Goal: Contribute content: Contribute content

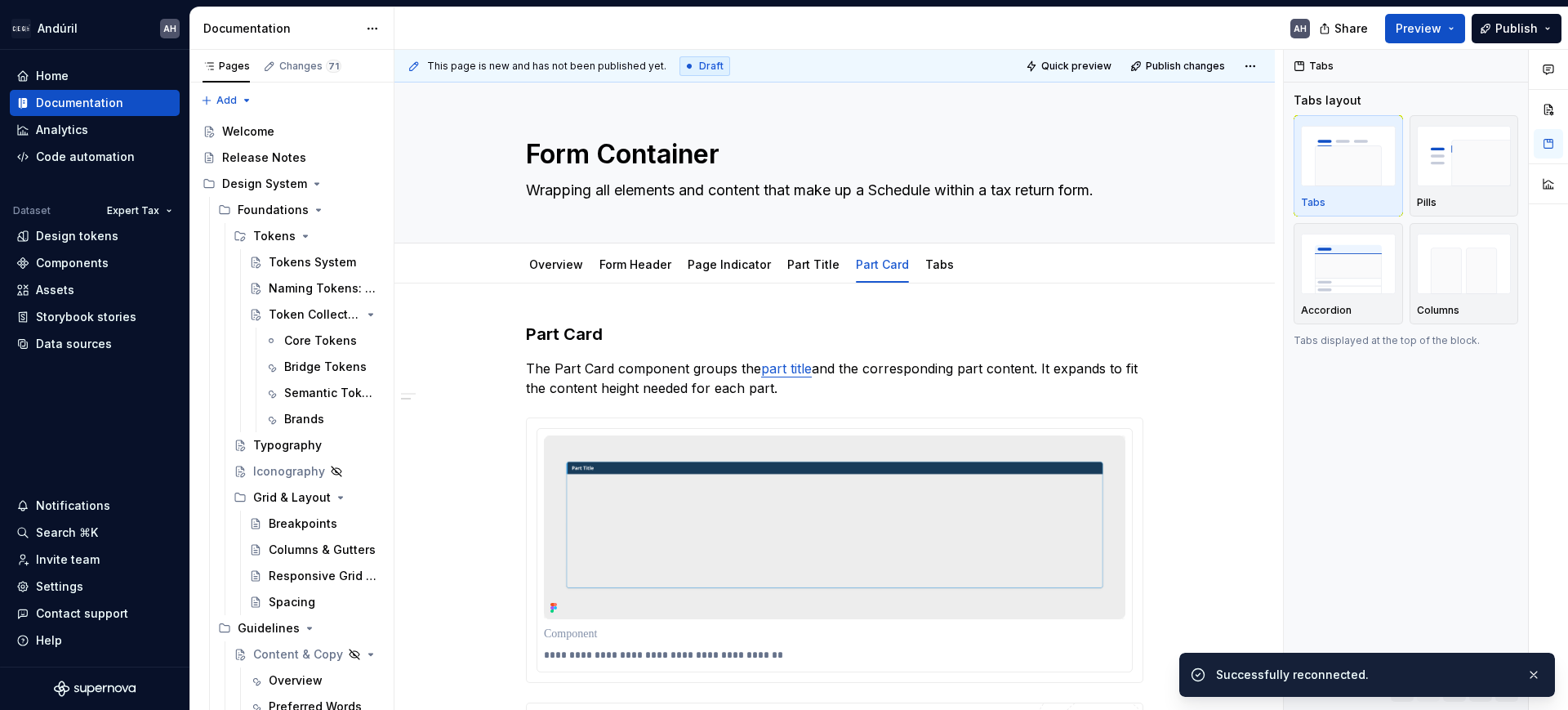
scroll to position [754, 0]
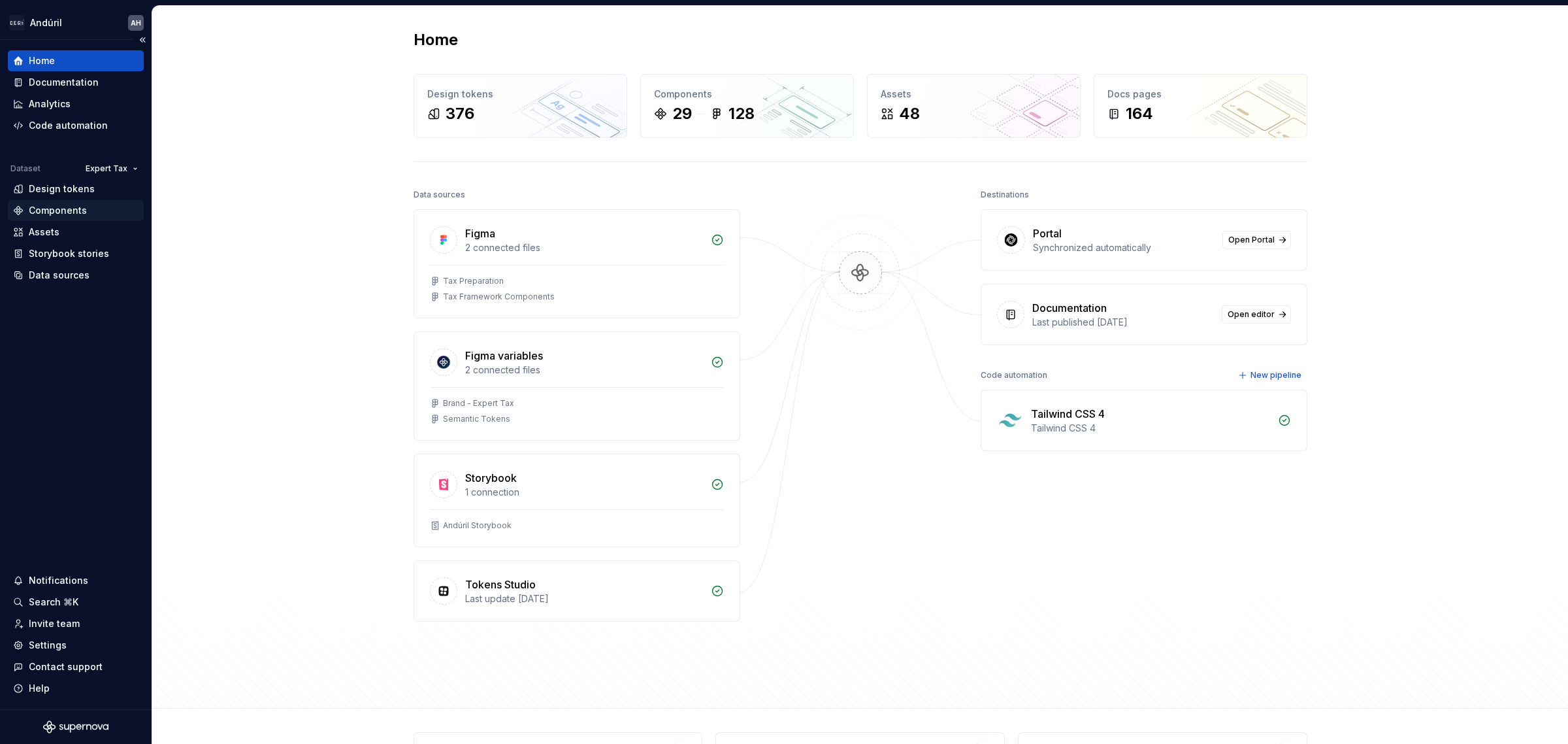
click at [65, 213] on div "Components" at bounding box center [57, 211] width 58 height 13
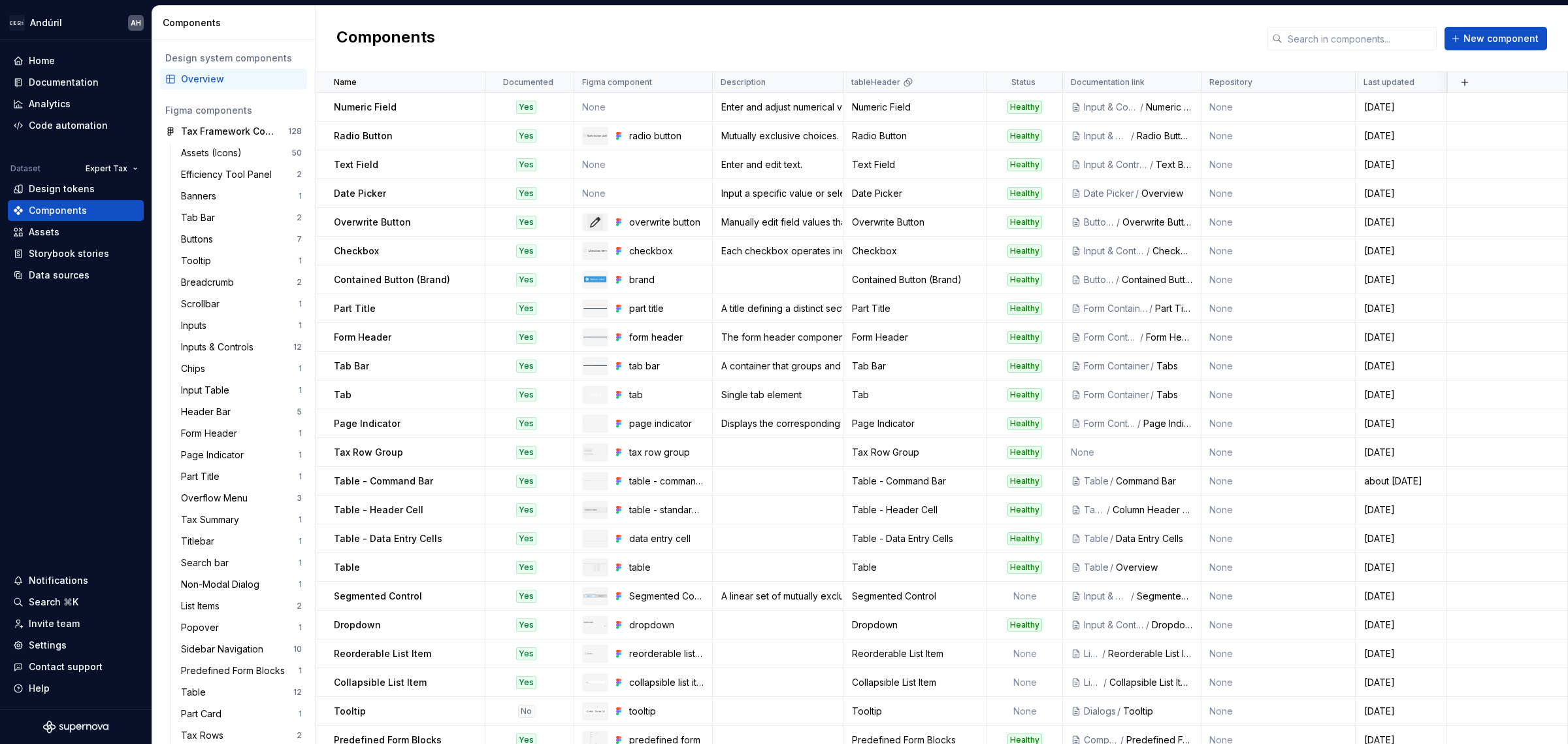
click at [649, 33] on div "Components New component" at bounding box center [942, 39] width 1253 height 66
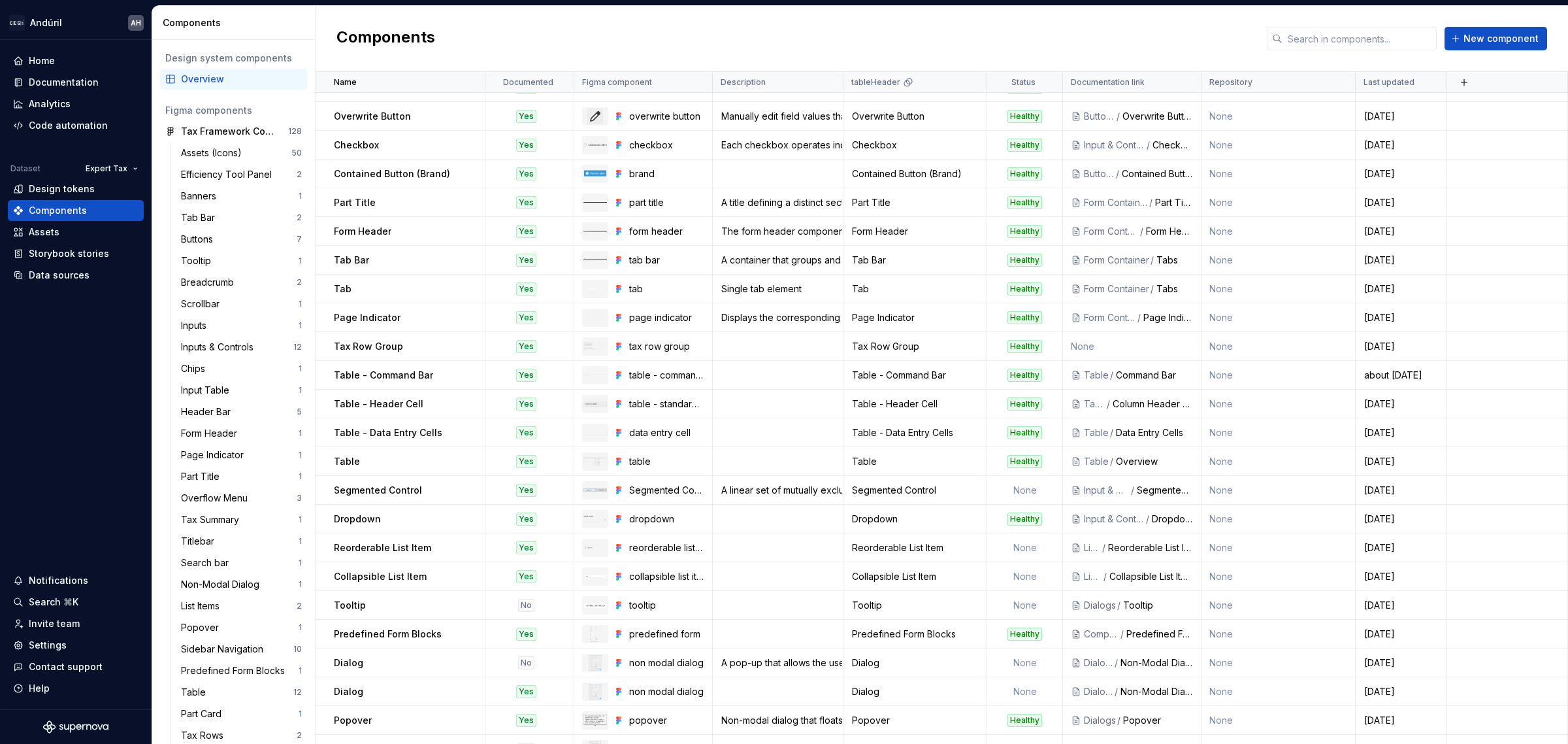
scroll to position [181, 0]
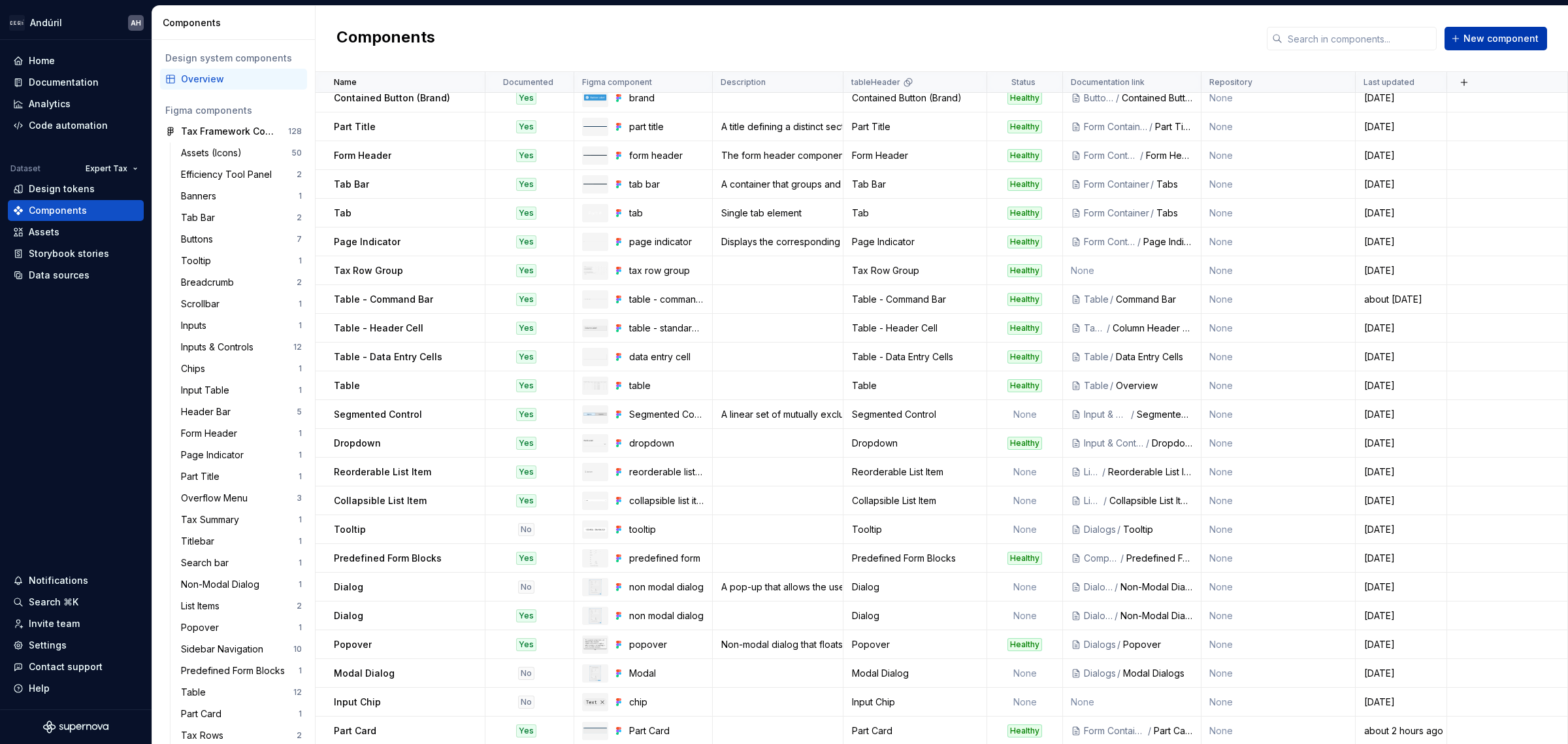
click at [1487, 43] on span "New component" at bounding box center [1501, 39] width 75 height 13
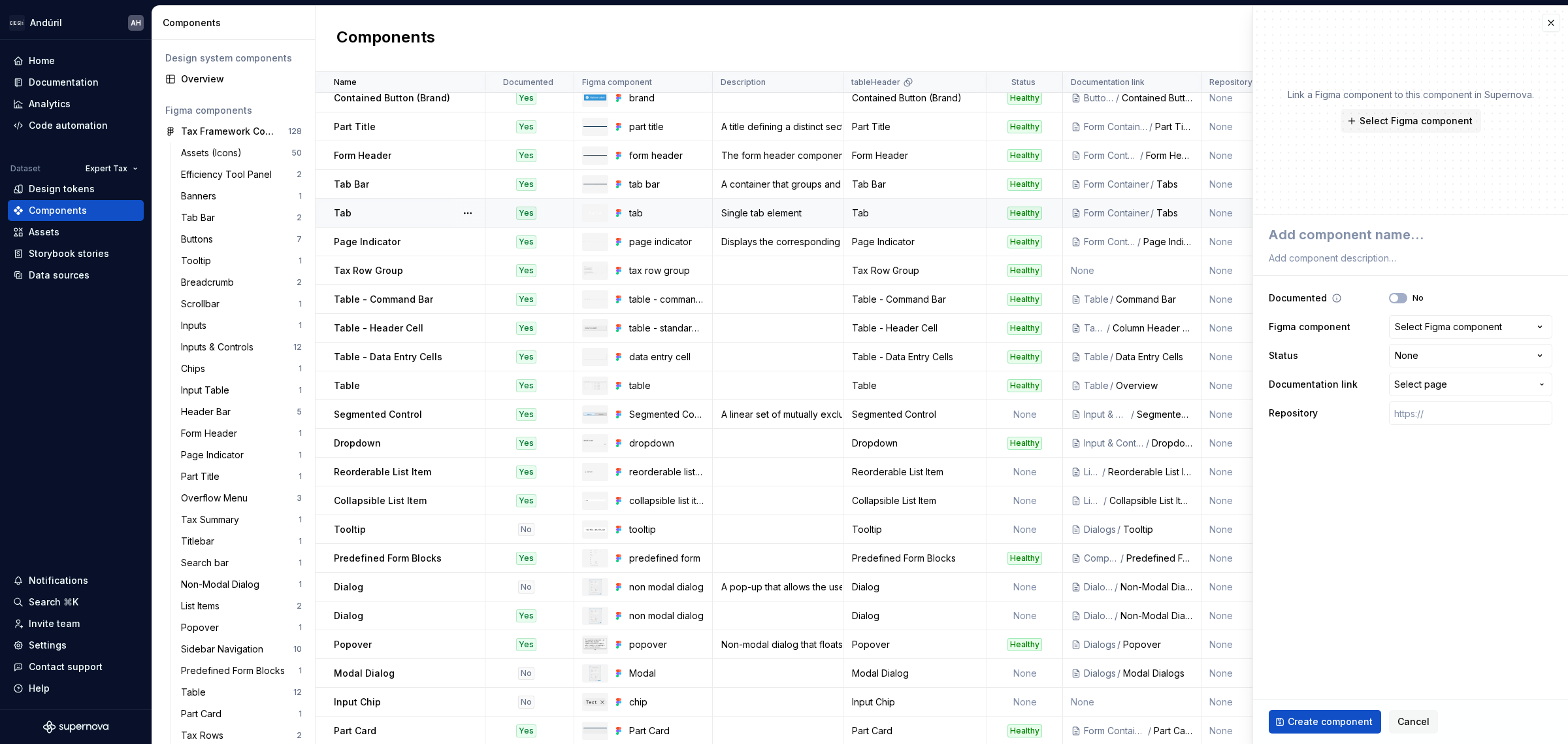
type textarea "*"
click at [1449, 322] on div "Select Figma component" at bounding box center [1449, 327] width 107 height 13
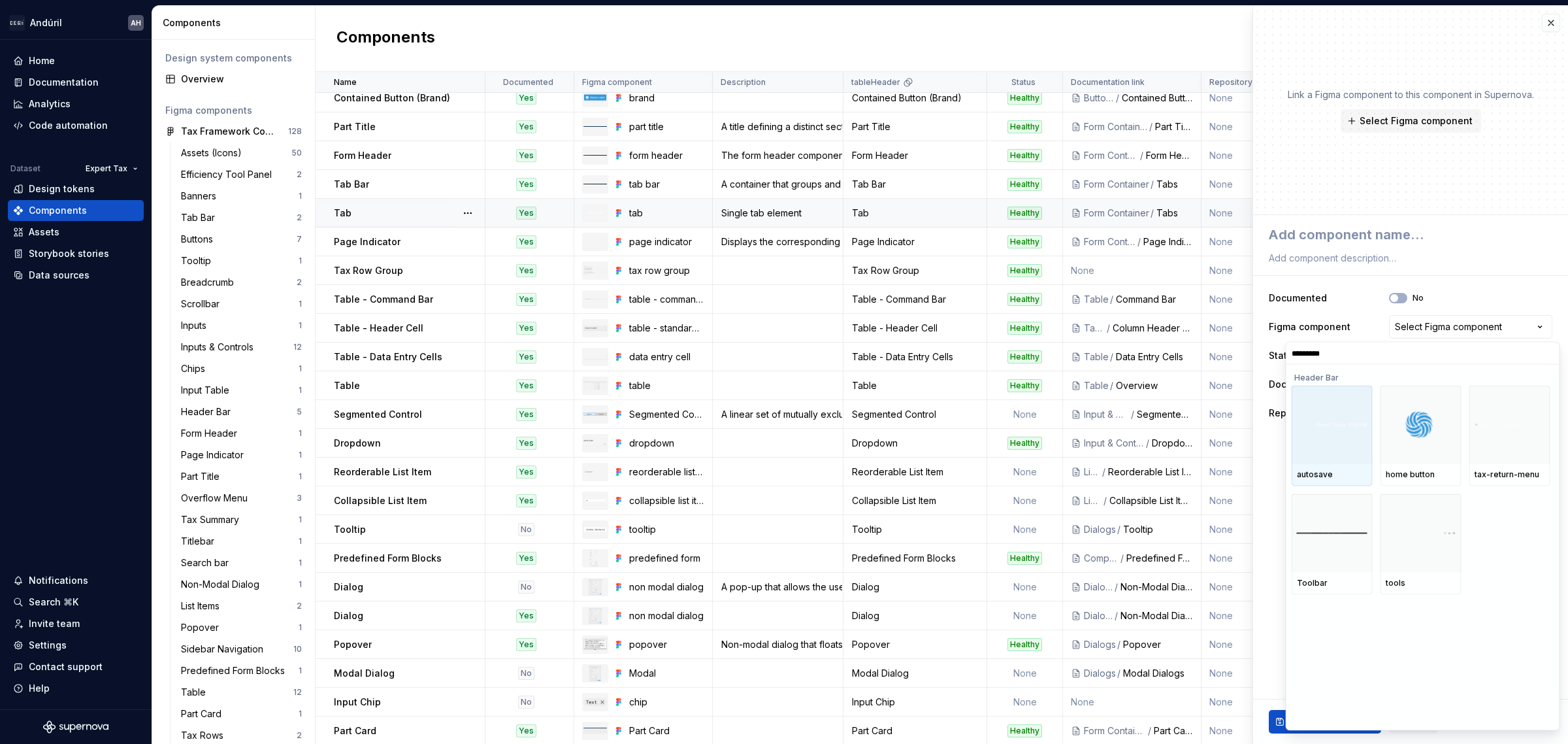
type input "**********"
click at [1503, 619] on div "autosave home button tax-return-menu Toolbar tools" at bounding box center [1423, 546] width 261 height 365
click at [109, 402] on html "Andúril AH Home Documentation Analytics Code automation Dataset Expert Tax Desi…" at bounding box center [784, 372] width 1568 height 744
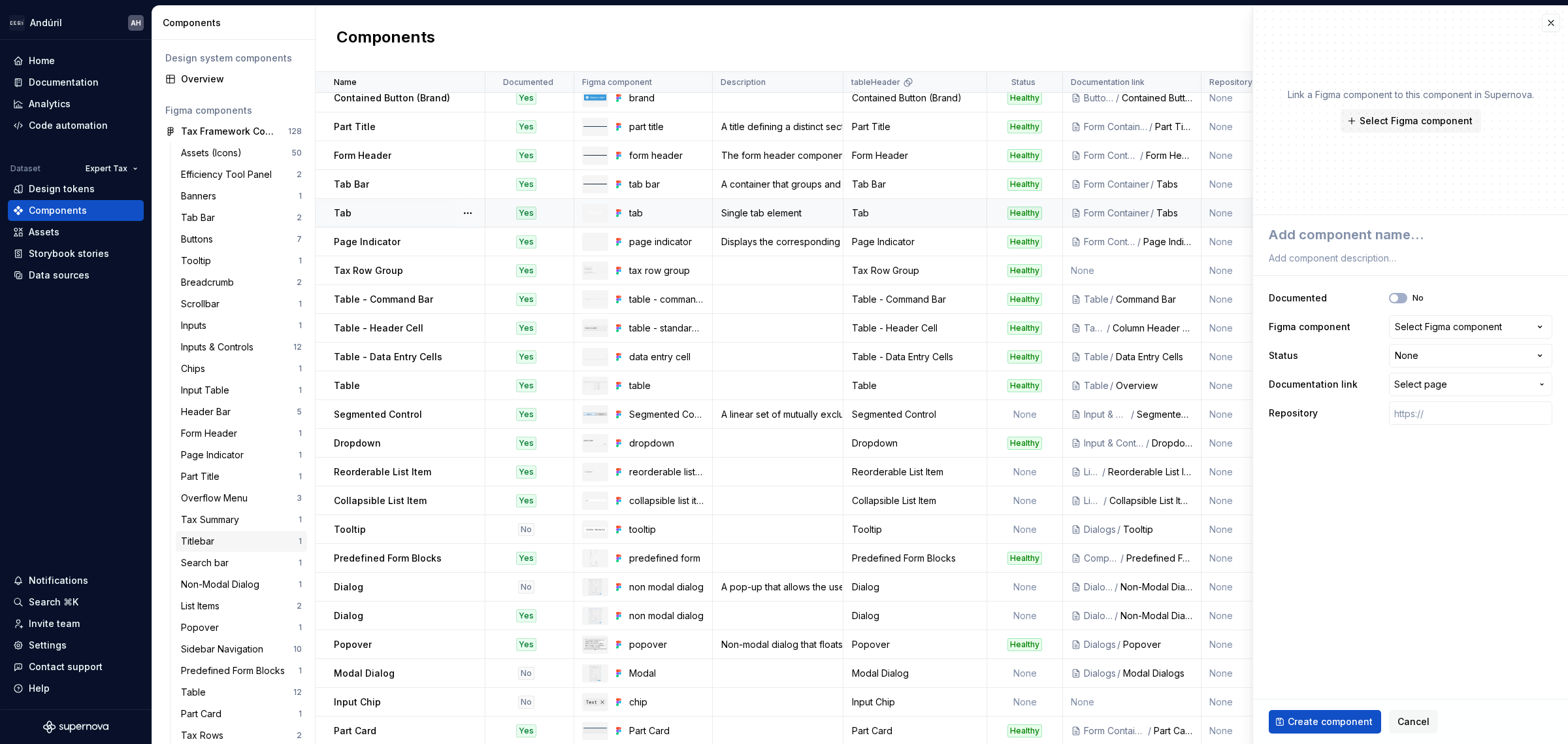
click at [224, 543] on div "Titlebar" at bounding box center [239, 541] width 118 height 13
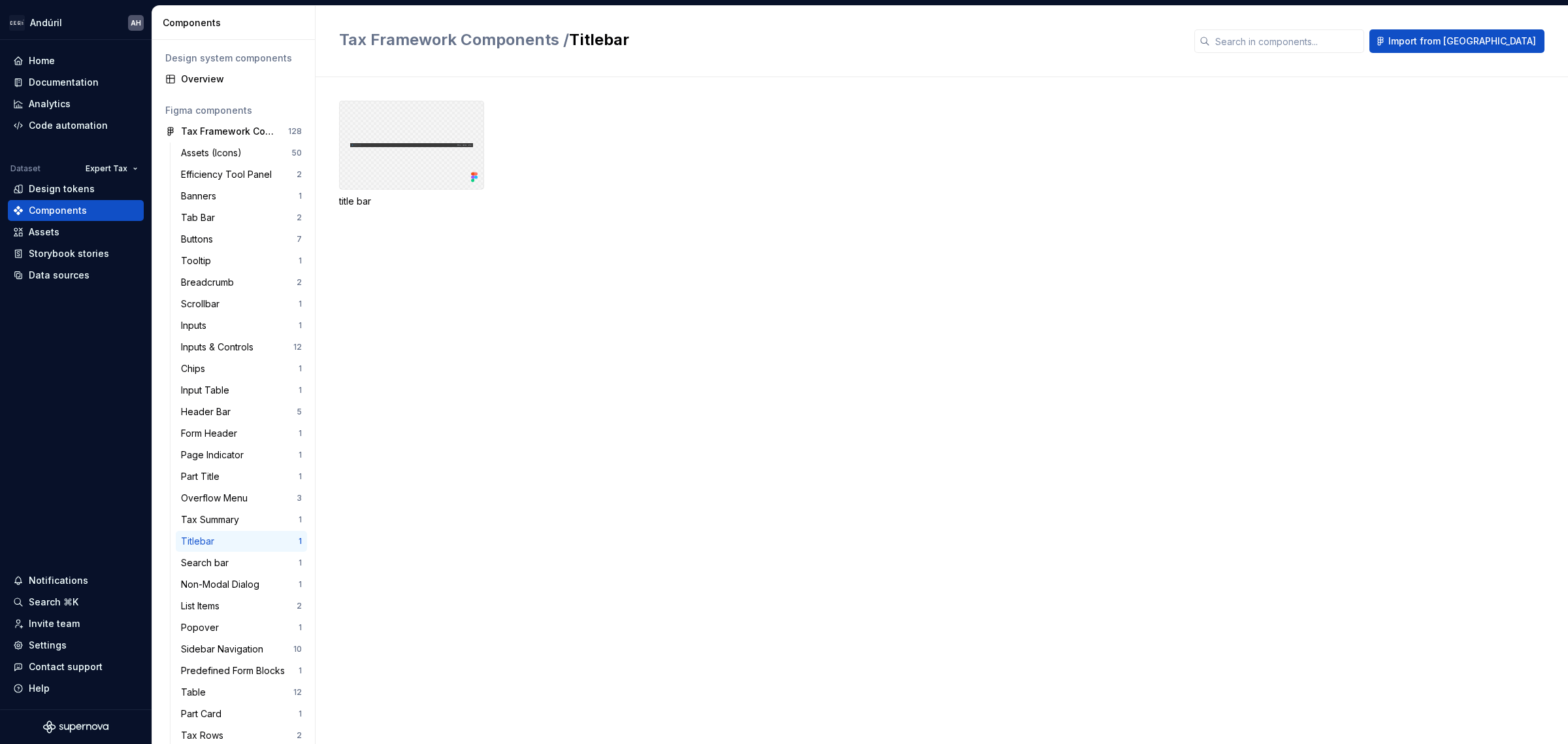
click at [419, 145] on div at bounding box center [412, 145] width 145 height 89
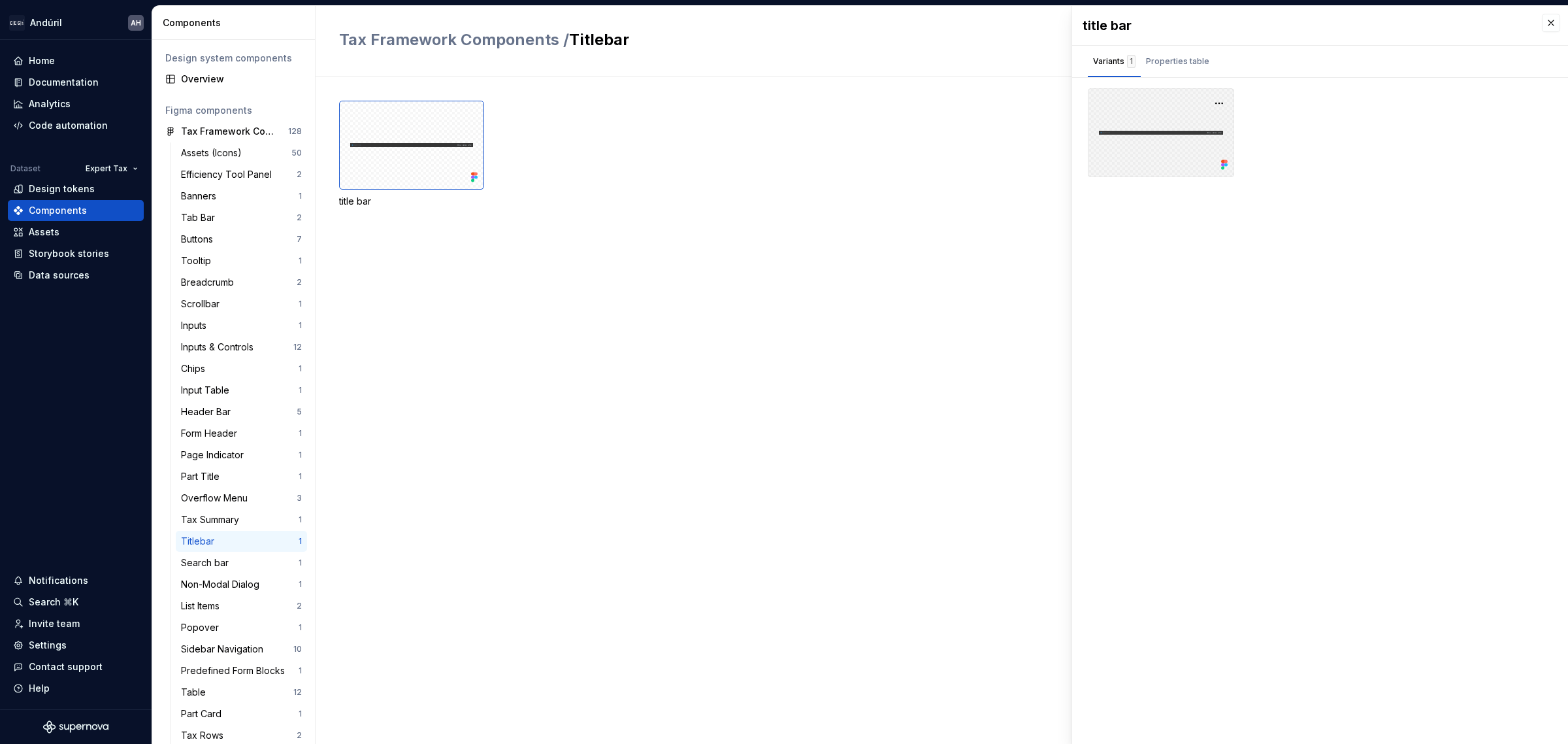
click at [1178, 129] on div at bounding box center [1160, 132] width 146 height 89
click at [540, 319] on div "title bar" at bounding box center [954, 411] width 1229 height 667
click at [237, 79] on div "Overview" at bounding box center [241, 79] width 121 height 13
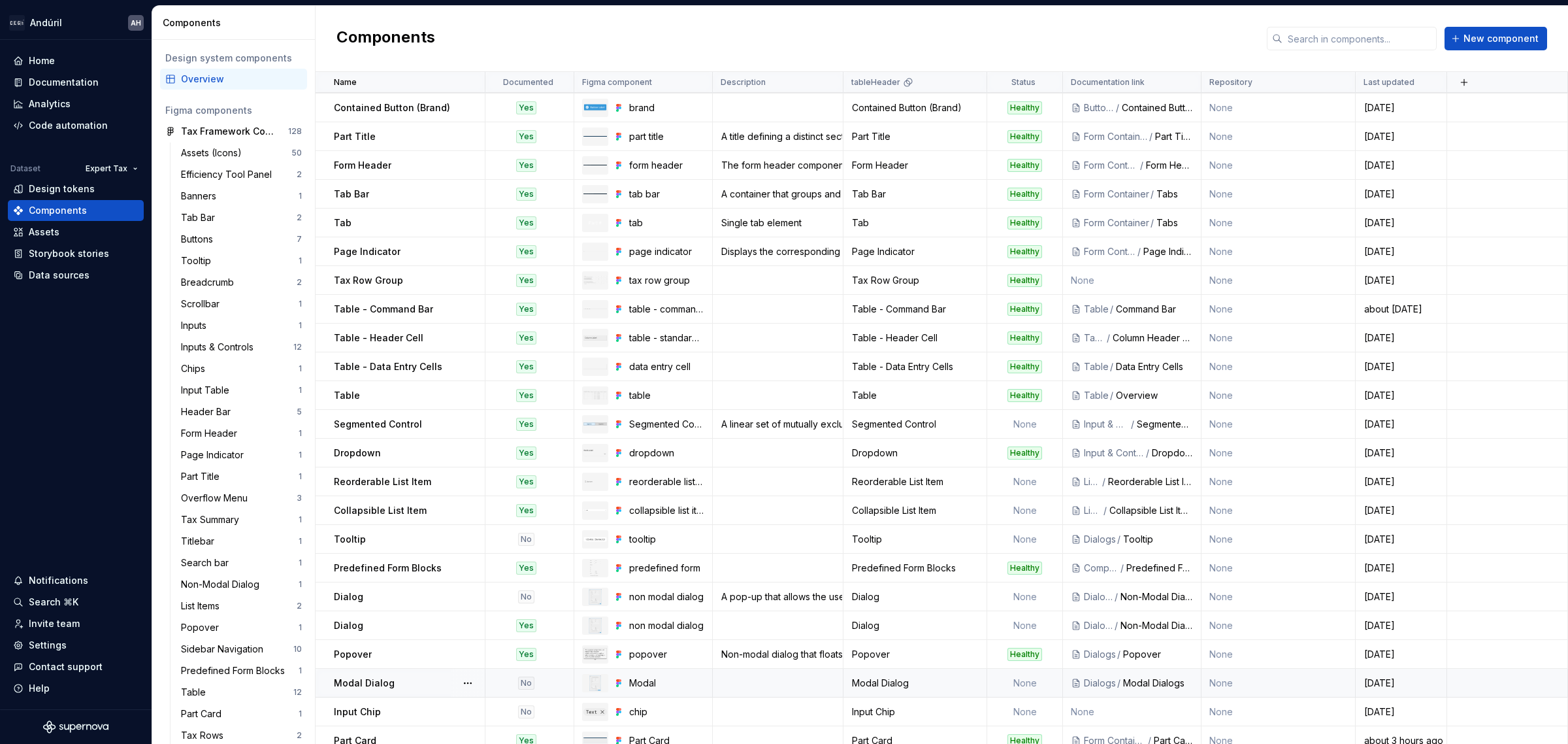
scroll to position [181, 0]
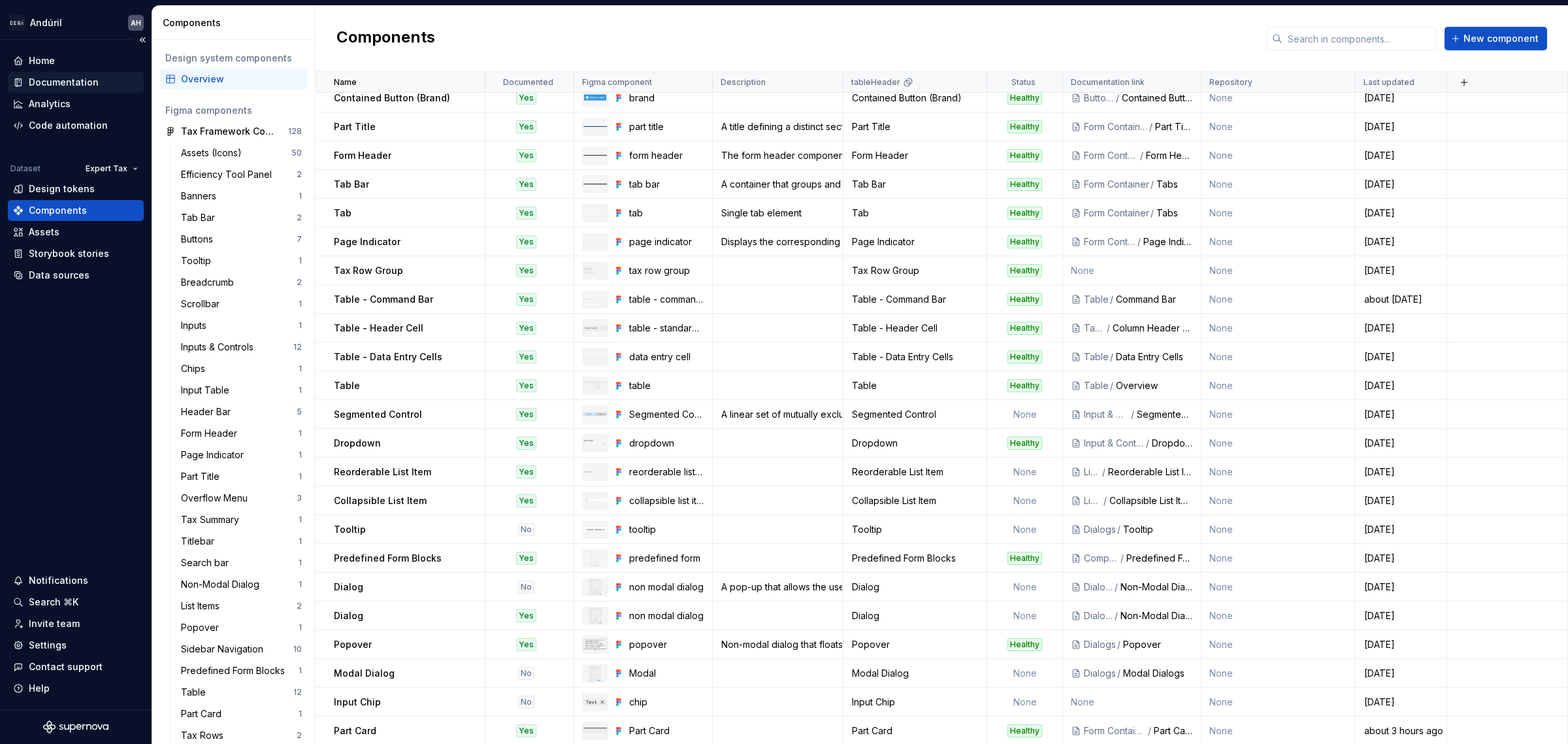
click at [90, 82] on div "Documentation" at bounding box center [63, 82] width 70 height 13
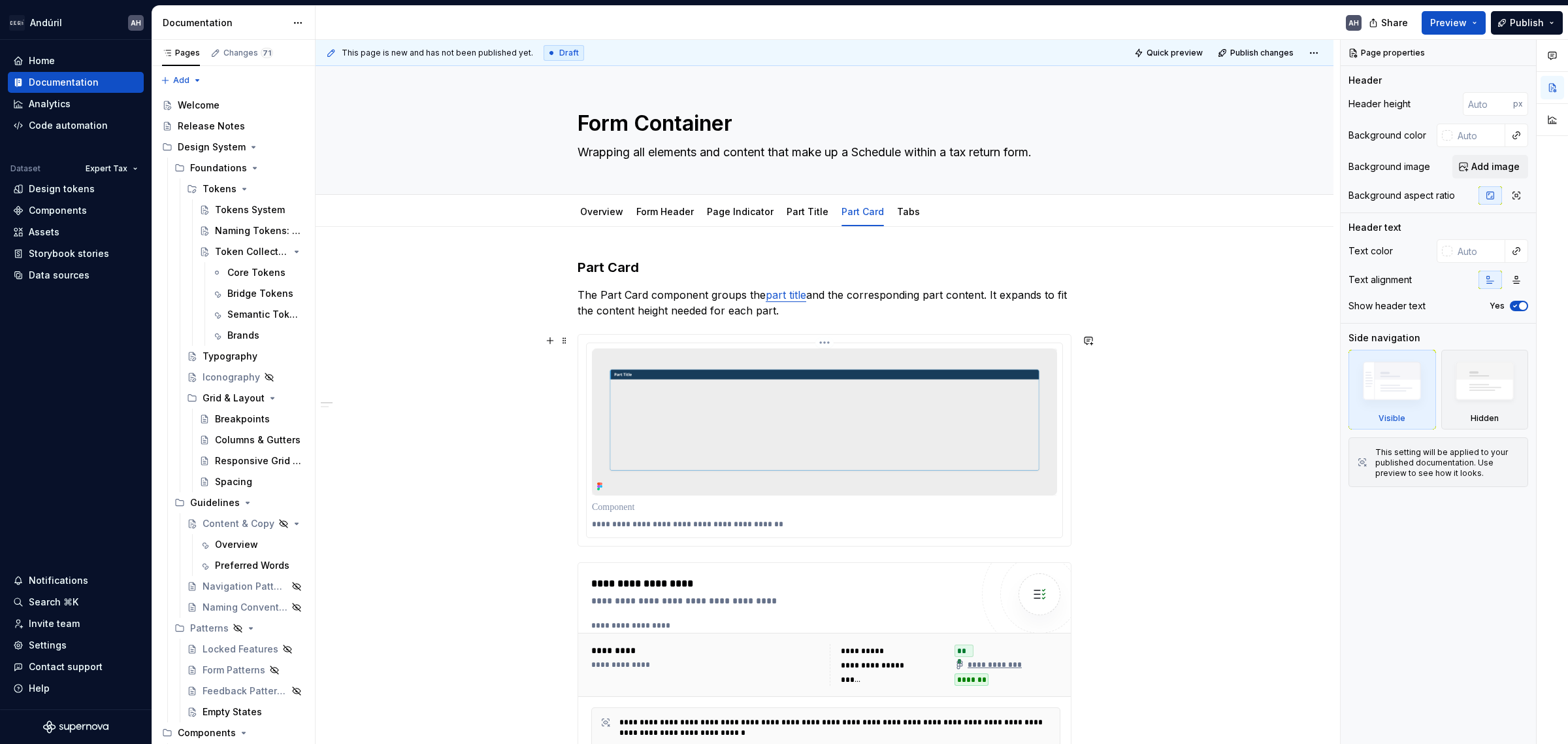
scroll to position [82, 0]
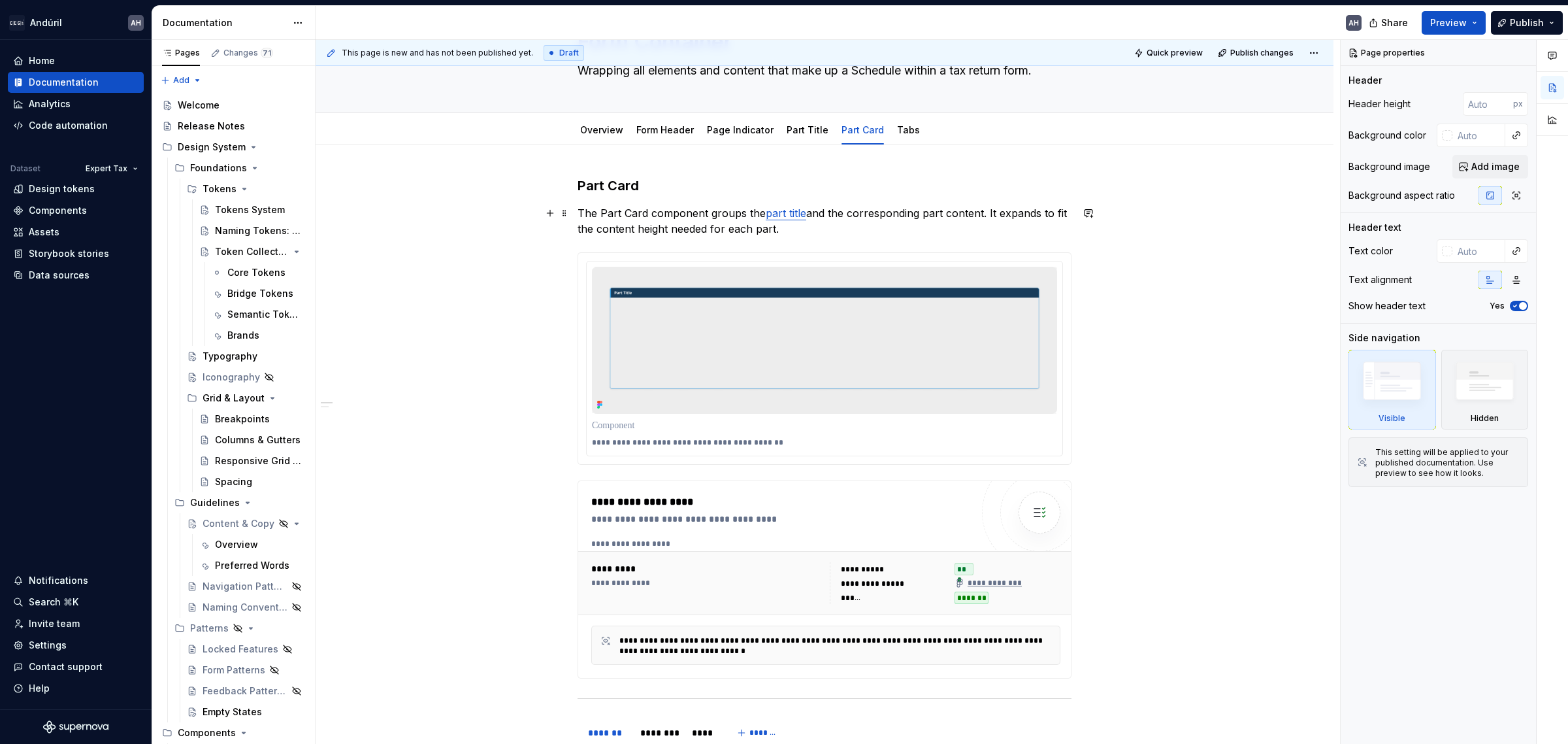
click at [981, 214] on p "The Part Card component groups the part title and the corresponding part conten…" at bounding box center [825, 220] width 494 height 32
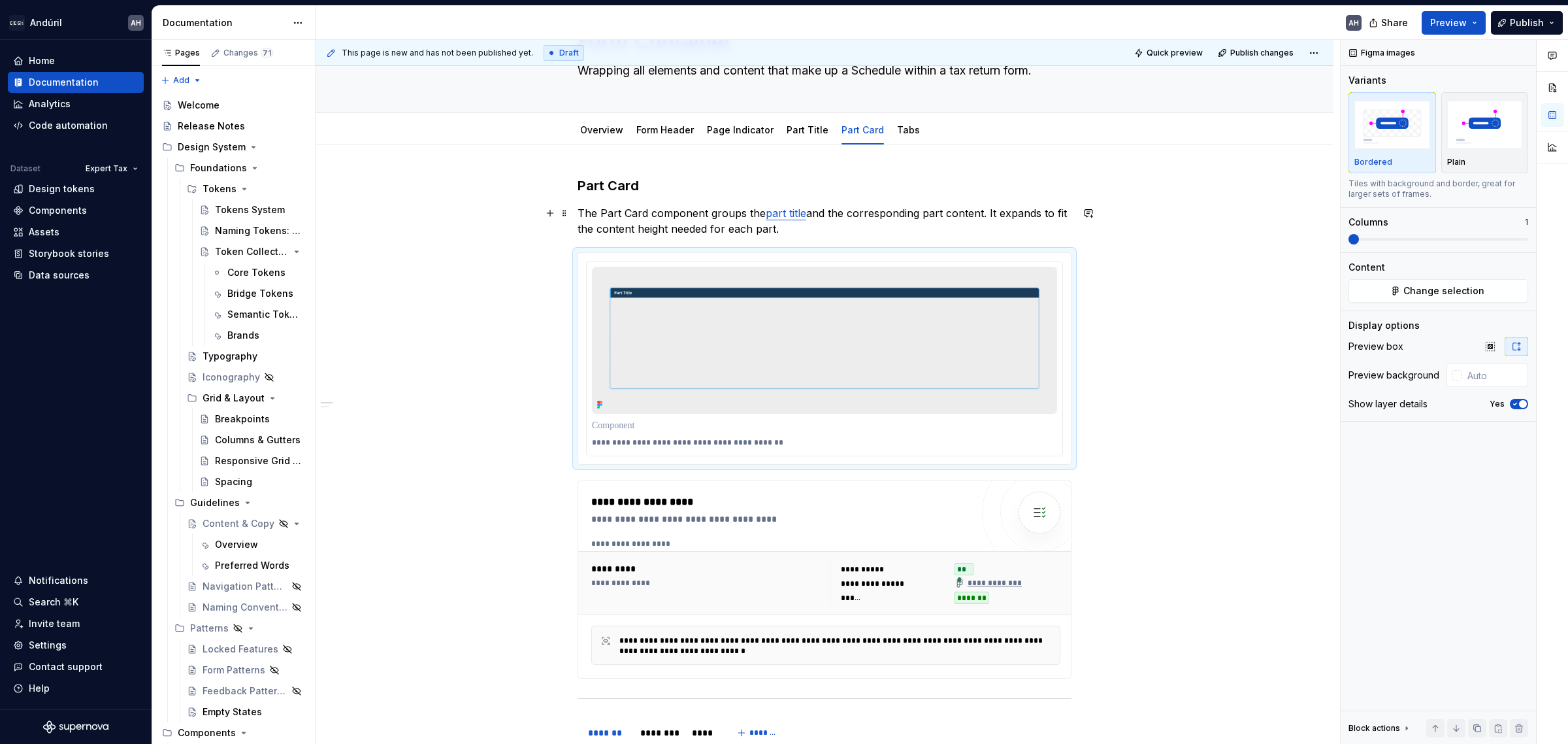
click at [690, 233] on p "The Part Card component groups the part title and the corresponding part conten…" at bounding box center [825, 220] width 494 height 32
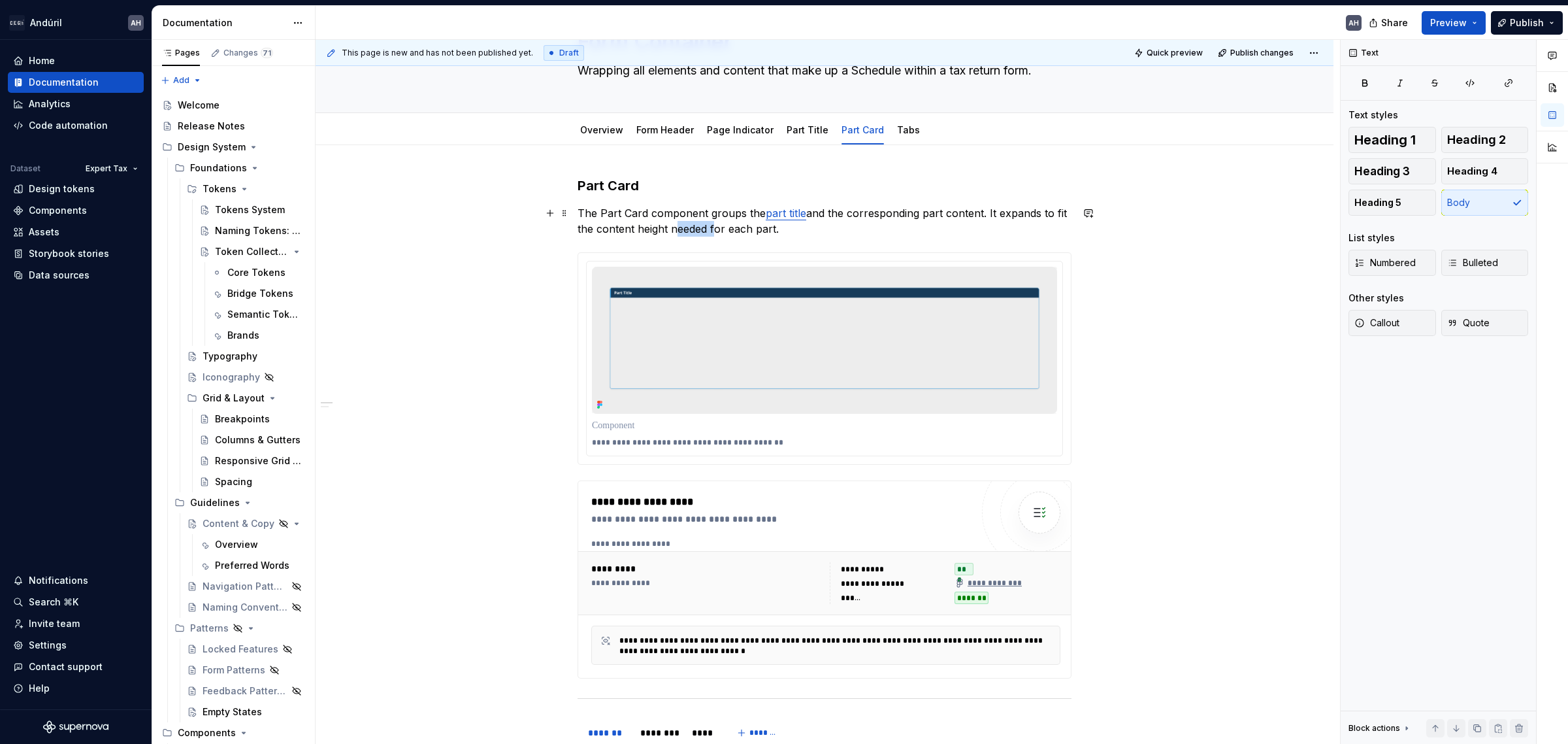
click at [690, 233] on p "The Part Card component groups the part title and the corresponding part conten…" at bounding box center [825, 220] width 494 height 32
click at [773, 236] on p "The Part Card component groups the part title and the corresponding part conten…" at bounding box center [825, 220] width 494 height 32
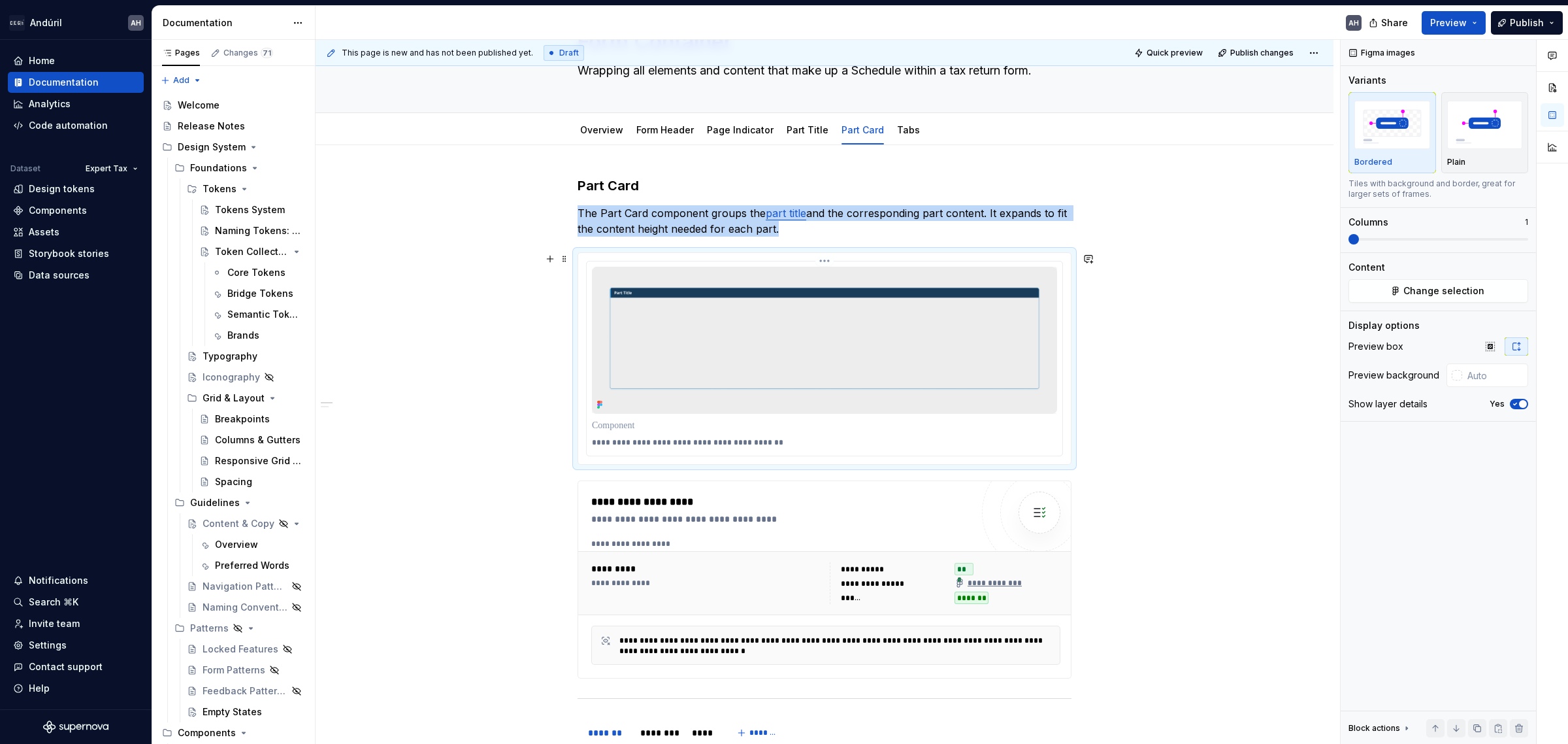
click at [773, 331] on img at bounding box center [825, 340] width 466 height 147
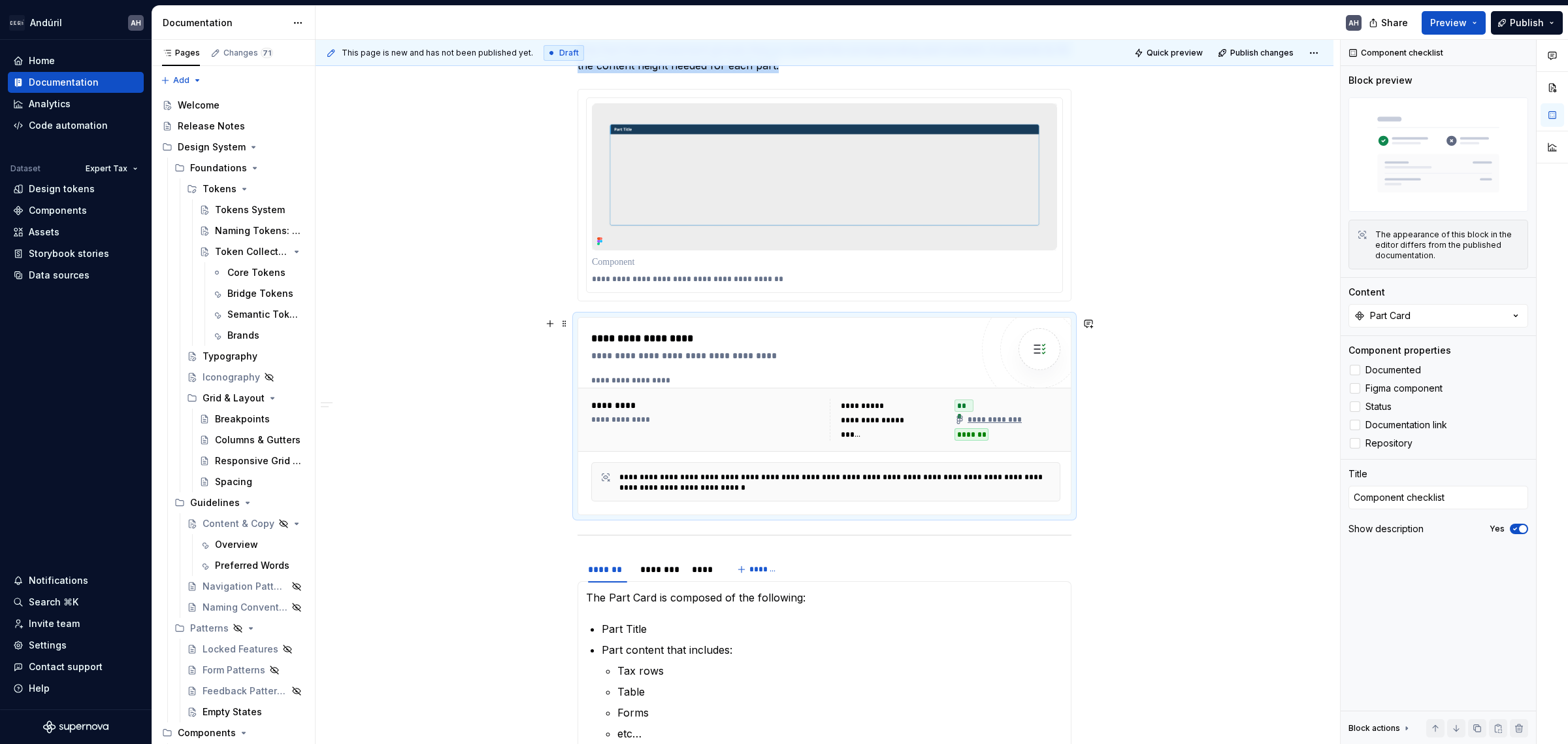
click at [787, 394] on div "**********" at bounding box center [825, 419] width 495 height 64
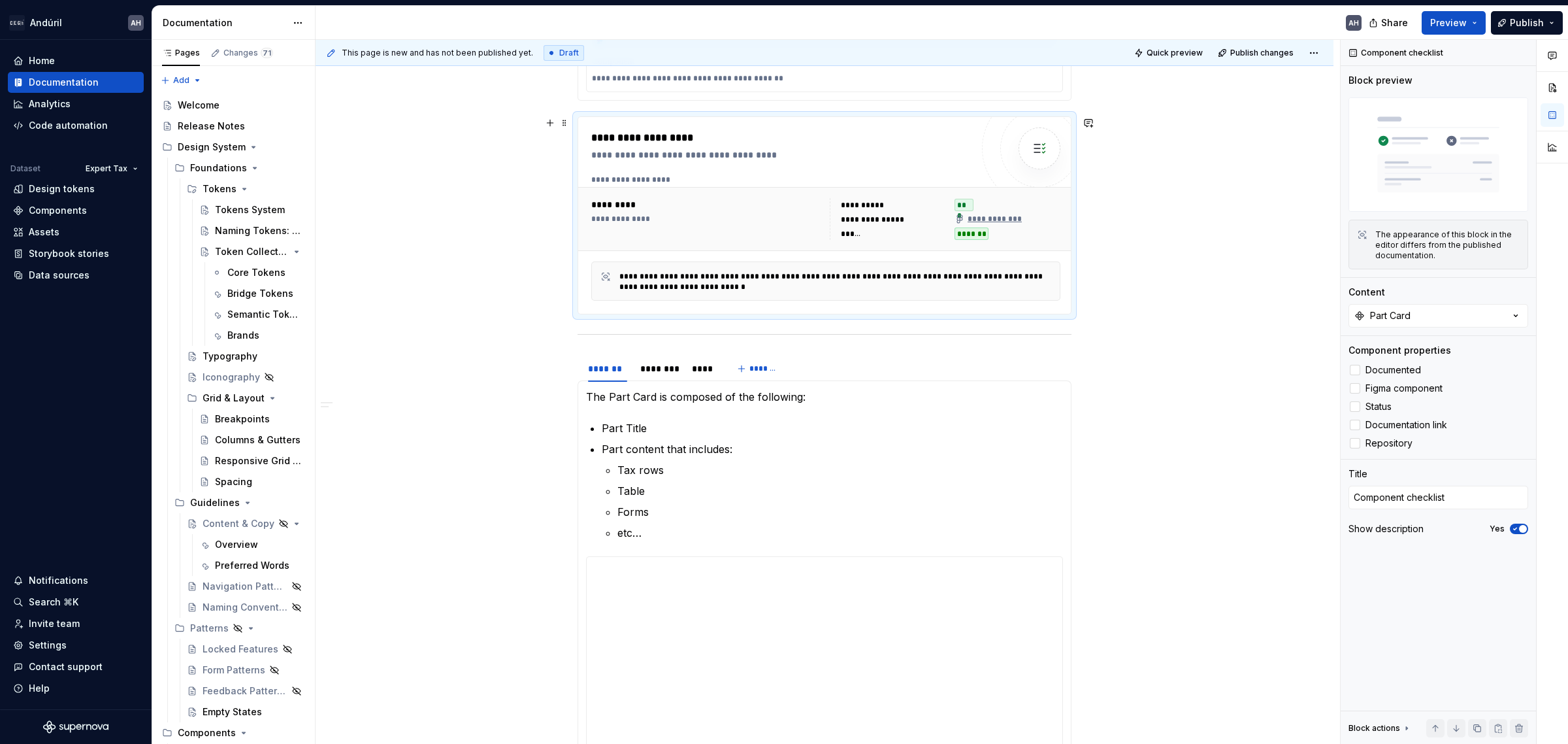
scroll to position [490, 0]
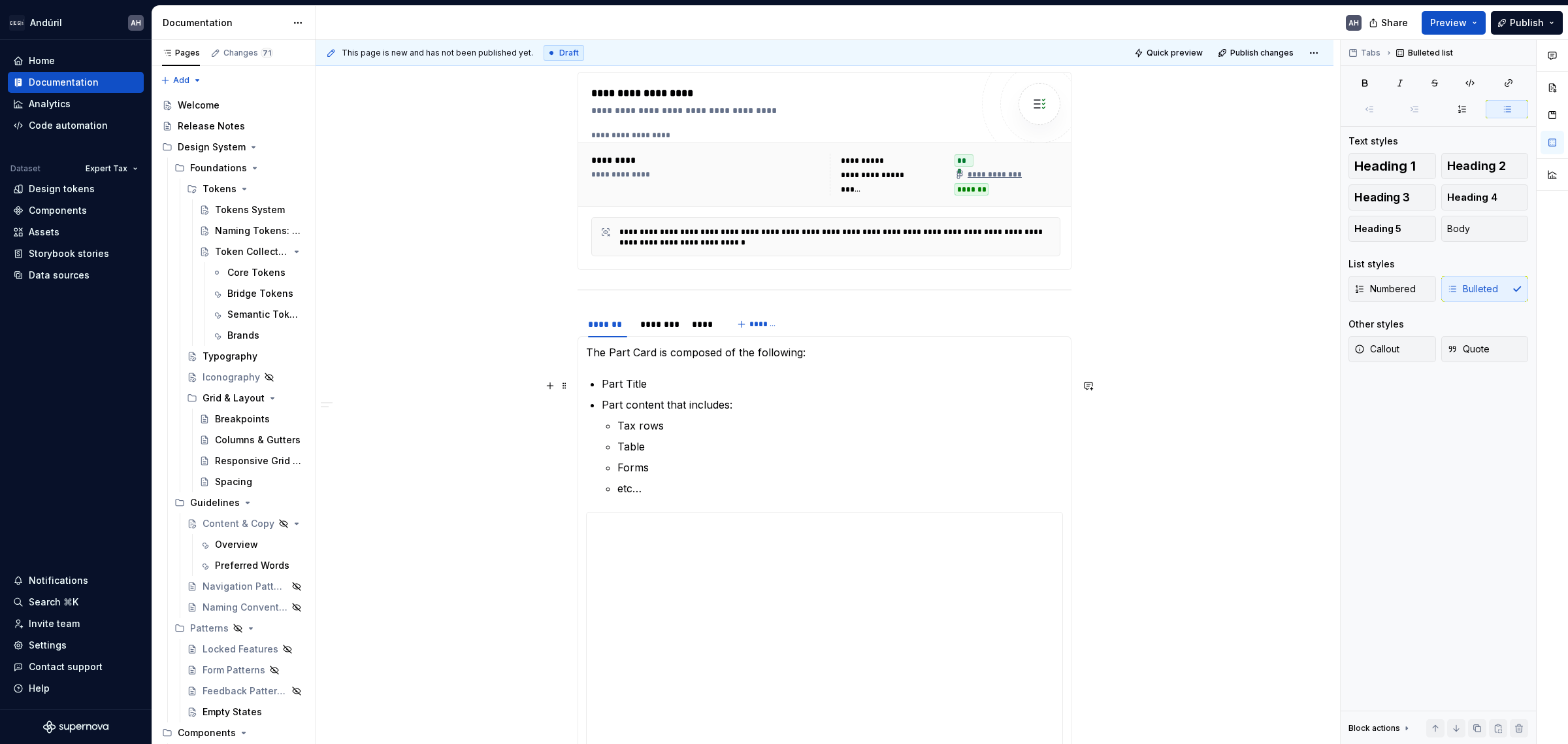
click at [684, 384] on p "Part Title" at bounding box center [832, 383] width 461 height 15
click at [808, 353] on p "The Part Card is composed of the following:" at bounding box center [825, 352] width 477 height 15
click at [771, 466] on p "Forms" at bounding box center [840, 466] width 446 height 15
type textarea "*"
click at [762, 465] on p "Forms" at bounding box center [840, 466] width 446 height 15
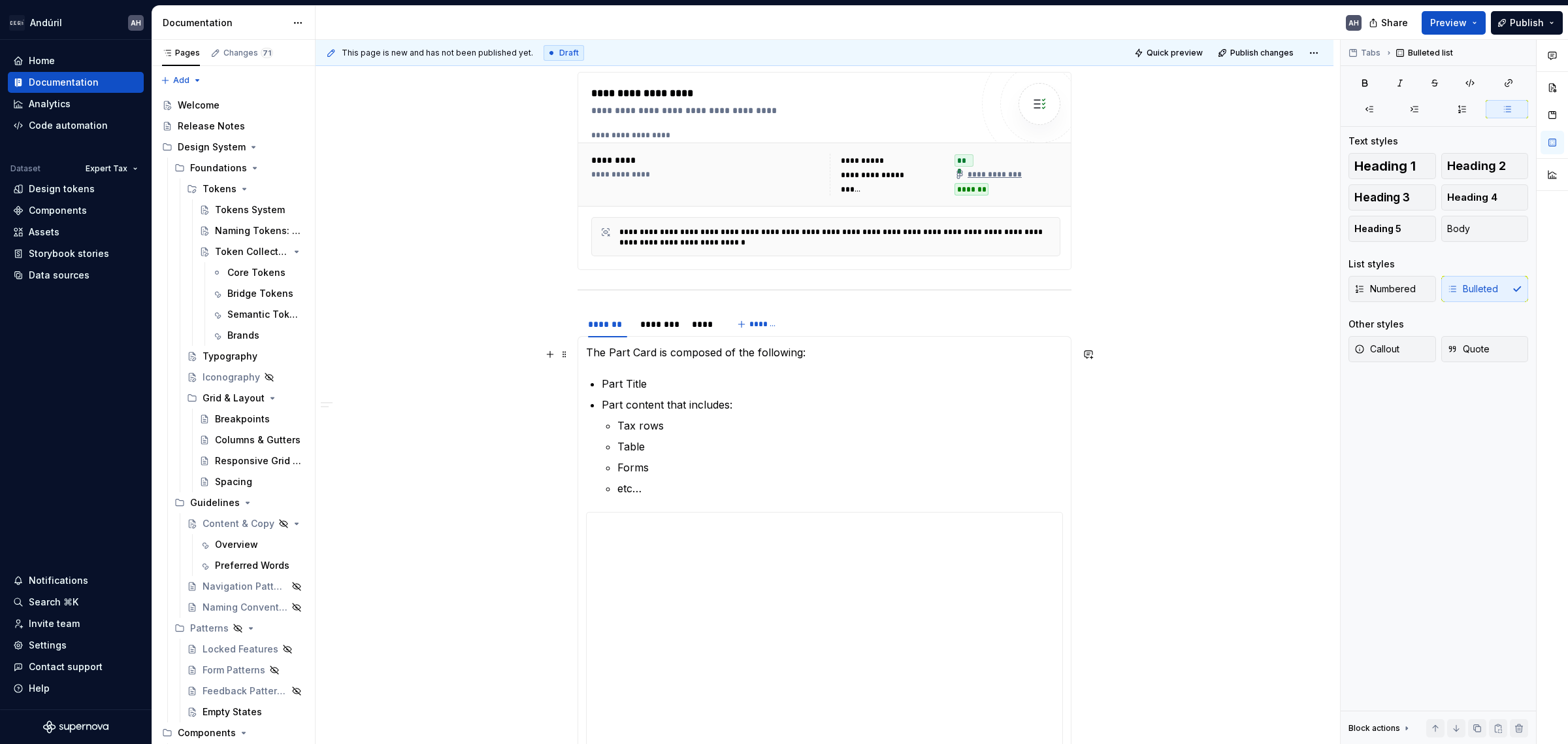
click at [834, 360] on p "The Part Card is composed of the following:" at bounding box center [825, 352] width 477 height 15
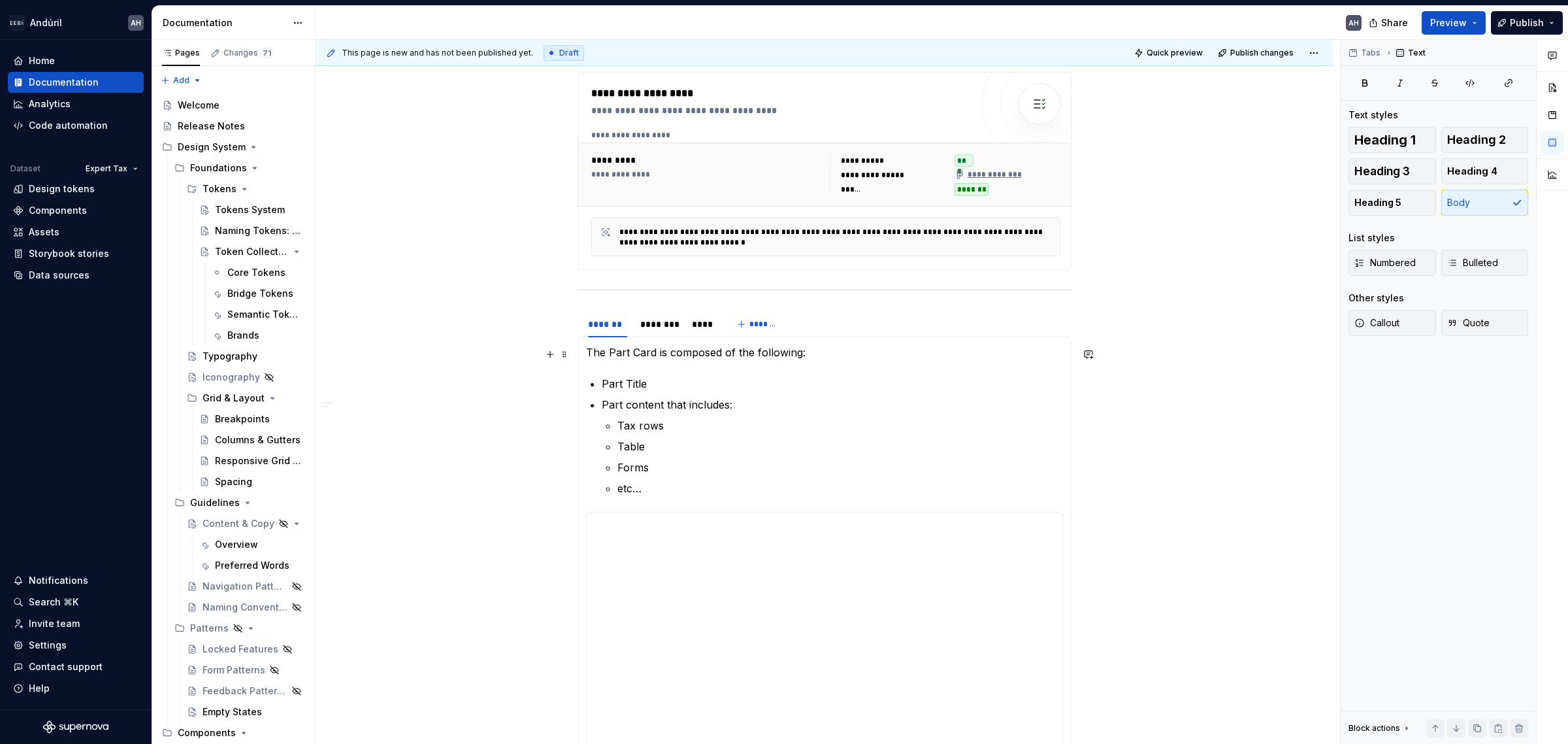
click at [586, 353] on p "The Part Card is composed of the following:" at bounding box center [825, 352] width 477 height 15
click at [676, 364] on section-item-column "**********" at bounding box center [825, 571] width 477 height 454
click at [667, 358] on p at bounding box center [825, 352] width 477 height 15
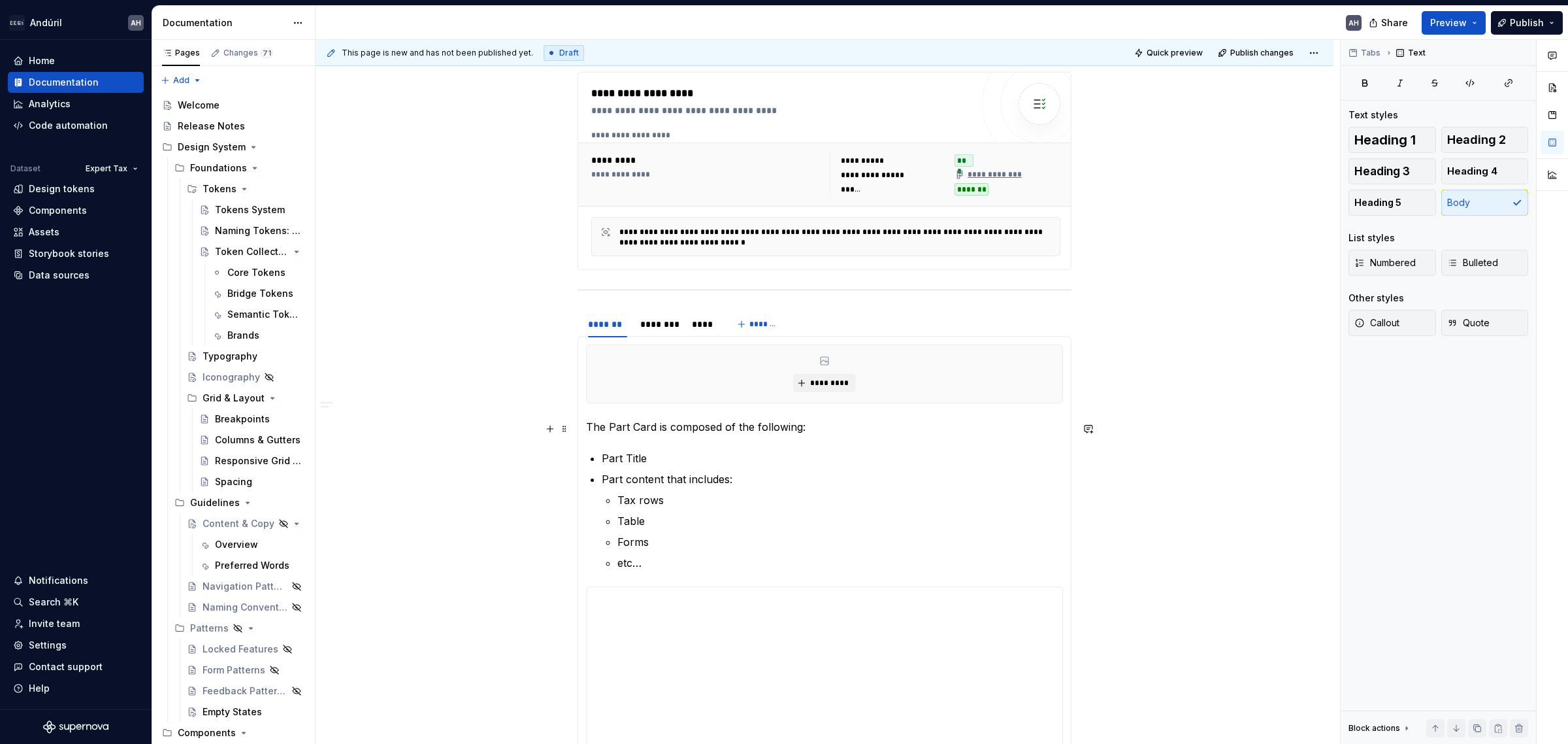
click at [818, 417] on section-item-column "**********" at bounding box center [825, 597] width 477 height 505
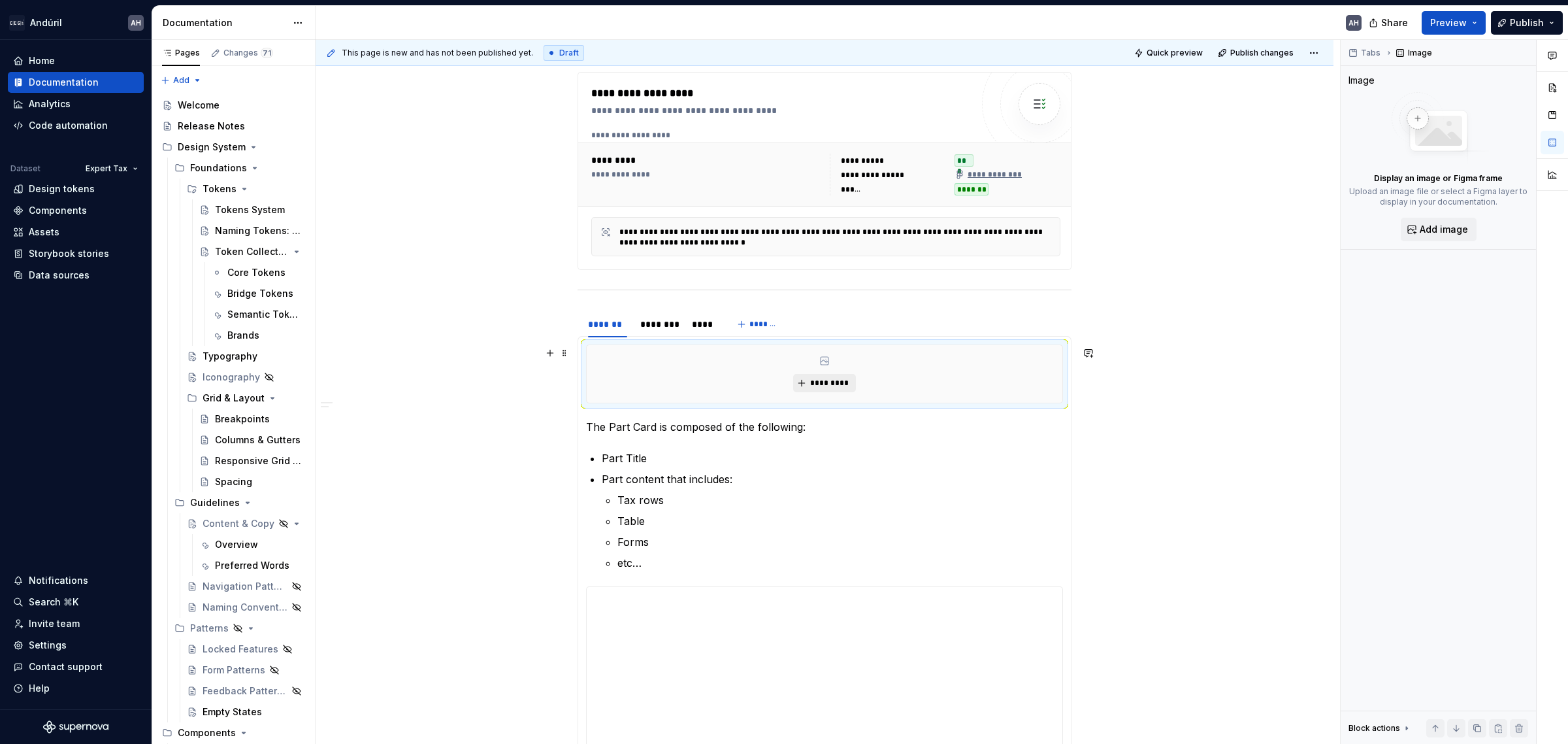
click at [827, 376] on button "*********" at bounding box center [824, 383] width 62 height 18
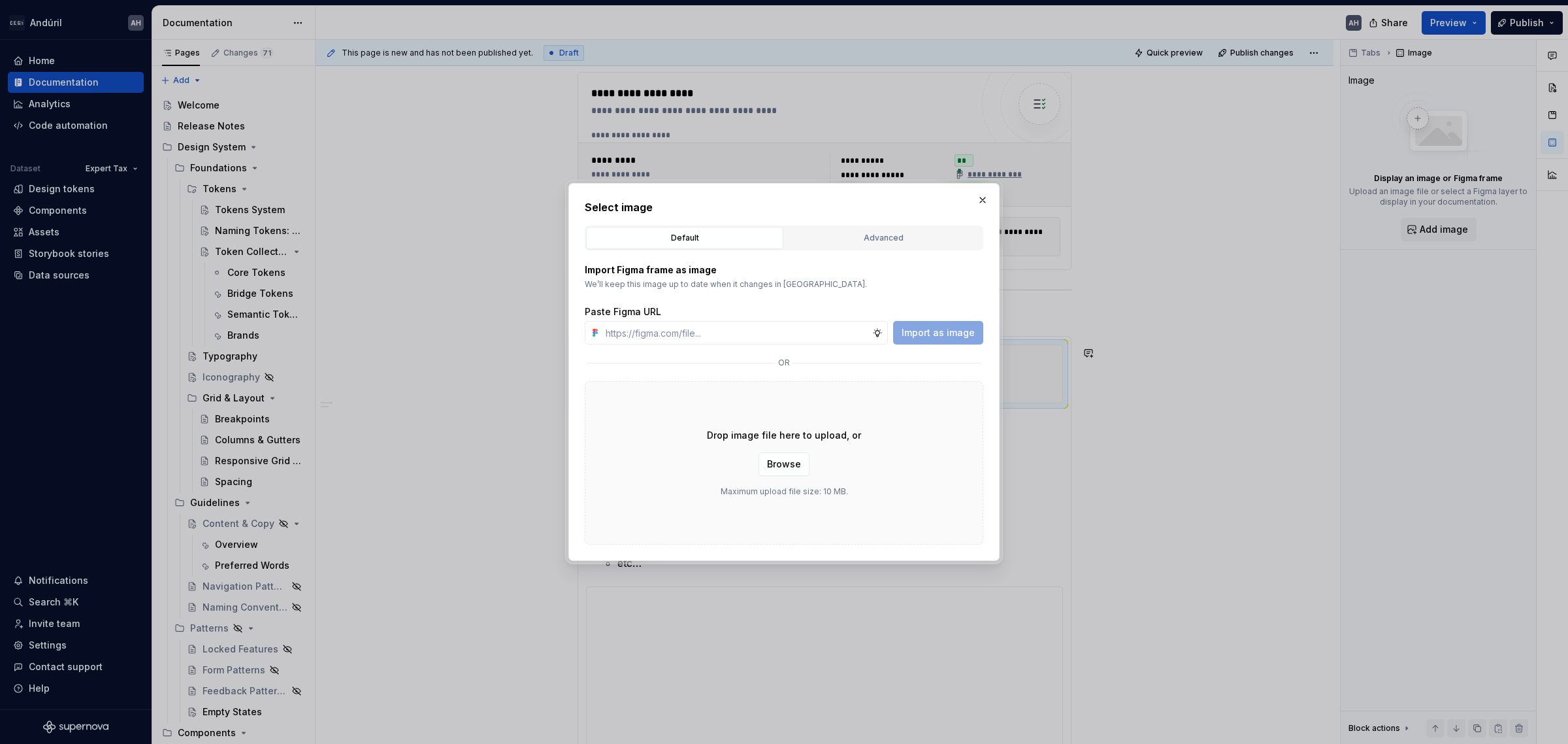
type textarea "*"
type input "https://www.figma.com/design/sXgWr4DmDXOOo84QCxoaGK/Tax-Framework-Components?no…"
click at [928, 332] on span "Import as image" at bounding box center [939, 333] width 73 height 13
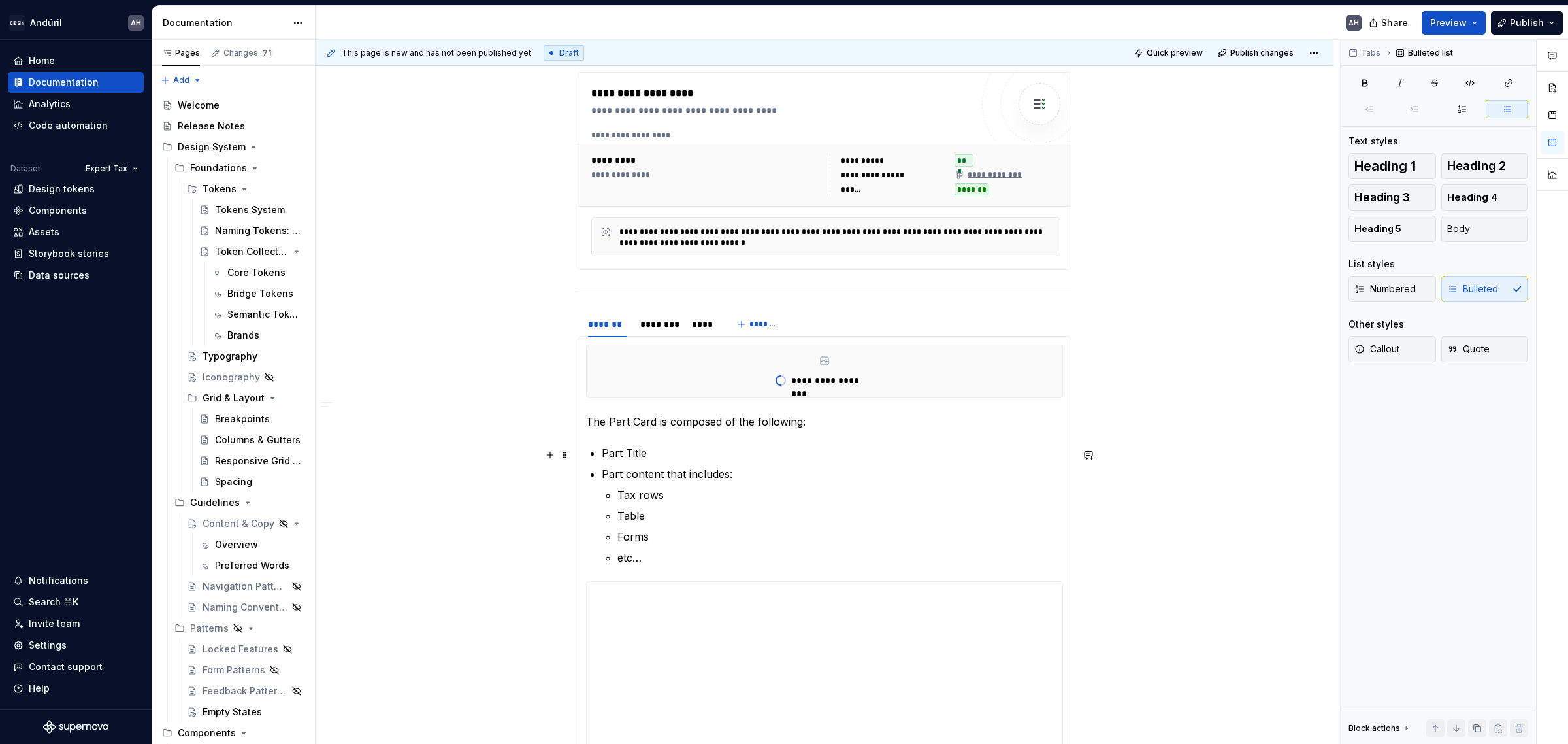
click at [811, 449] on p "Part Title" at bounding box center [832, 452] width 461 height 15
click at [892, 423] on p "The Part Card is composed of the following:" at bounding box center [825, 421] width 477 height 15
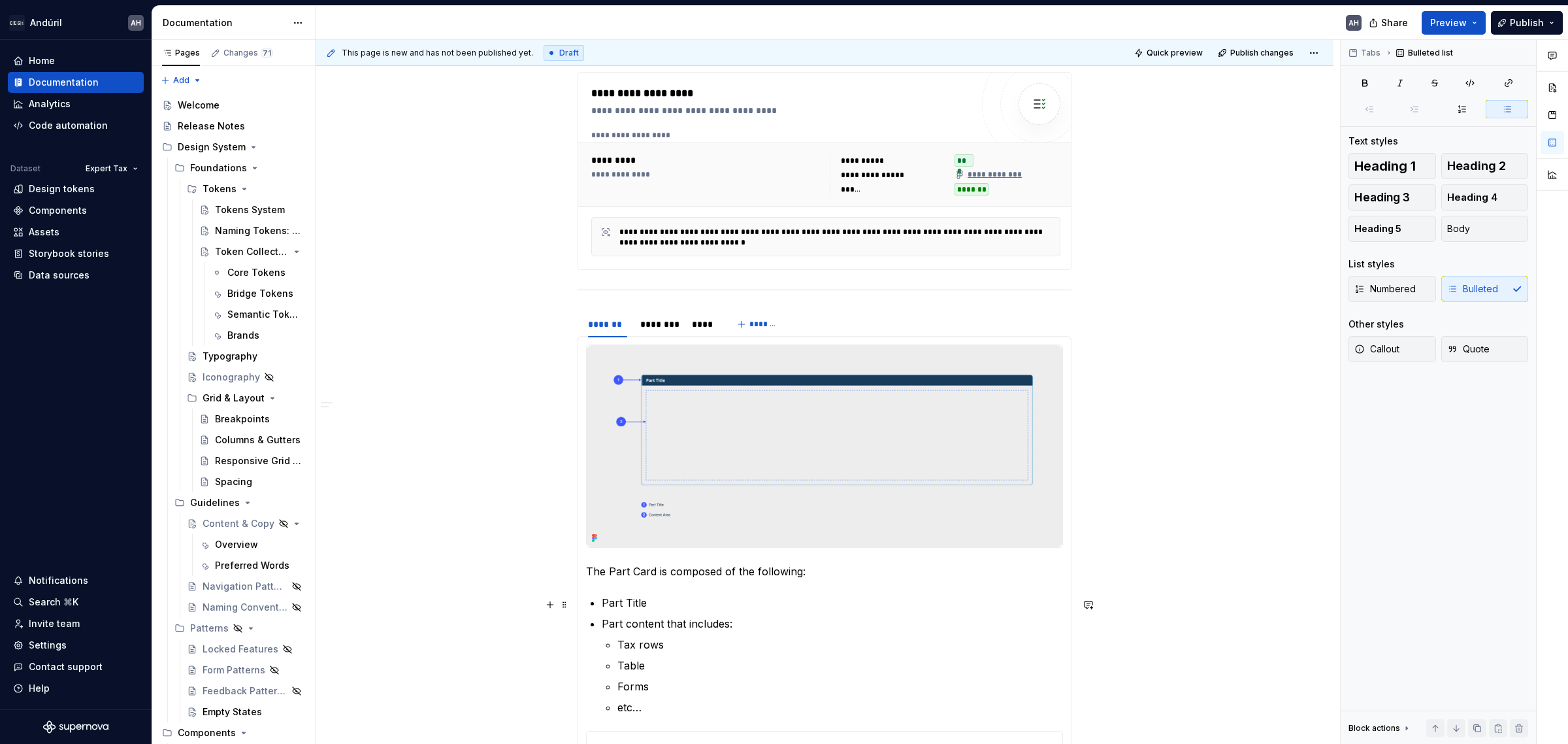
click at [707, 600] on p "Part Title" at bounding box center [832, 602] width 461 height 15
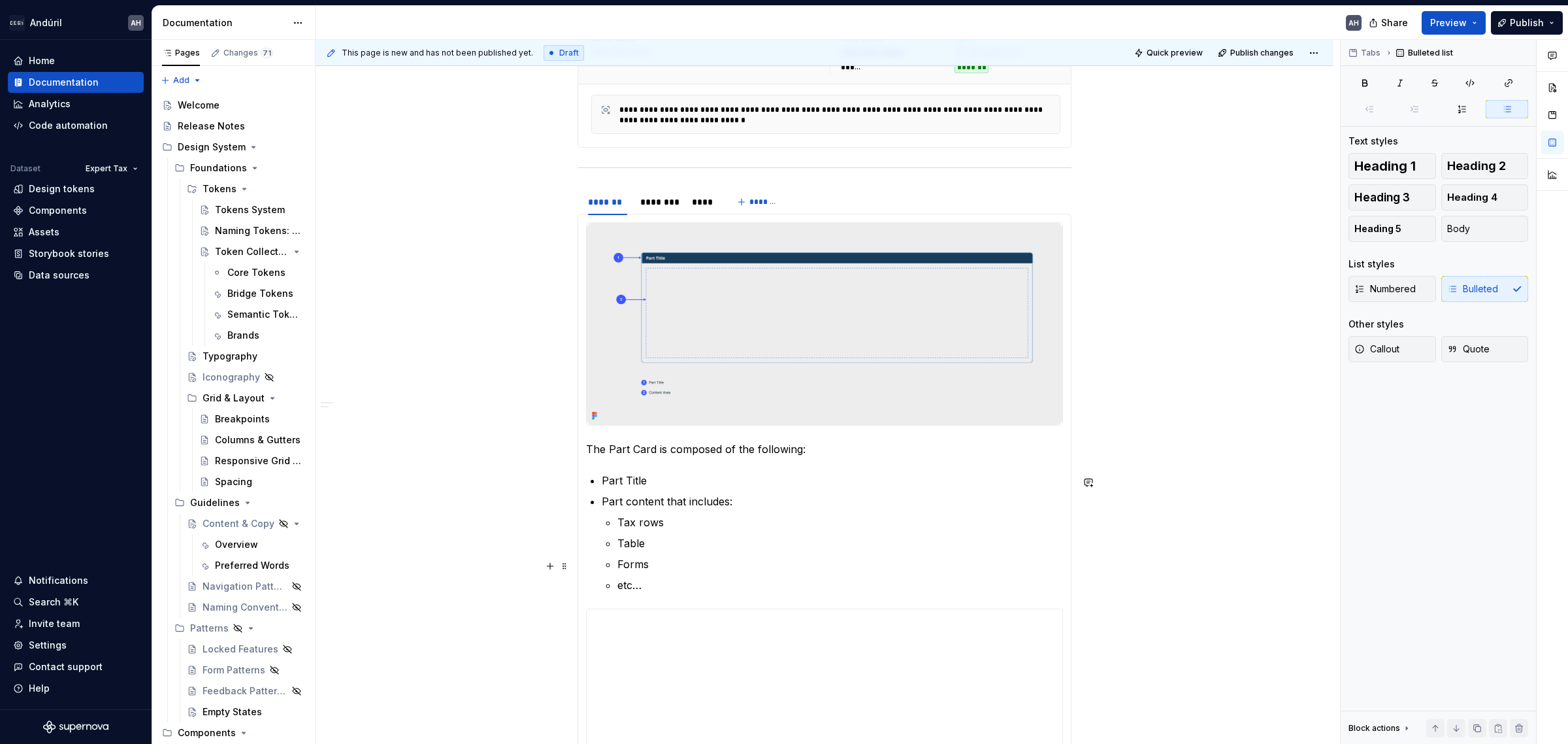
scroll to position [654, 0]
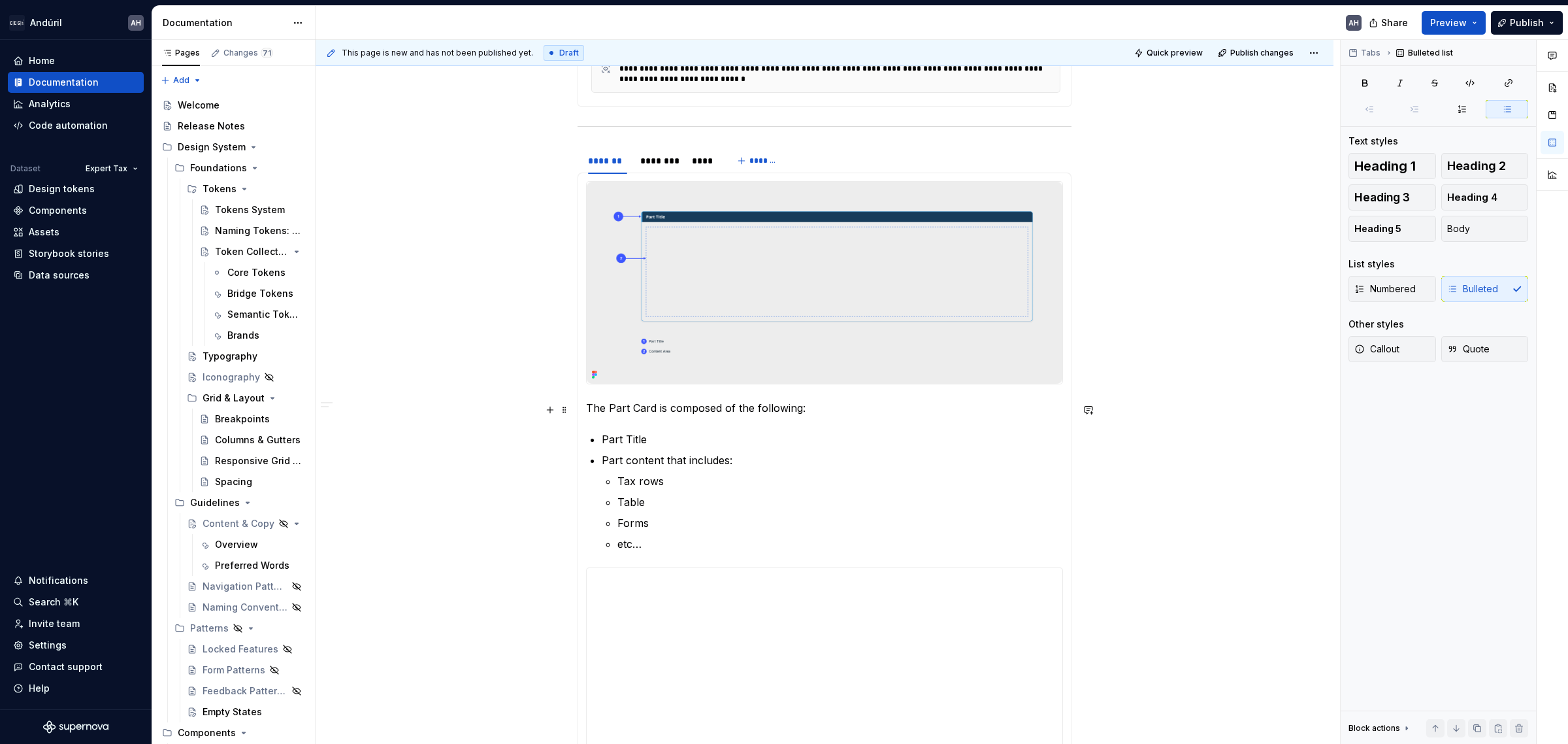
click at [592, 412] on p "The Part Card is composed of the following:" at bounding box center [825, 408] width 477 height 15
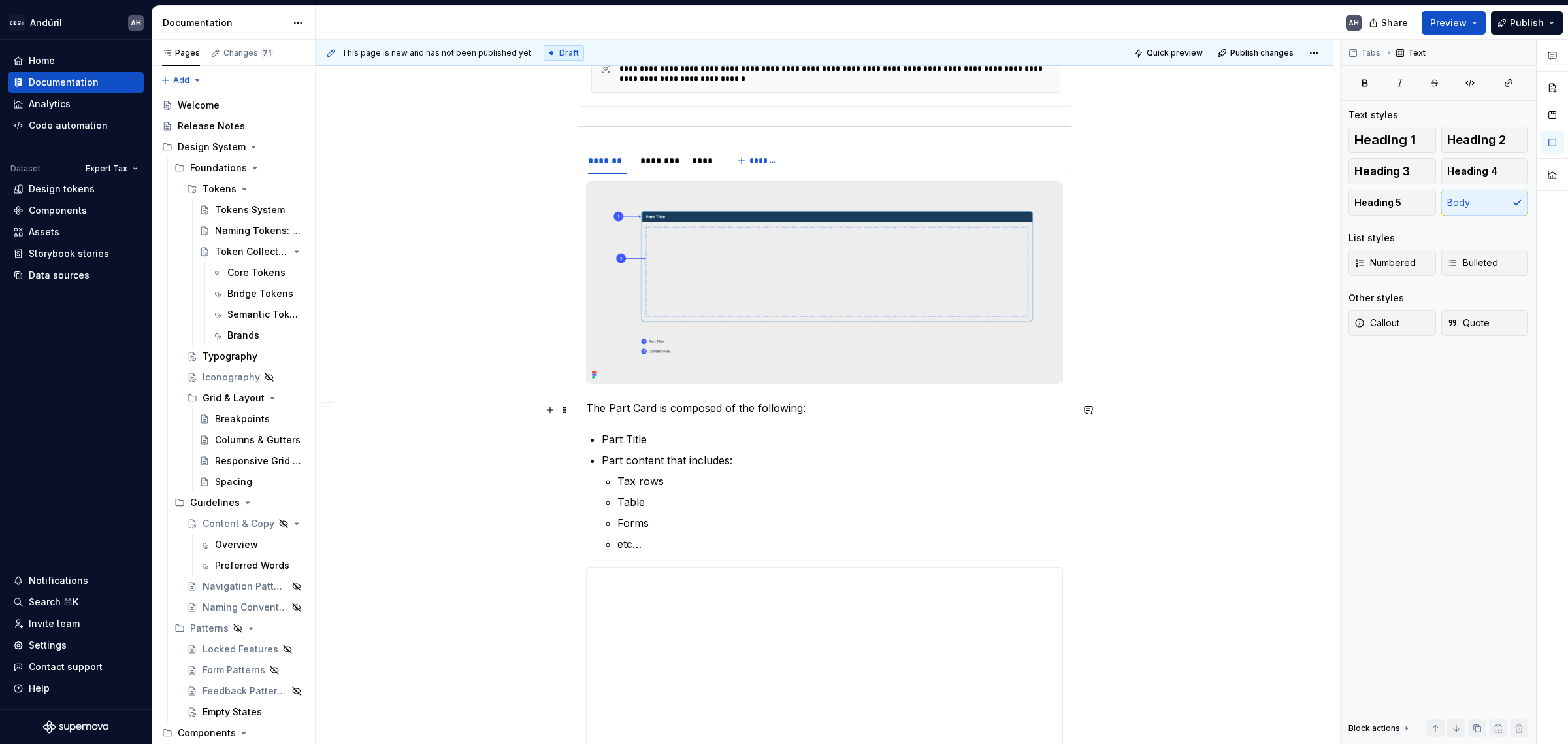
click at [586, 408] on p "The Part Card is composed of the following:" at bounding box center [825, 408] width 477 height 15
drag, startPoint x: 657, startPoint y: 389, endPoint x: 655, endPoint y: 397, distance: 8.2
click at [658, 395] on section-item-column "**********" at bounding box center [825, 517] width 477 height 673
click at [636, 408] on p "/table" at bounding box center [825, 408] width 477 height 15
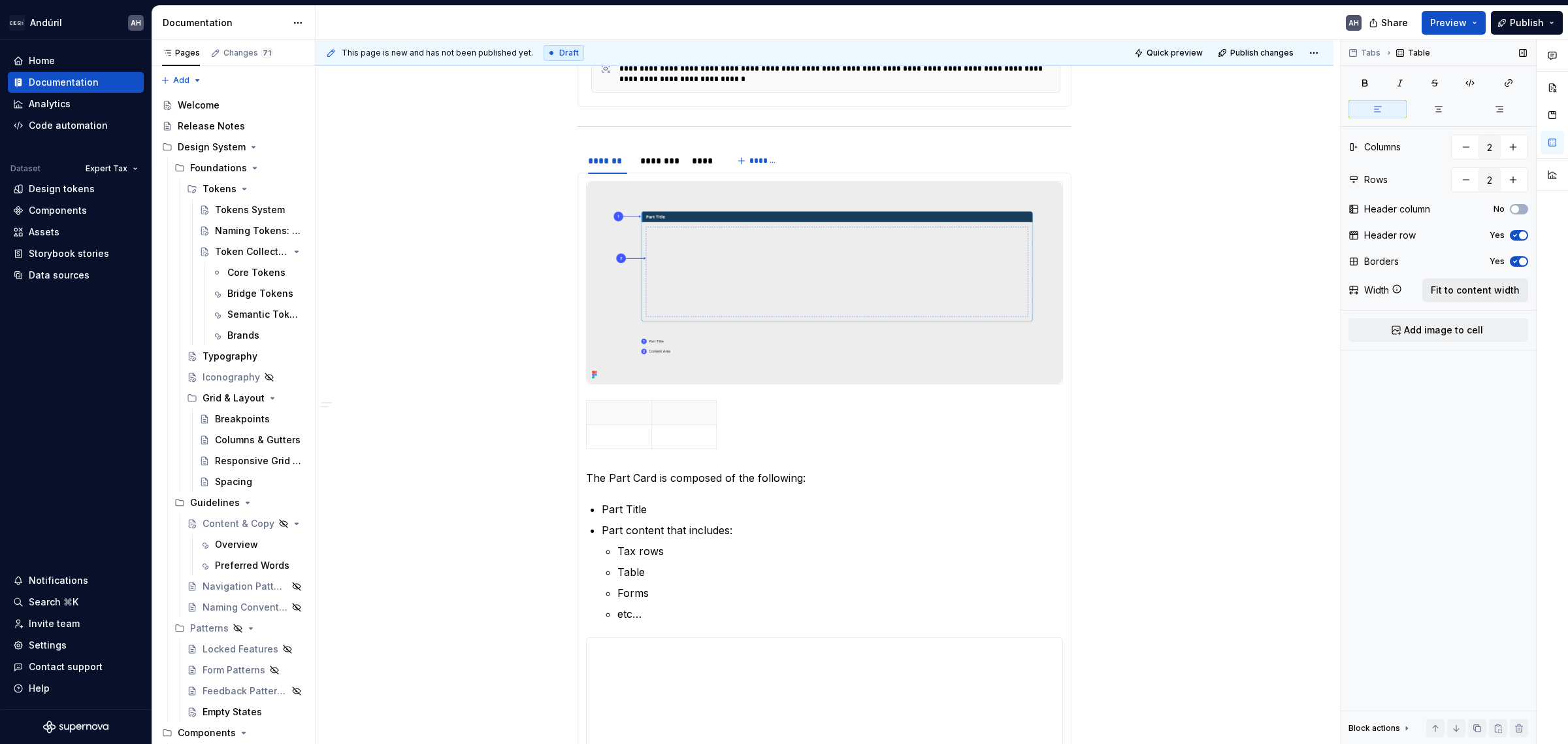
click at [1461, 287] on span "Fit to content width" at bounding box center [1475, 290] width 89 height 13
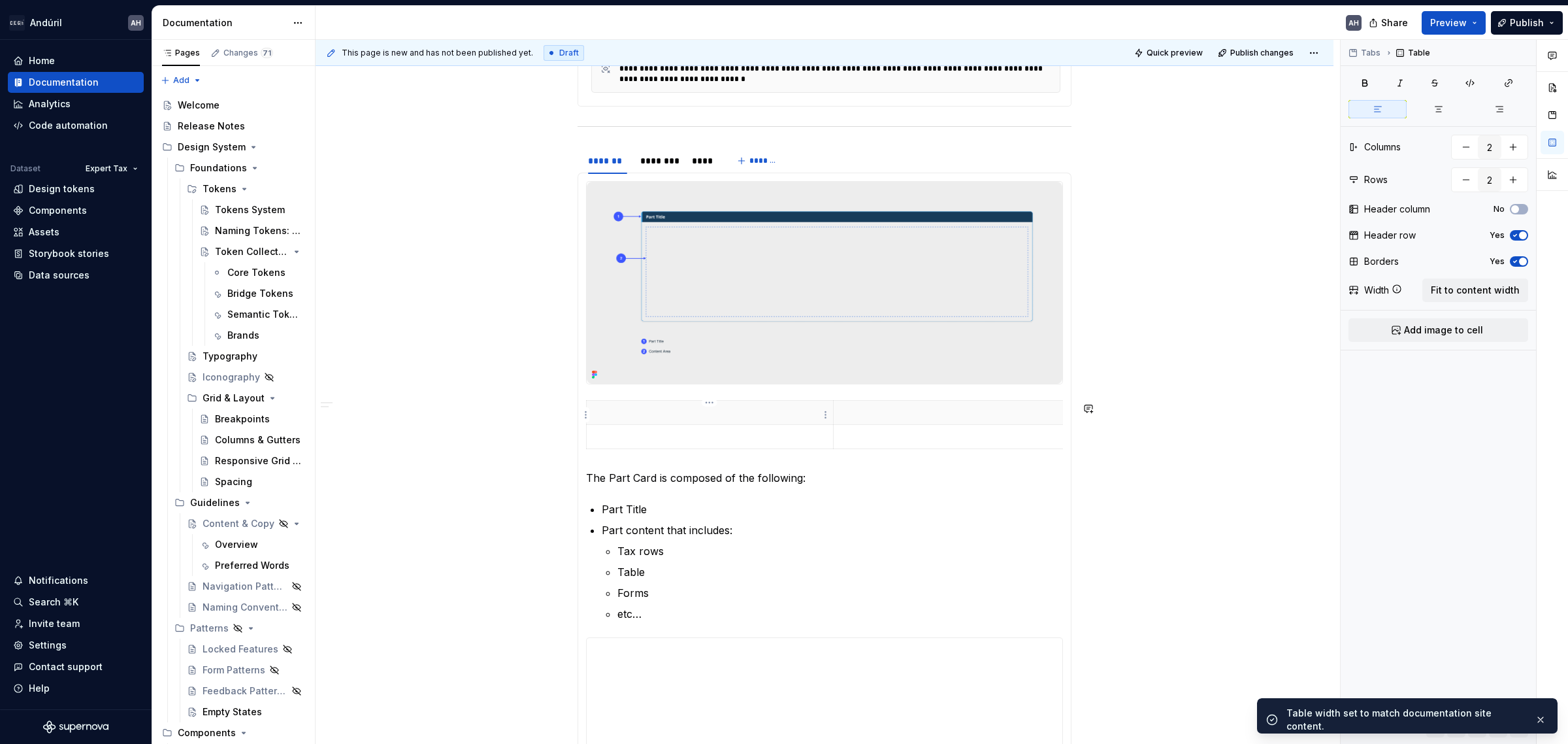
click at [683, 415] on p at bounding box center [710, 413] width 231 height 13
click at [688, 413] on p at bounding box center [710, 413] width 231 height 13
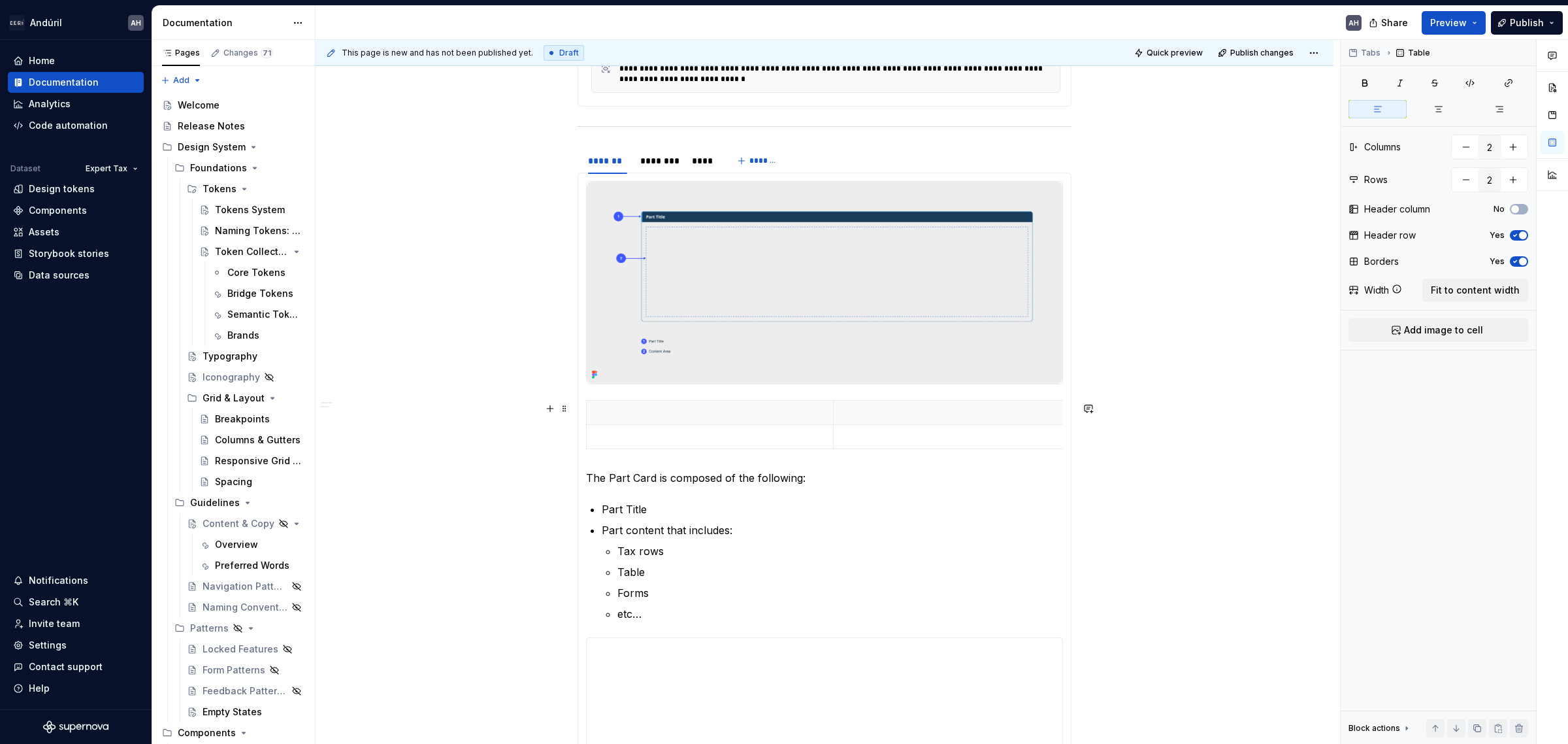
type textarea "*"
click at [699, 402] on th at bounding box center [710, 412] width 247 height 24
click at [711, 415] on p at bounding box center [710, 413] width 231 height 13
click at [1514, 151] on button "button" at bounding box center [1514, 147] width 24 height 24
type input "3"
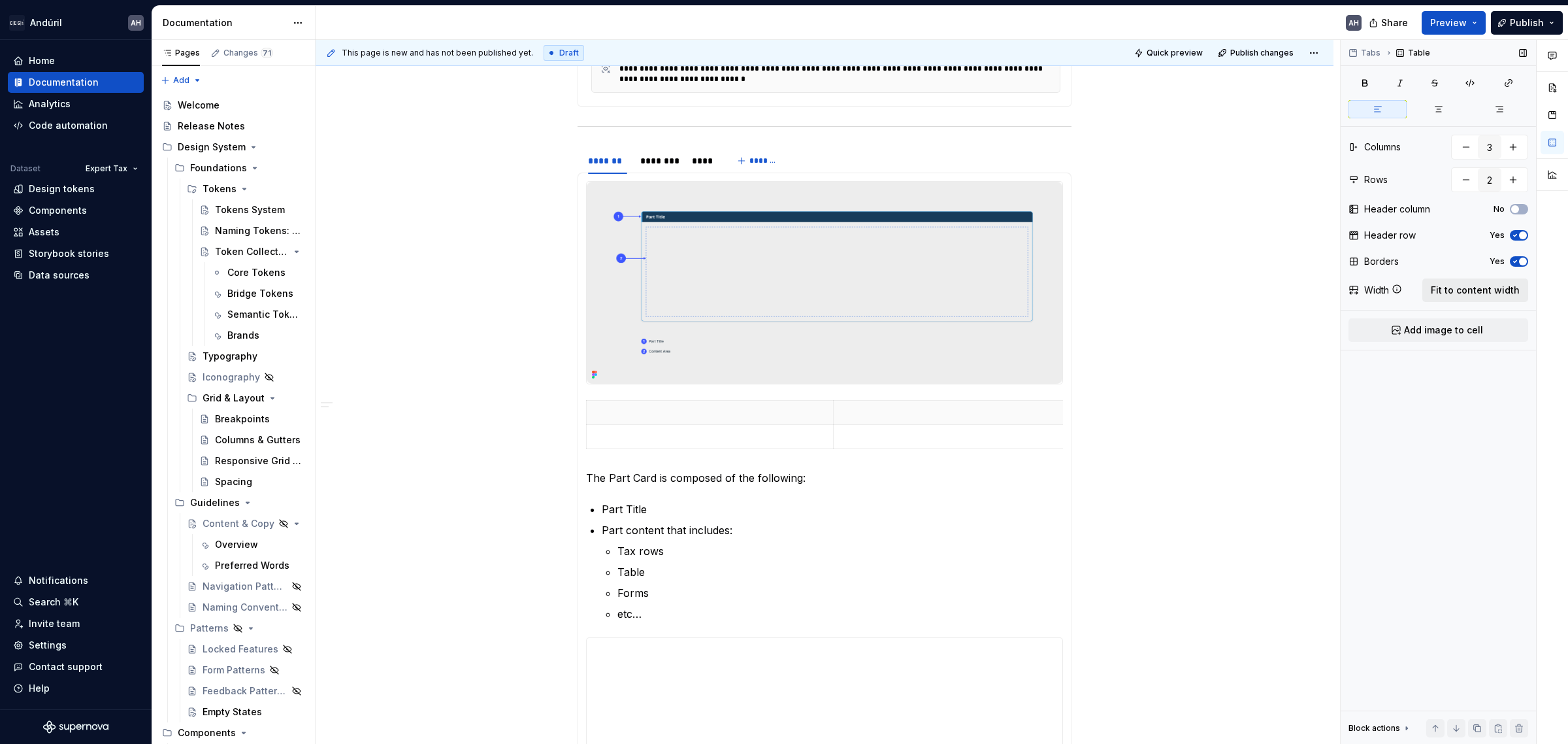
click at [1446, 286] on span "Fit to content width" at bounding box center [1475, 290] width 89 height 13
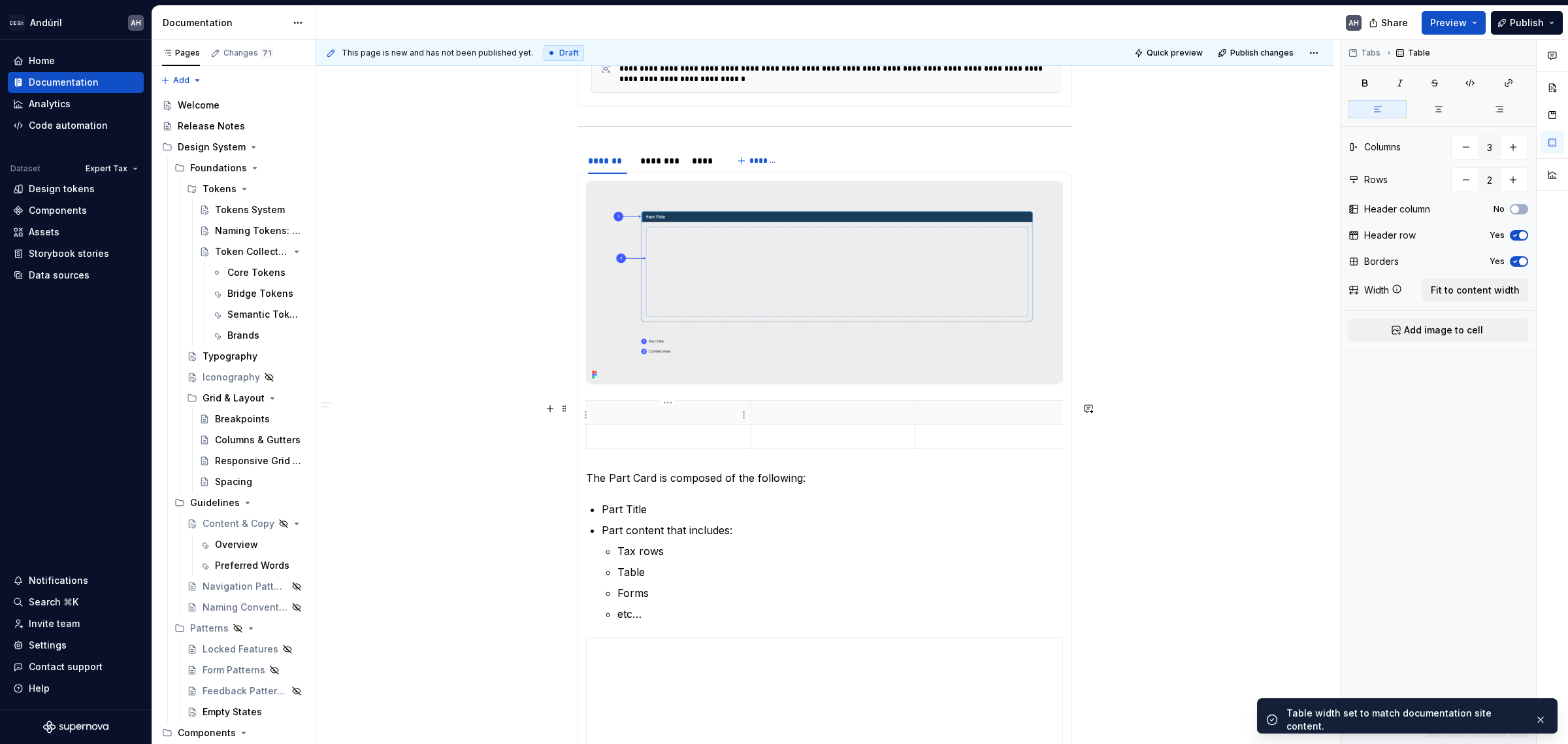
click at [681, 412] on p at bounding box center [669, 413] width 148 height 13
click at [673, 441] on p at bounding box center [669, 436] width 148 height 13
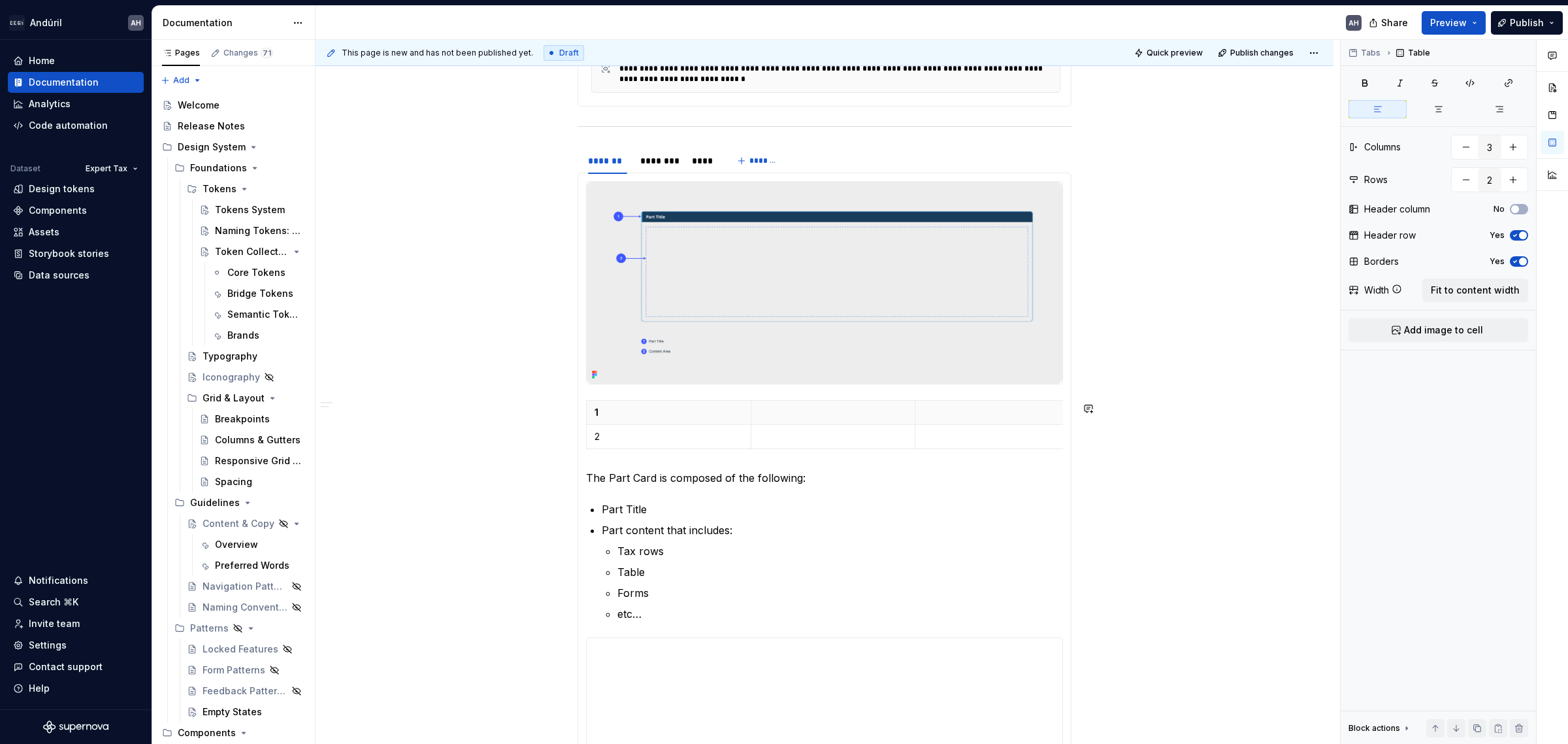
click at [788, 419] on p at bounding box center [834, 413] width 148 height 13
click at [648, 412] on p "1" at bounding box center [669, 413] width 148 height 13
drag, startPoint x: 749, startPoint y: 420, endPoint x: 632, endPoint y: 419, distance: 117.0
click at [687, 413] on p at bounding box center [718, 413] width 148 height 13
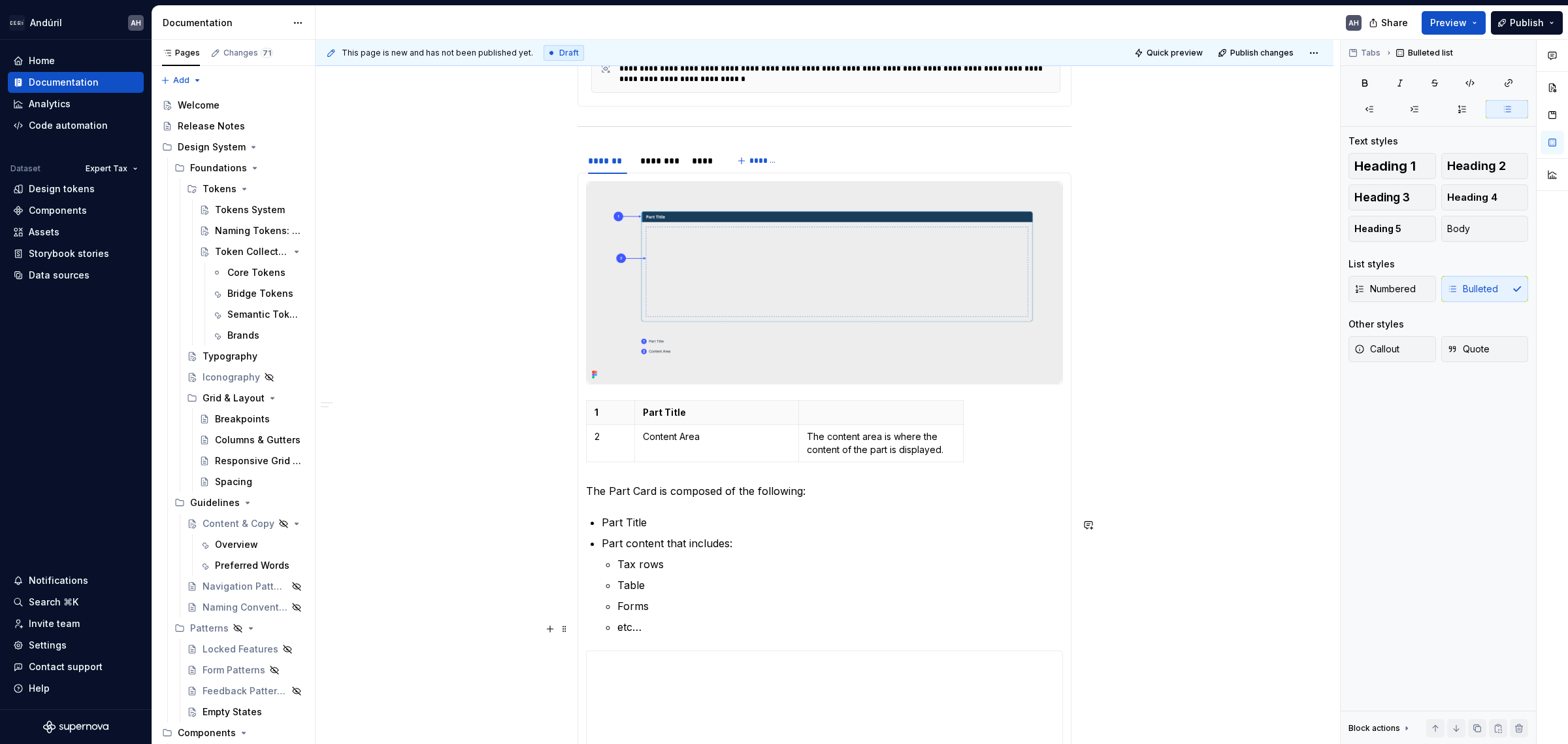
click at [712, 635] on p "etc…" at bounding box center [840, 626] width 446 height 15
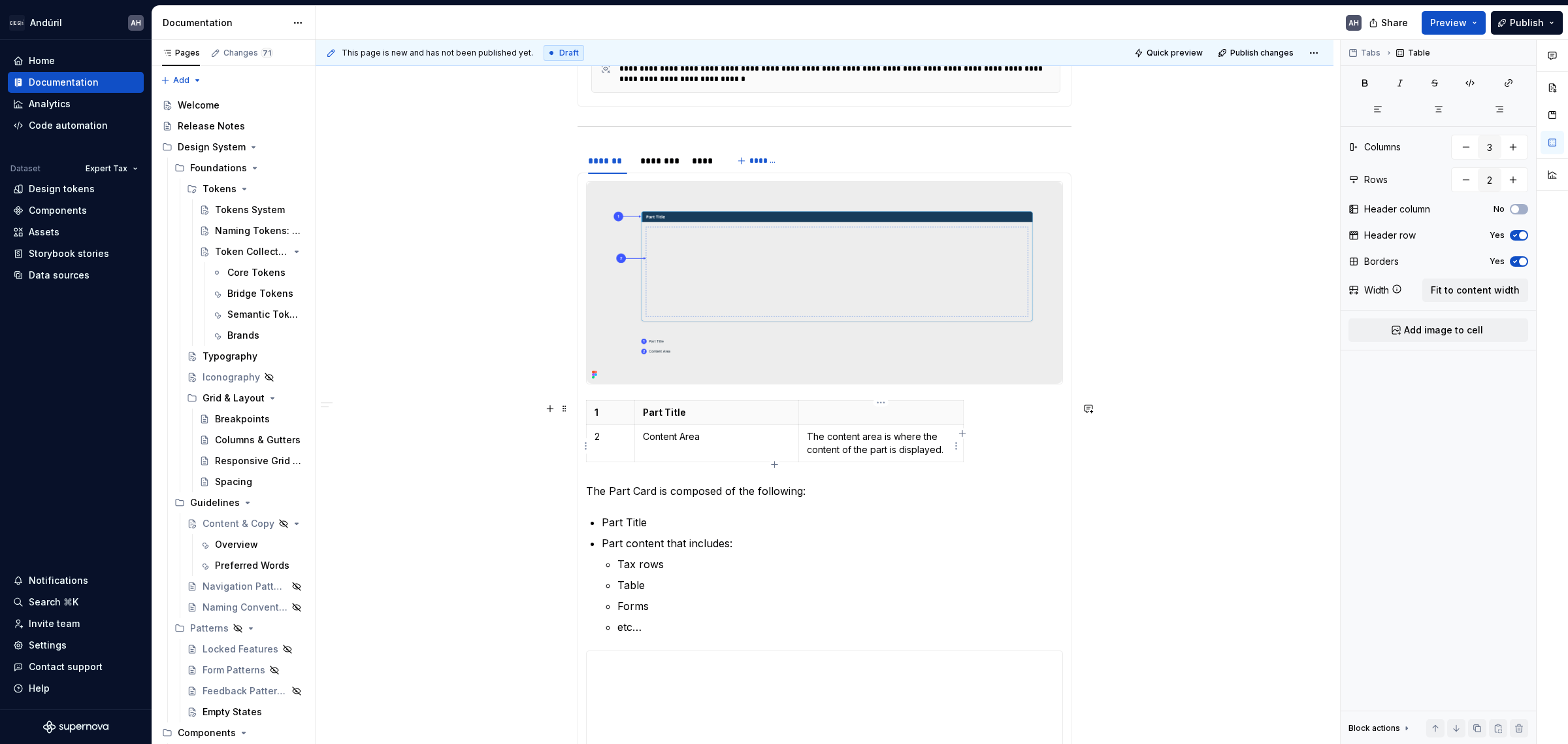
click at [877, 455] on p "The content area is where the content of the part is displayed." at bounding box center [881, 443] width 148 height 26
click at [945, 453] on p "The content area is where the content of the part is displayed." at bounding box center [881, 443] width 148 height 26
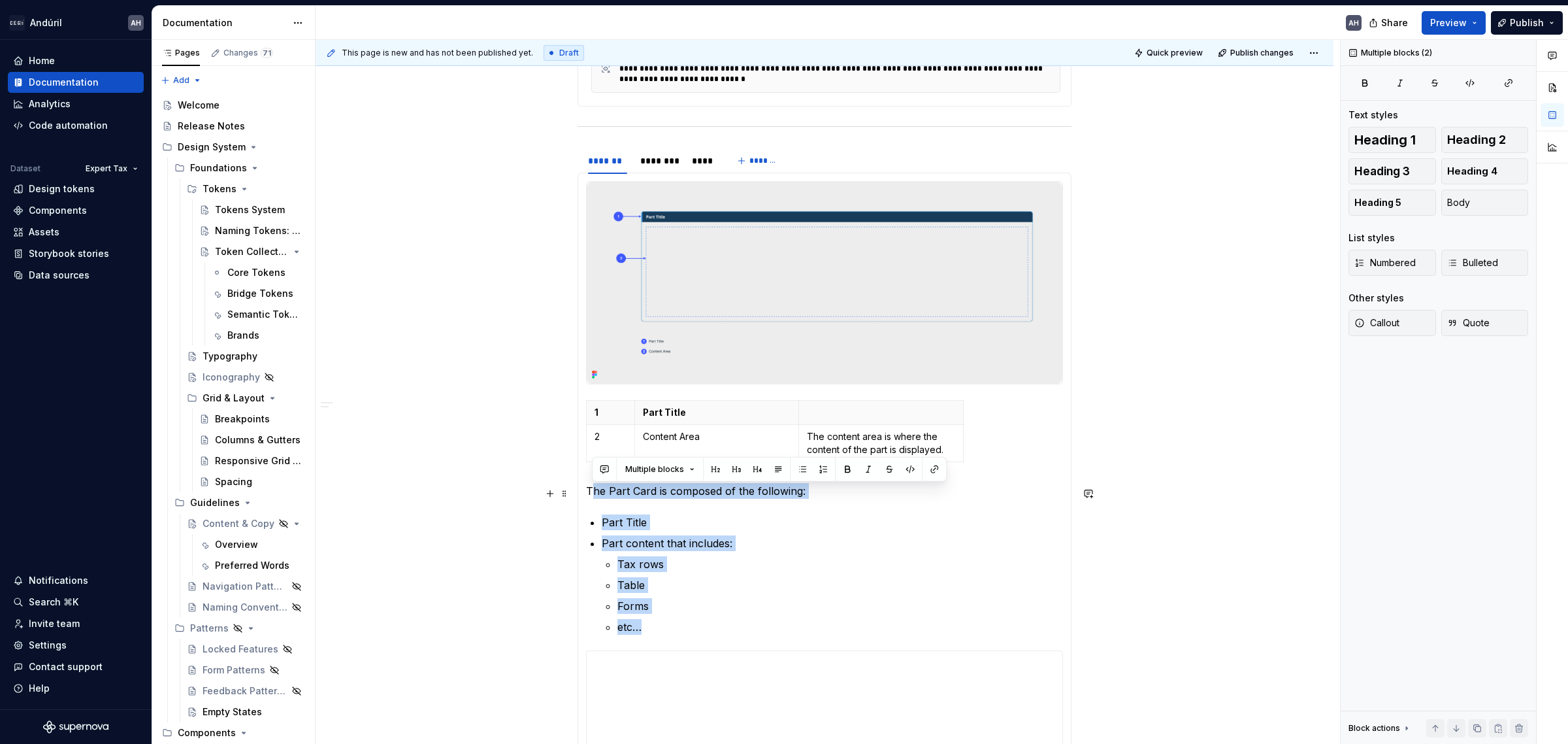
drag, startPoint x: 702, startPoint y: 635, endPoint x: 589, endPoint y: 494, distance: 180.7
click at [589, 494] on section-item-column "**********" at bounding box center [825, 546] width 477 height 732
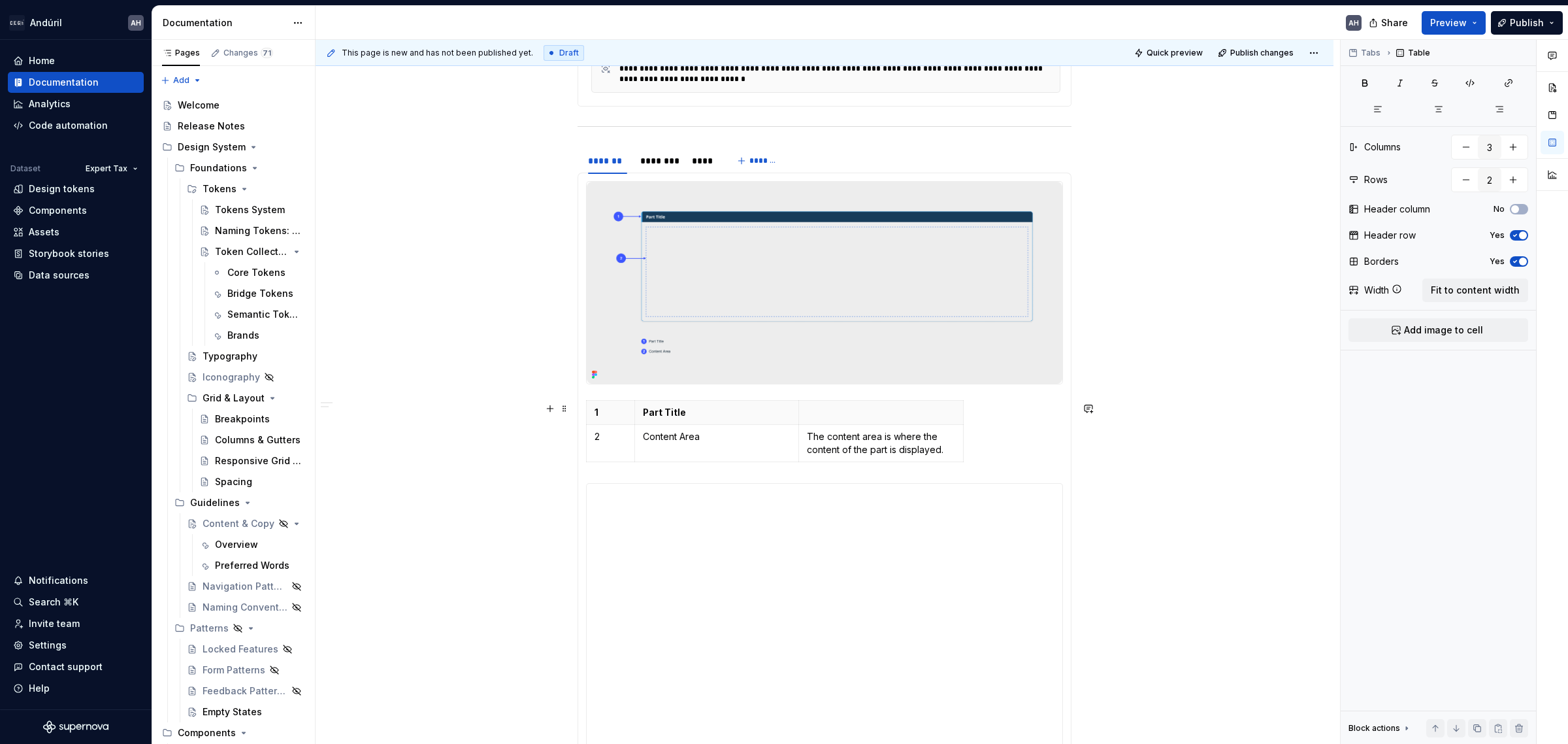
click at [1011, 435] on div "1 Part Title 2 Content Area The content area is where the content of the part i…" at bounding box center [825, 434] width 477 height 68
click at [906, 442] on p "The content area is where the content of the part is displayed." at bounding box center [881, 443] width 148 height 26
click at [905, 455] on p "The content area is where the content of the part is displayed." at bounding box center [881, 443] width 148 height 26
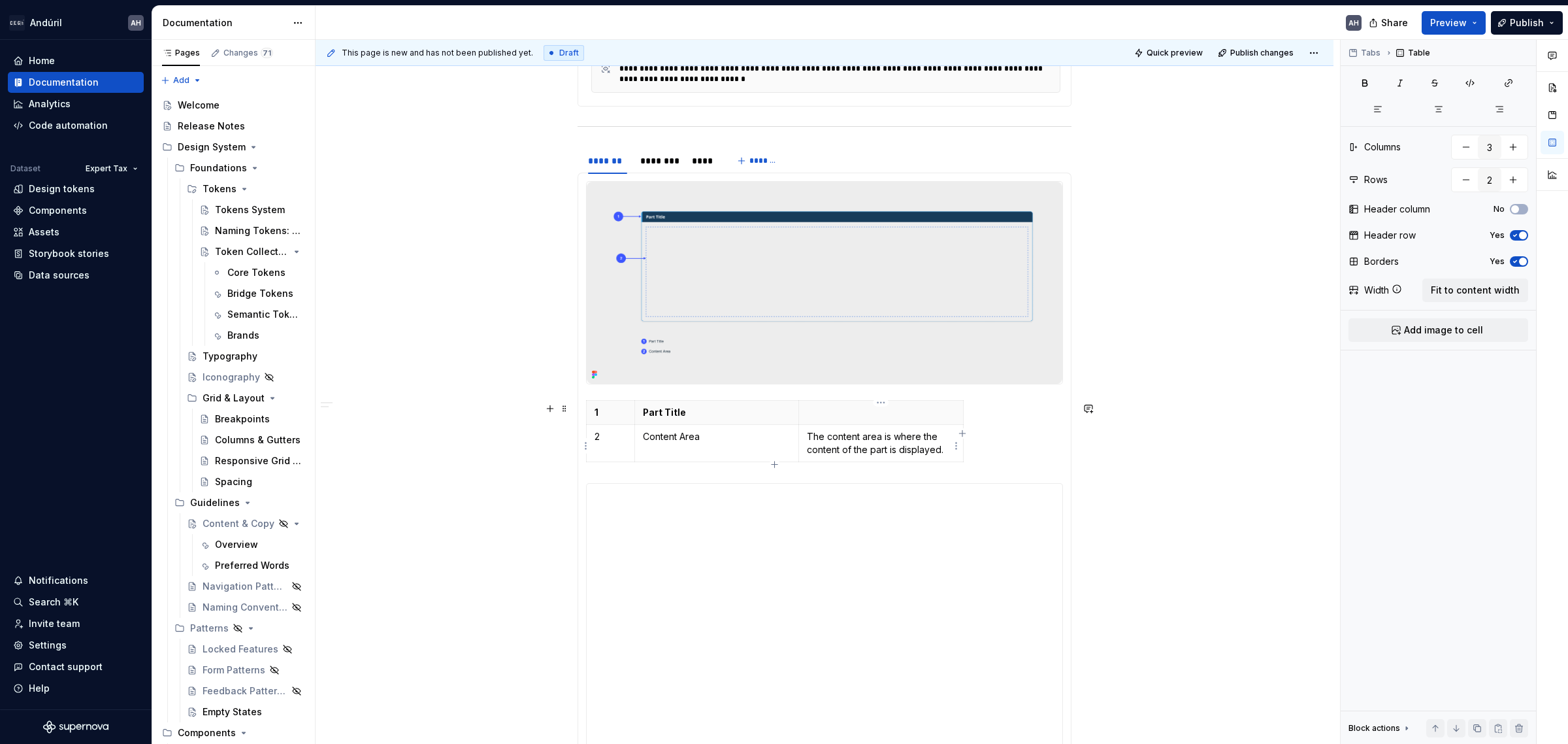
click at [950, 452] on p "The content area is where the content of the part is displayed." at bounding box center [881, 443] width 148 height 26
click at [935, 452] on p "The content area is where the content of the part is displayed." at bounding box center [881, 443] width 148 height 26
click at [948, 455] on p "The content area is where the content of the part is displayed." at bounding box center [881, 443] width 148 height 26
drag, startPoint x: 944, startPoint y: 451, endPoint x: 803, endPoint y: 441, distance: 141.4
click at [803, 441] on td "The content area is where the content of the part is displayed." at bounding box center [881, 443] width 165 height 37
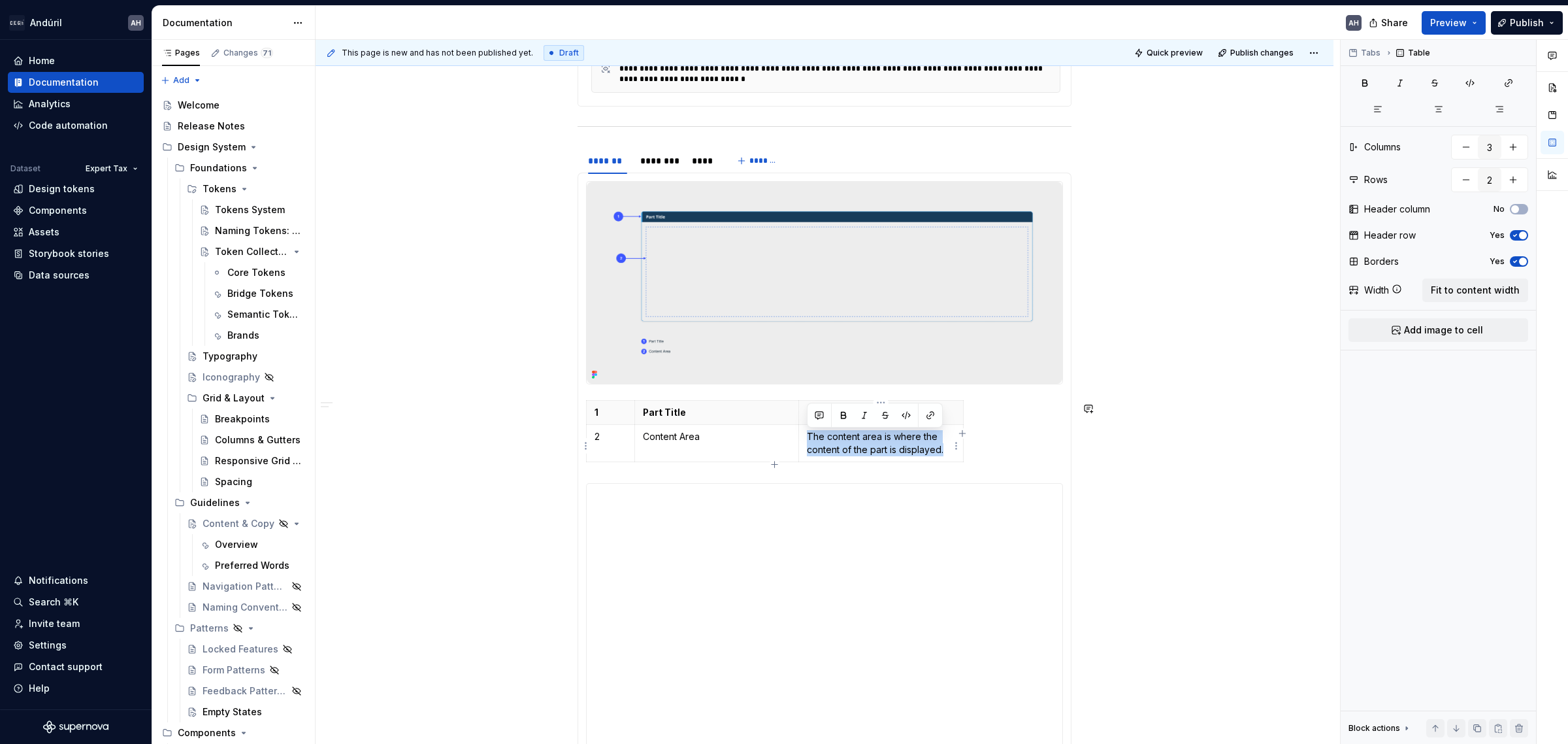
copy p "The content area is where the content of the part is displayed."
click at [904, 451] on p "The content area is where the content of the part is displayed." at bounding box center [881, 443] width 148 height 26
click at [907, 448] on p "The content area displays the content associated with the part." at bounding box center [881, 443] width 148 height 26
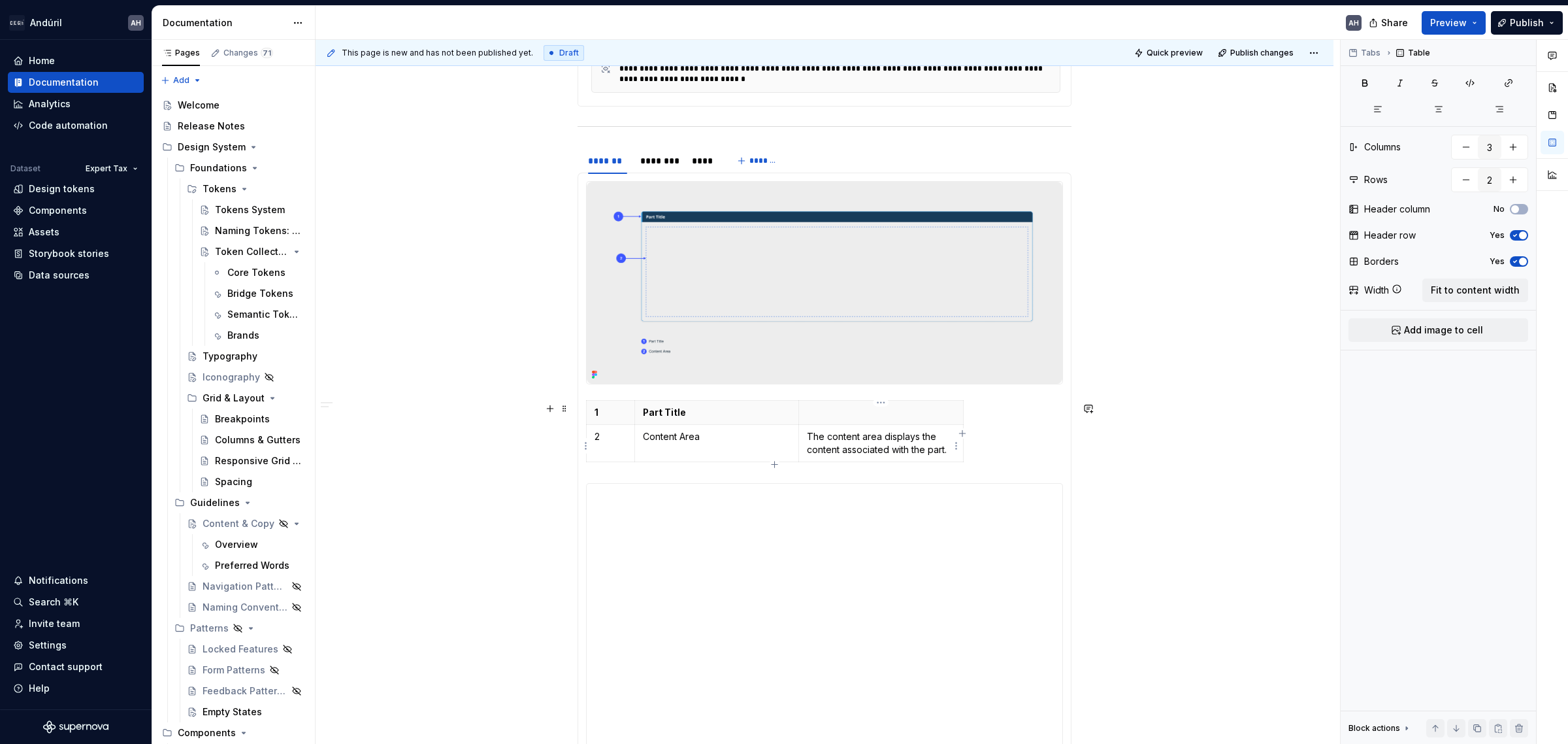
click at [942, 449] on p "The content area displays the content associated with the part." at bounding box center [881, 443] width 148 height 26
click at [945, 452] on p "The content area displays the content associated with the part." at bounding box center [881, 443] width 148 height 26
click at [919, 600] on div "**********" at bounding box center [825, 640] width 476 height 261
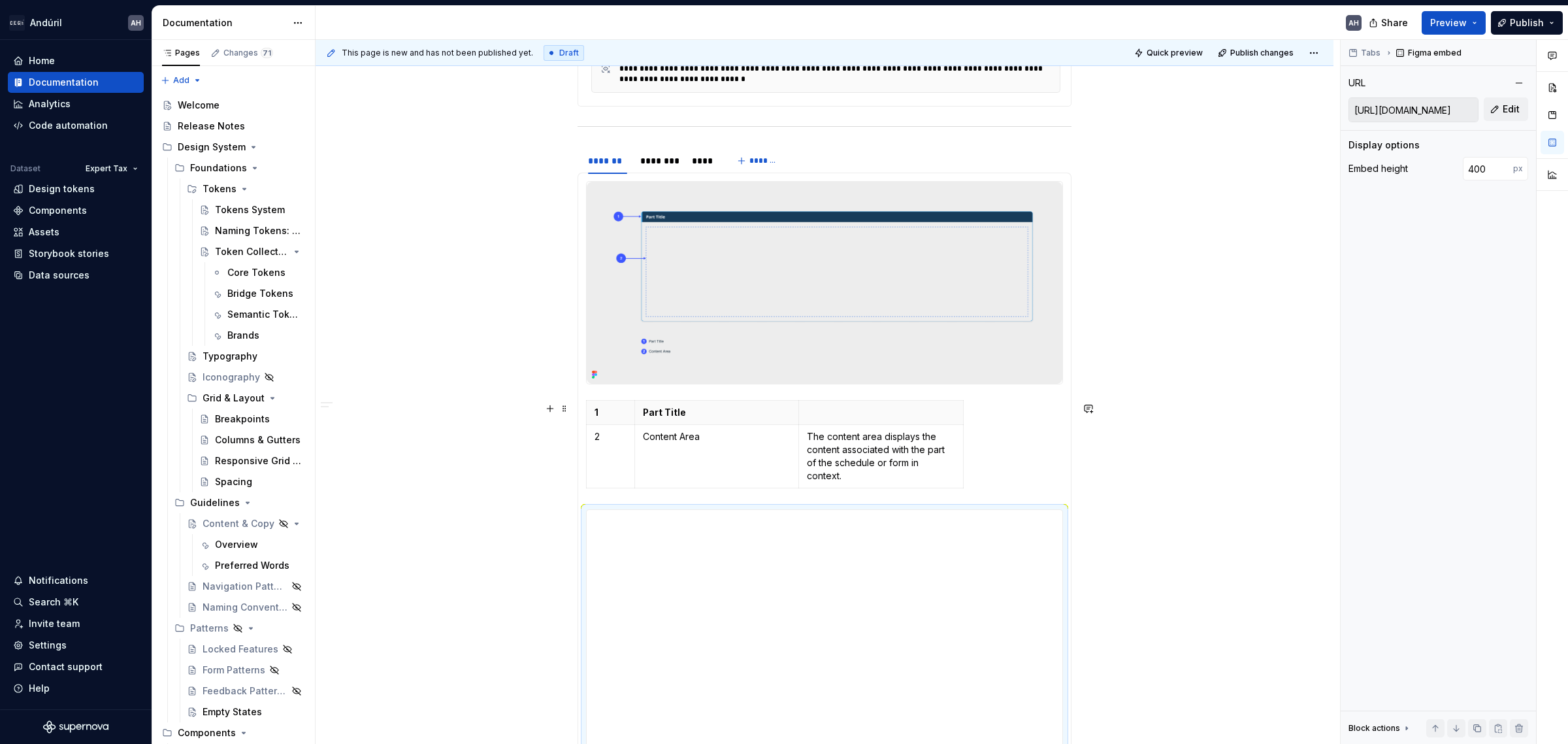
click at [1194, 491] on div "**********" at bounding box center [825, 302] width 1018 height 1457
click at [966, 480] on div "1 Part Title 2 Content Area The content area displays the content associated wi…" at bounding box center [825, 447] width 477 height 93
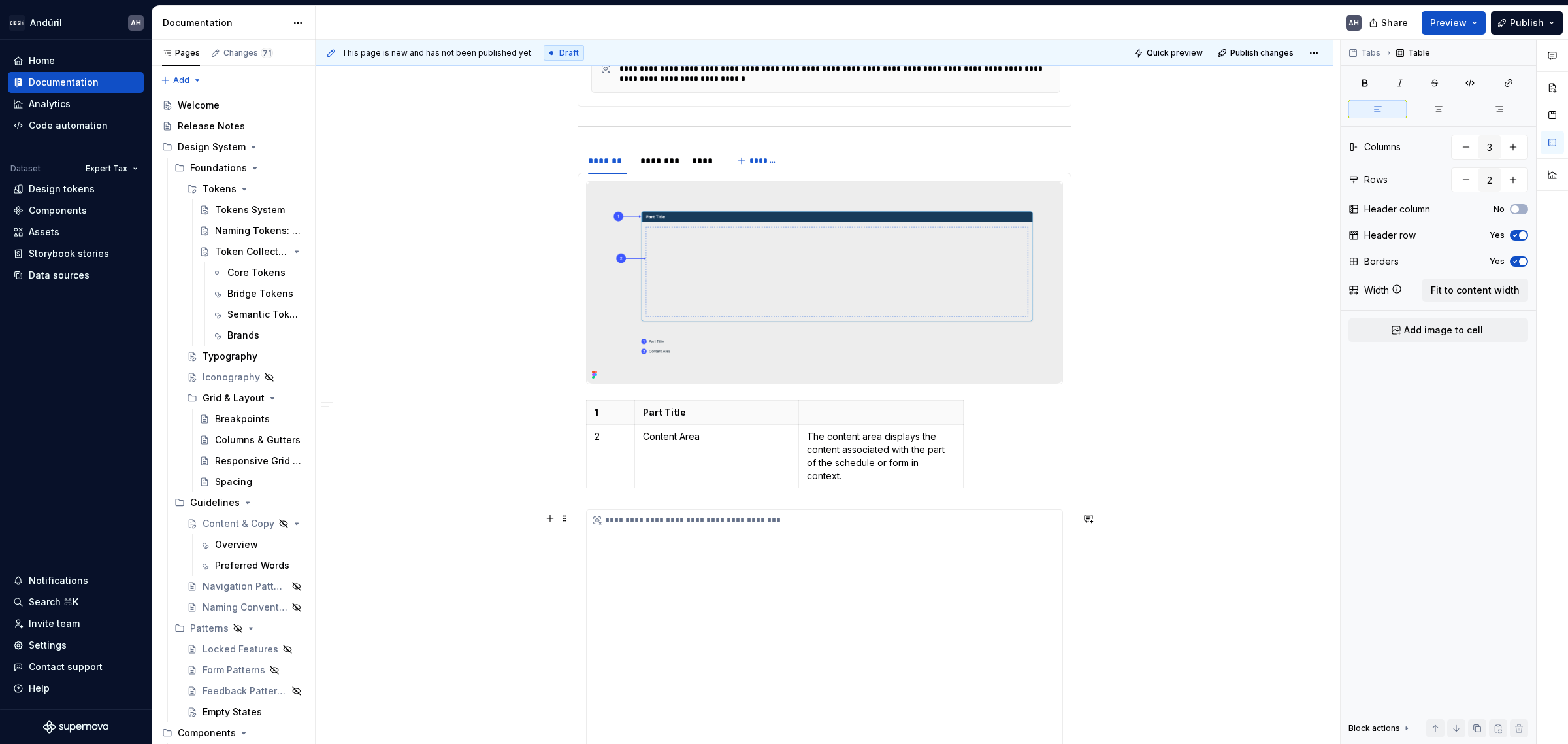
click at [913, 552] on div "**********" at bounding box center [825, 640] width 476 height 261
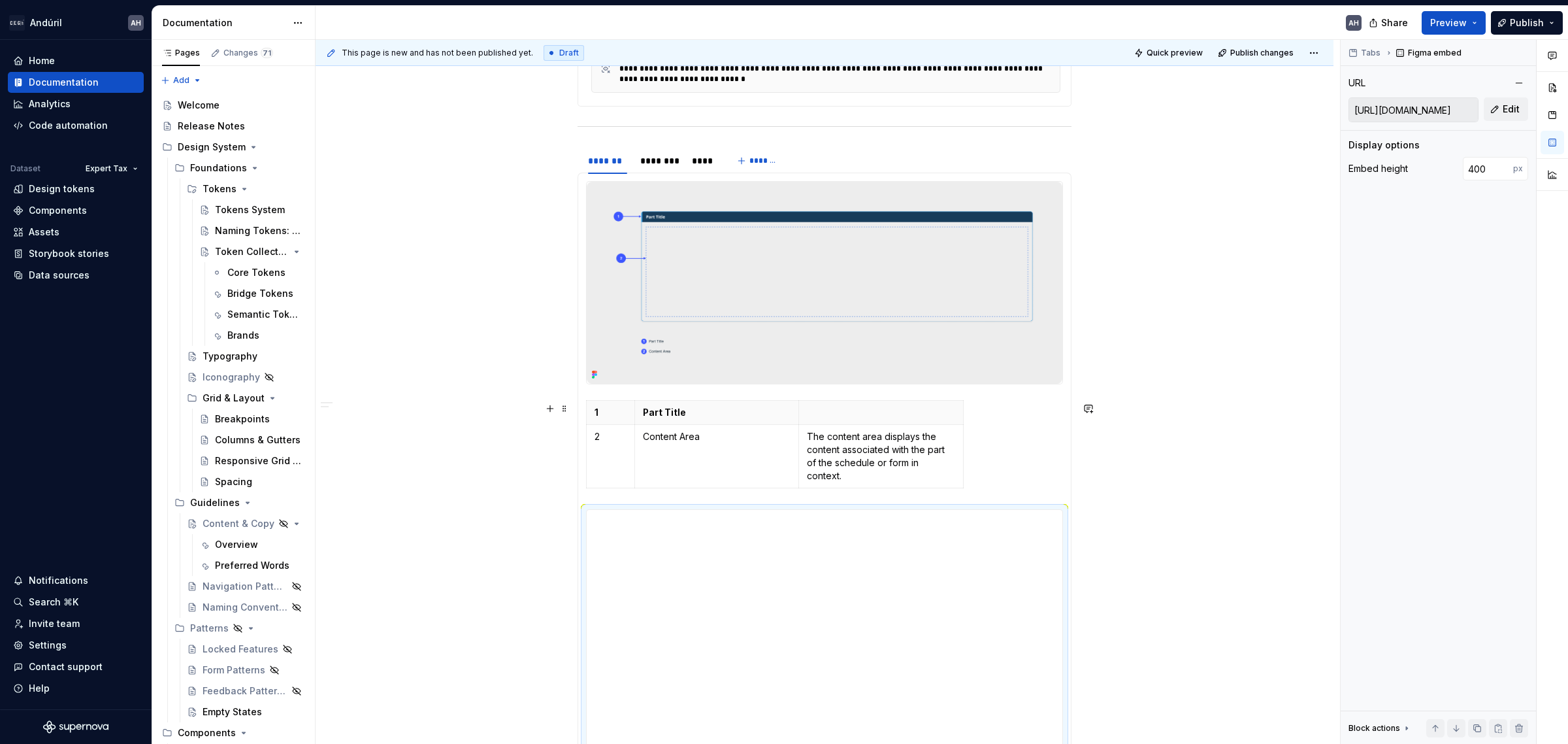
click at [980, 490] on div "1 Part Title 2 Content Area The content area displays the content associated wi…" at bounding box center [825, 447] width 477 height 93
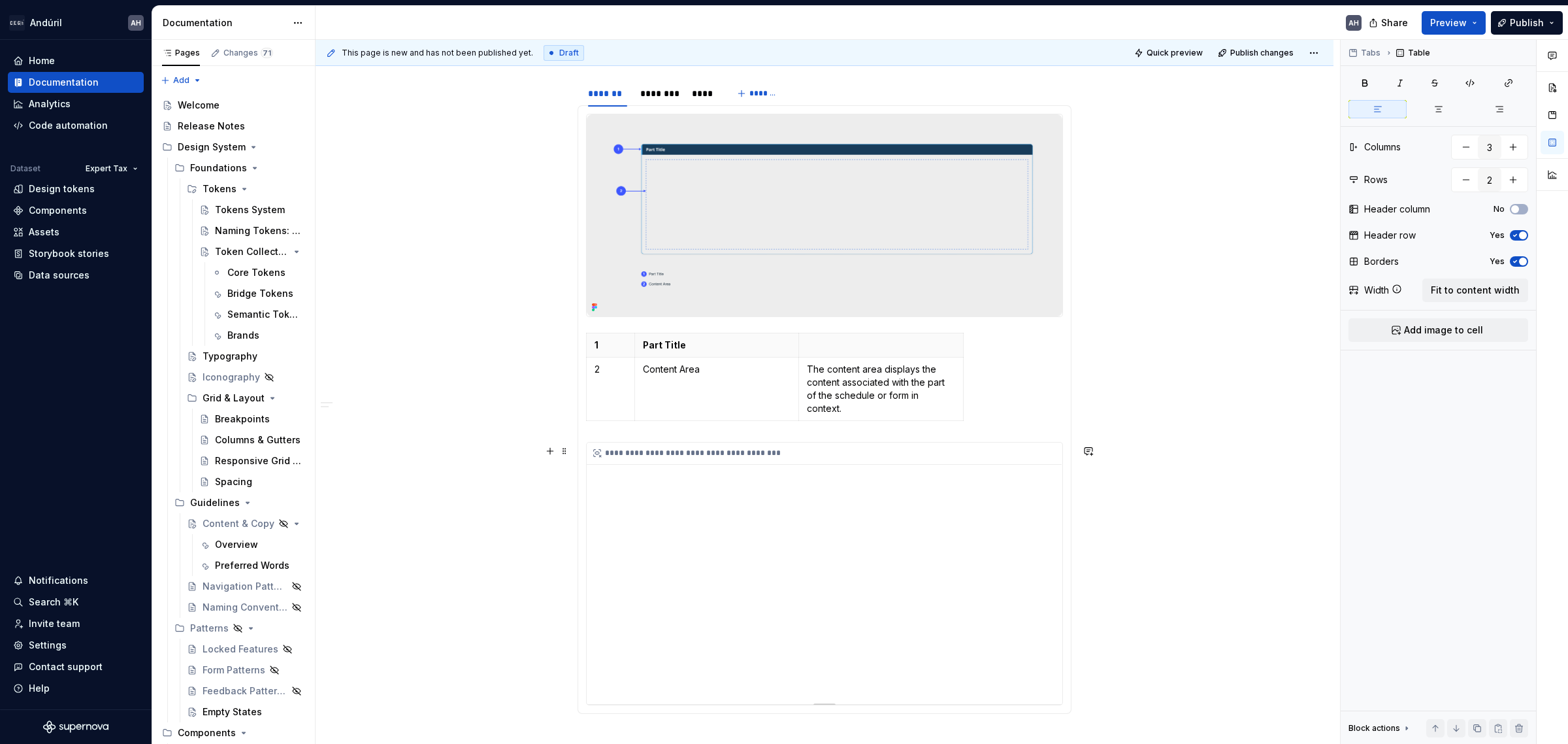
scroll to position [696, 0]
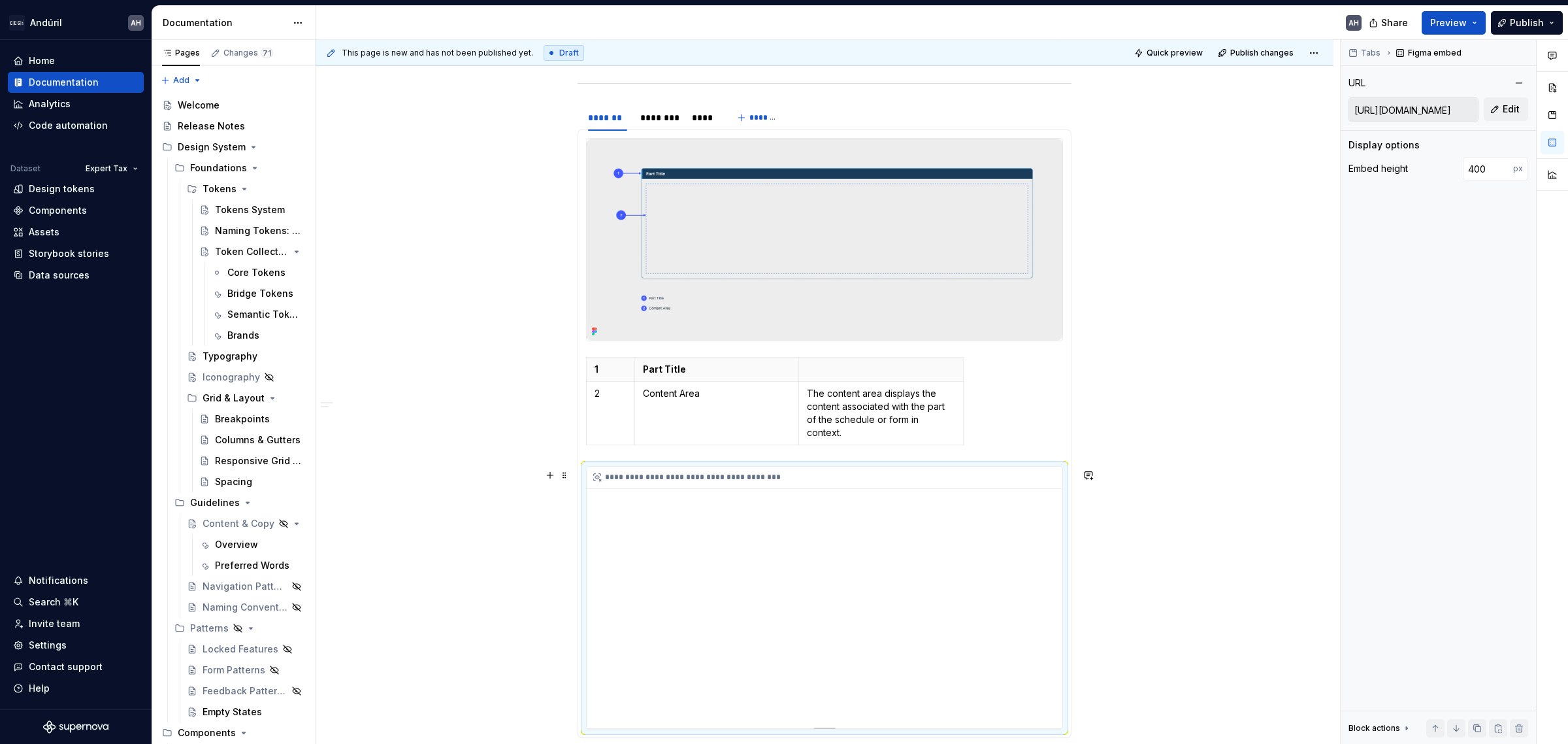
click at [936, 572] on div "**********" at bounding box center [825, 597] width 476 height 261
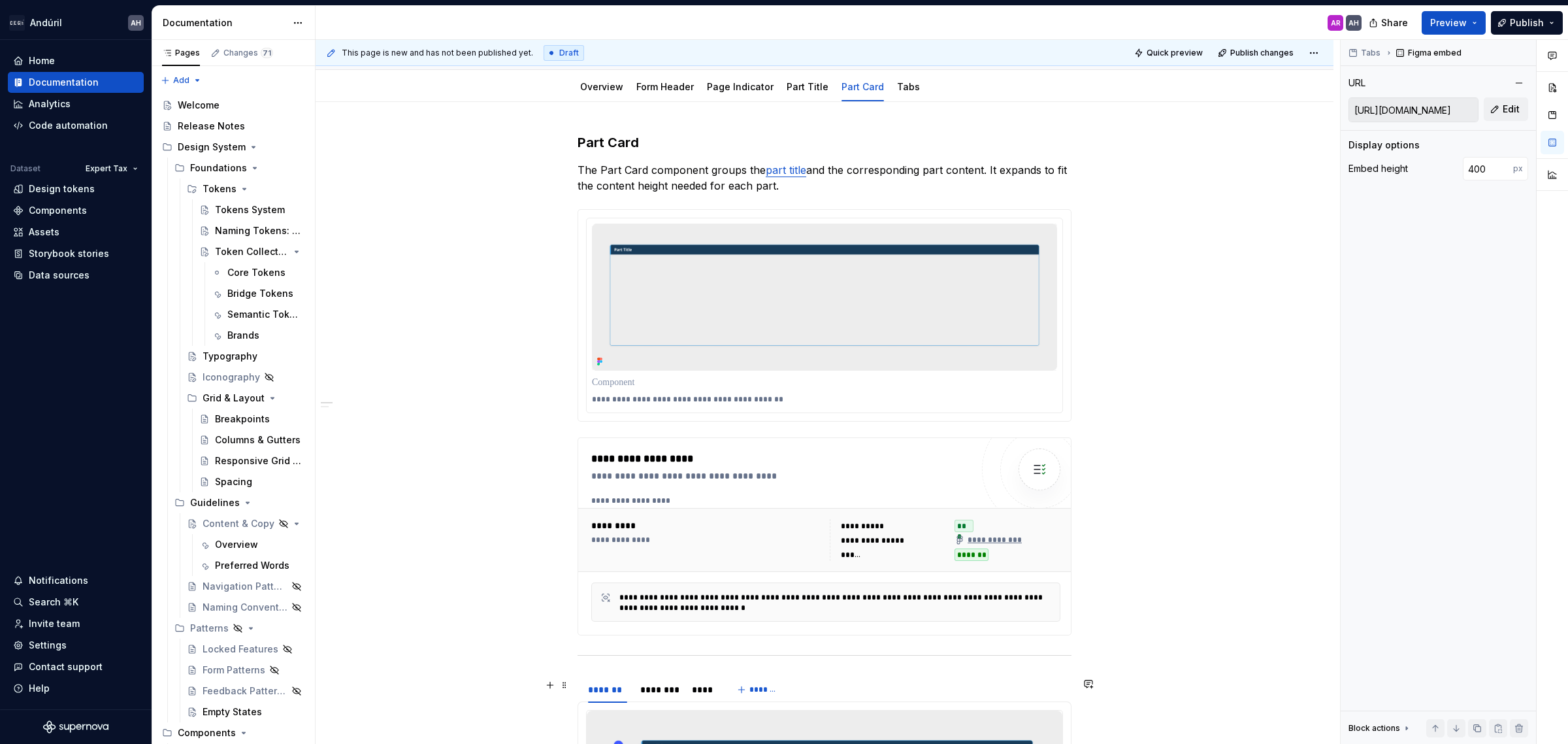
scroll to position [0, 0]
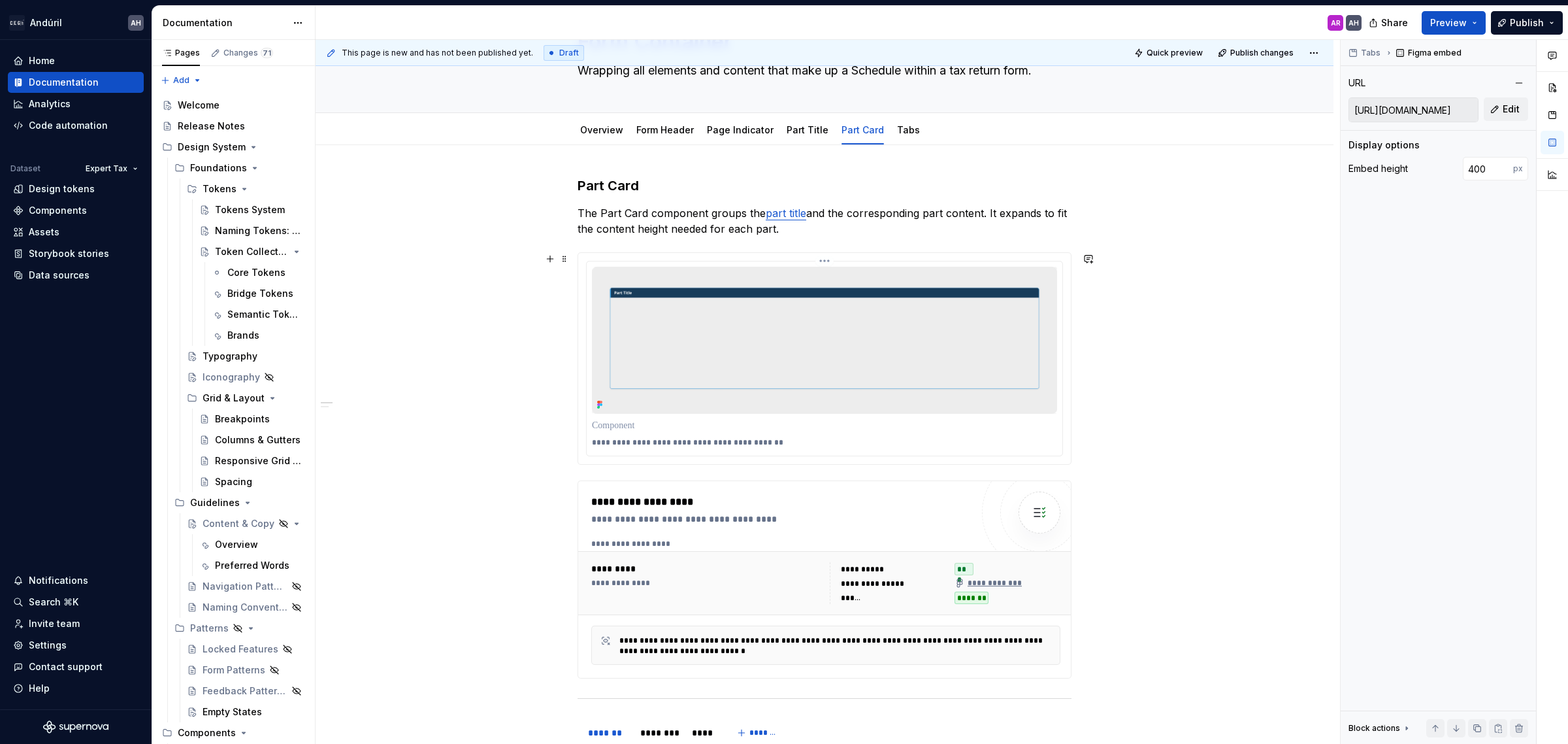
click at [861, 389] on img at bounding box center [825, 340] width 466 height 147
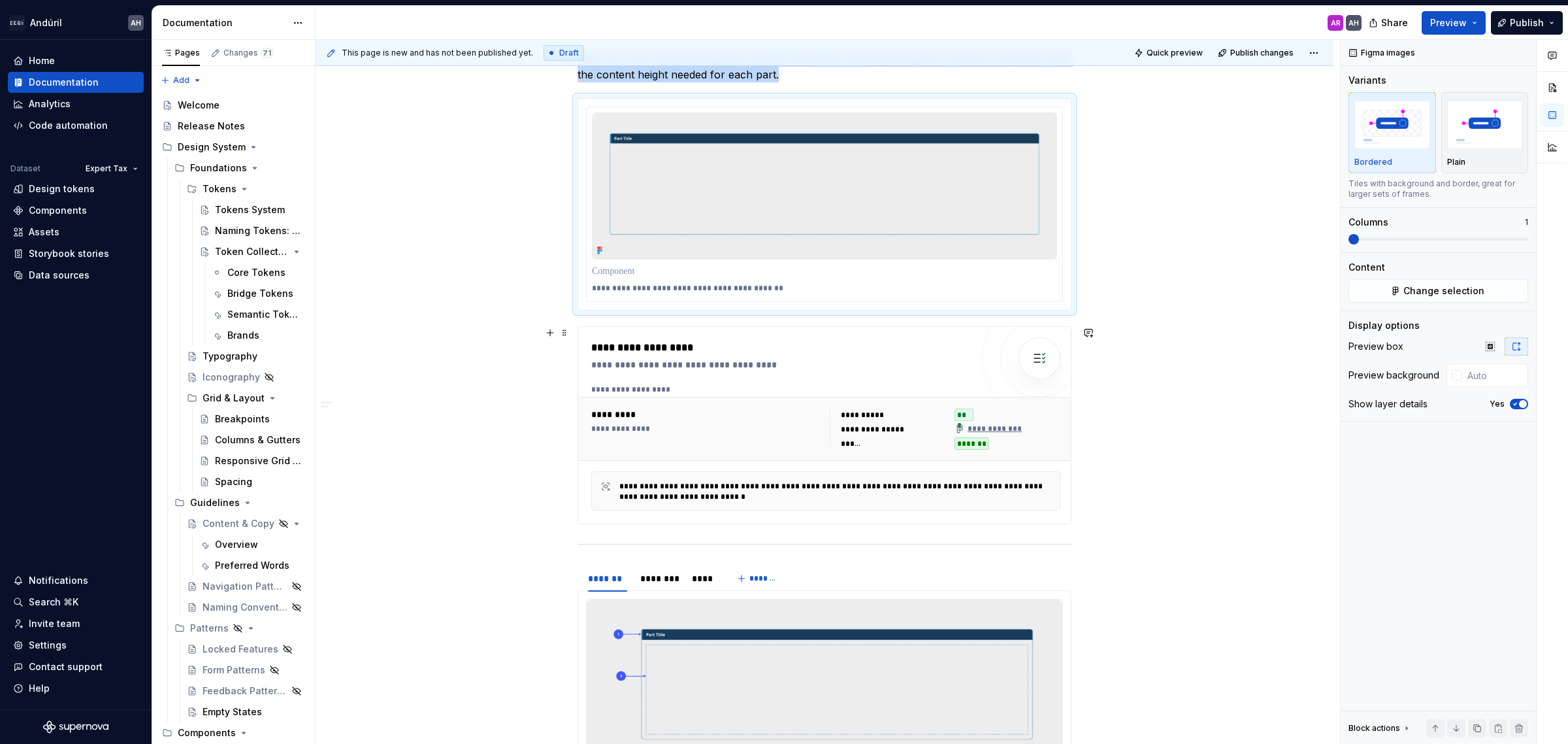
scroll to position [245, 0]
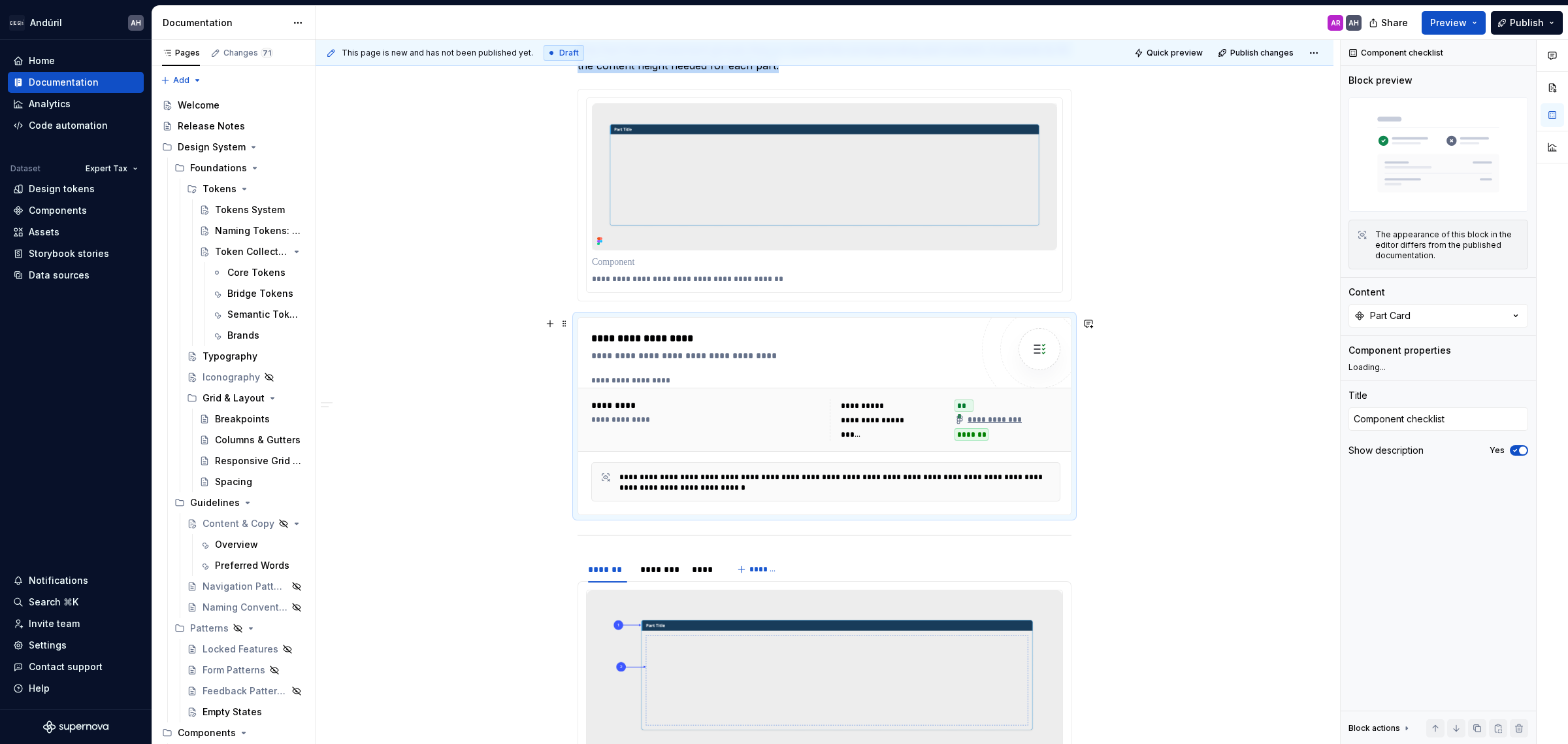
click at [882, 451] on div "**********" at bounding box center [825, 419] width 495 height 64
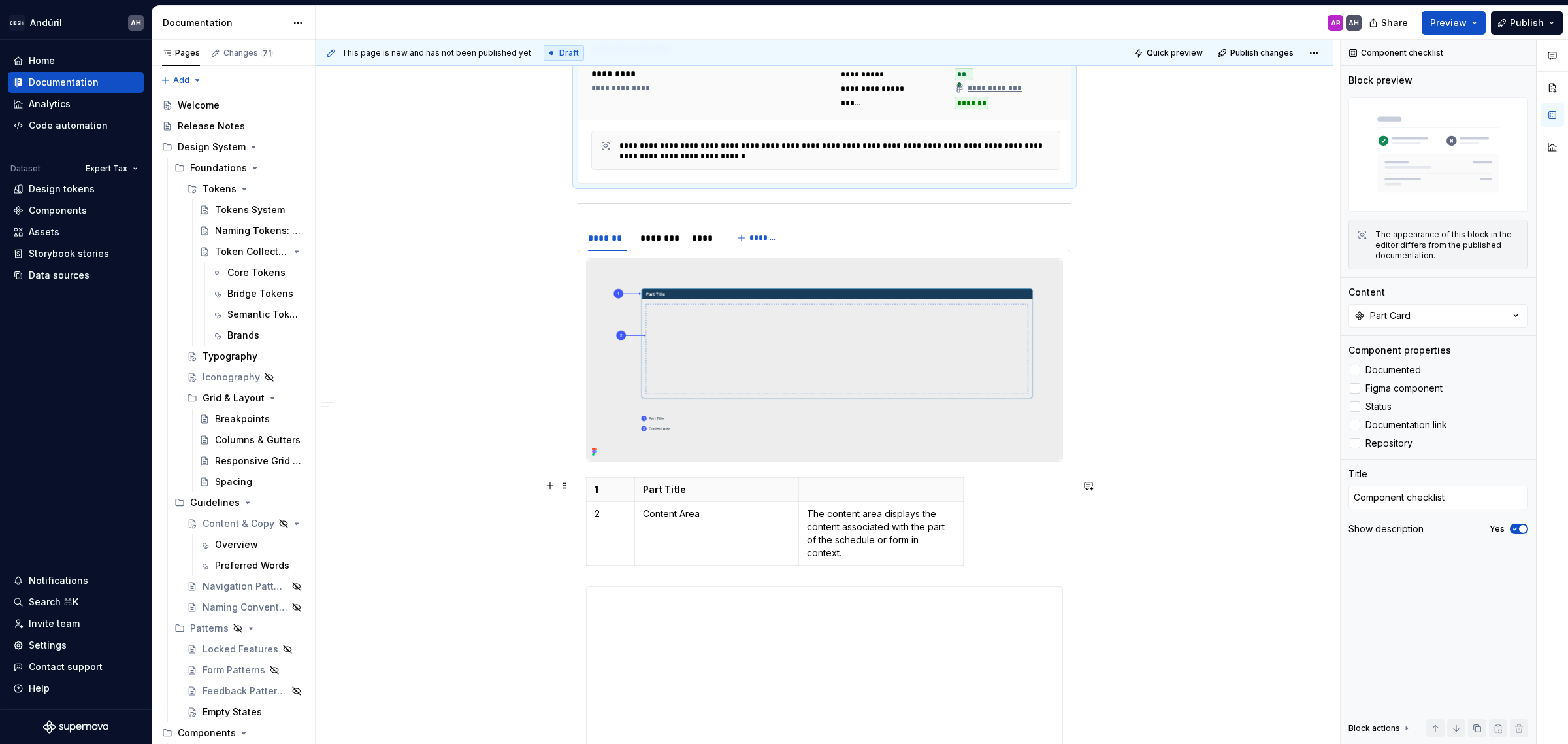
scroll to position [572, 0]
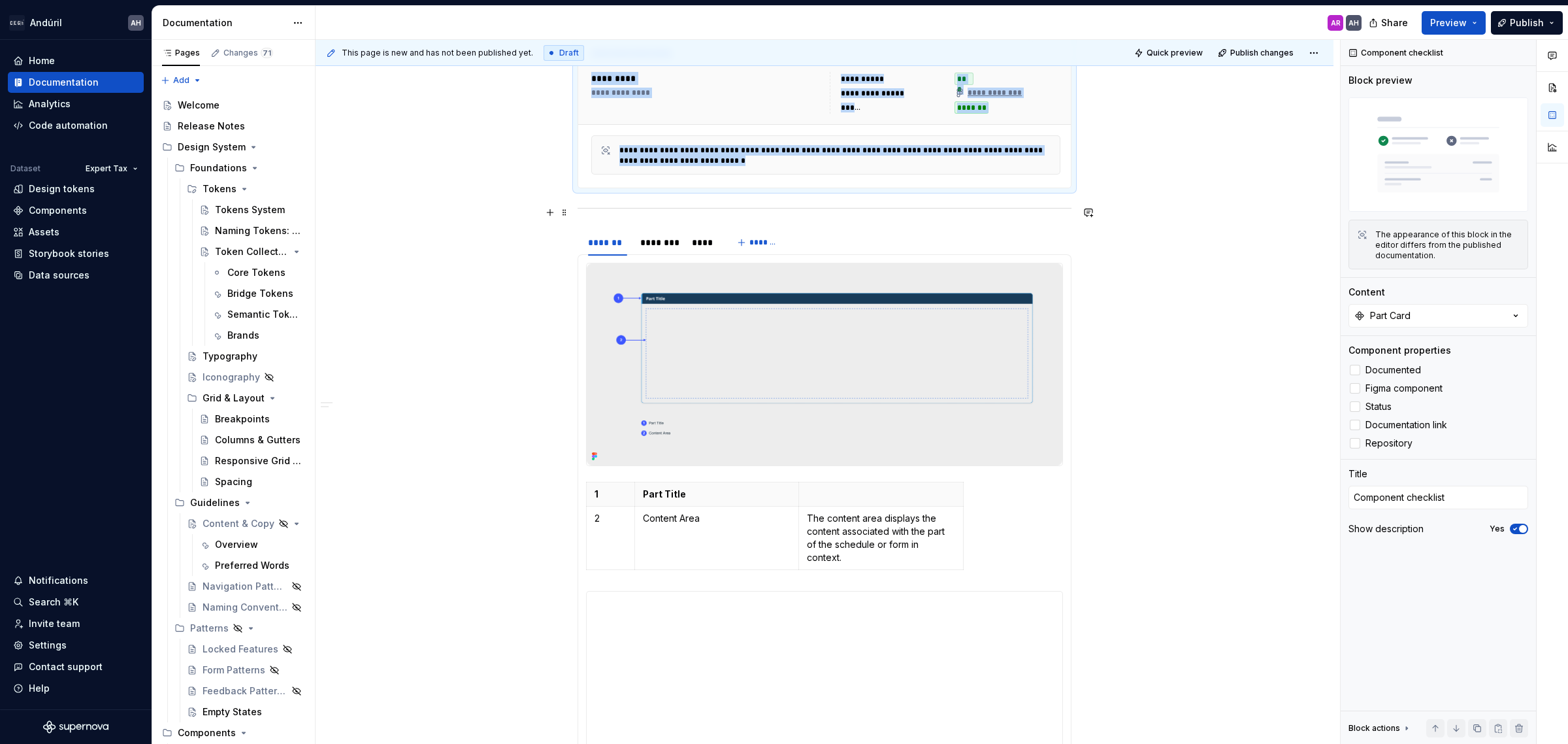
click at [607, 209] on hr at bounding box center [825, 208] width 494 height 1
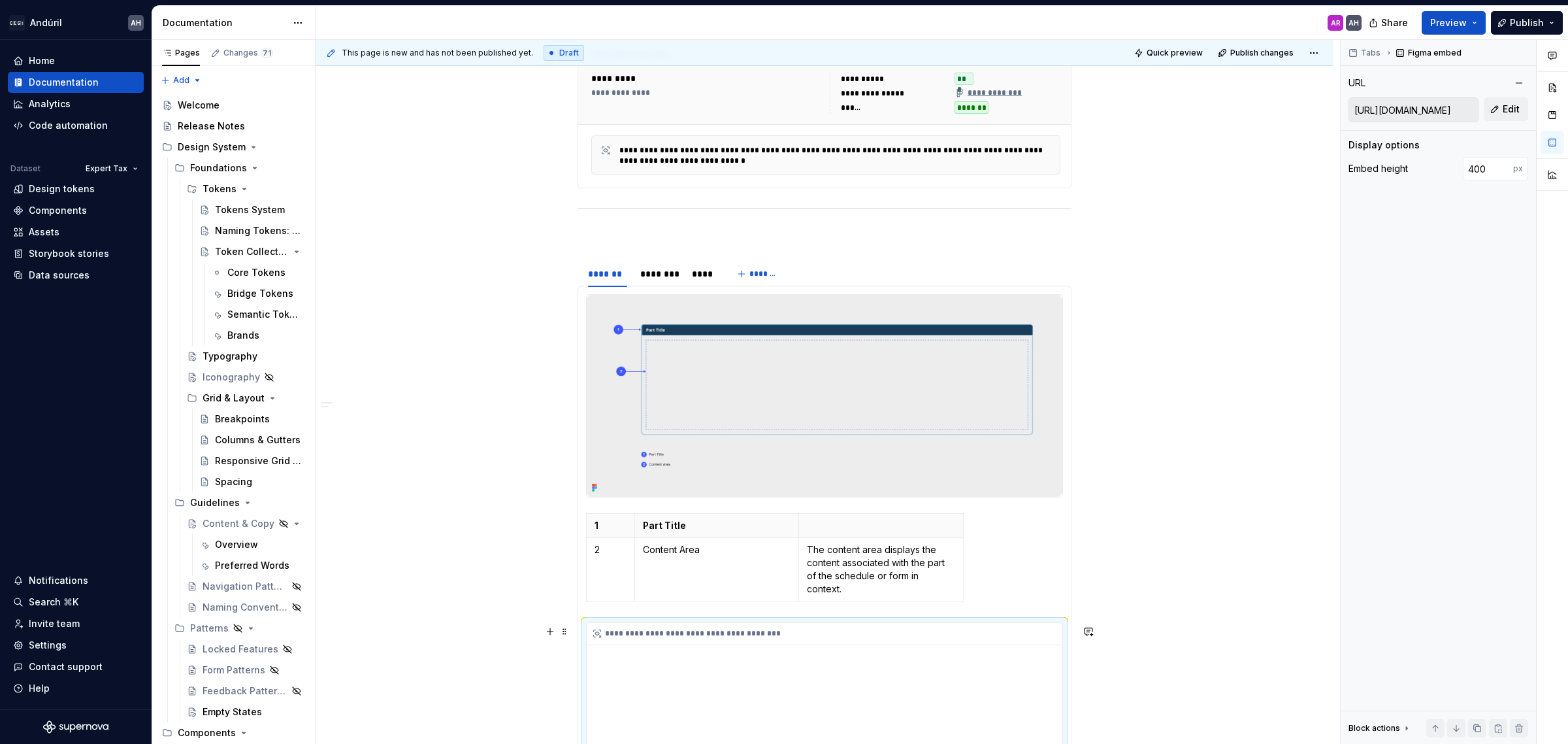
click at [723, 693] on div "**********" at bounding box center [825, 754] width 476 height 261
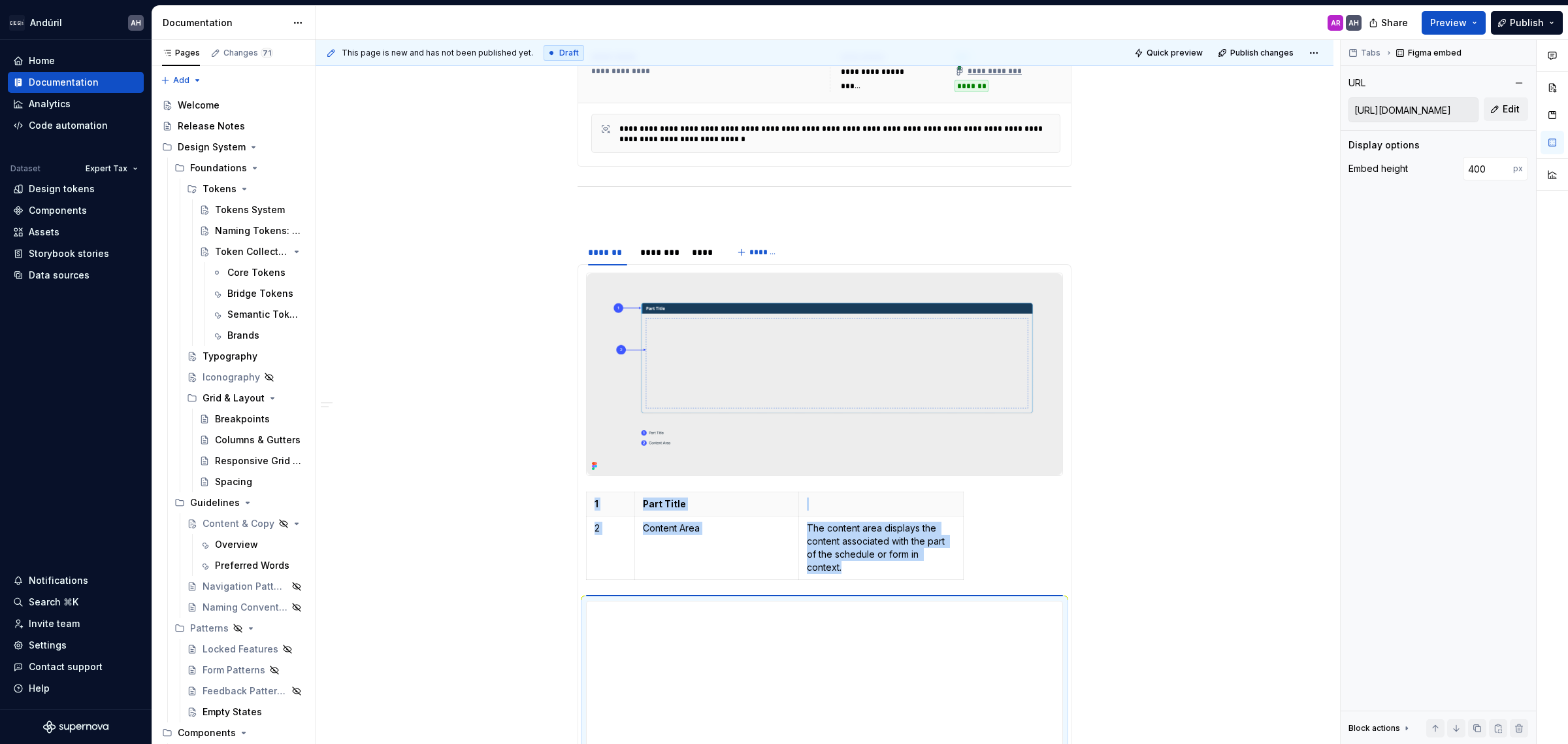
scroll to position [595, 0]
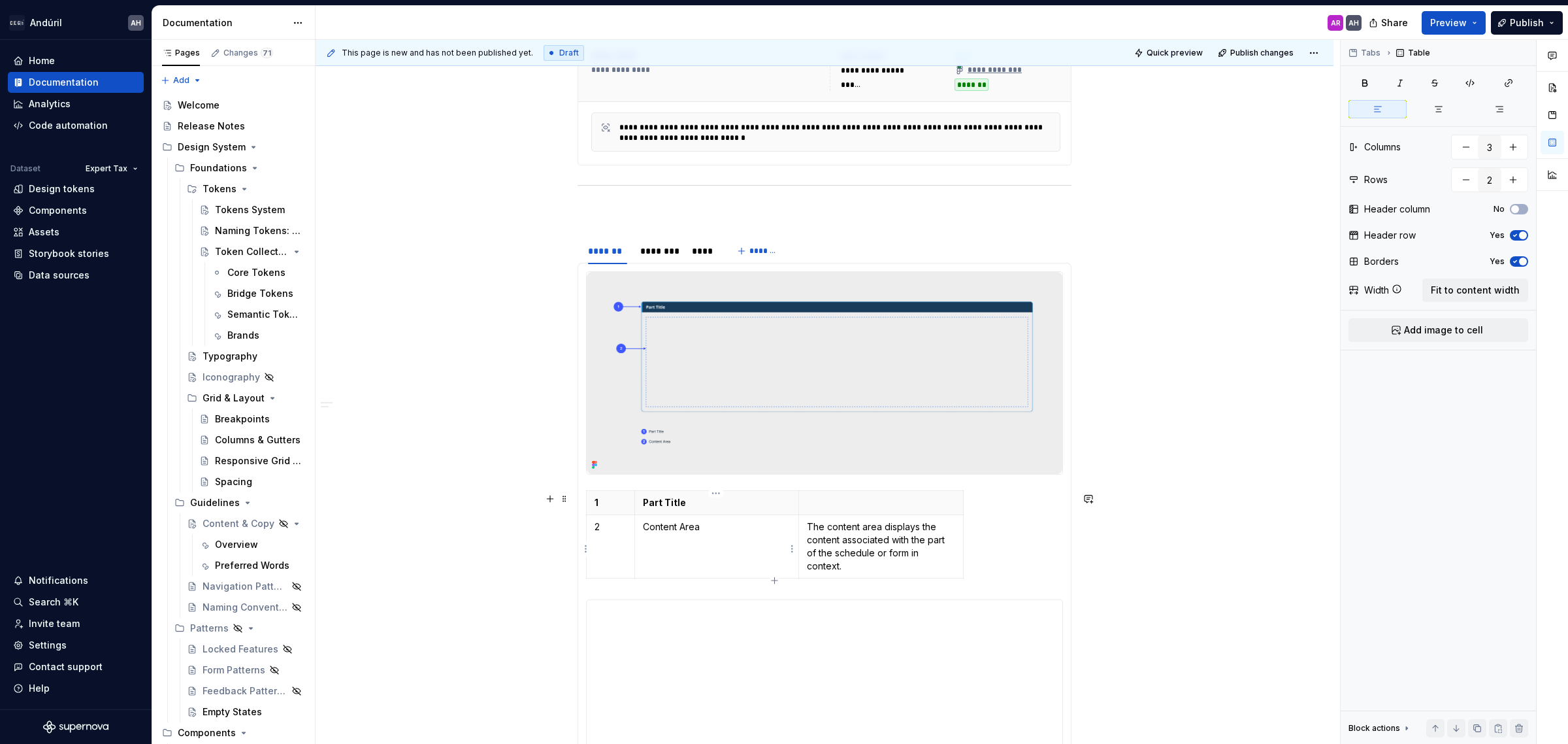
click at [699, 536] on td "Content Area" at bounding box center [717, 546] width 165 height 63
click at [655, 247] on div "********" at bounding box center [660, 251] width 38 height 13
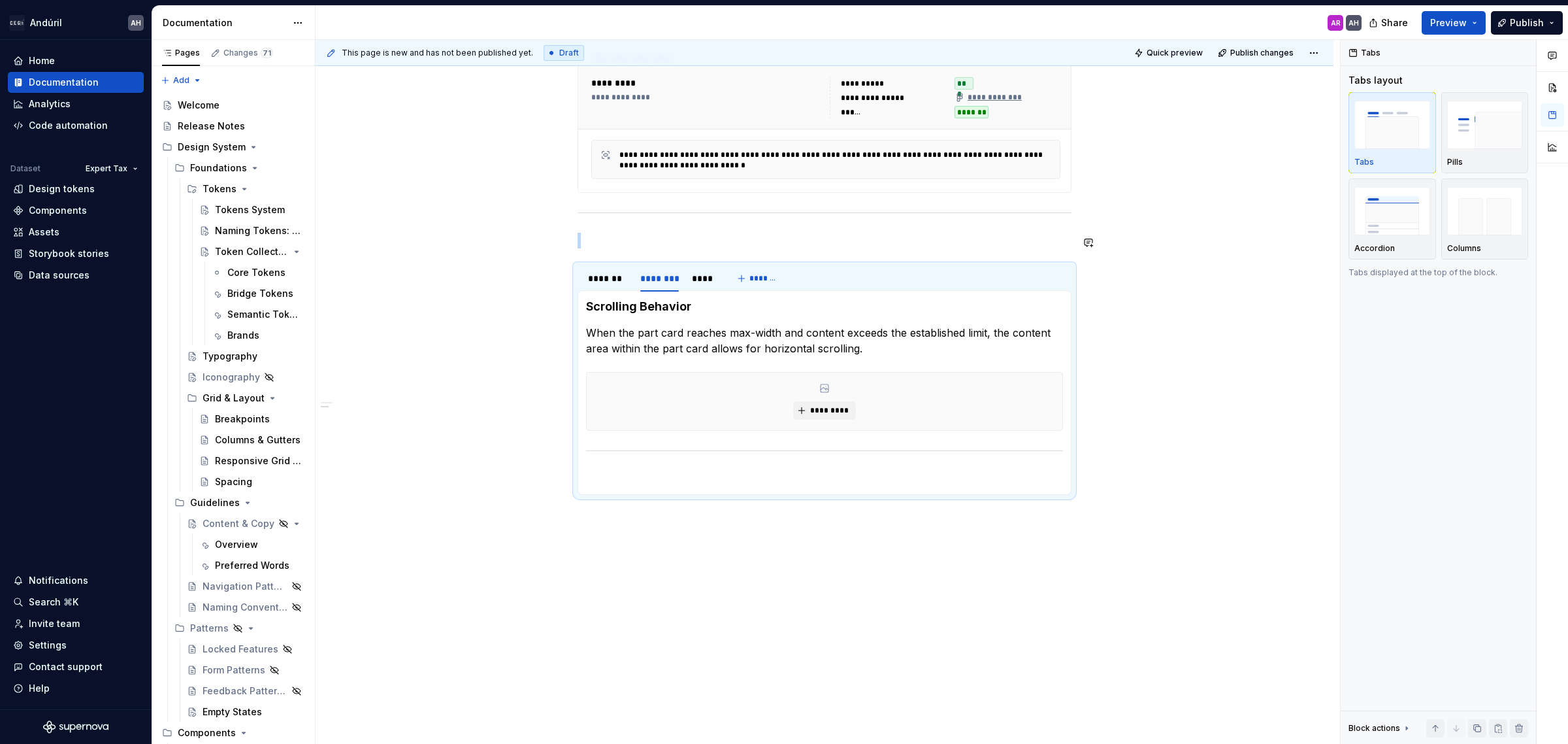
scroll to position [568, 0]
click at [715, 376] on div "*********" at bounding box center [825, 401] width 476 height 57
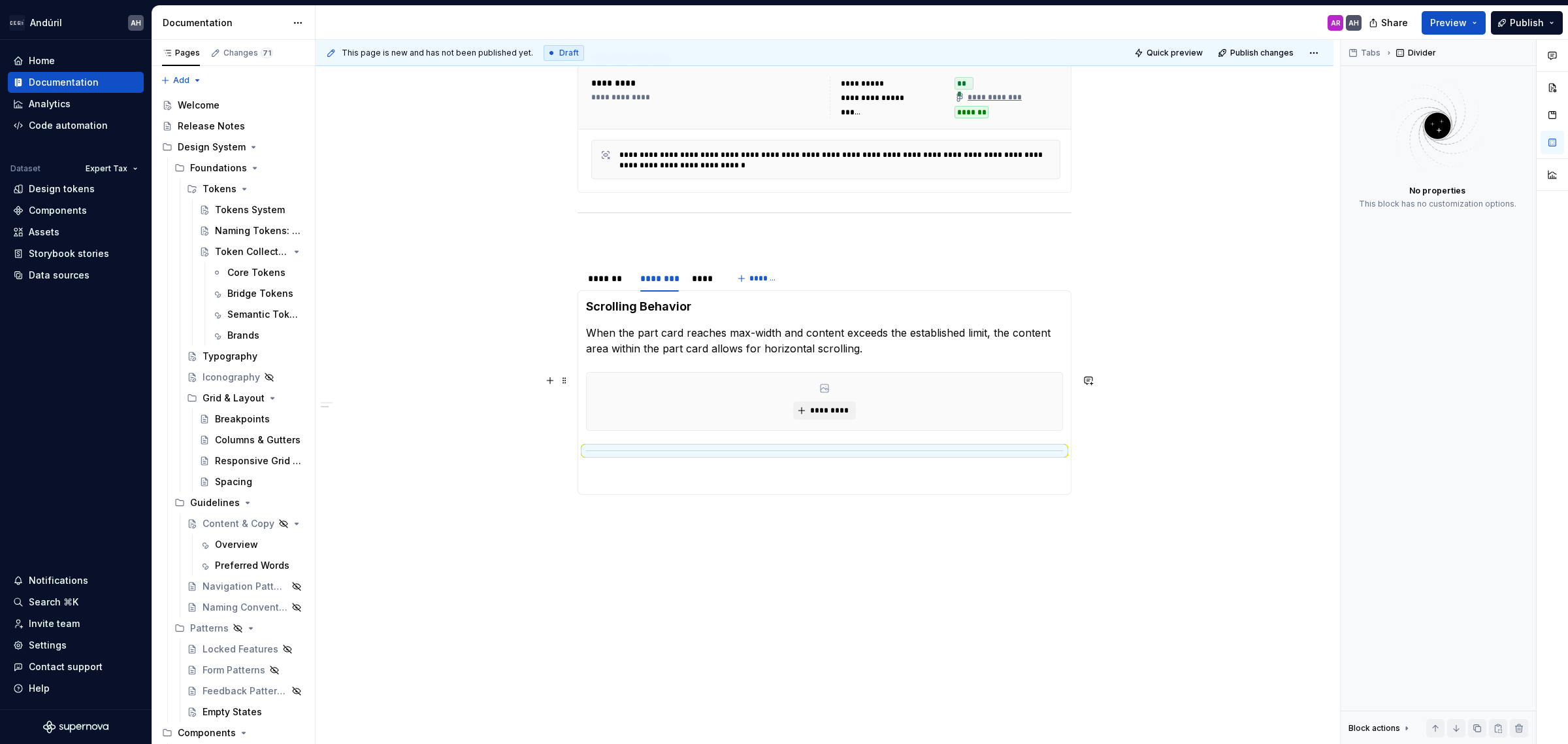
click at [760, 397] on div "*********" at bounding box center [825, 401] width 476 height 57
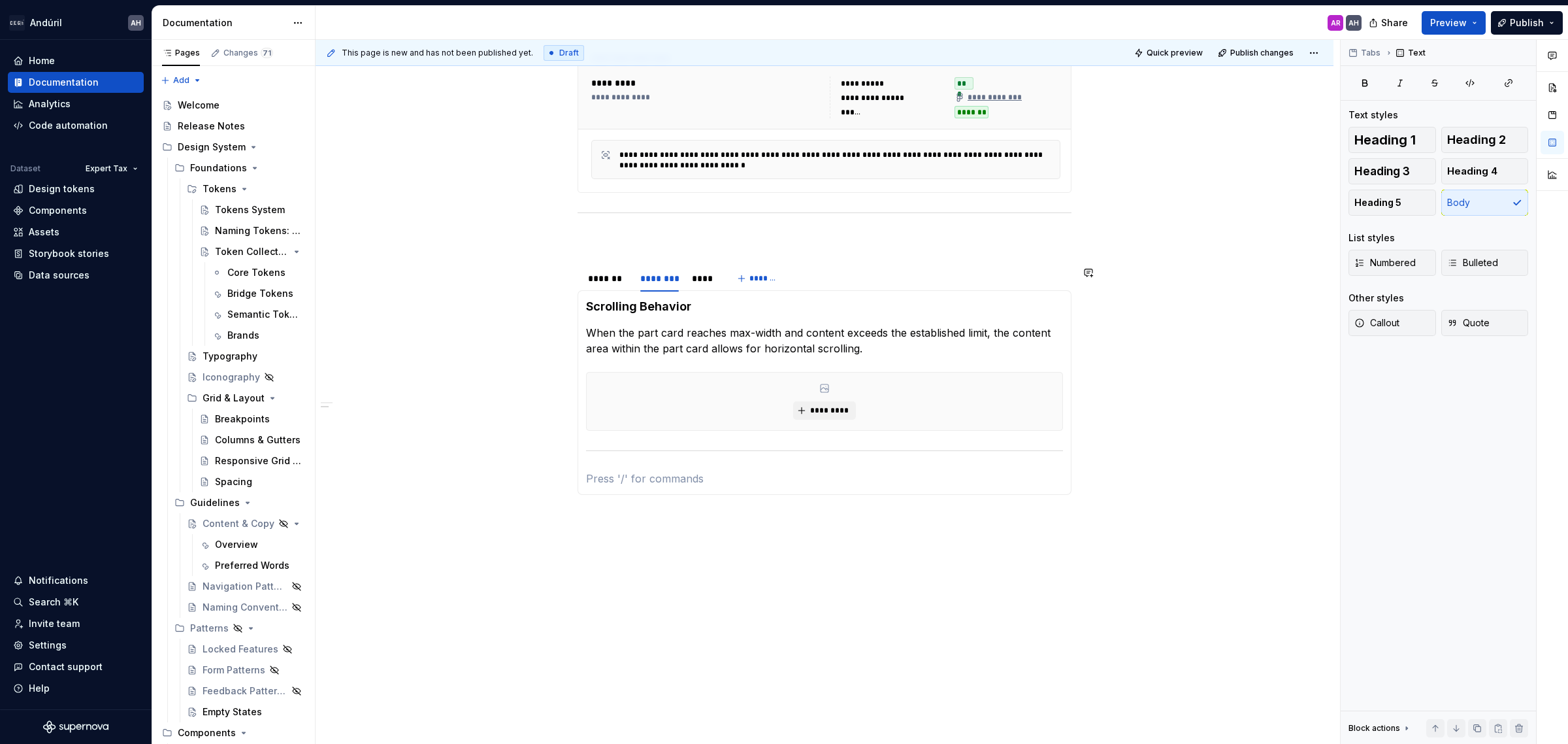
click at [712, 488] on div "**********" at bounding box center [825, 392] width 494 height 204
click at [762, 553] on div "**********" at bounding box center [825, 201] width 1018 height 1085
click at [710, 416] on div "*********" at bounding box center [825, 400] width 476 height 57
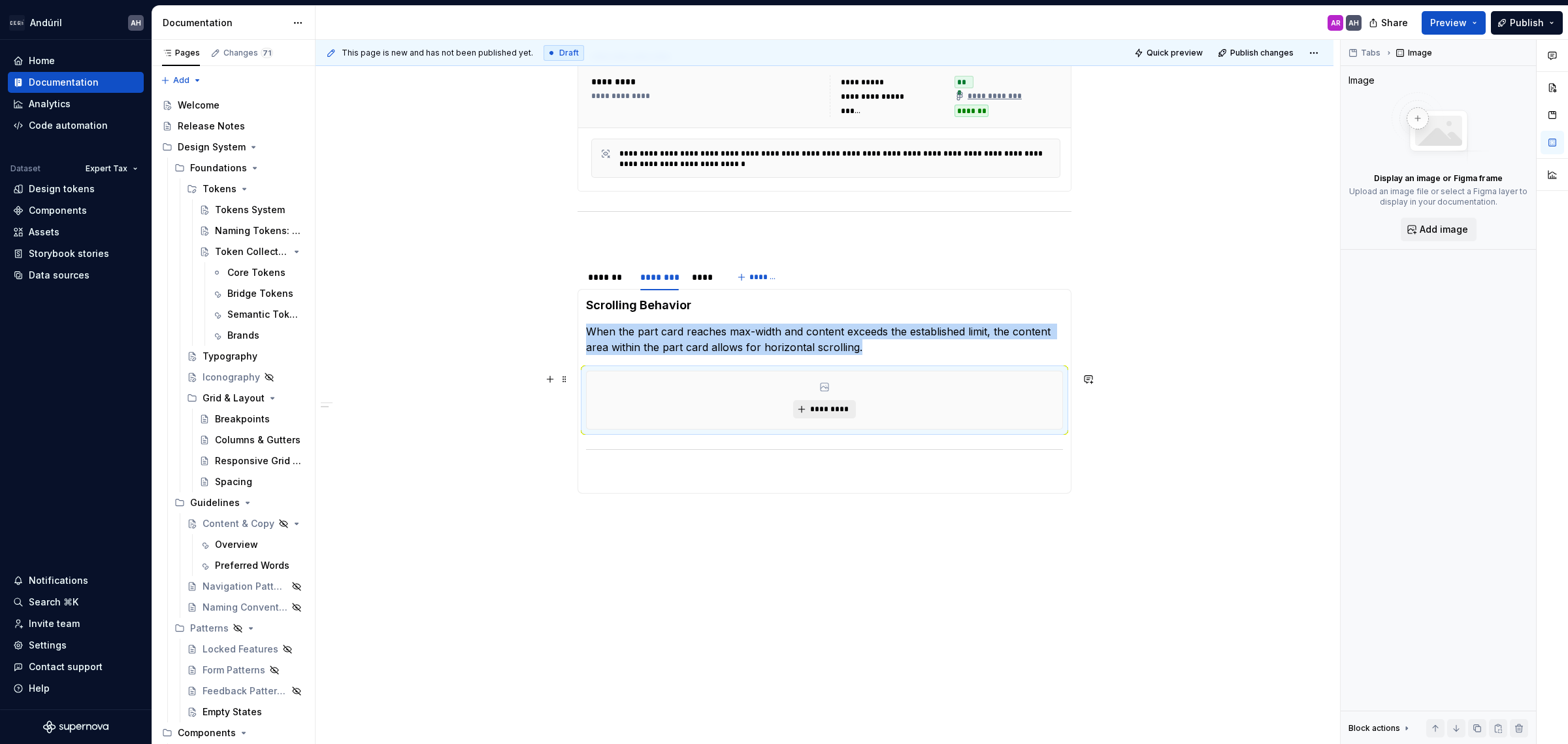
click at [827, 410] on span "*********" at bounding box center [829, 409] width 40 height 10
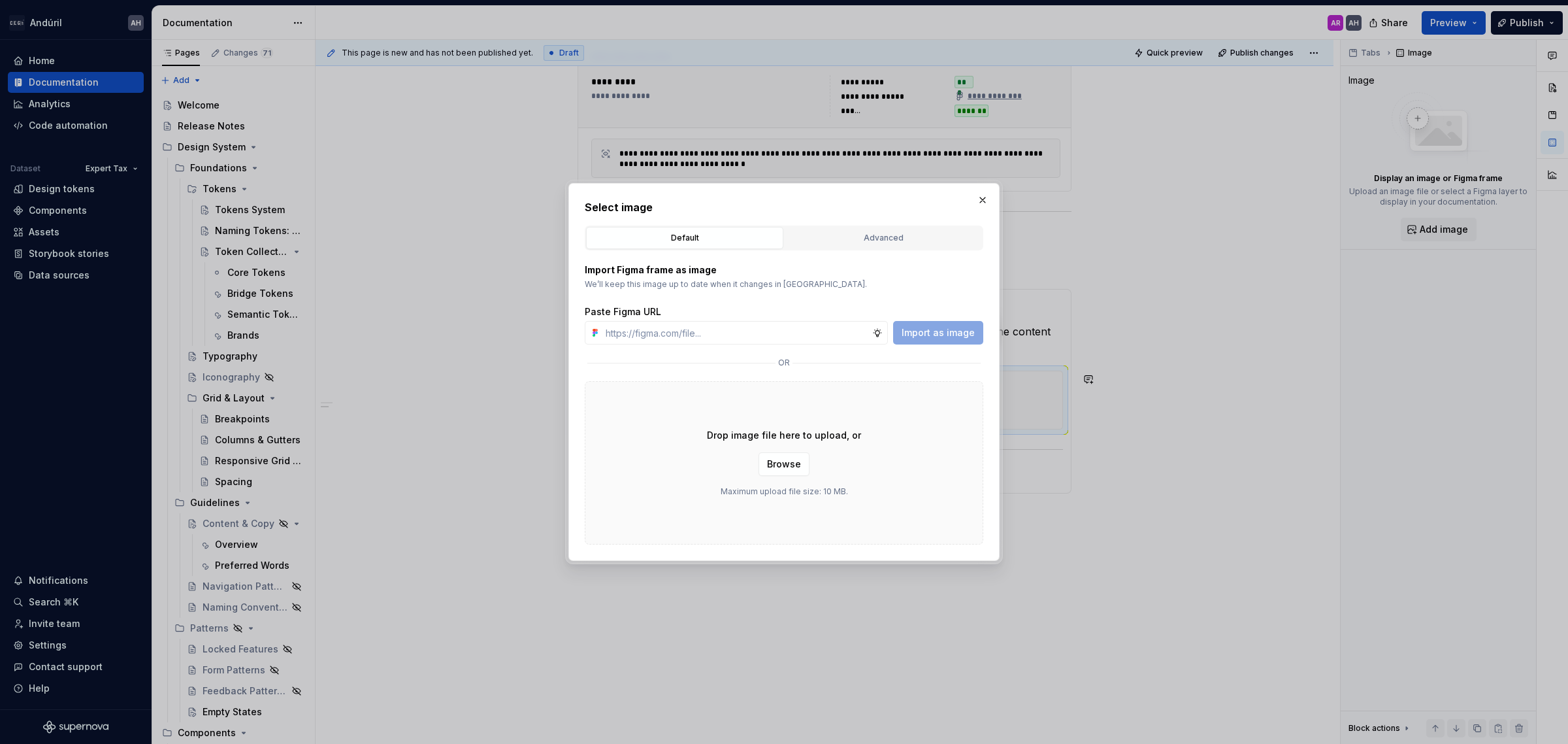
type textarea "*"
type input "https://www.figma.com/design/sXgWr4DmDXOOo84QCxoaGK/Tax-Framework-Components?no…"
click at [936, 330] on span "Import as image" at bounding box center [939, 333] width 73 height 13
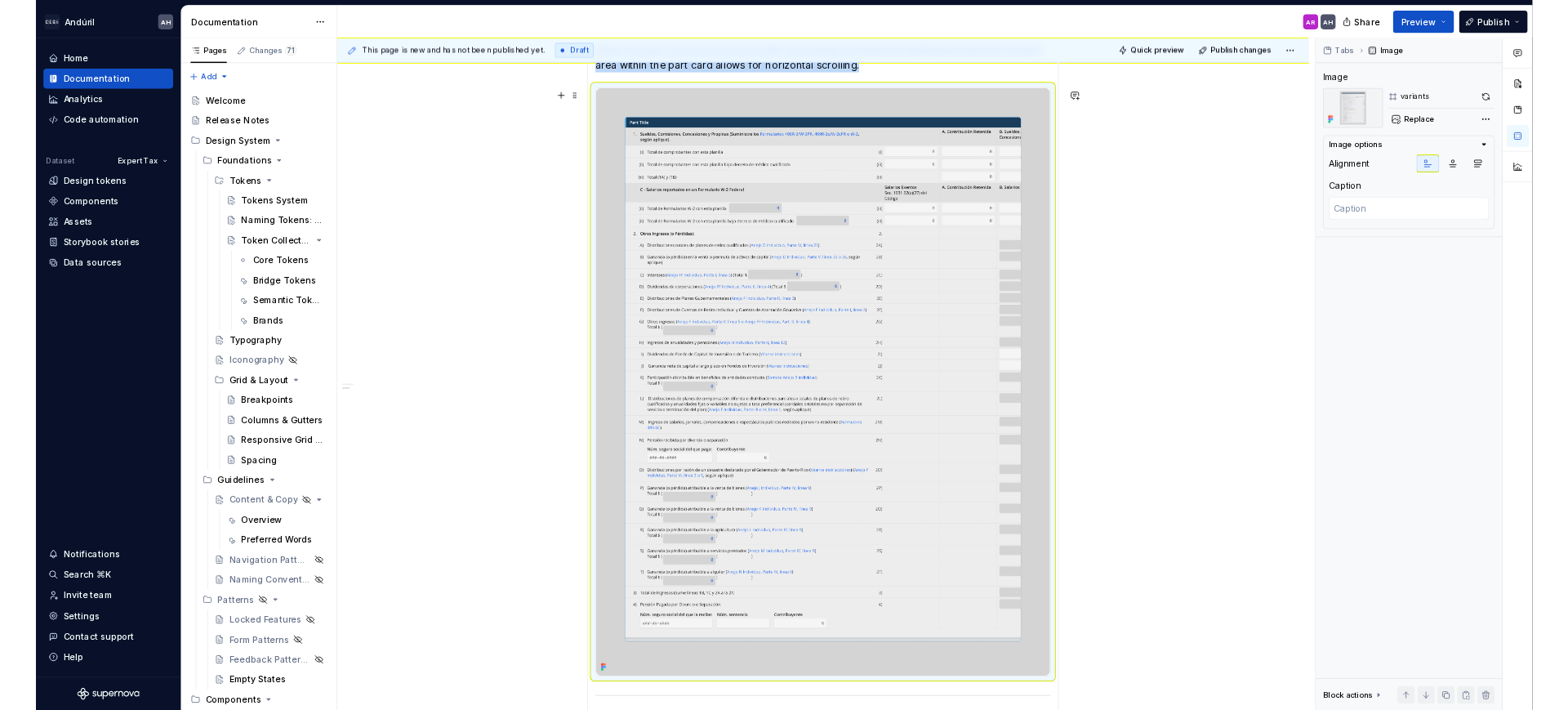
scroll to position [1120, 0]
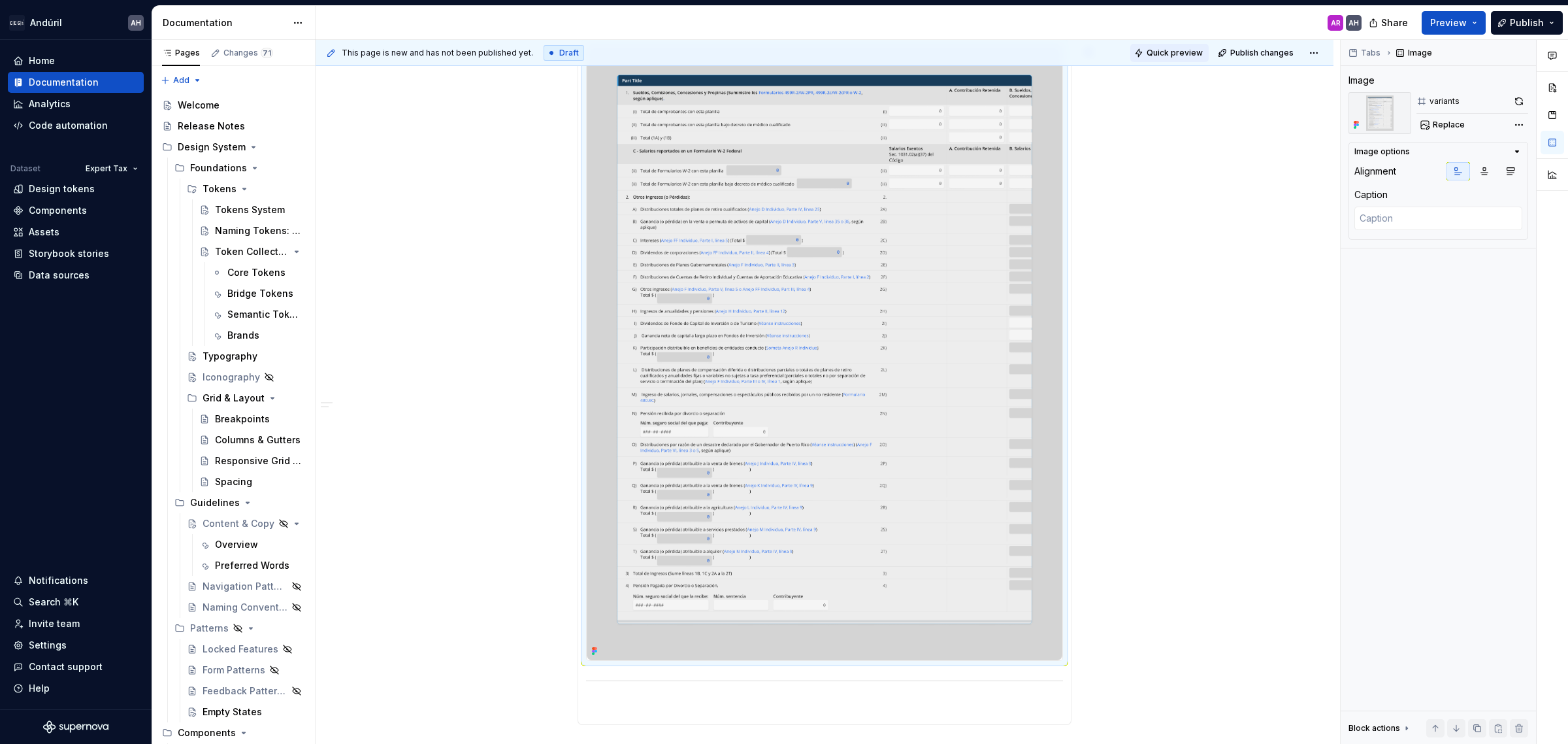
click at [1171, 57] on span "Quick preview" at bounding box center [1175, 53] width 57 height 10
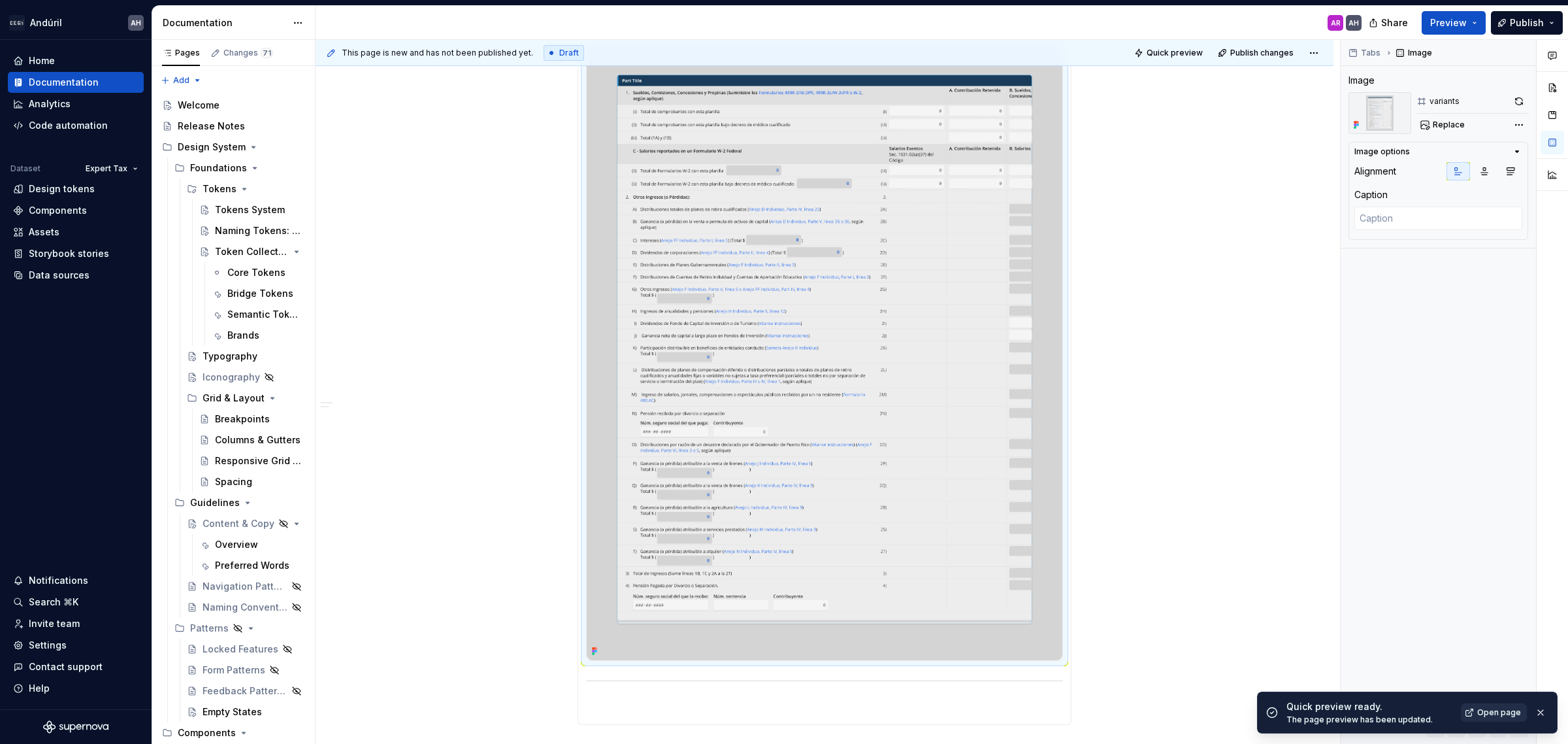
click at [1511, 708] on span "Open page" at bounding box center [1500, 712] width 44 height 10
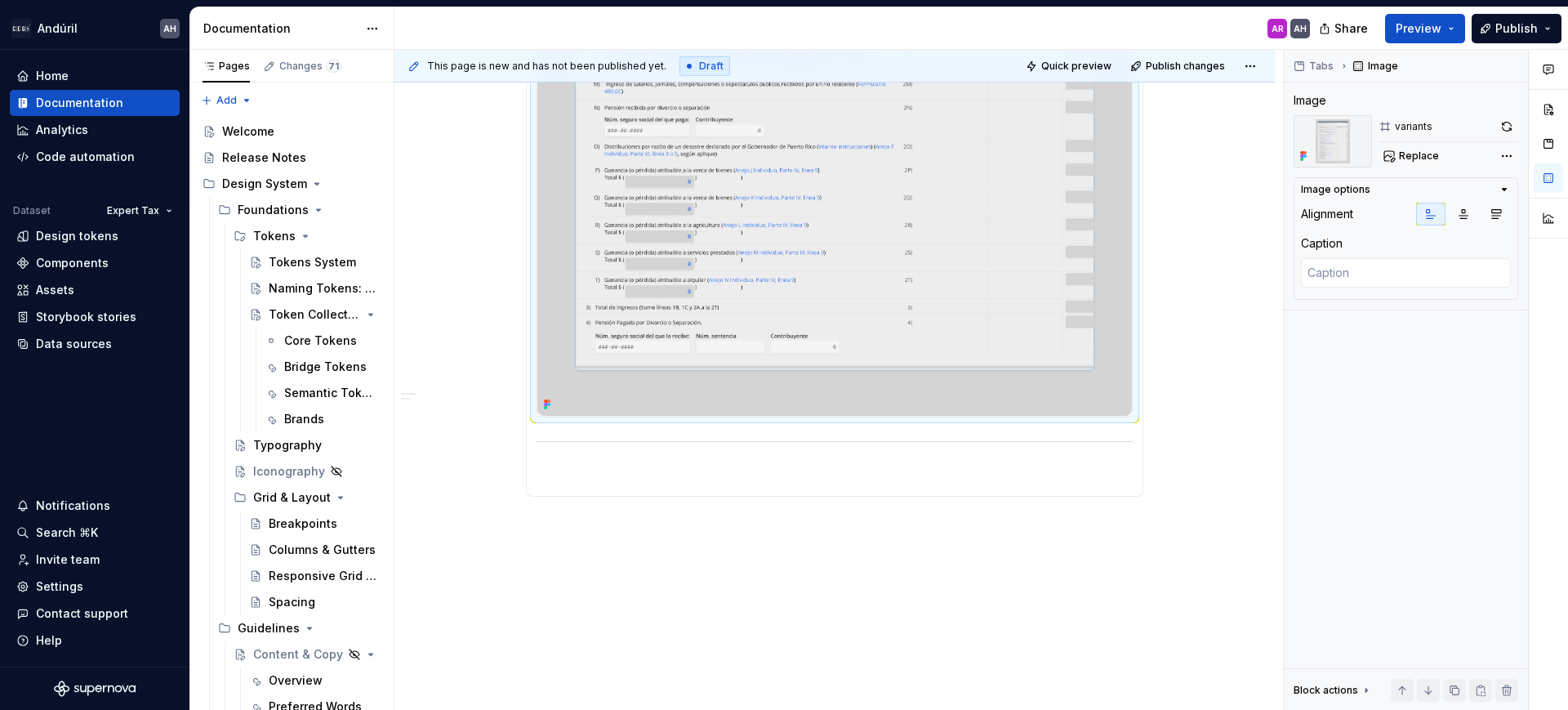
scroll to position [1552, 0]
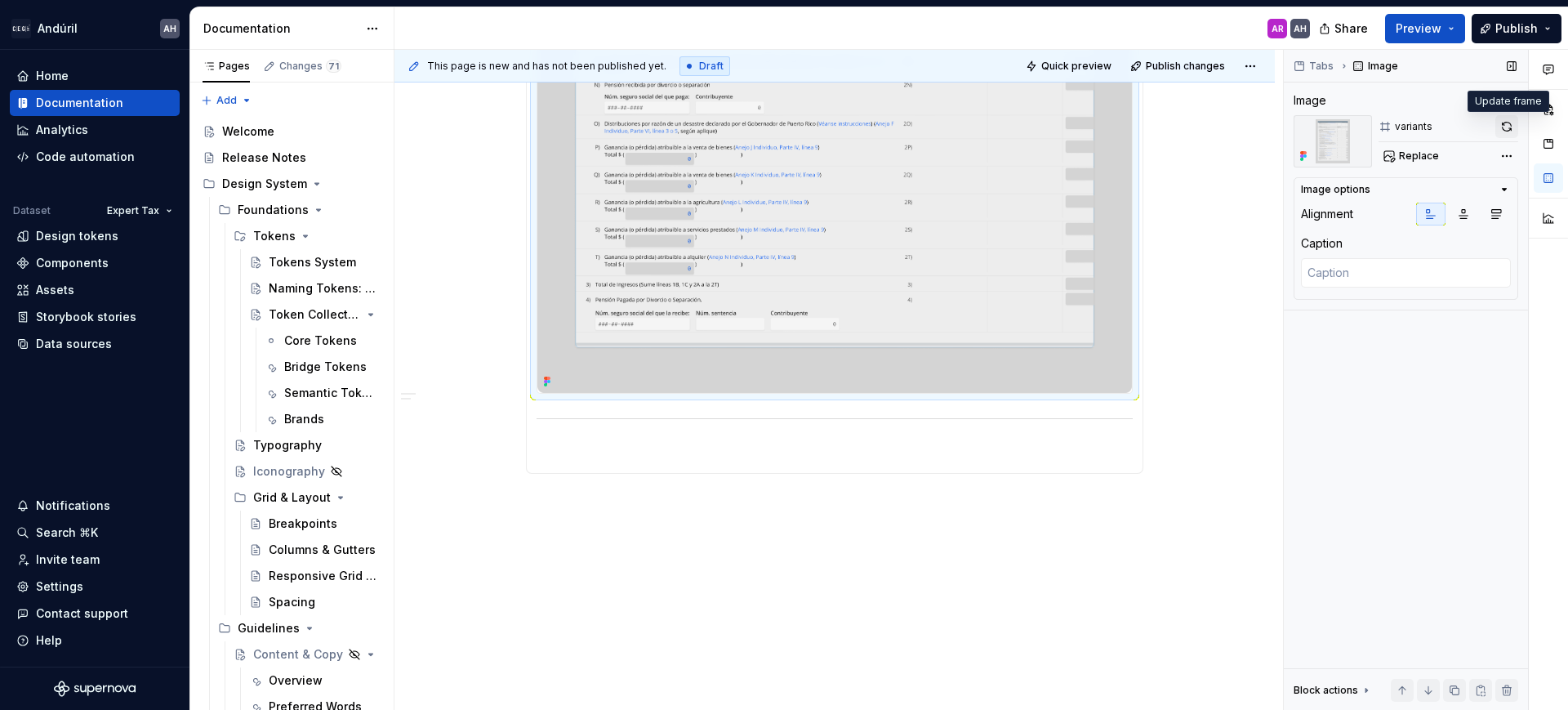
click at [1507, 132] on button "button" at bounding box center [1506, 126] width 23 height 23
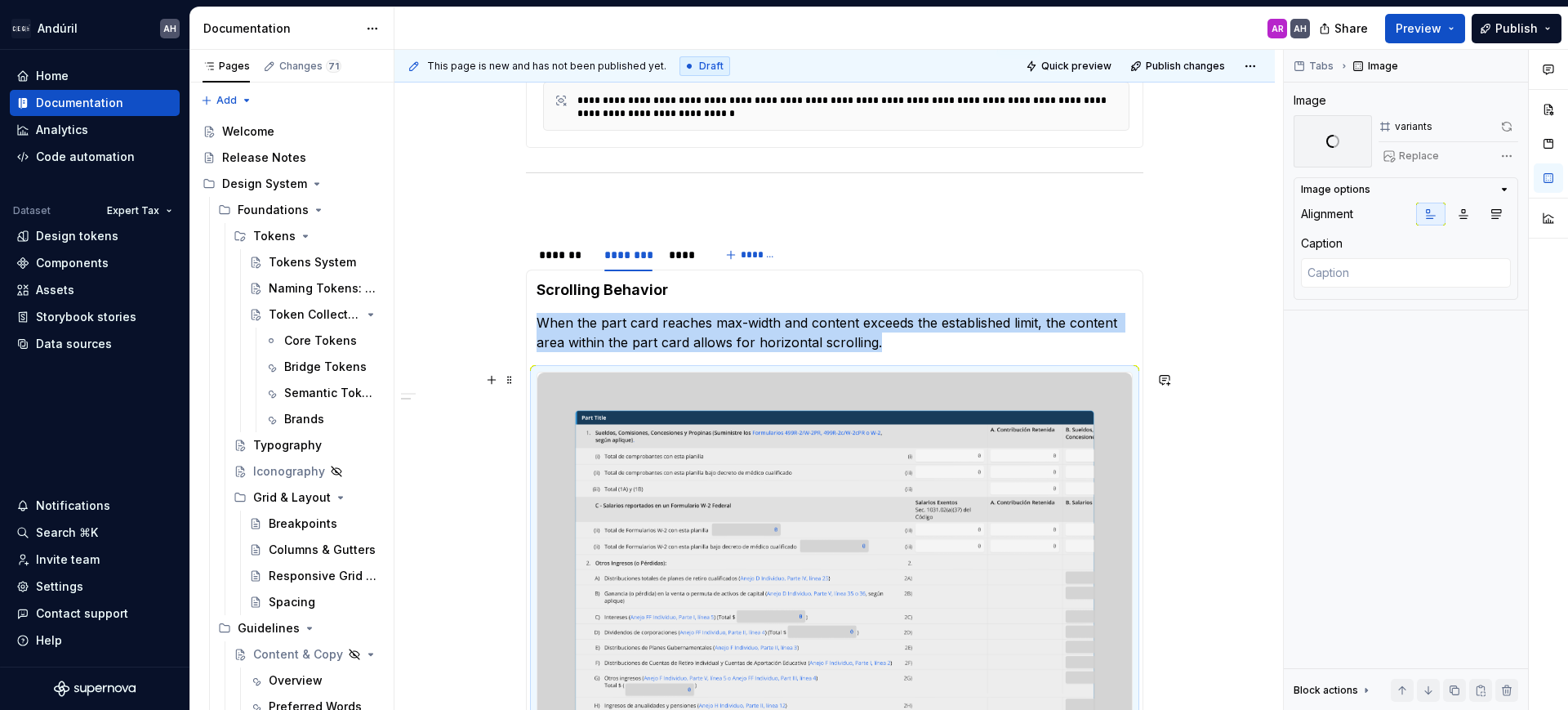
scroll to position [803, 0]
click at [930, 351] on p "When the part card reaches max-width and content exceeds the established limit,…" at bounding box center [835, 333] width 597 height 39
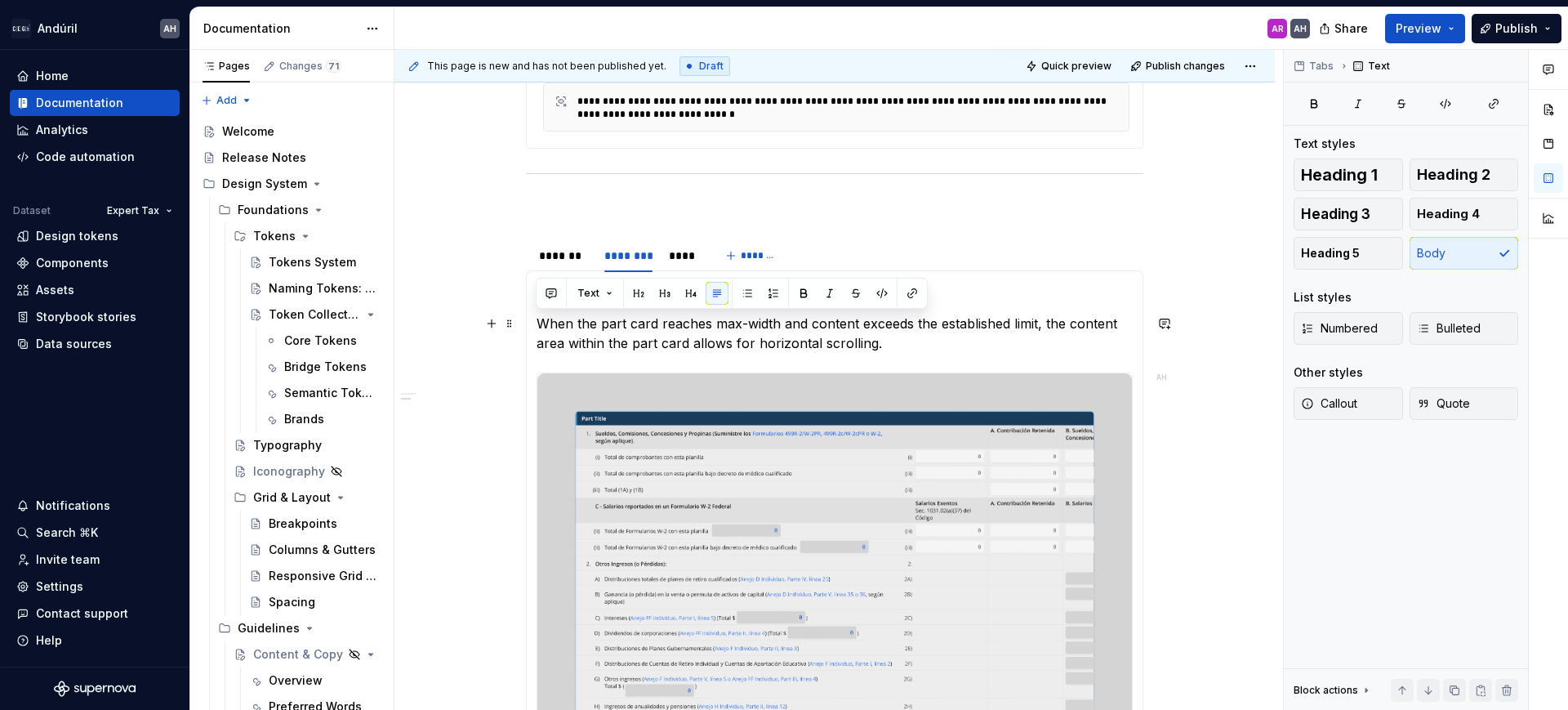
drag, startPoint x: 890, startPoint y: 351, endPoint x: 537, endPoint y: 325, distance: 354.0
click at [537, 325] on p "When the part card reaches max-width and content exceeds the established limit,…" at bounding box center [835, 333] width 597 height 39
copy p "When the part card reaches max-width and content exceeds the established limit,…"
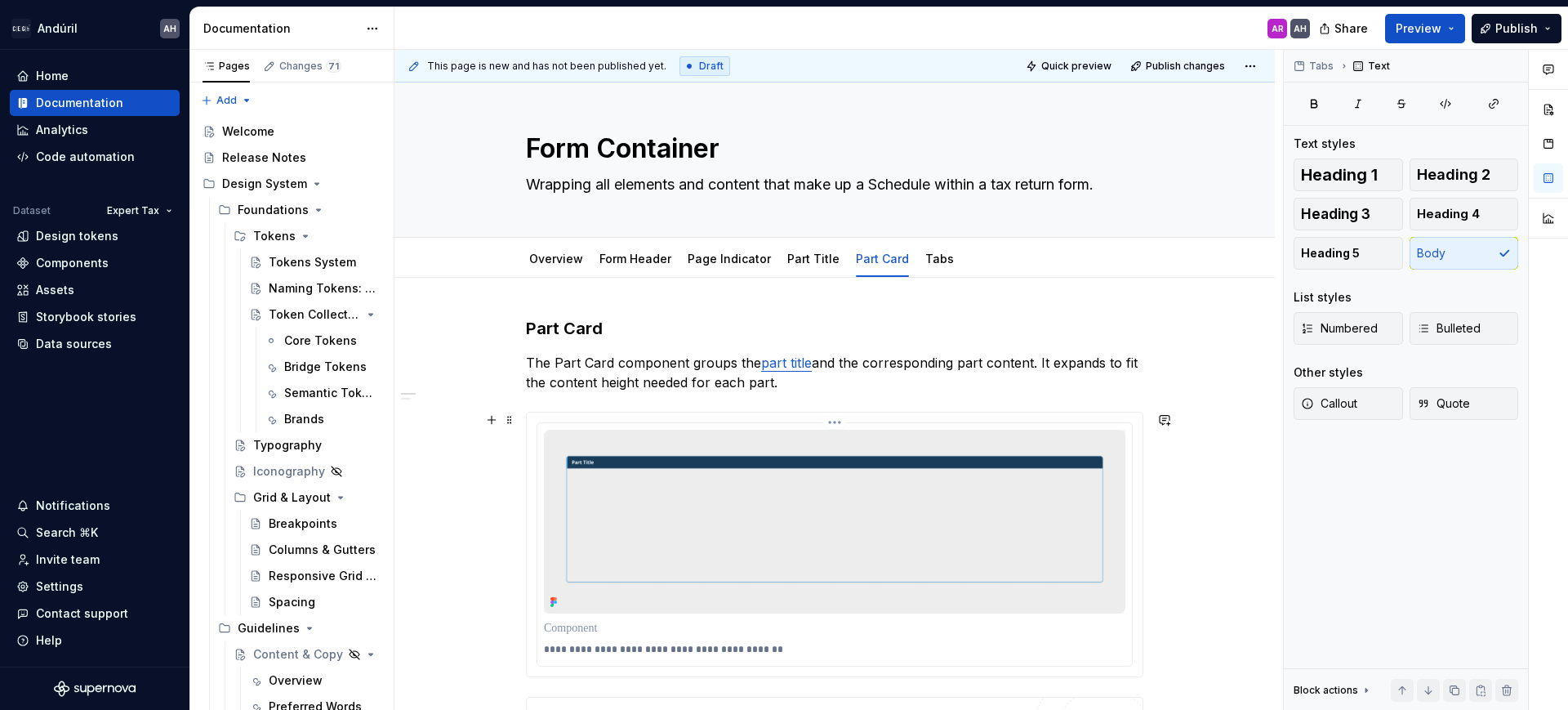
scroll to position [0, 0]
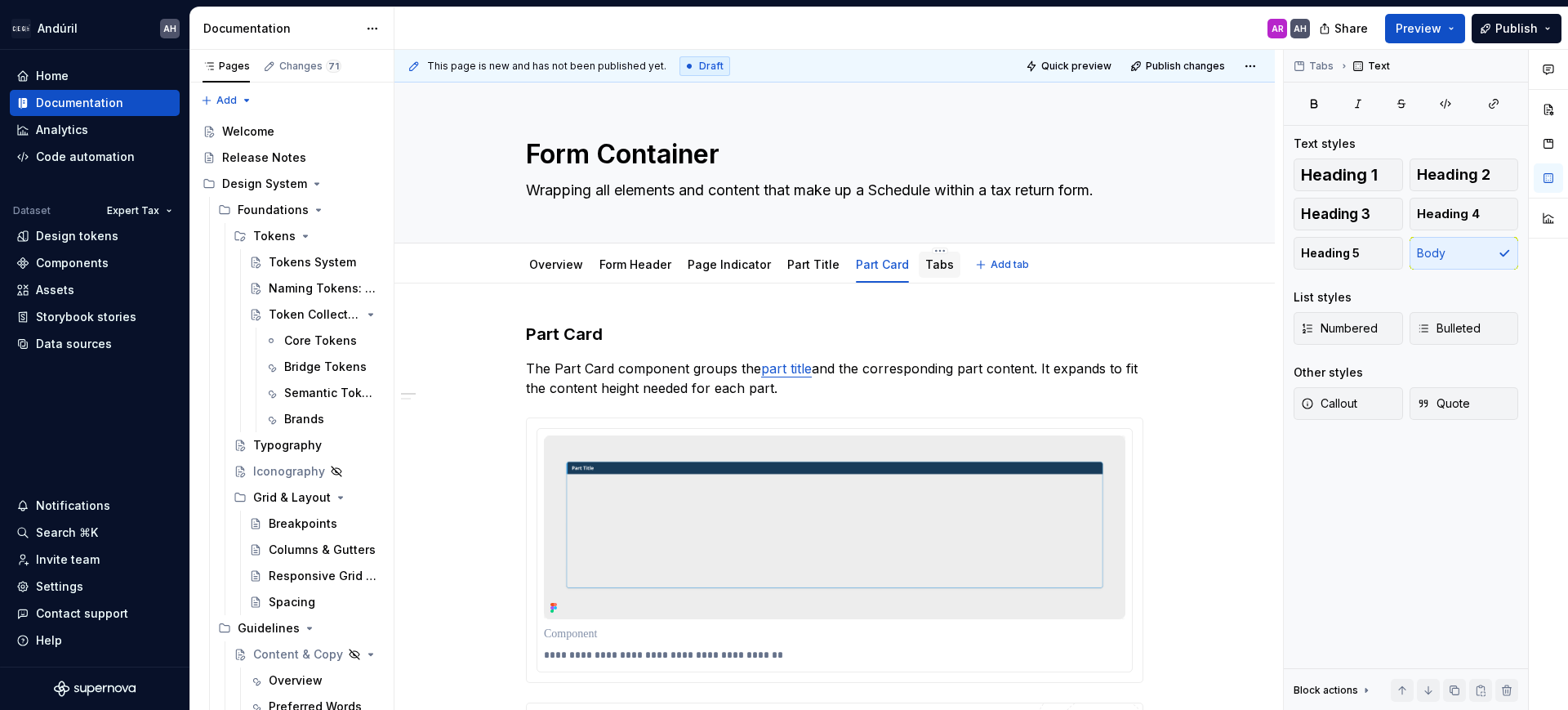
click at [925, 266] on link "Tabs" at bounding box center [939, 264] width 28 height 14
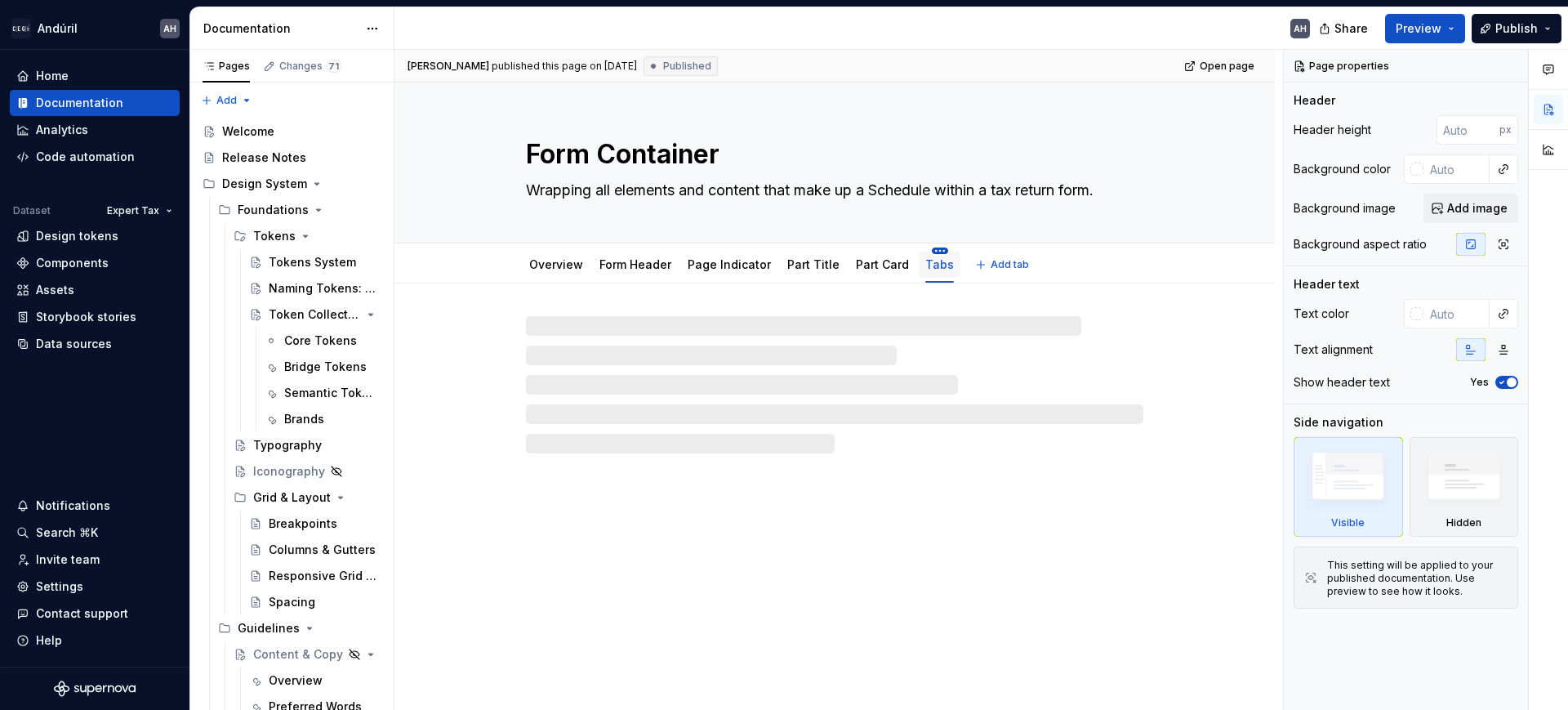
click at [924, 249] on html "Andúril AH Home Documentation Analytics Code automation Dataset Expert Tax Desi…" at bounding box center [784, 355] width 1568 height 710
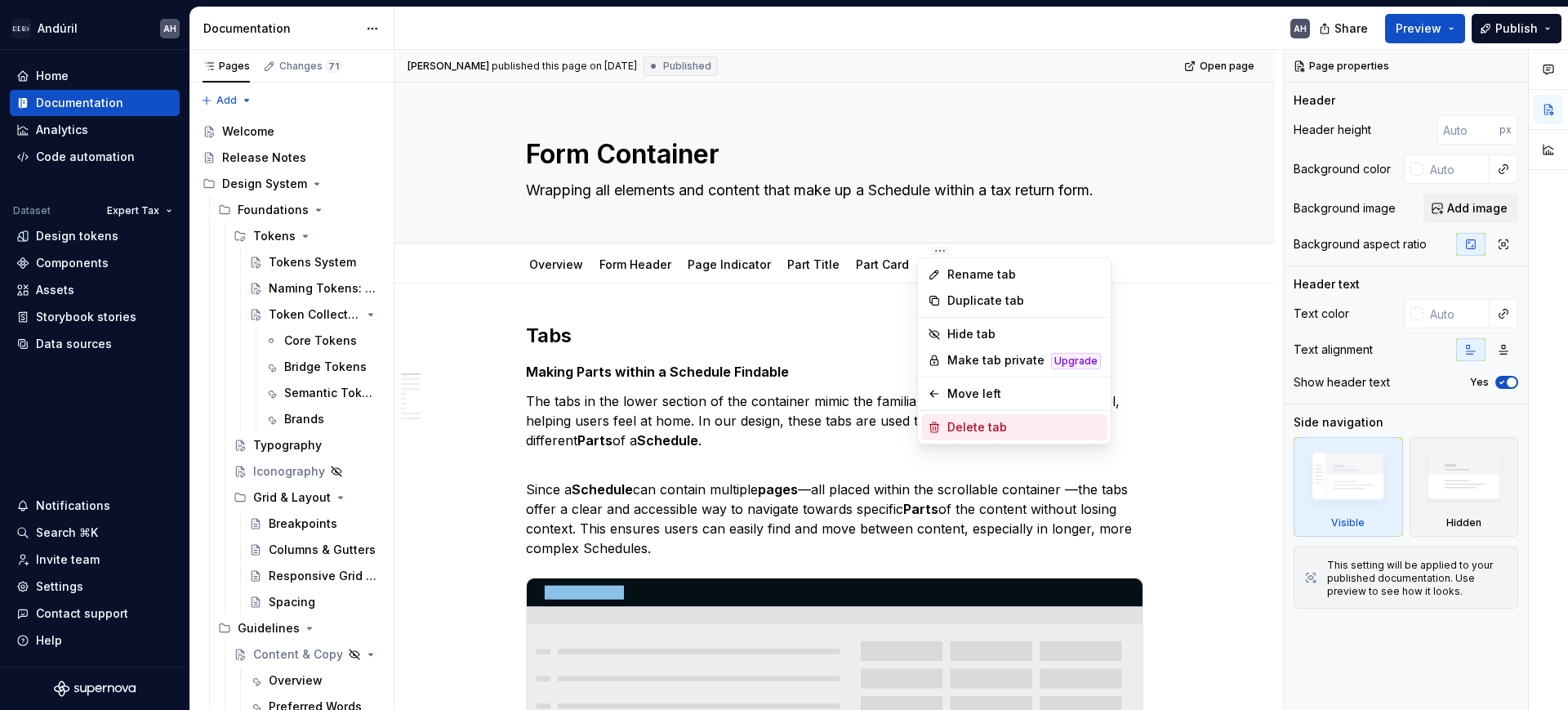
click at [974, 431] on div "Delete tab" at bounding box center [1024, 427] width 153 height 17
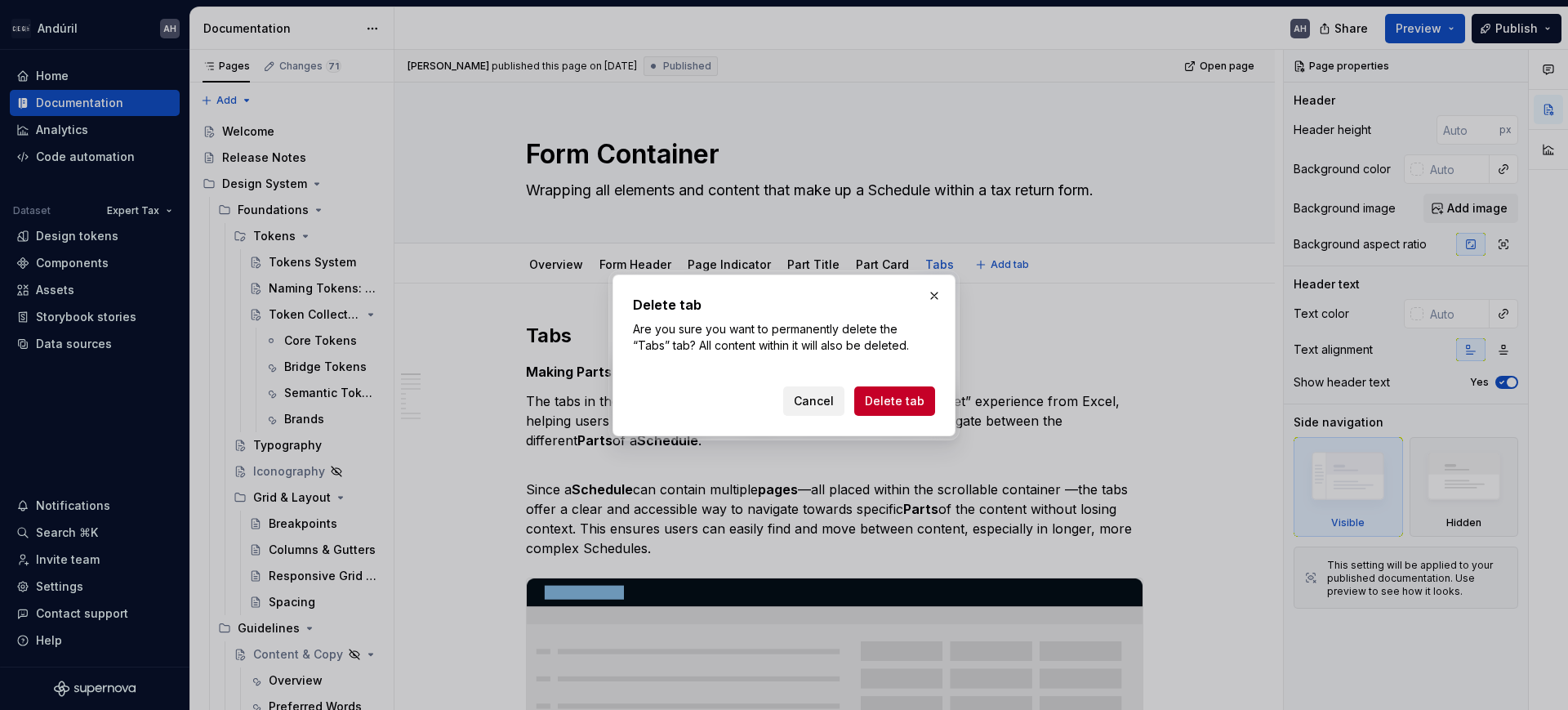
click at [823, 390] on button "Cancel" at bounding box center [813, 401] width 62 height 29
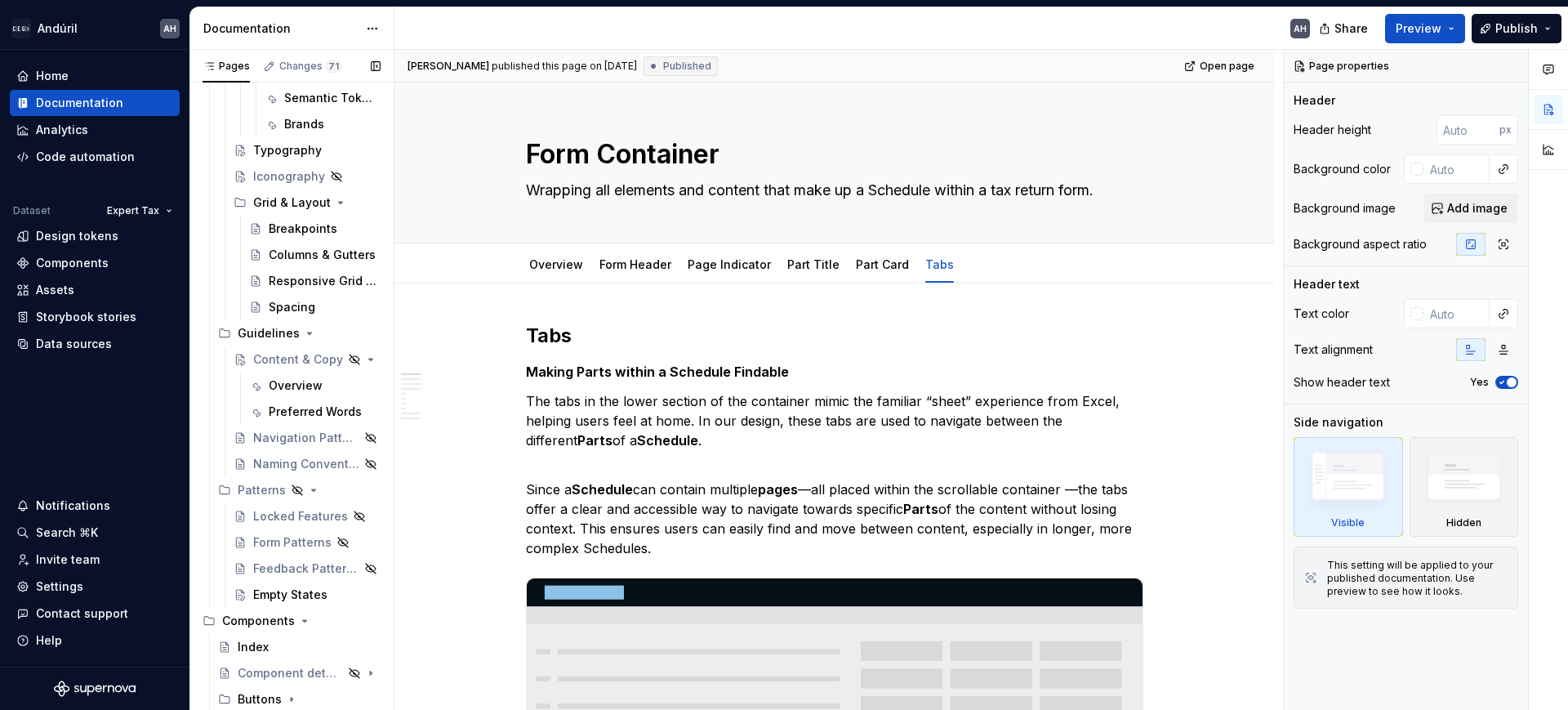
scroll to position [255, 0]
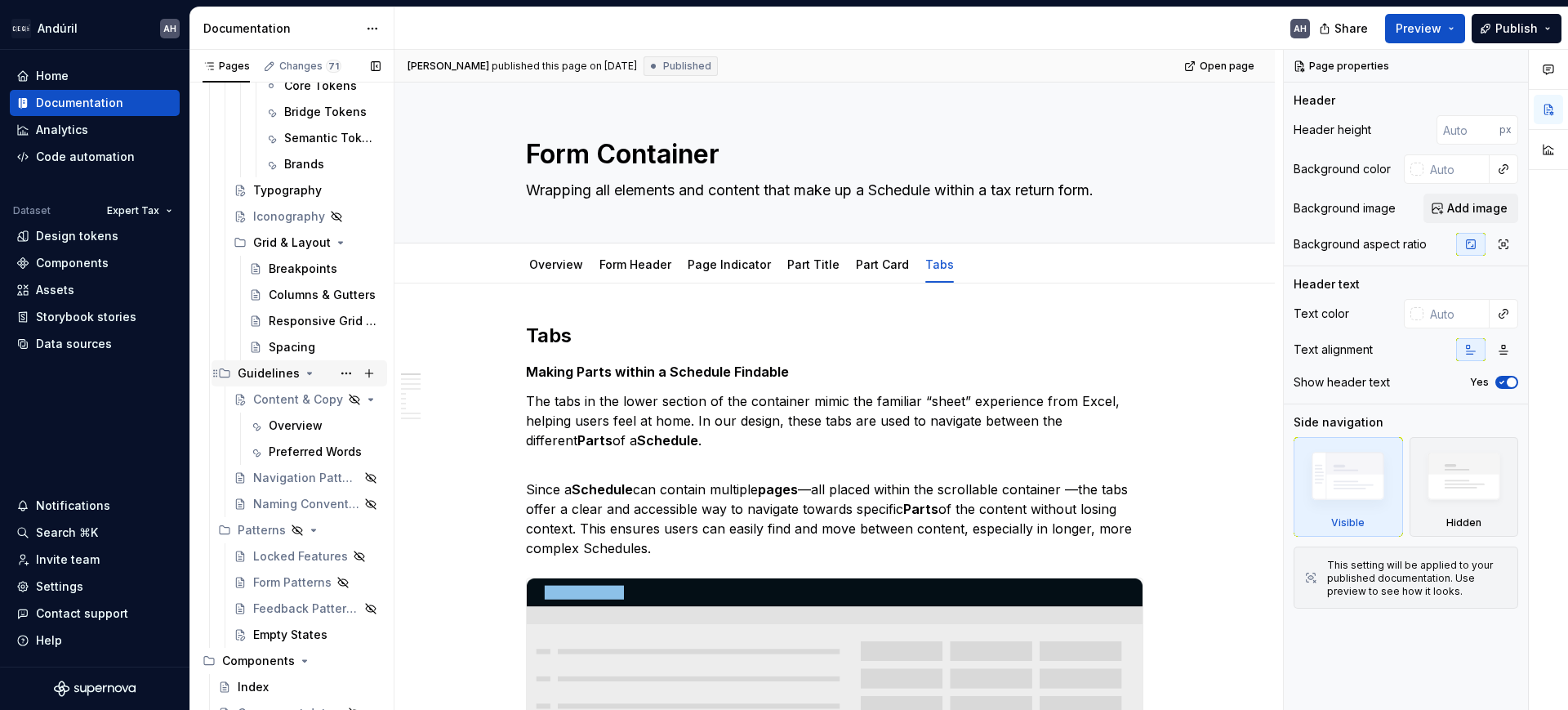
click at [306, 375] on icon "Page tree" at bounding box center [309, 374] width 13 height 13
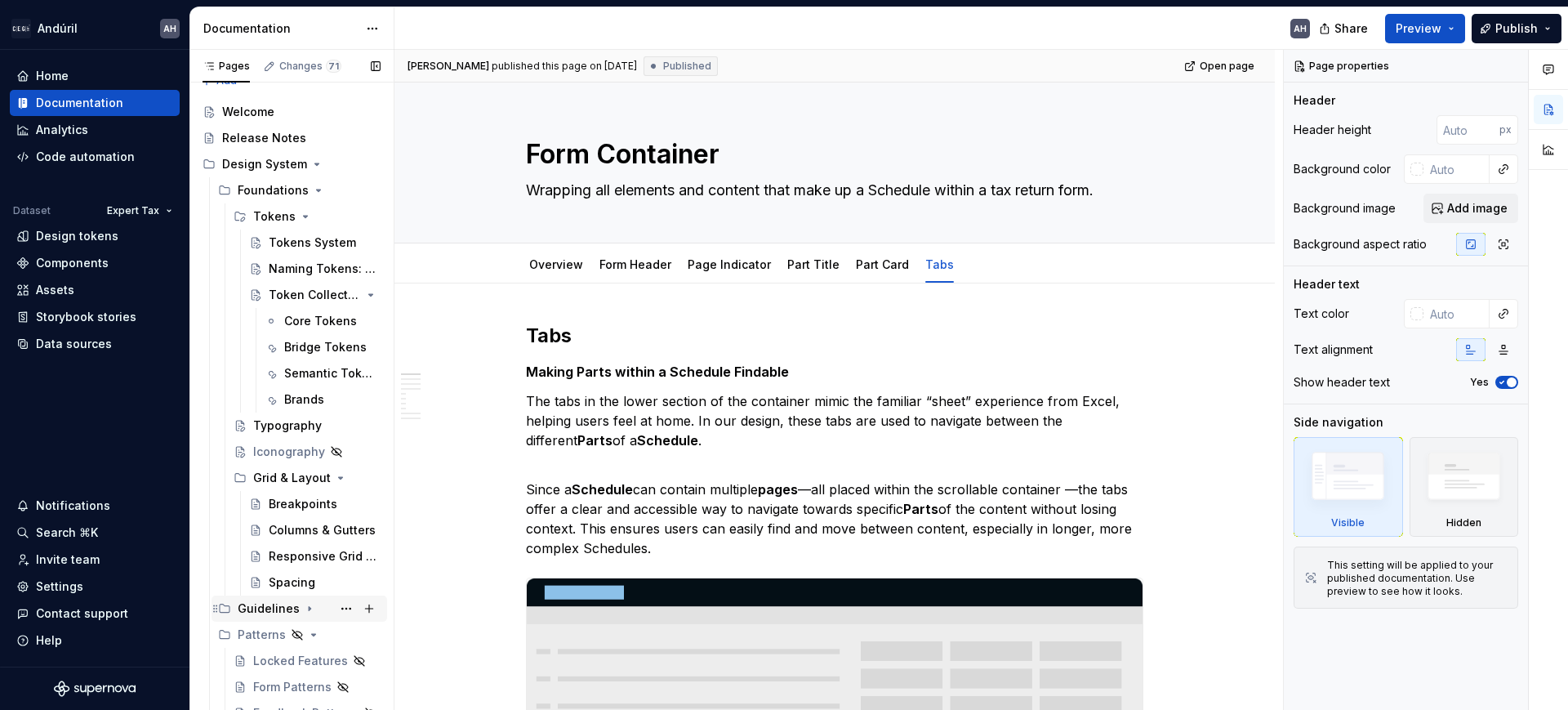
scroll to position [17, 0]
click at [319, 479] on icon "Page tree" at bounding box center [325, 481] width 13 height 13
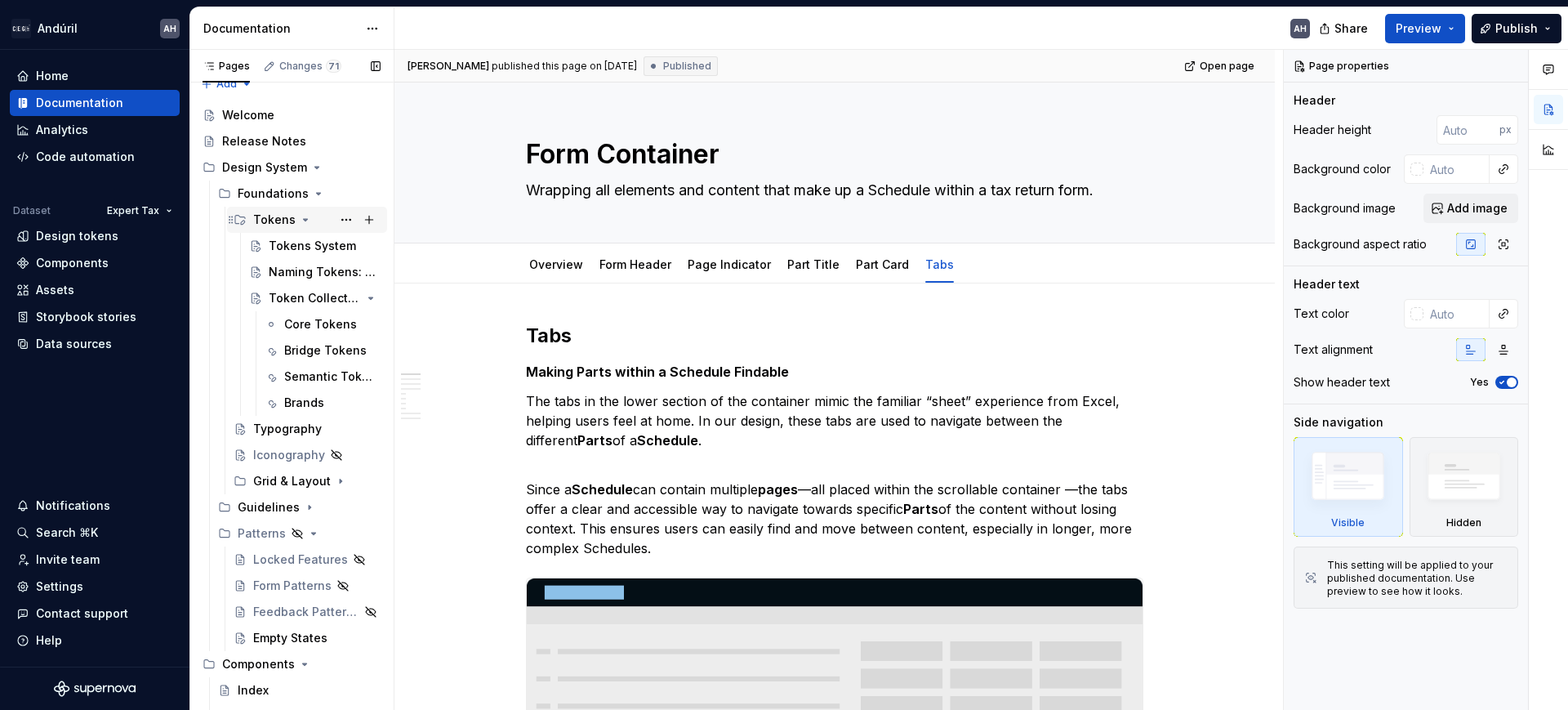
click at [293, 218] on div "Tokens" at bounding box center [274, 220] width 42 height 17
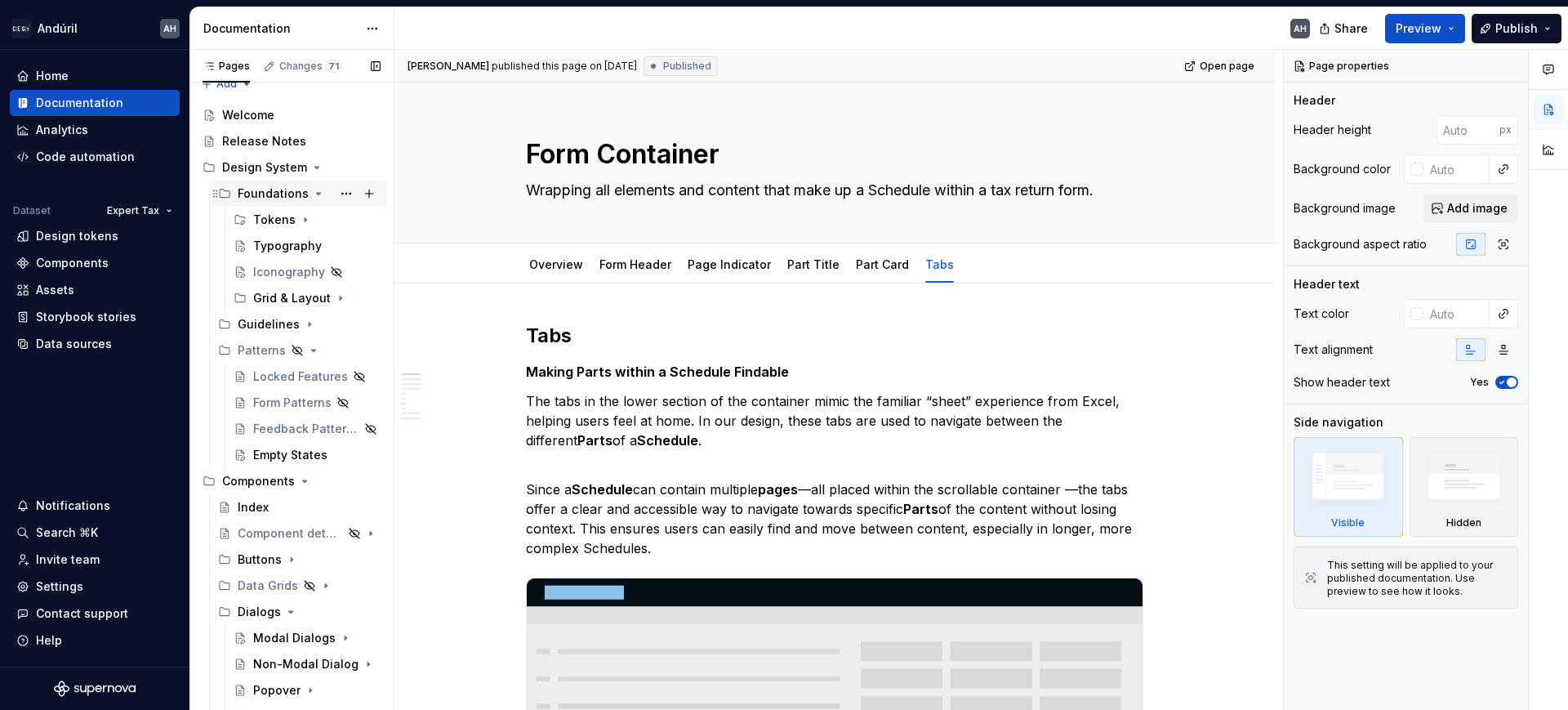
click at [313, 191] on icon "Page tree" at bounding box center [319, 194] width 13 height 13
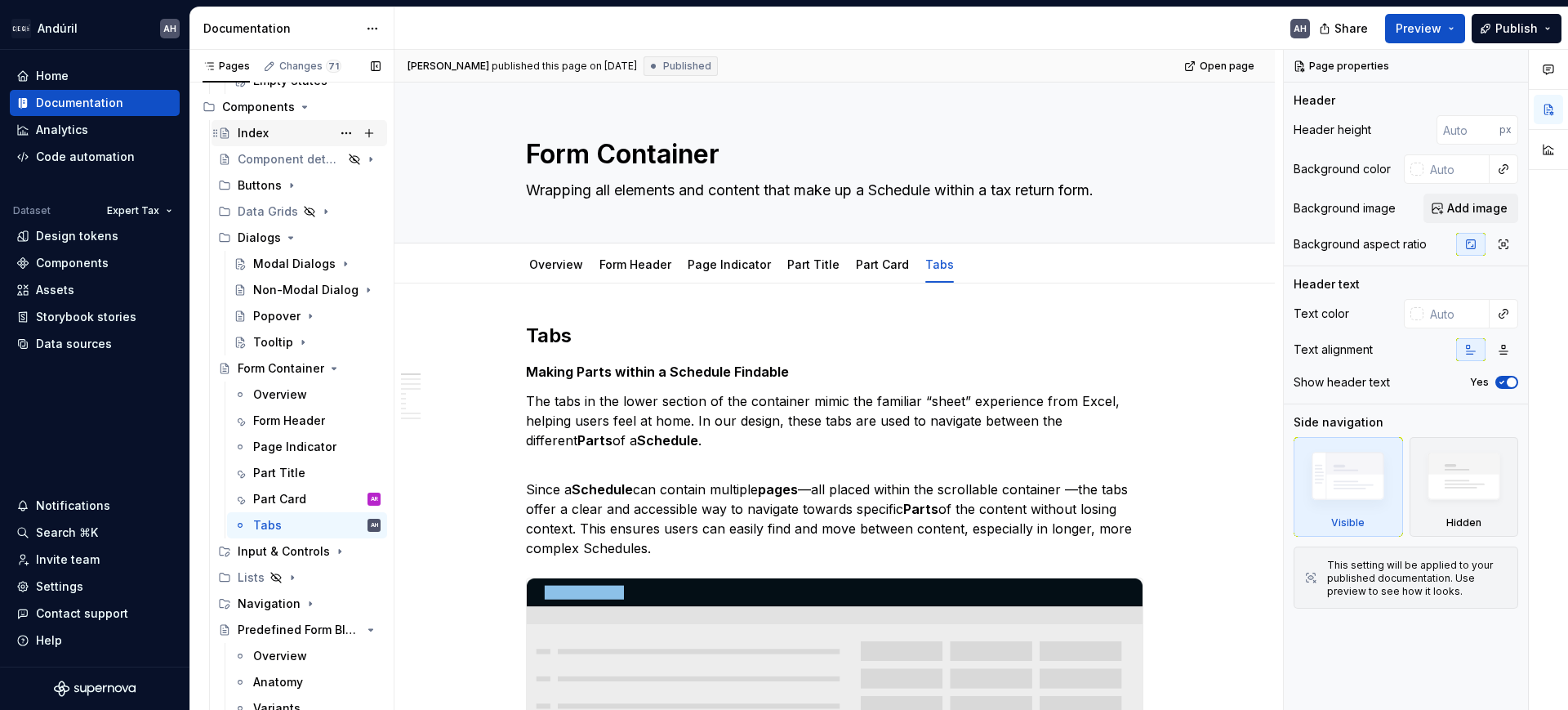
scroll to position [287, 0]
click at [297, 488] on div "Part Card AR" at bounding box center [317, 497] width 128 height 23
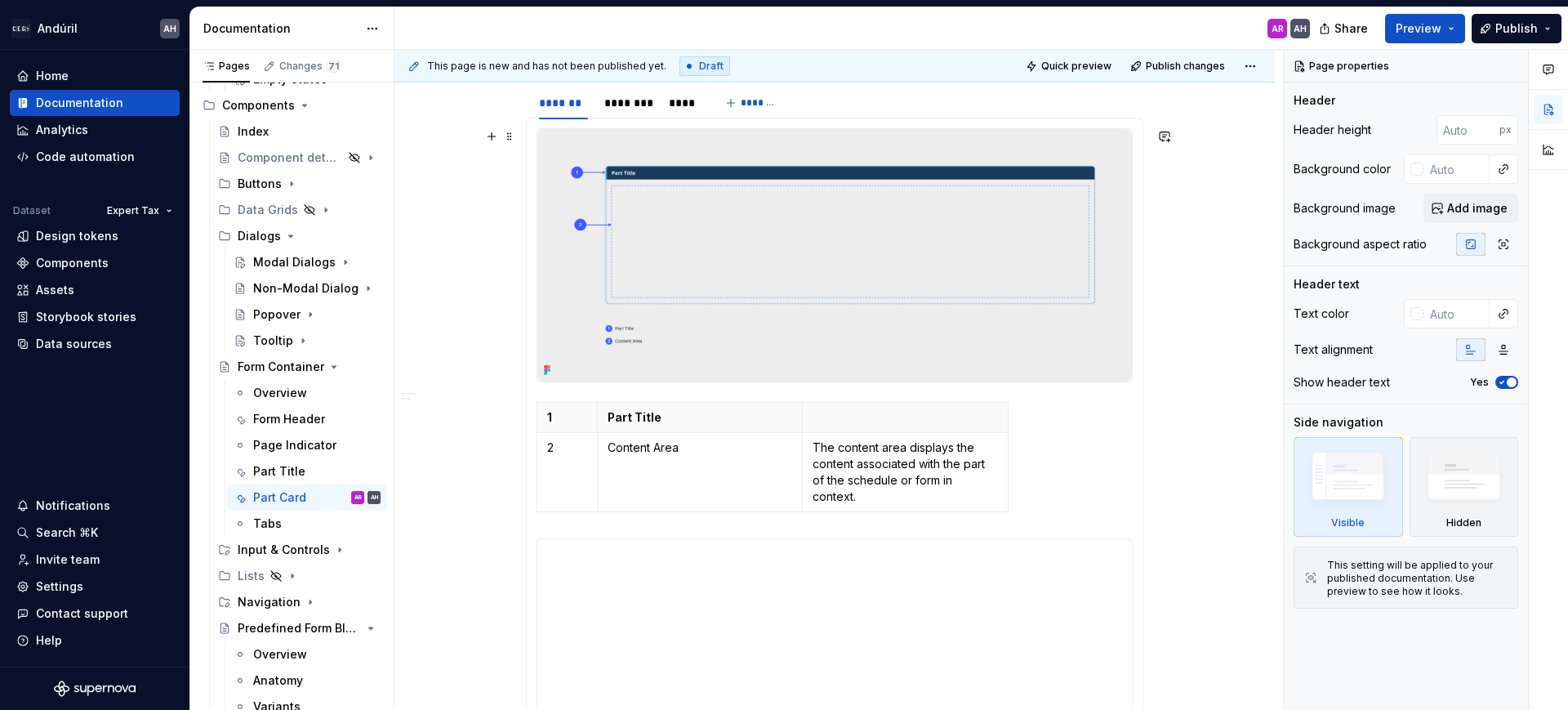
scroll to position [956, 0]
click at [631, 193] on img at bounding box center [834, 254] width 595 height 253
type textarea "*"
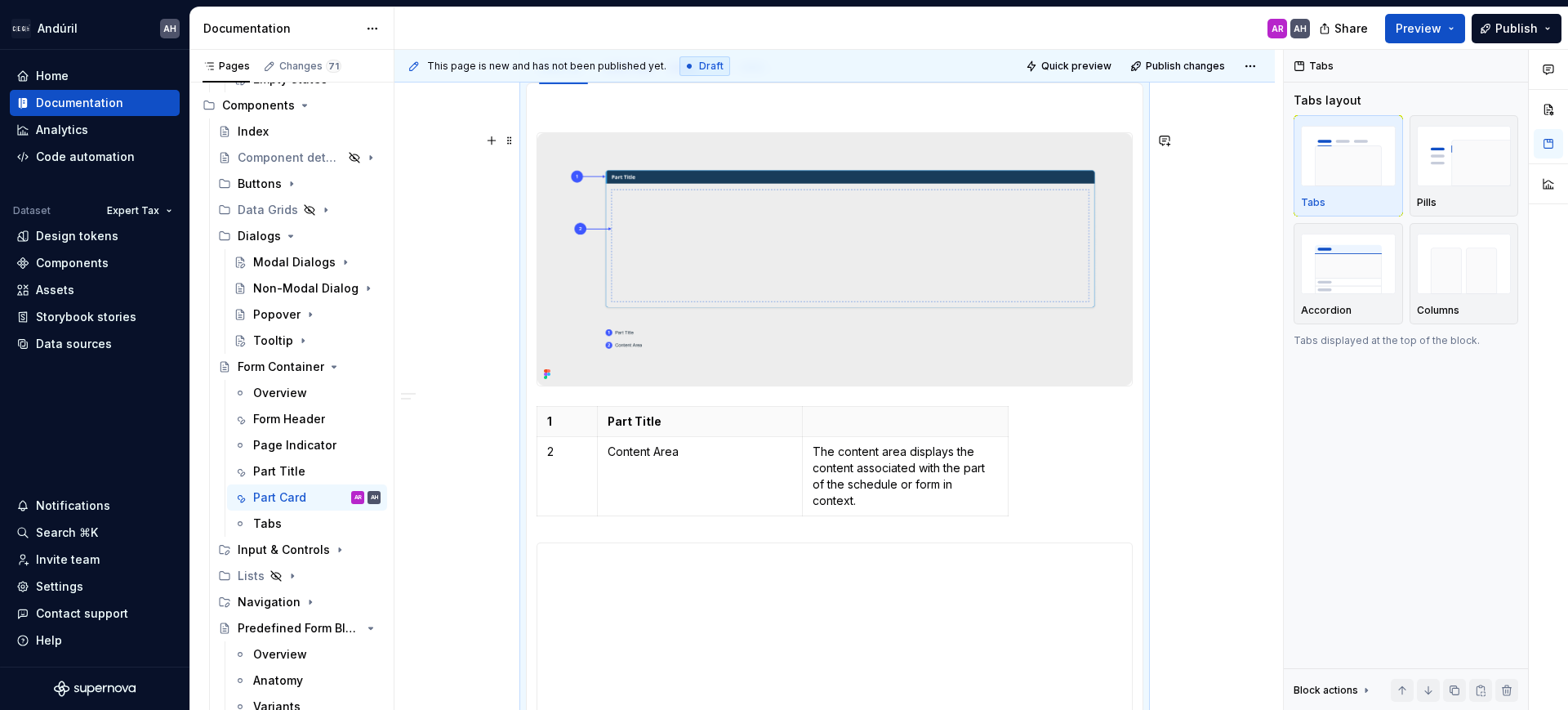
scroll to position [868, 0]
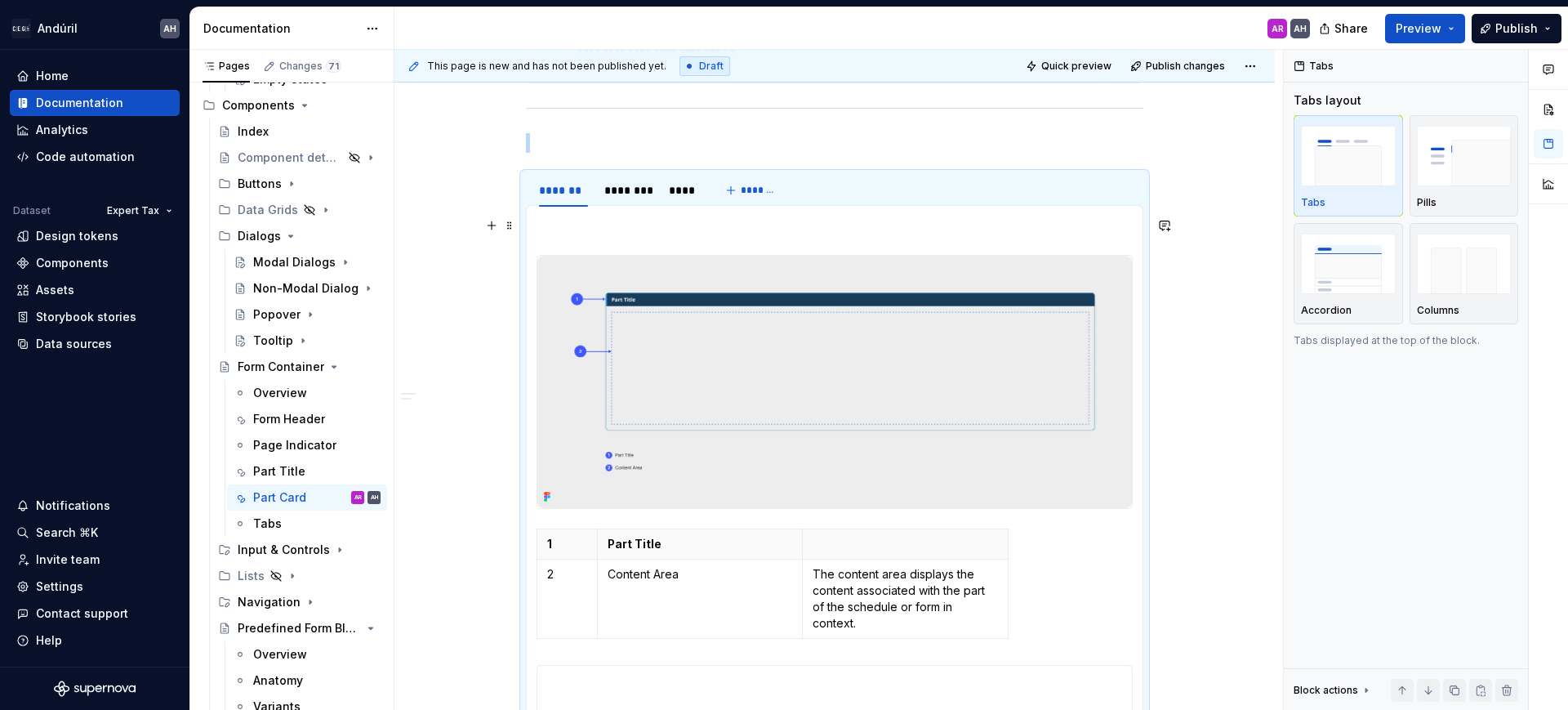
click at [566, 220] on p at bounding box center [835, 225] width 597 height 19
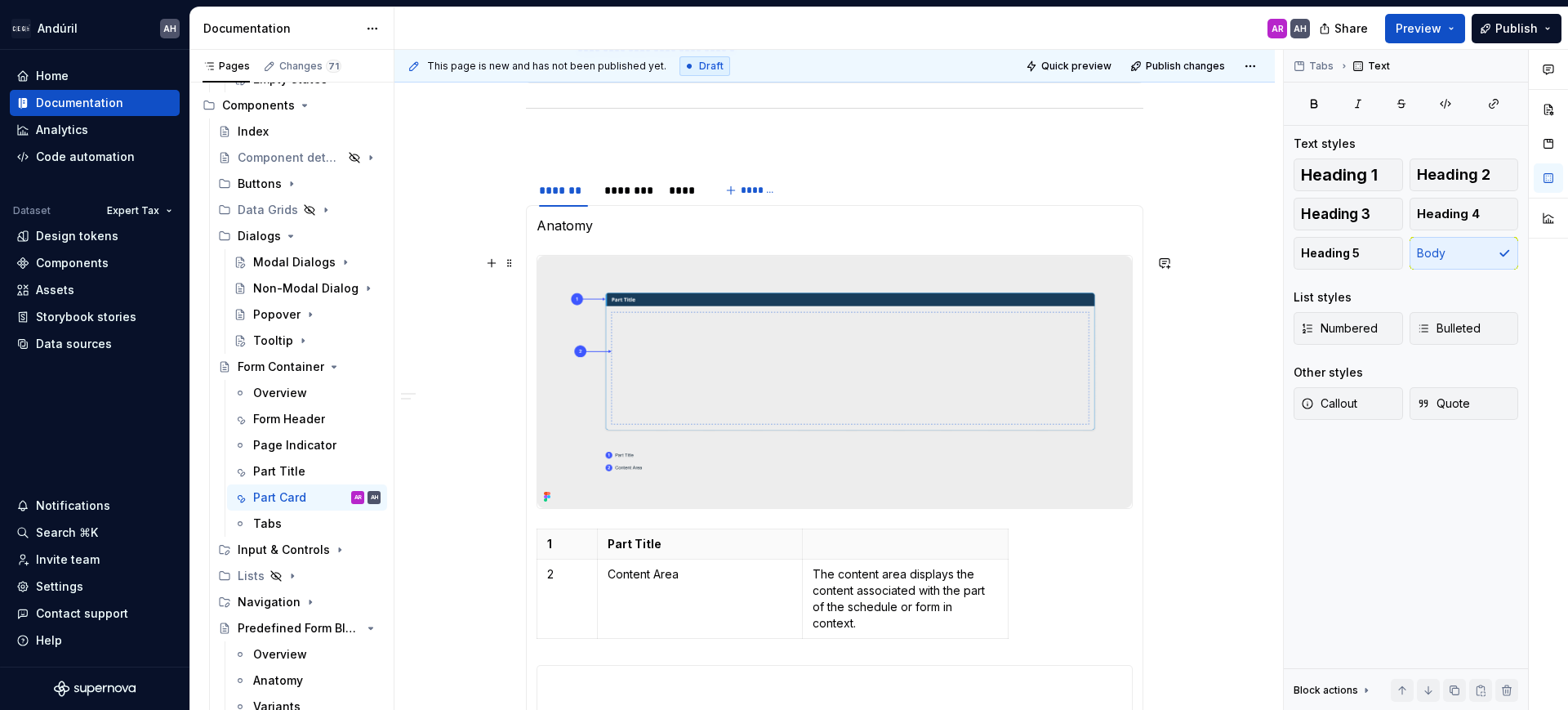
scroll to position [978, 0]
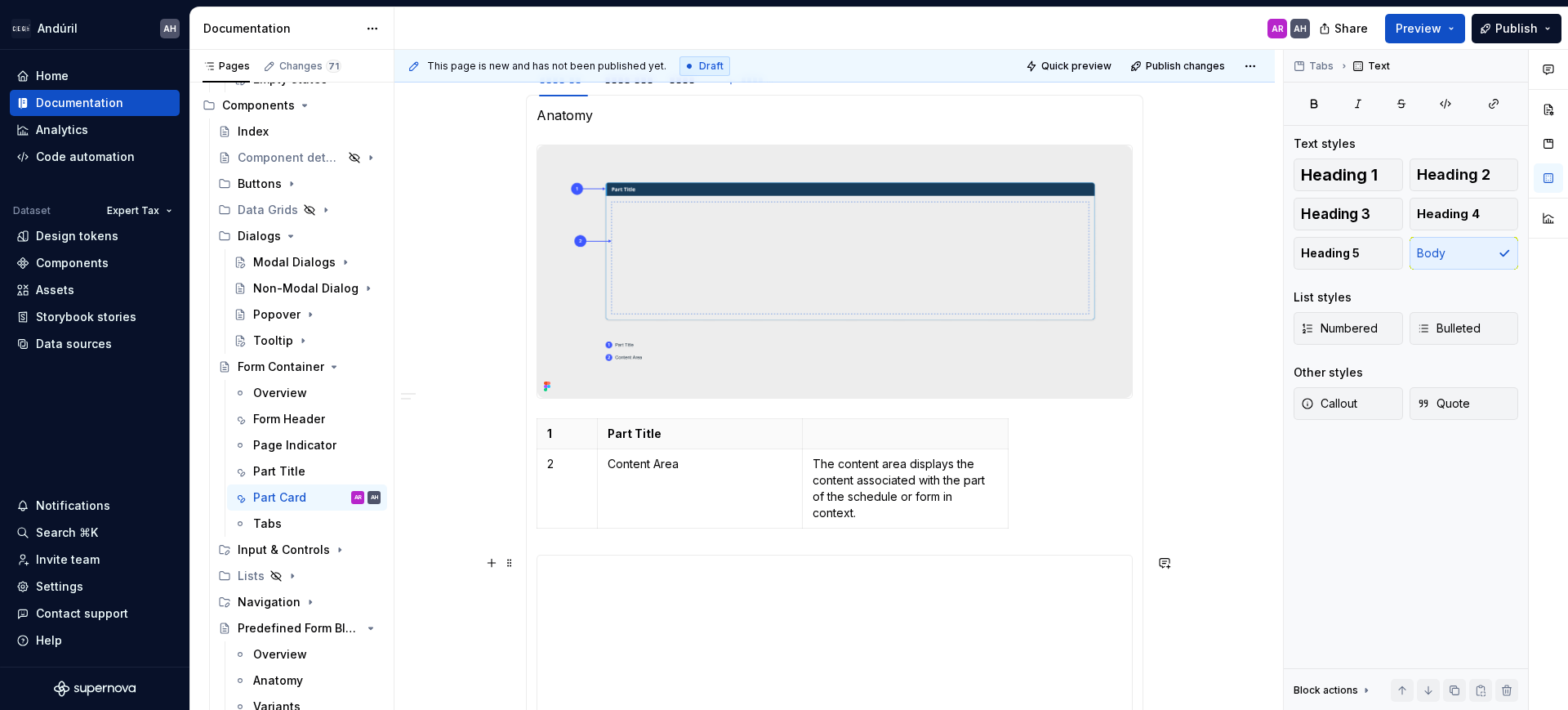
click at [1028, 555] on div "**********" at bounding box center [835, 719] width 597 height 330
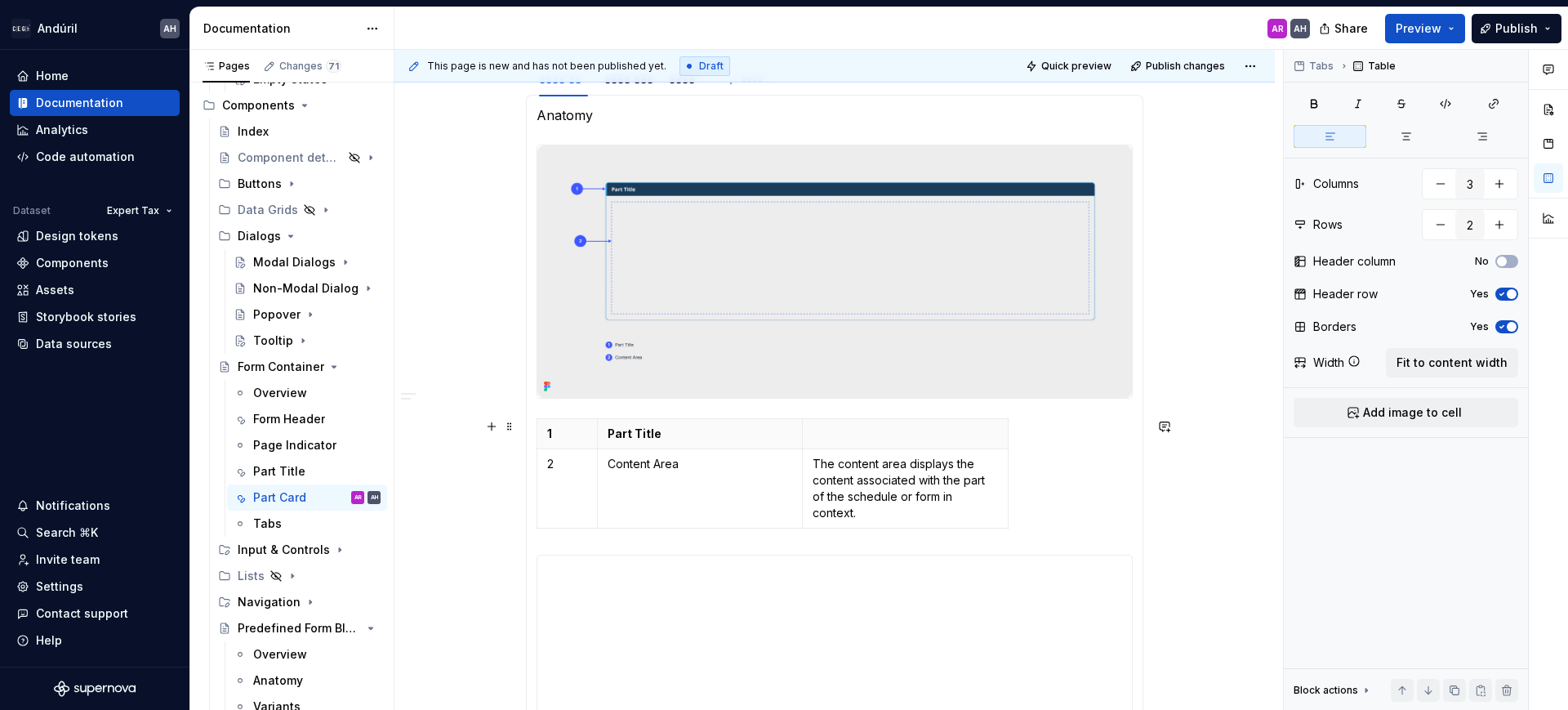
click at [1022, 515] on div "1 Part Title 2 Content Area The content area displays the content associated wi…" at bounding box center [835, 477] width 597 height 117
click at [1015, 614] on div "**********" at bounding box center [834, 719] width 595 height 327
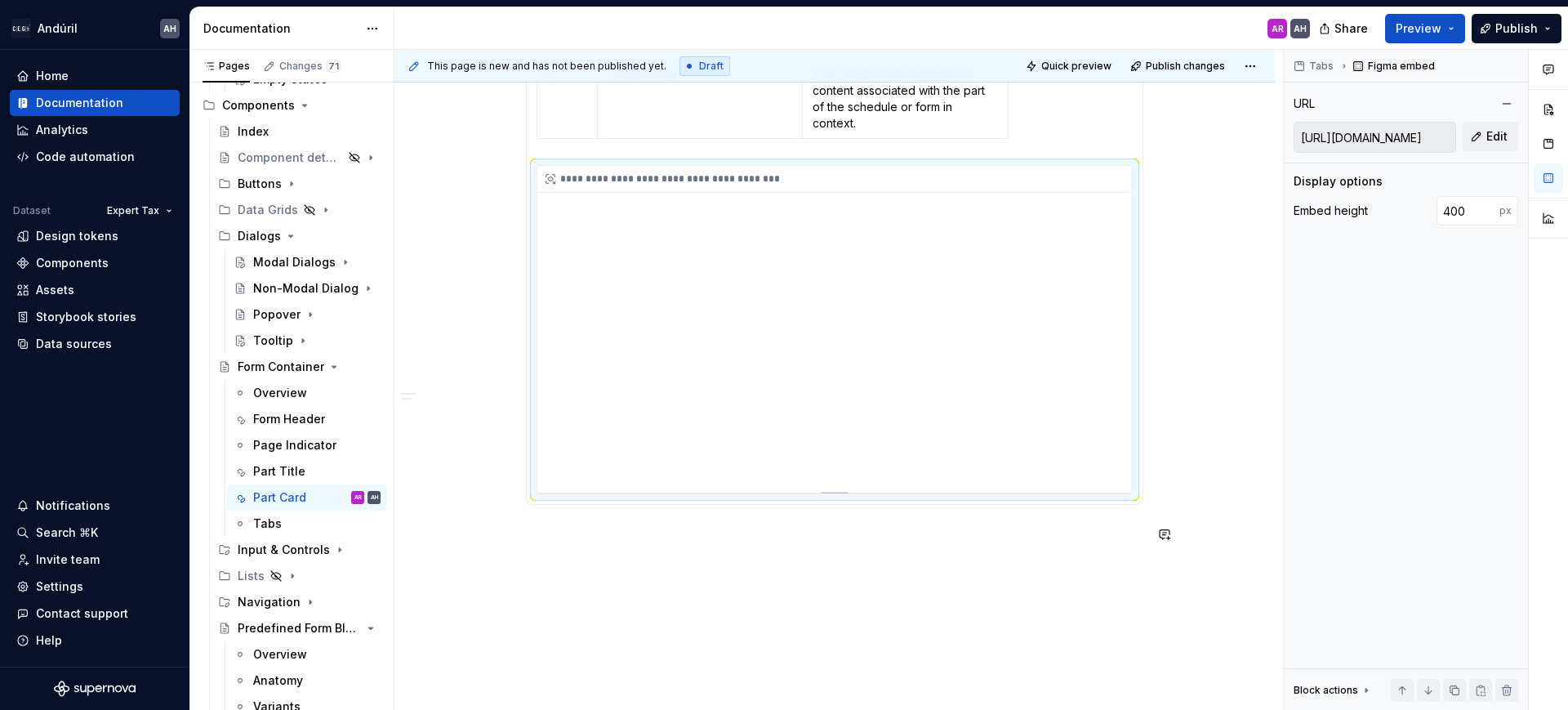
scroll to position [1369, 0]
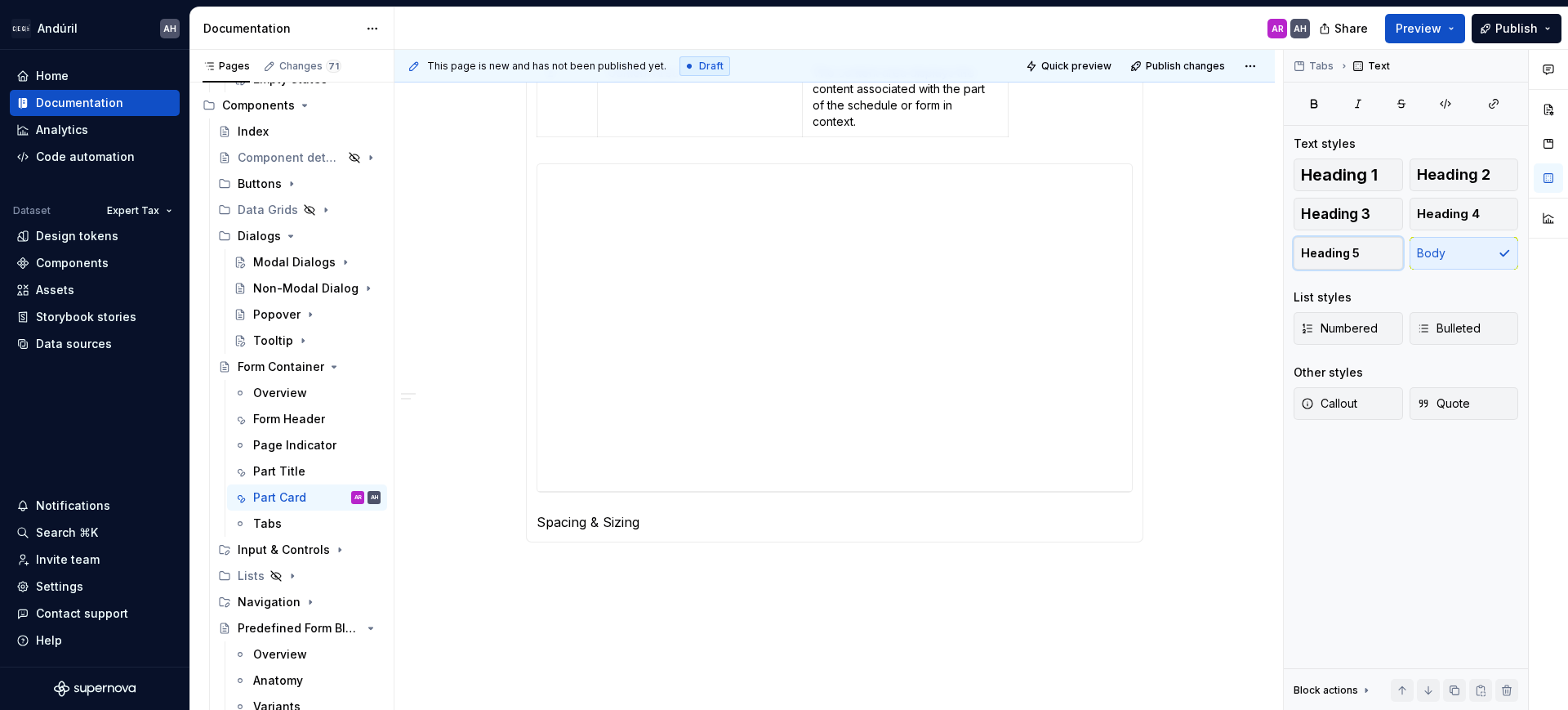
drag, startPoint x: 1353, startPoint y: 245, endPoint x: 1174, endPoint y: 285, distance: 183.4
click at [1354, 245] on span "Heading 5" at bounding box center [1330, 254] width 59 height 17
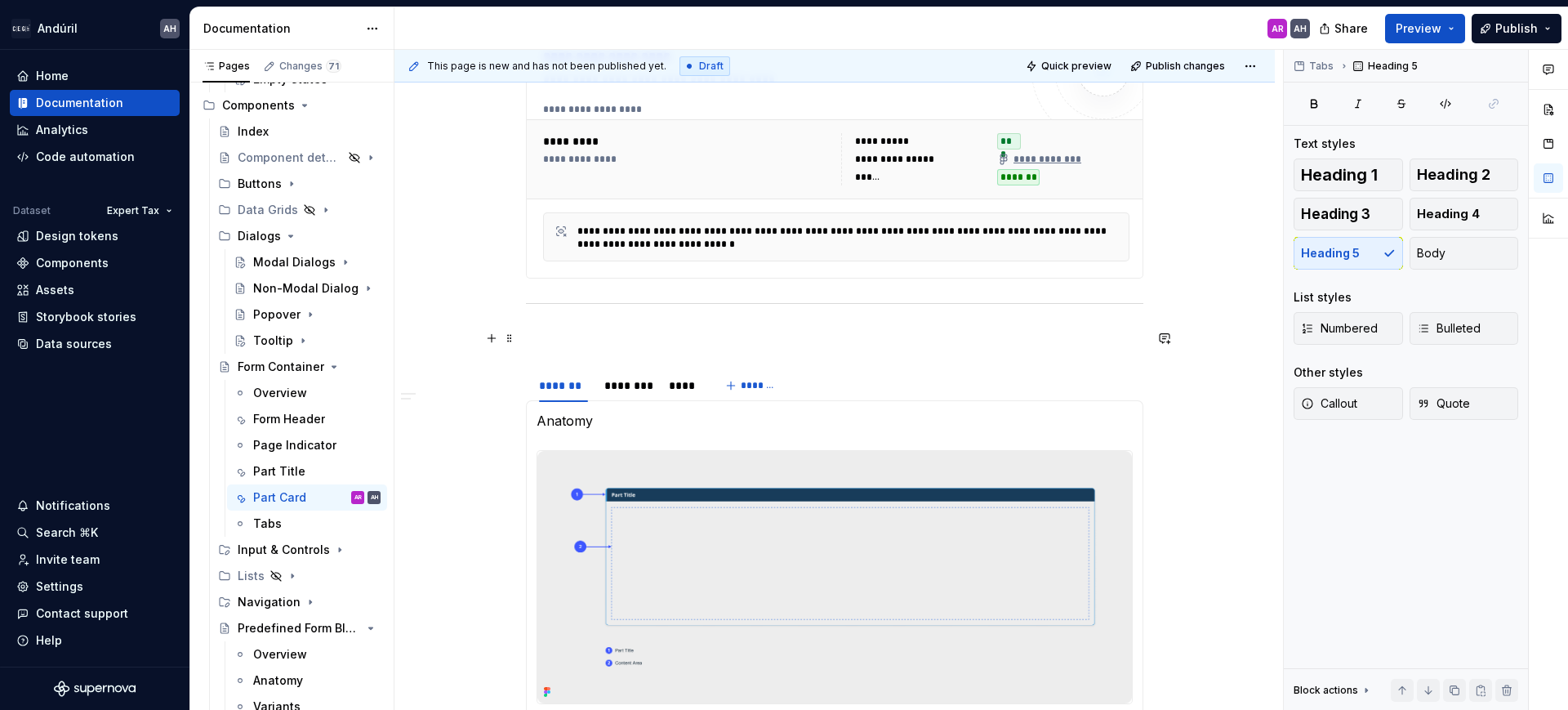
scroll to position [655, 0]
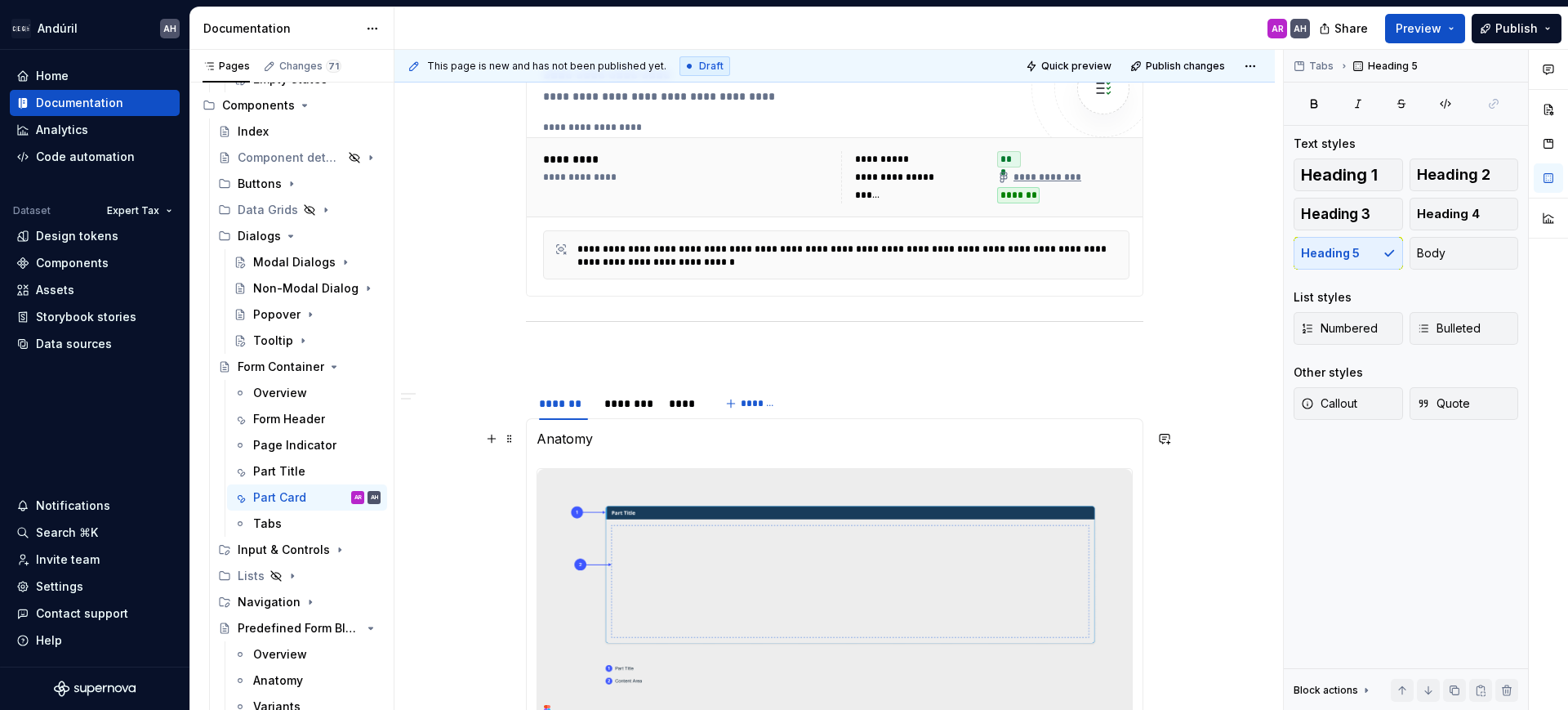
click at [584, 434] on p "Anatomy" at bounding box center [835, 438] width 597 height 19
click at [1347, 257] on span "Heading 5" at bounding box center [1330, 254] width 59 height 17
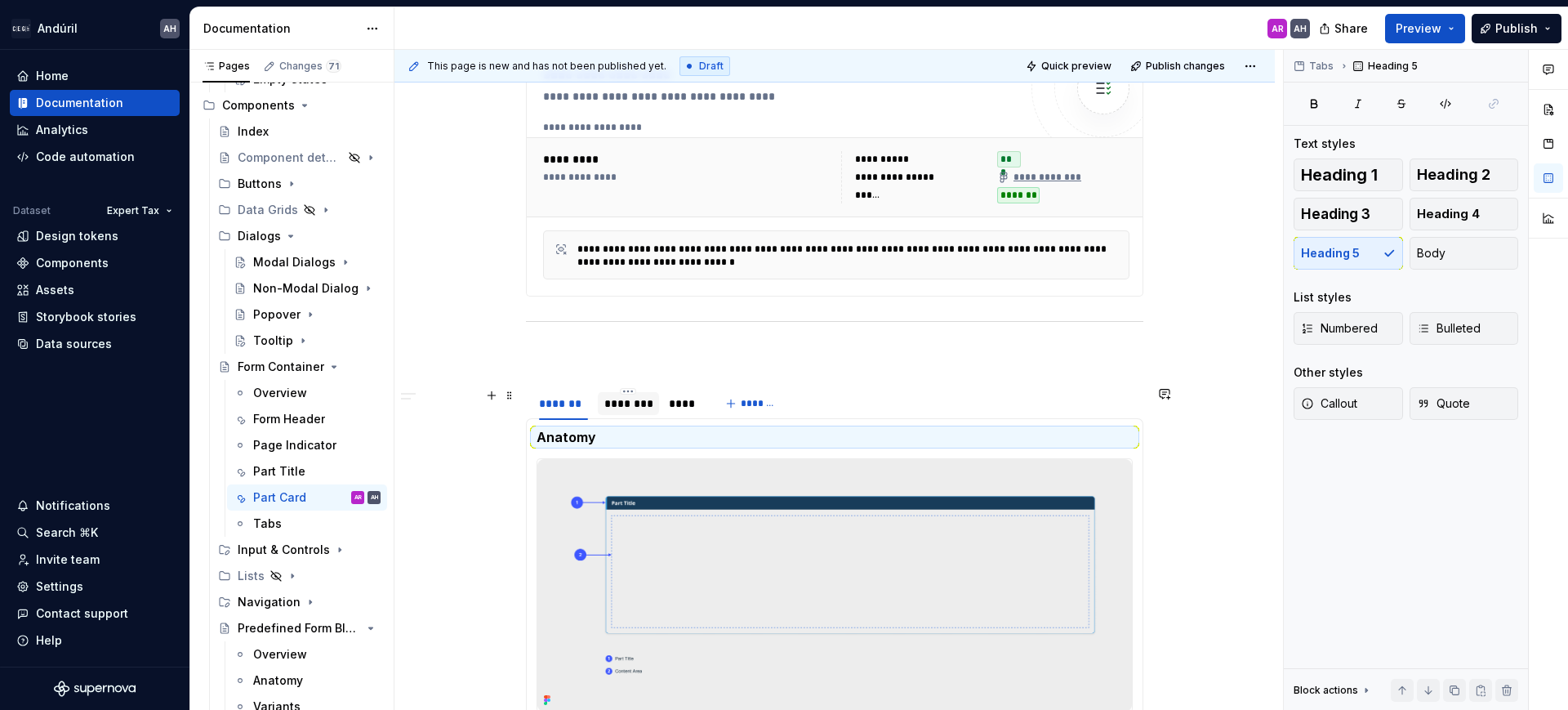
click at [636, 400] on div "********" at bounding box center [628, 404] width 48 height 17
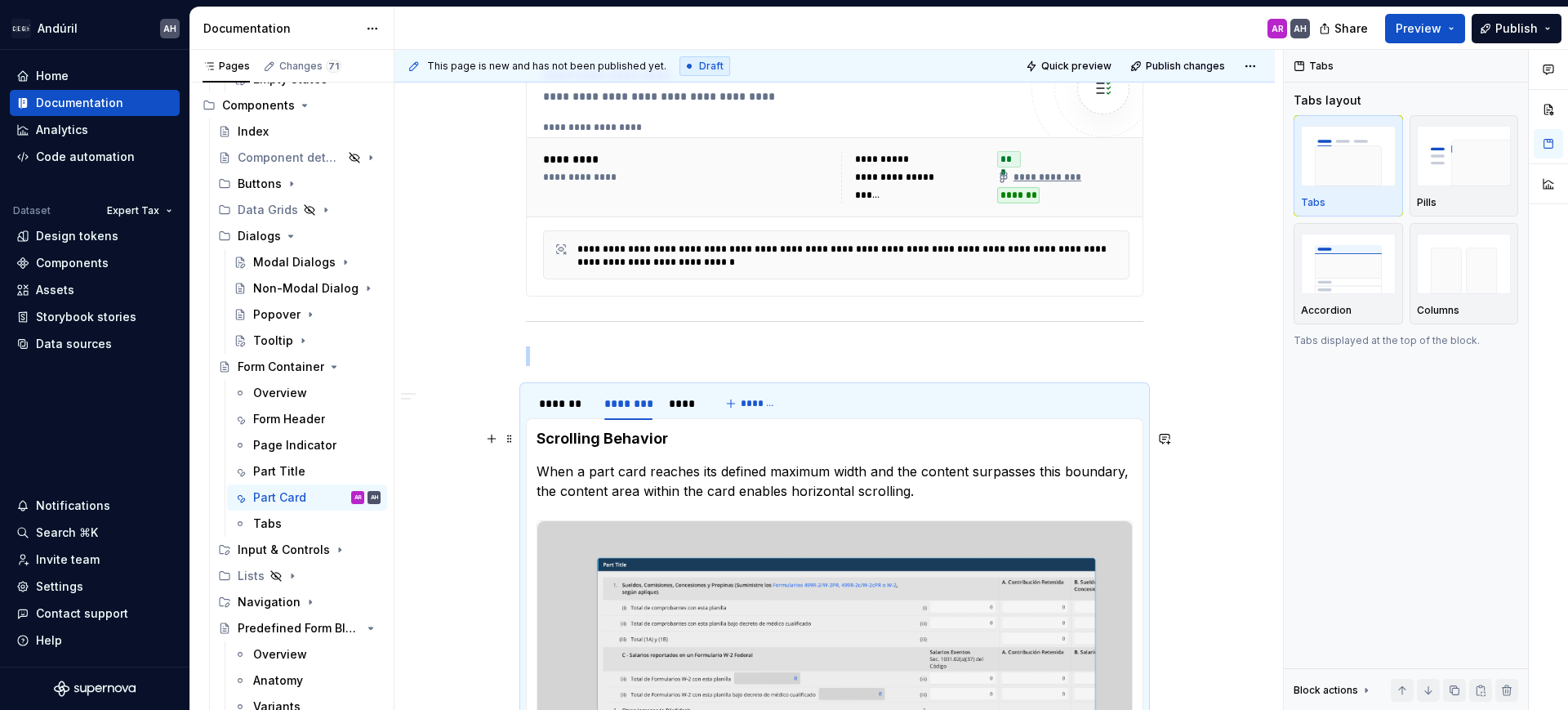
click at [627, 433] on h4 "Scrolling Behavior" at bounding box center [835, 438] width 597 height 19
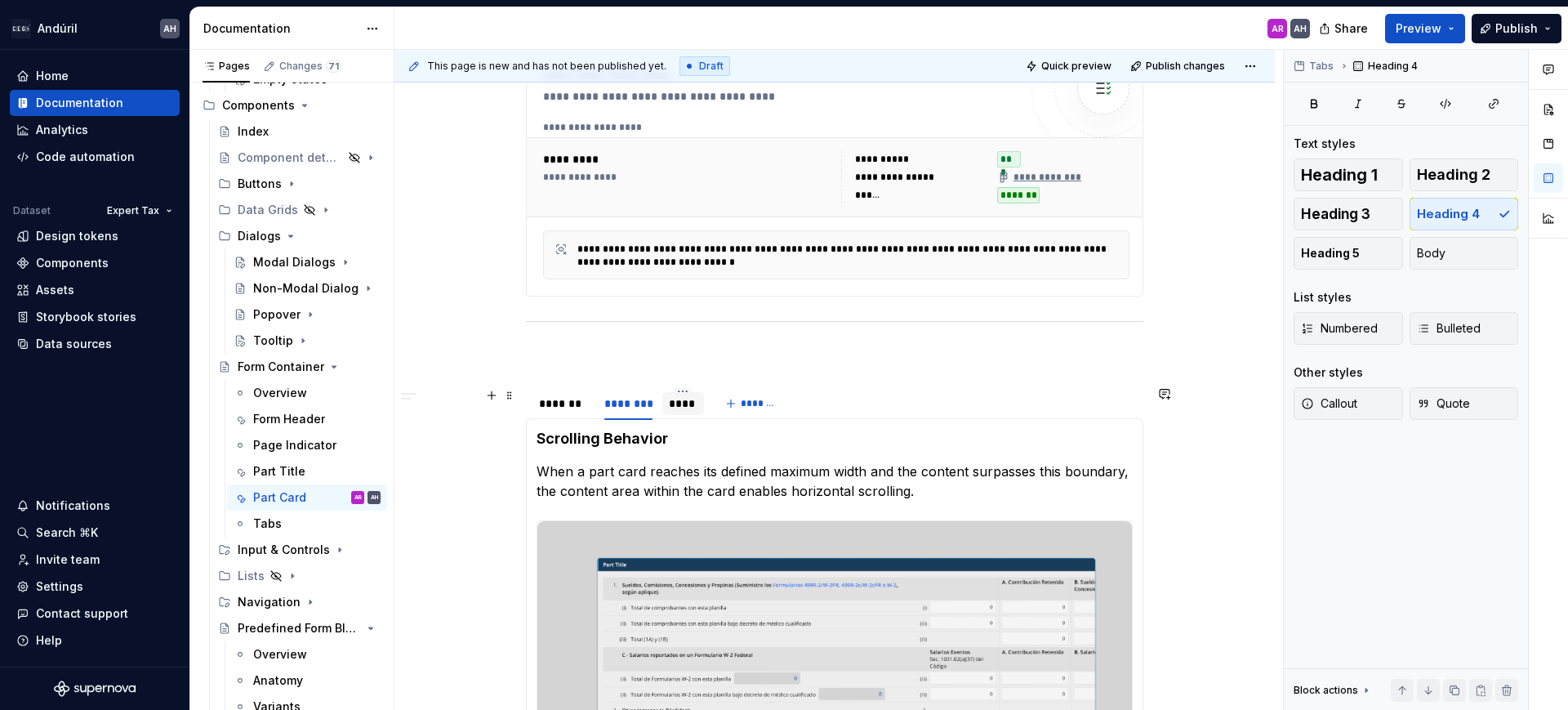
click at [686, 405] on div "****" at bounding box center [684, 404] width 29 height 17
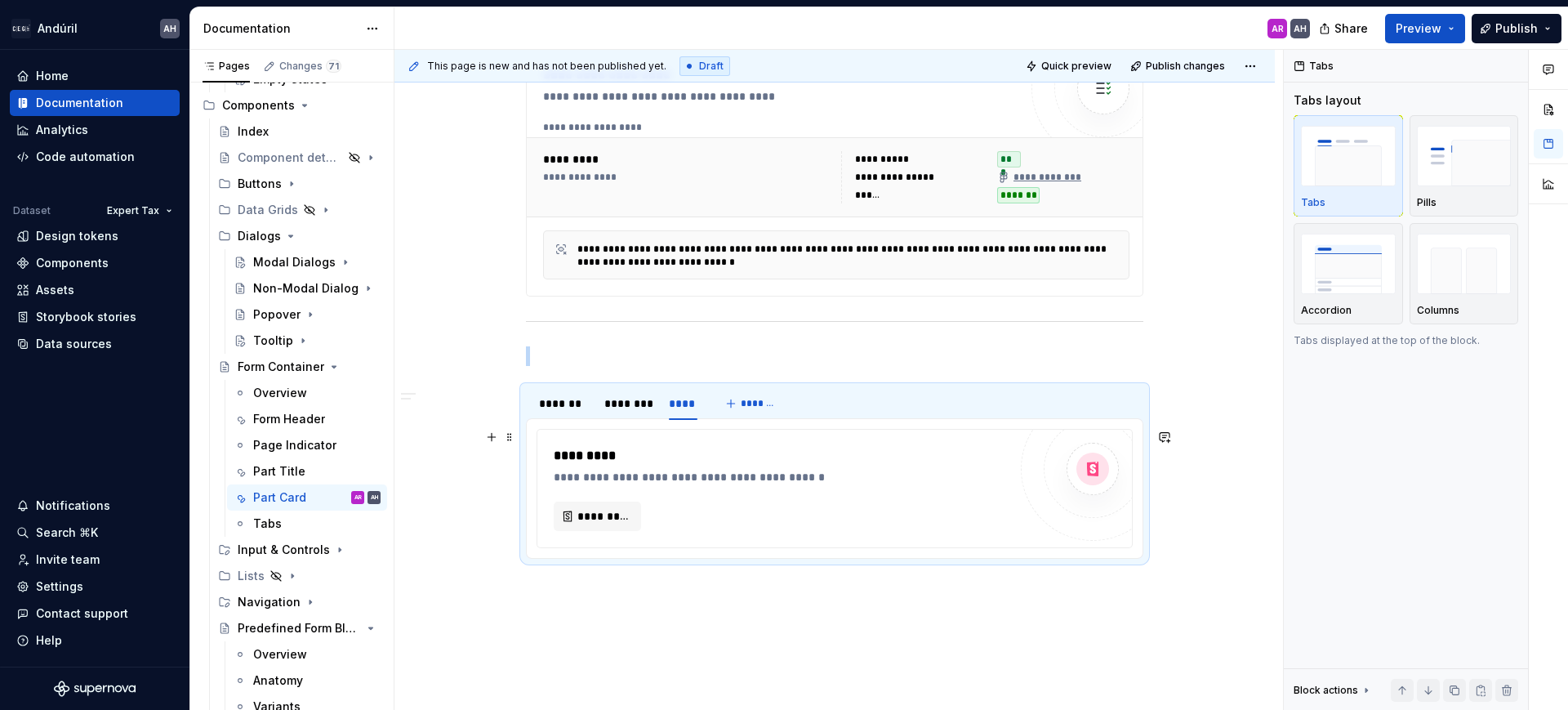
click at [674, 469] on div "**********" at bounding box center [780, 478] width 454 height 17
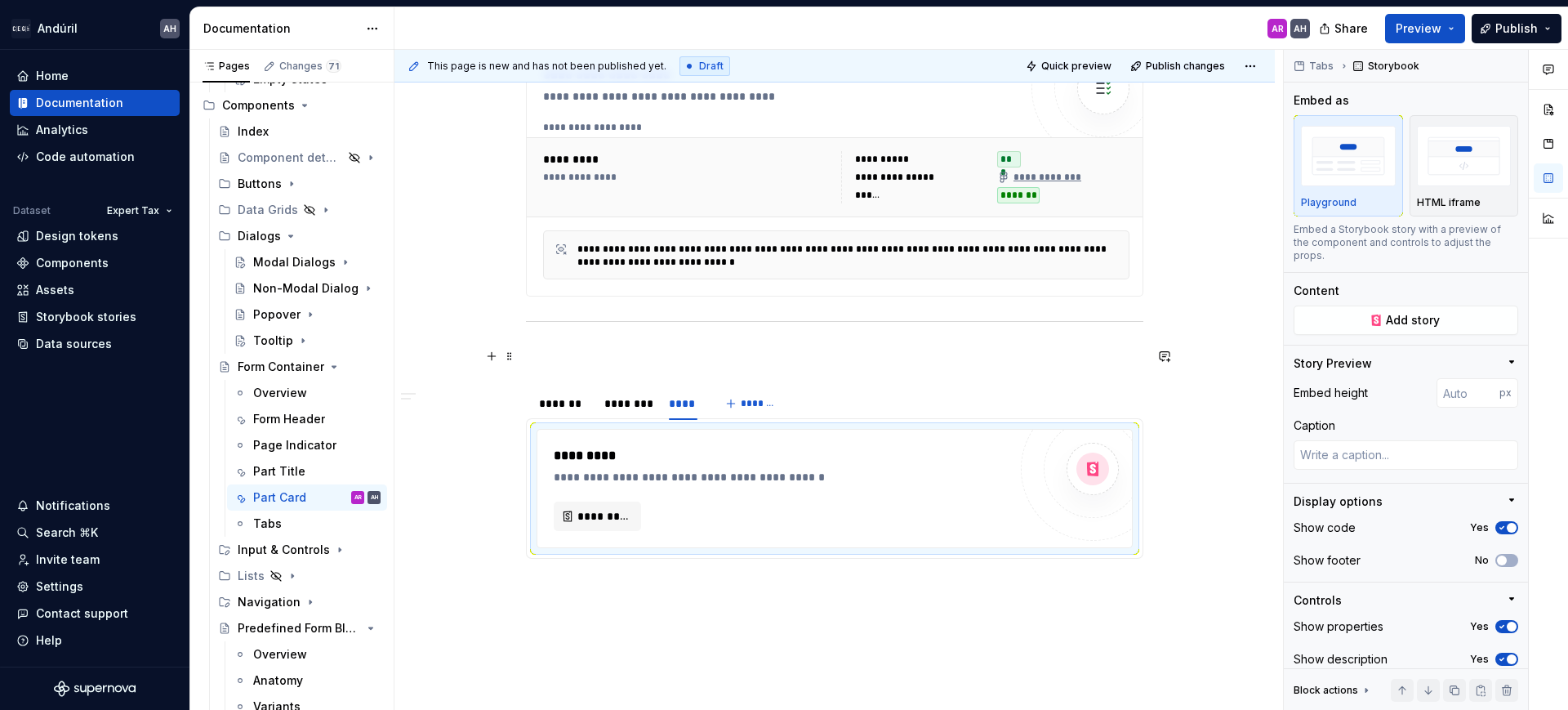
click at [700, 351] on p at bounding box center [834, 355] width 618 height 19
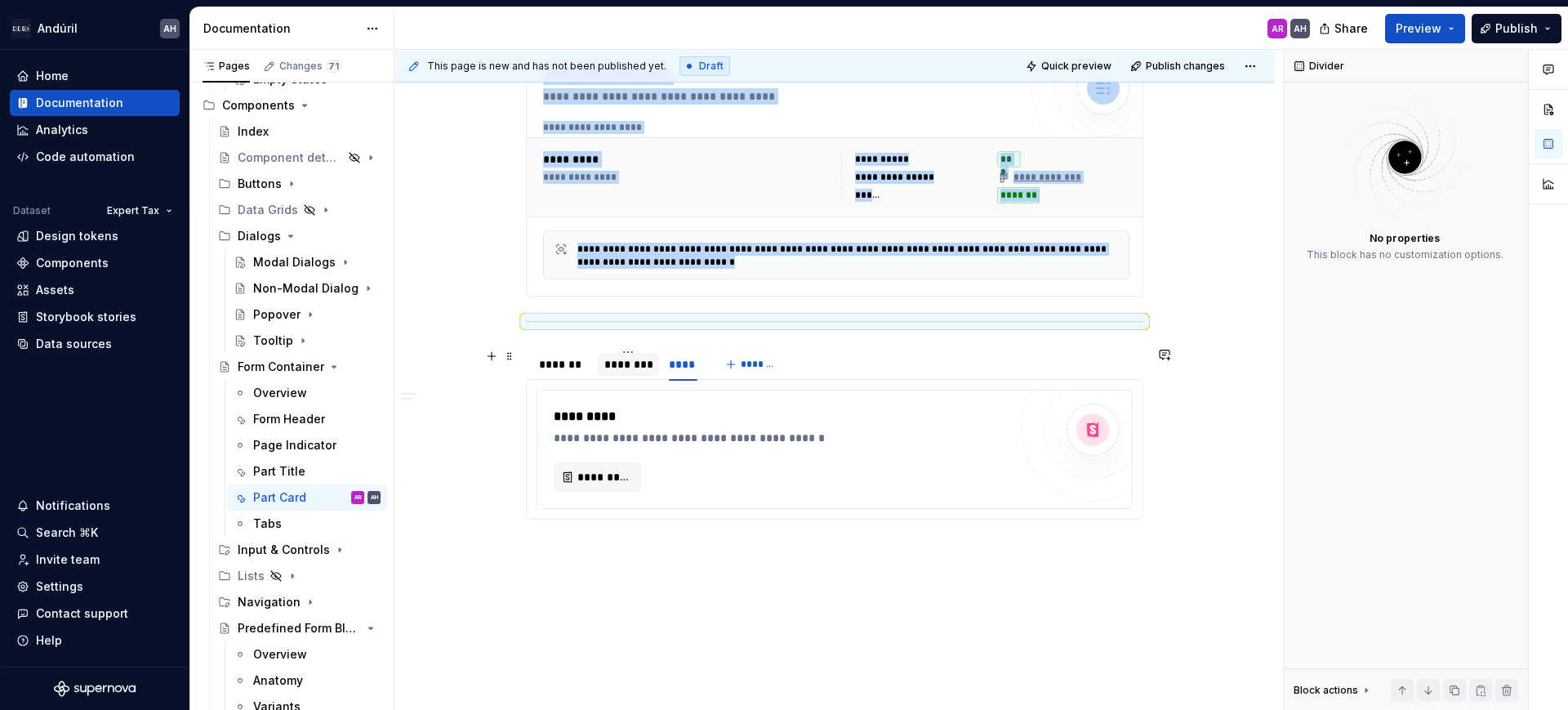
click at [626, 367] on div "********" at bounding box center [628, 365] width 48 height 17
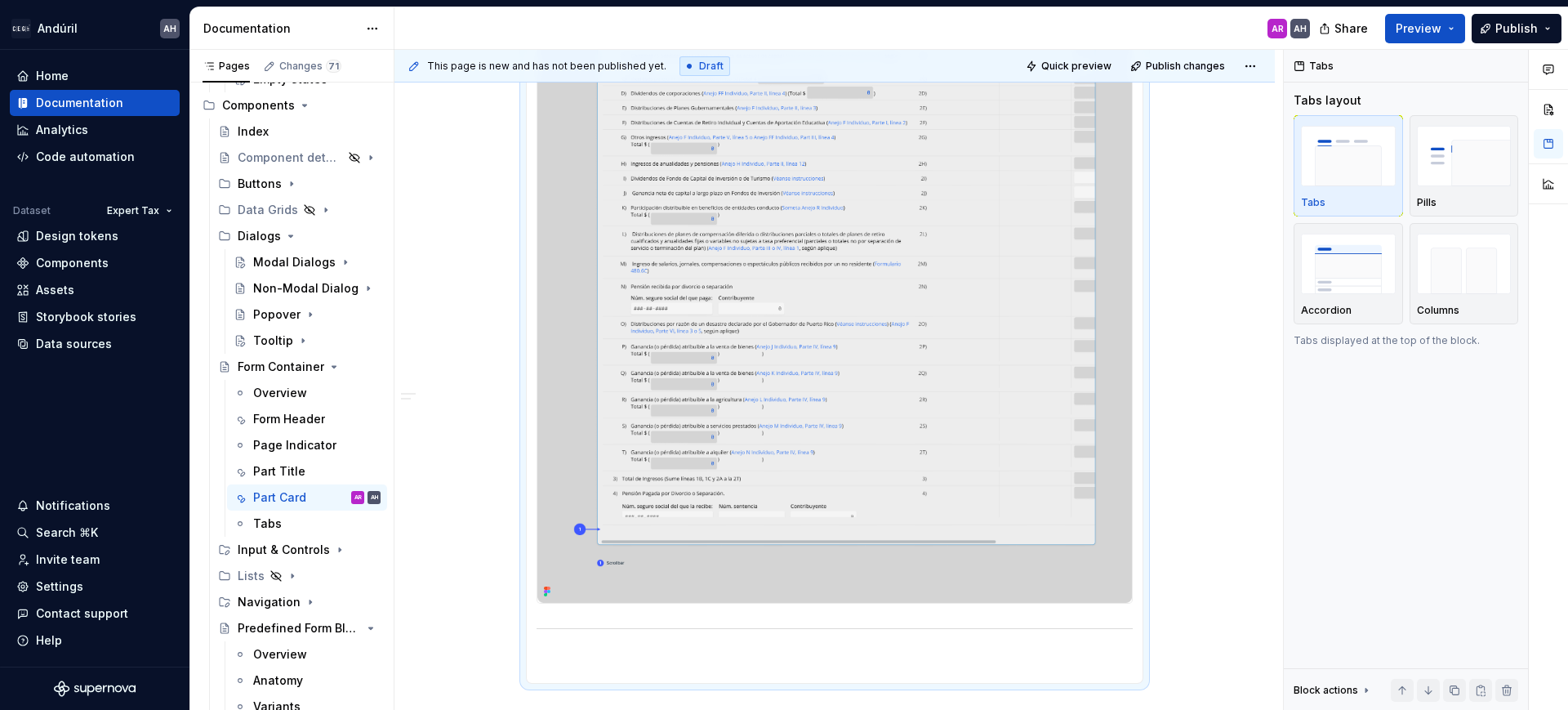
scroll to position [1369, 0]
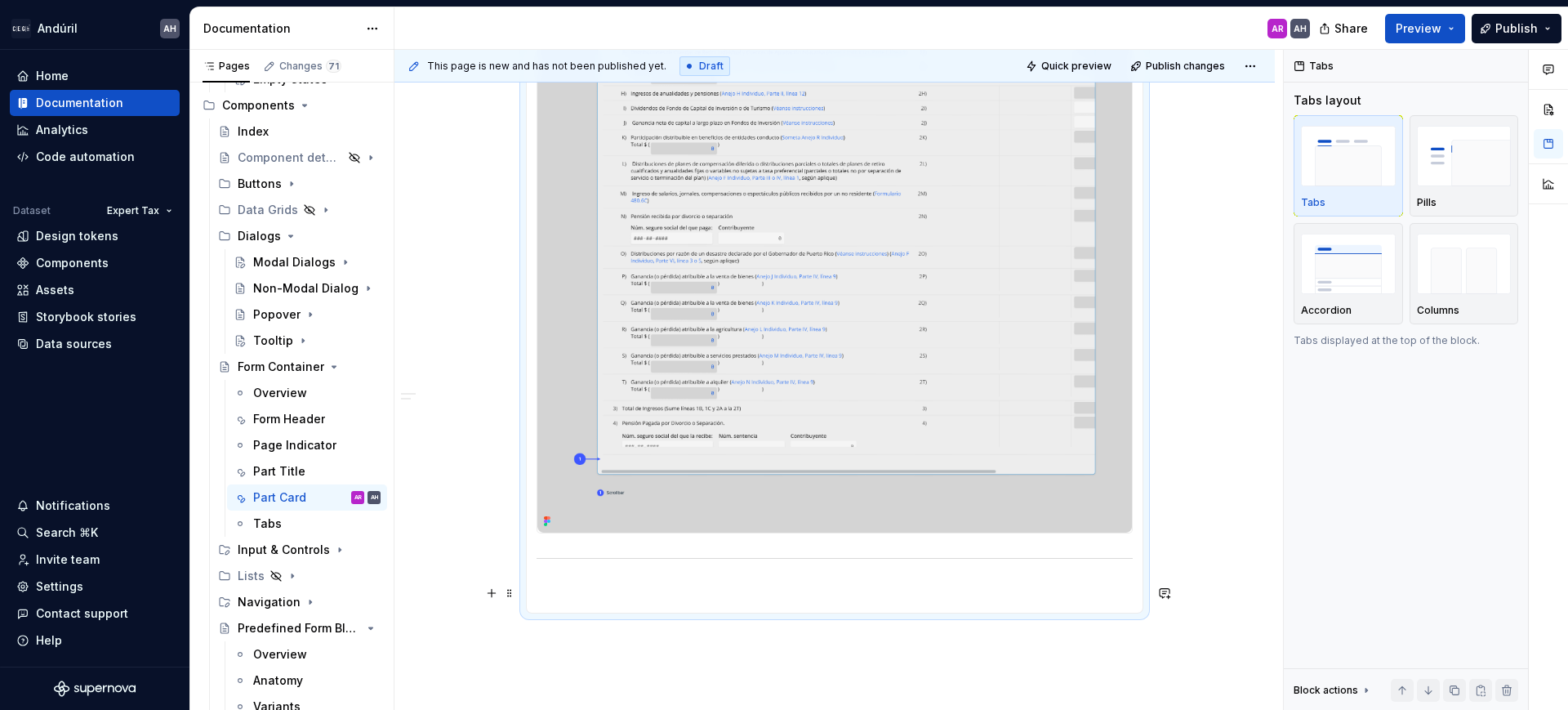
click at [634, 595] on p at bounding box center [835, 592] width 597 height 19
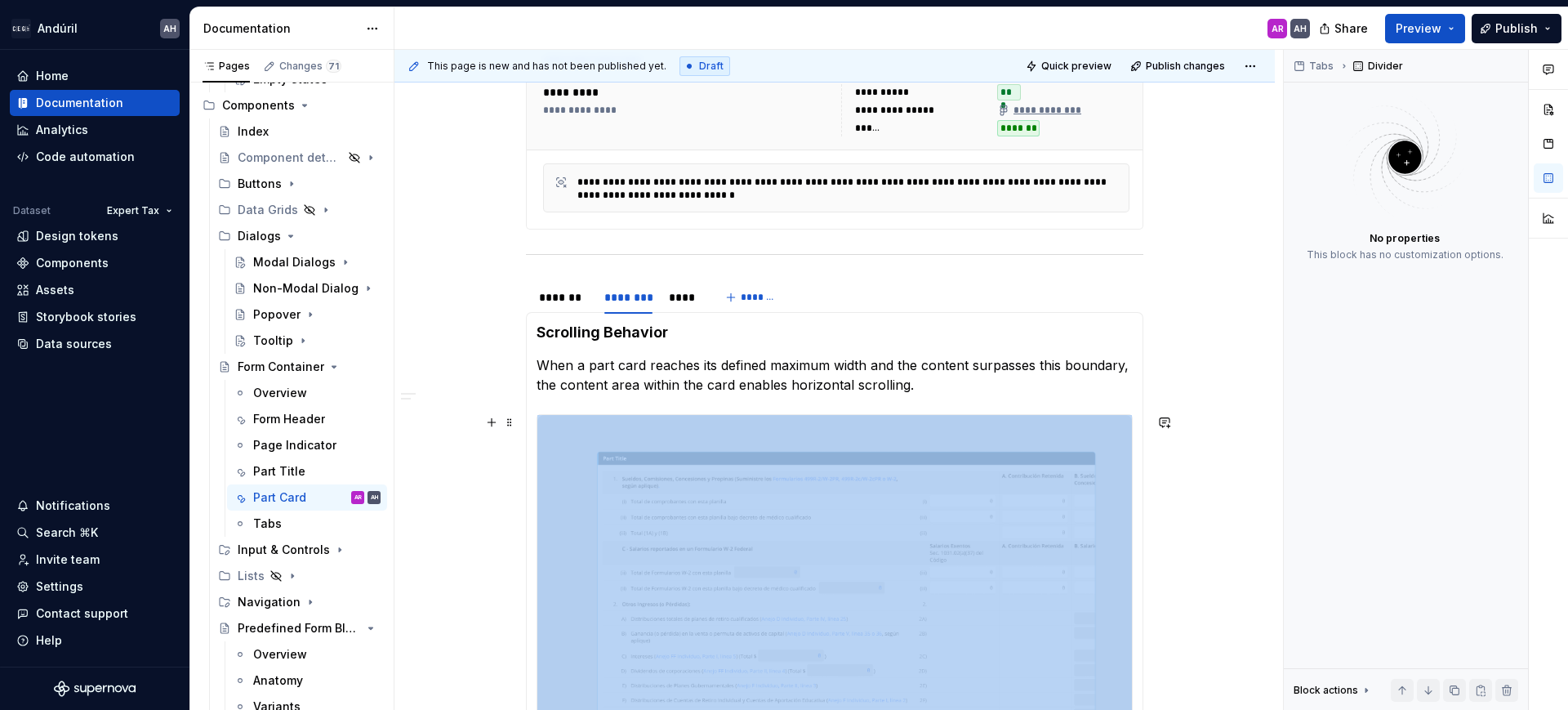
scroll to position [757, 0]
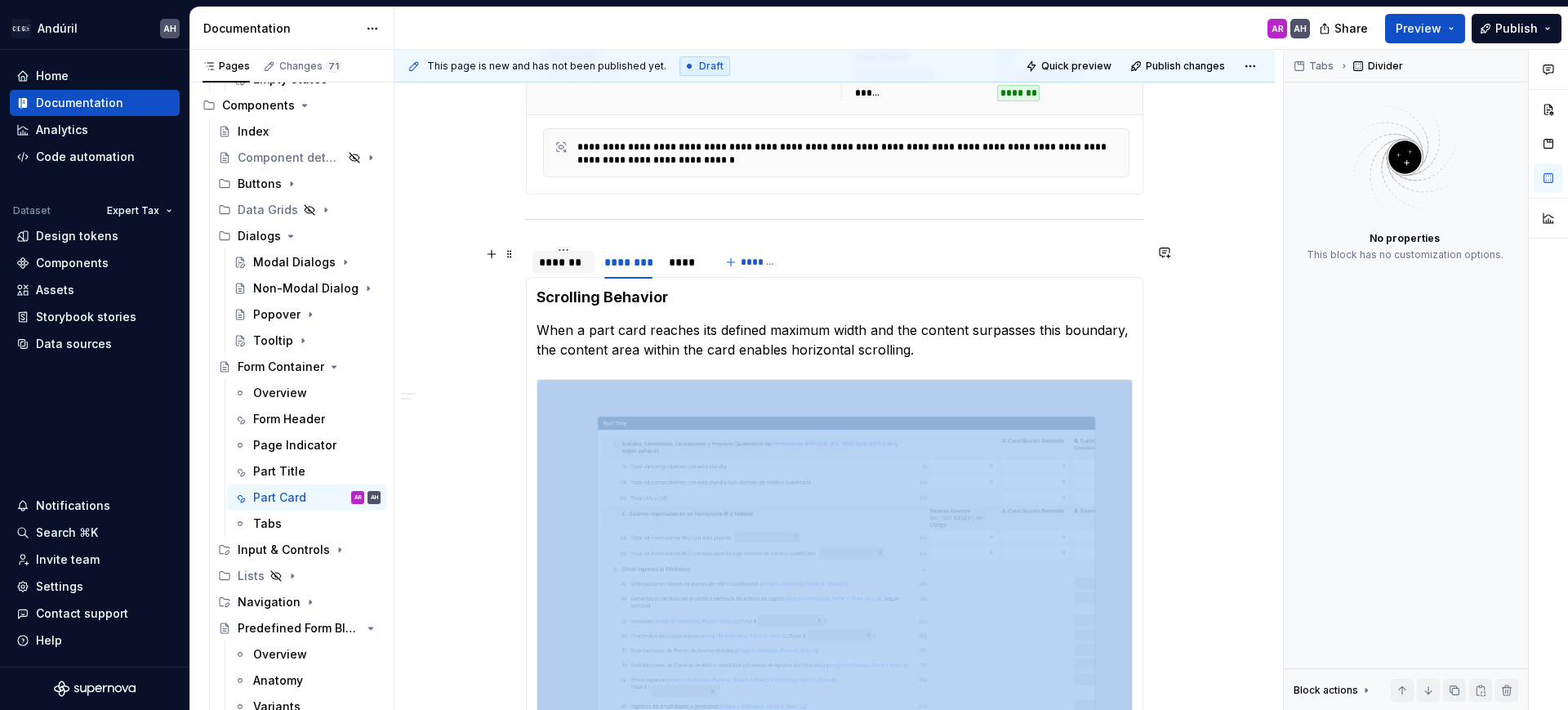
click at [567, 267] on div "*******" at bounding box center [563, 263] width 49 height 17
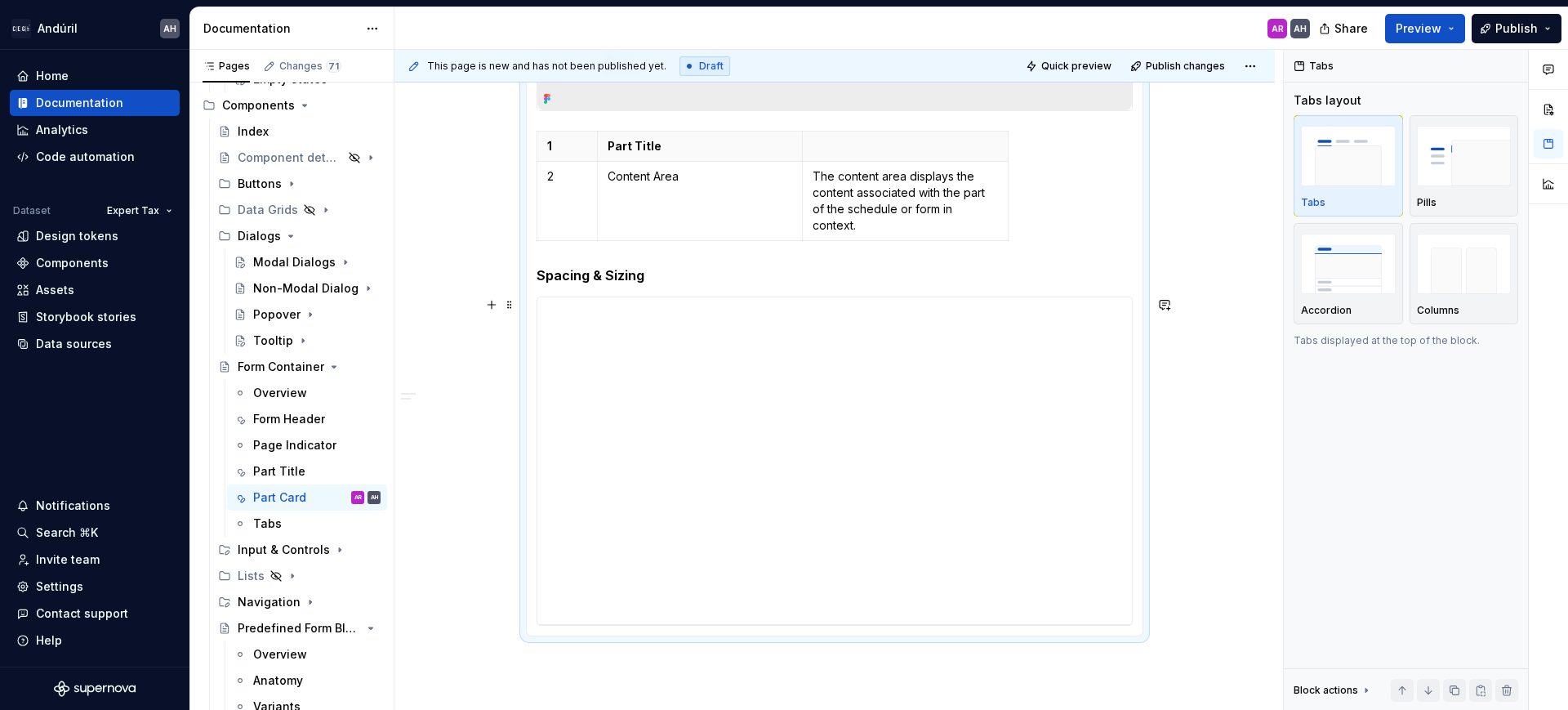
scroll to position [1268, 0]
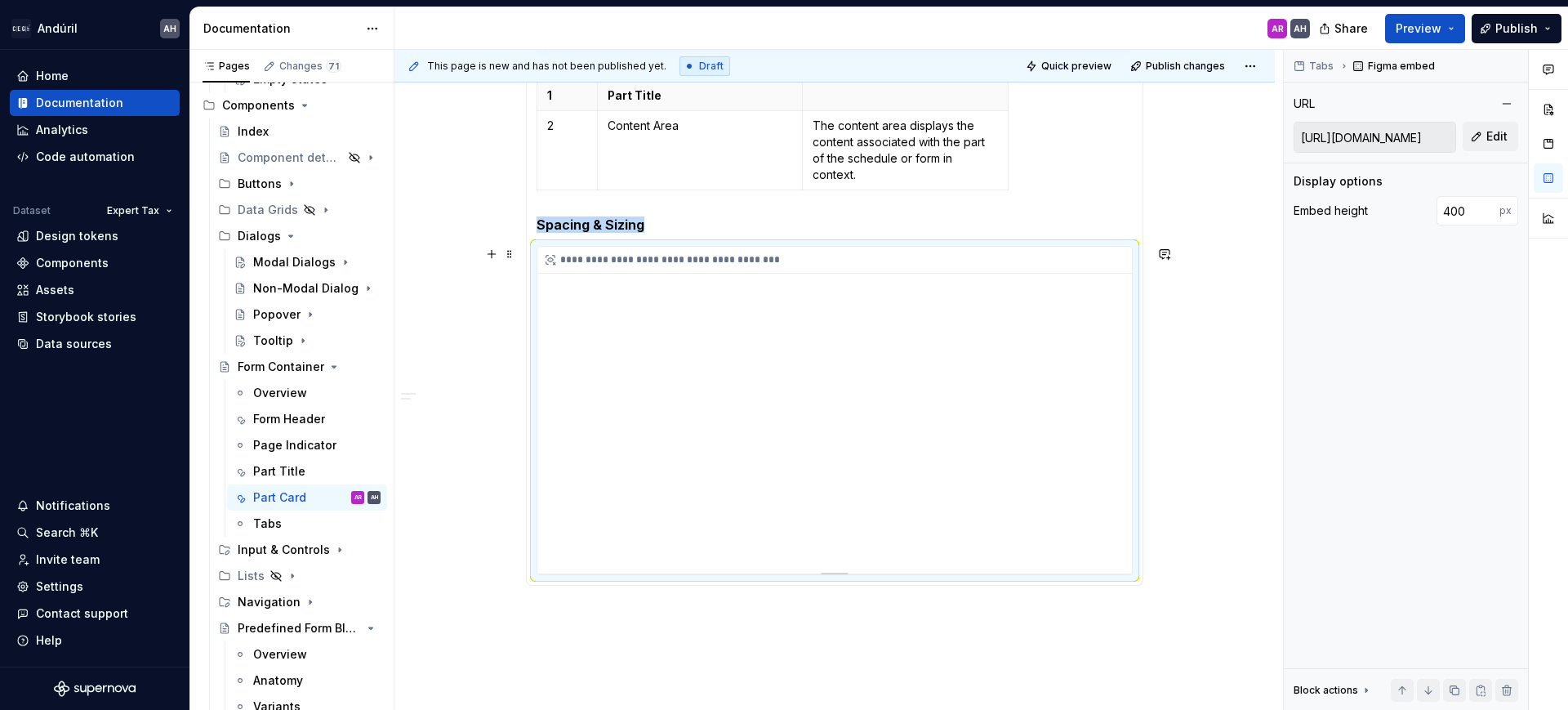
click at [692, 391] on div "**********" at bounding box center [834, 411] width 595 height 327
click at [1110, 508] on div "**********" at bounding box center [834, 411] width 595 height 327
click at [784, 411] on div "**********" at bounding box center [834, 411] width 595 height 327
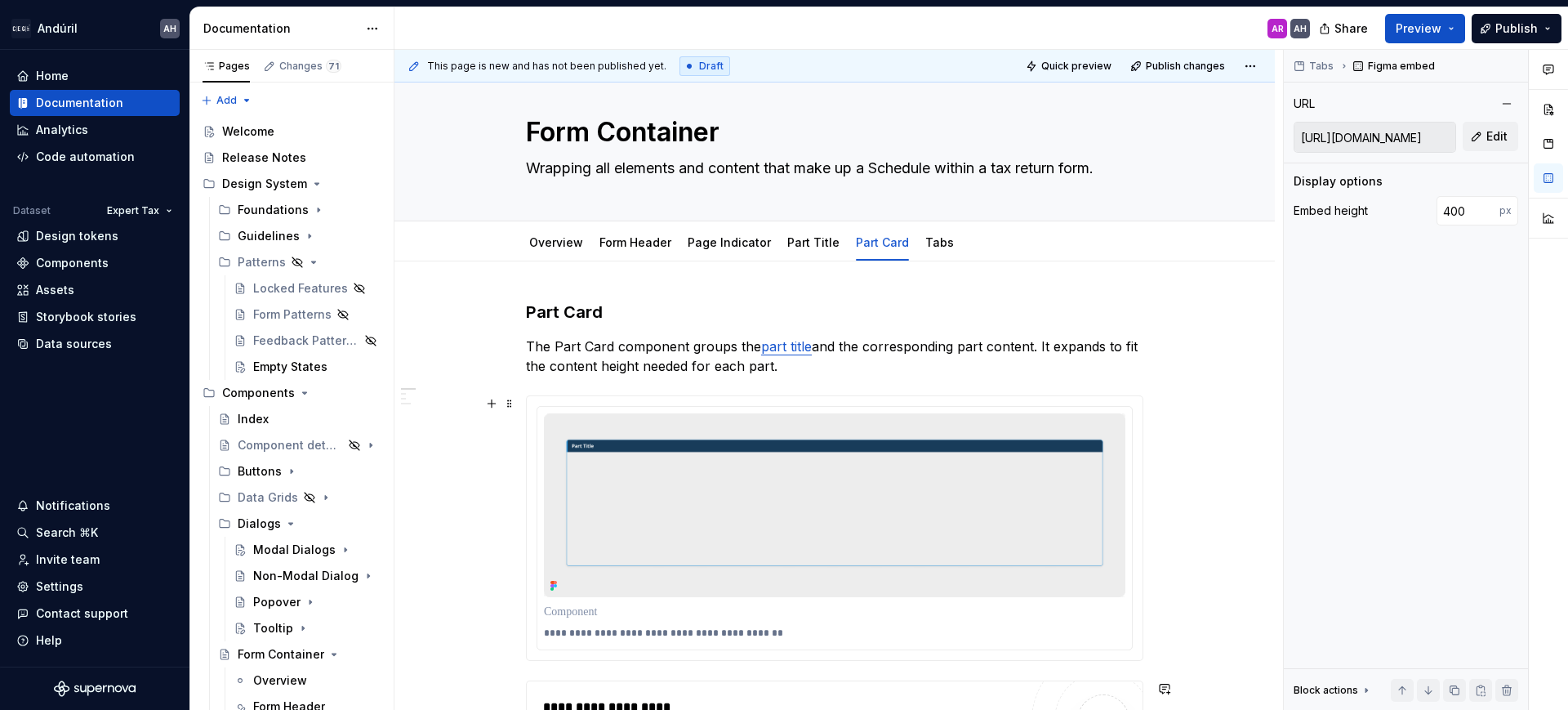
scroll to position [23, 0]
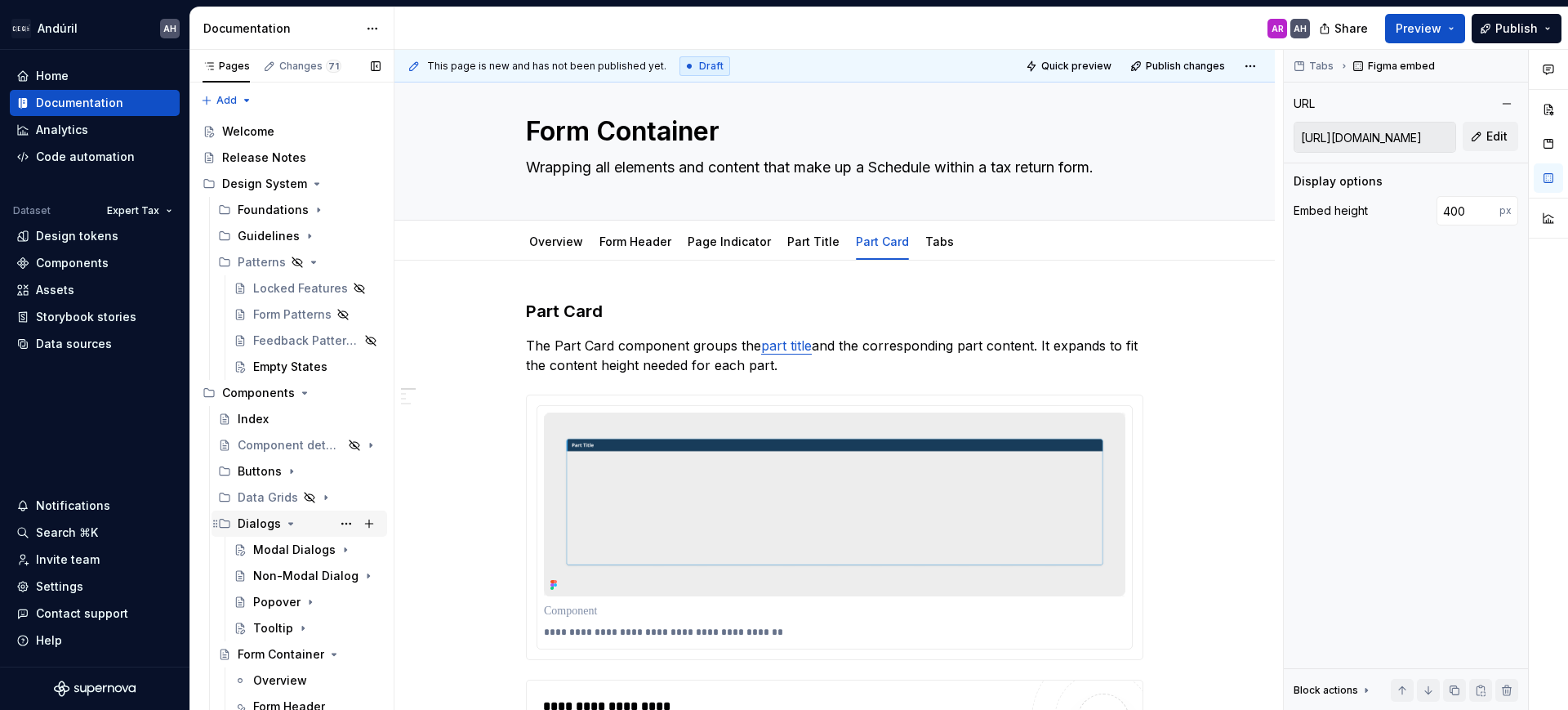
click at [292, 525] on icon "Page tree" at bounding box center [291, 524] width 13 height 13
click at [319, 552] on icon "Page tree" at bounding box center [325, 550] width 13 height 13
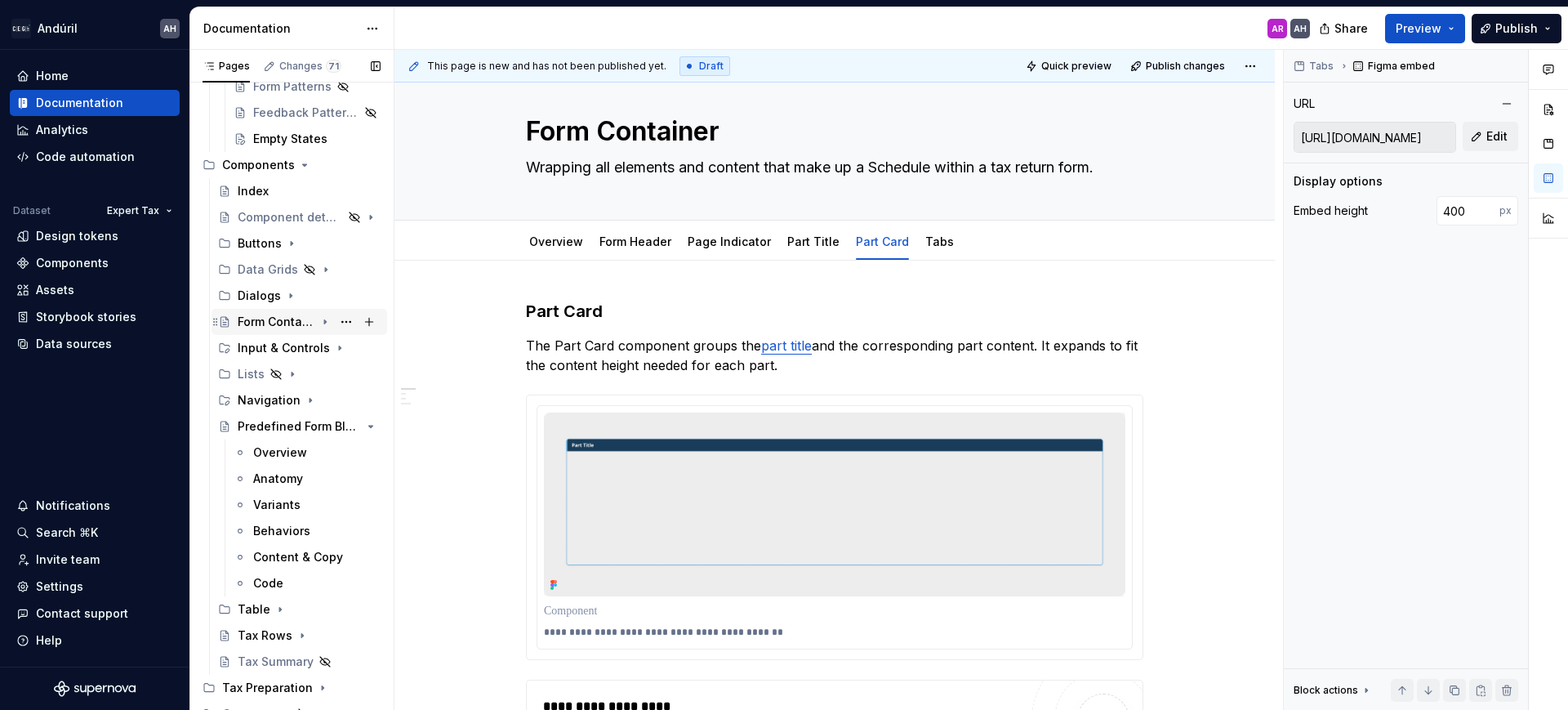
scroll to position [248, 0]
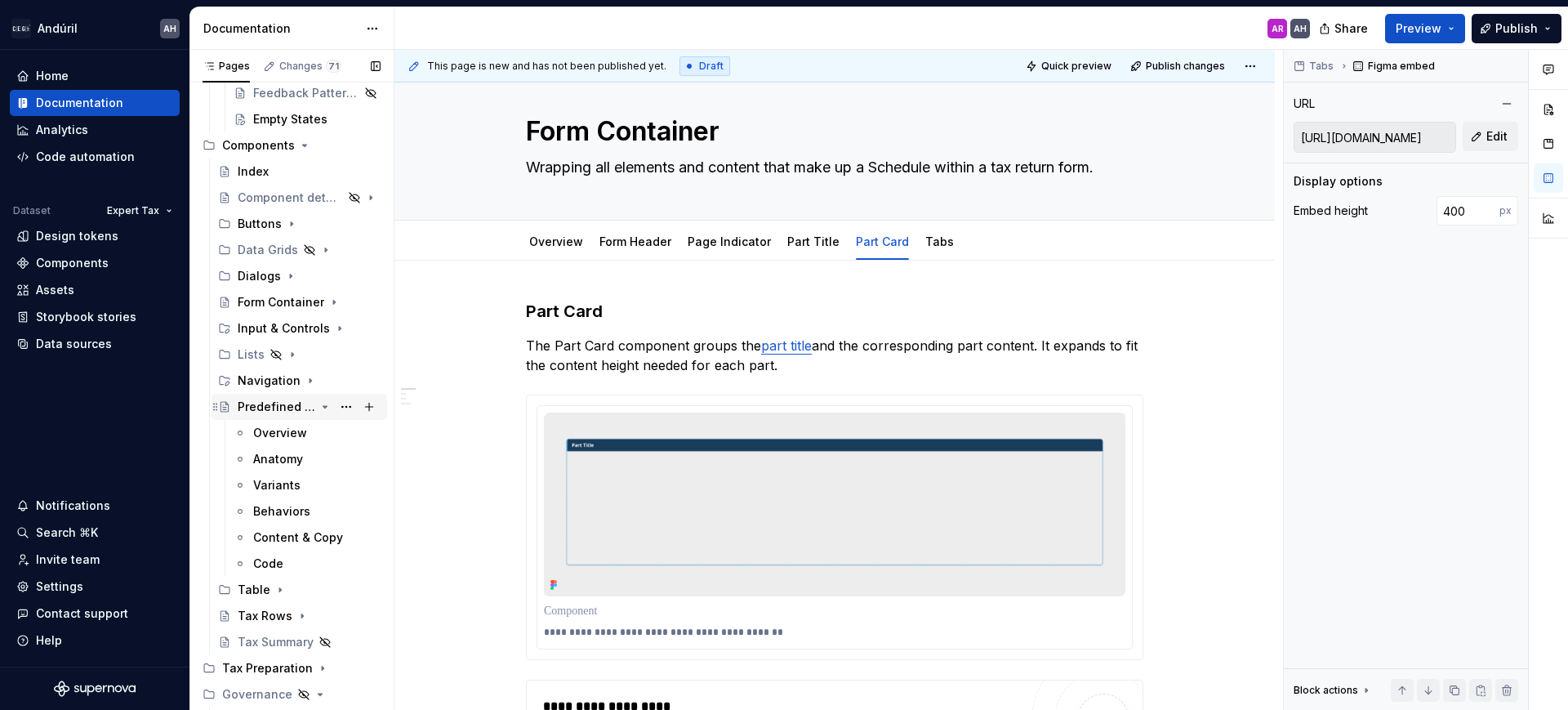
click at [319, 405] on icon "Page tree" at bounding box center [325, 407] width 13 height 13
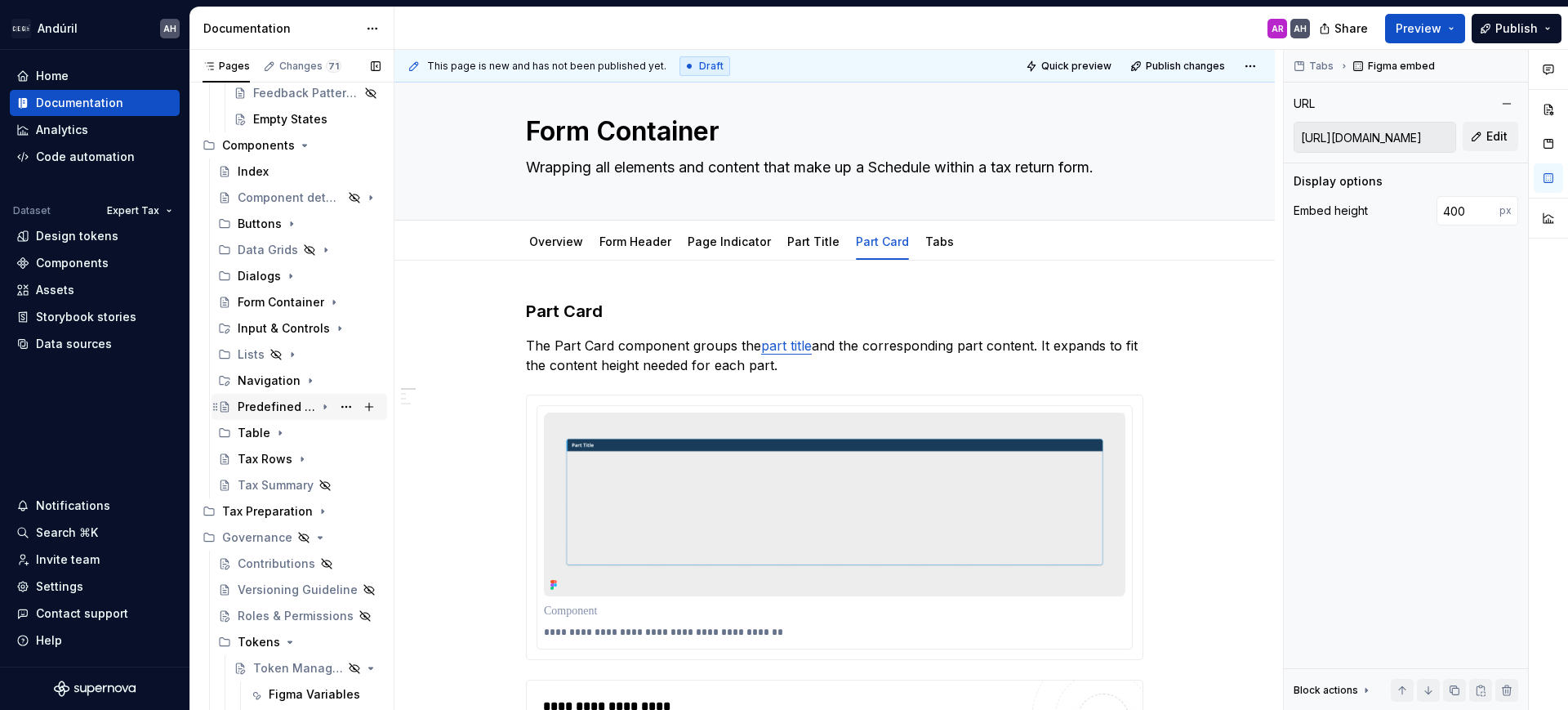
scroll to position [293, 0]
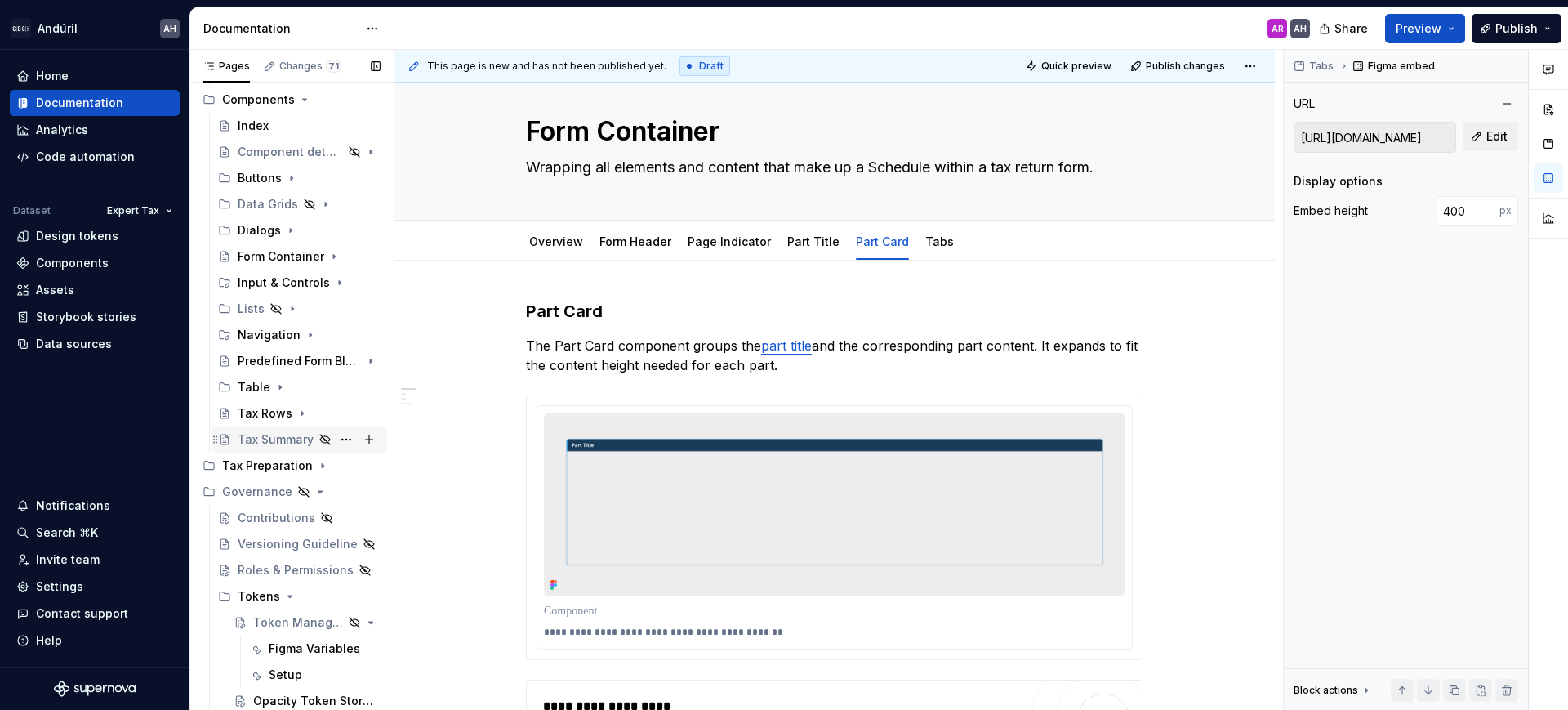
click at [258, 442] on div "Tax Summary" at bounding box center [275, 440] width 76 height 17
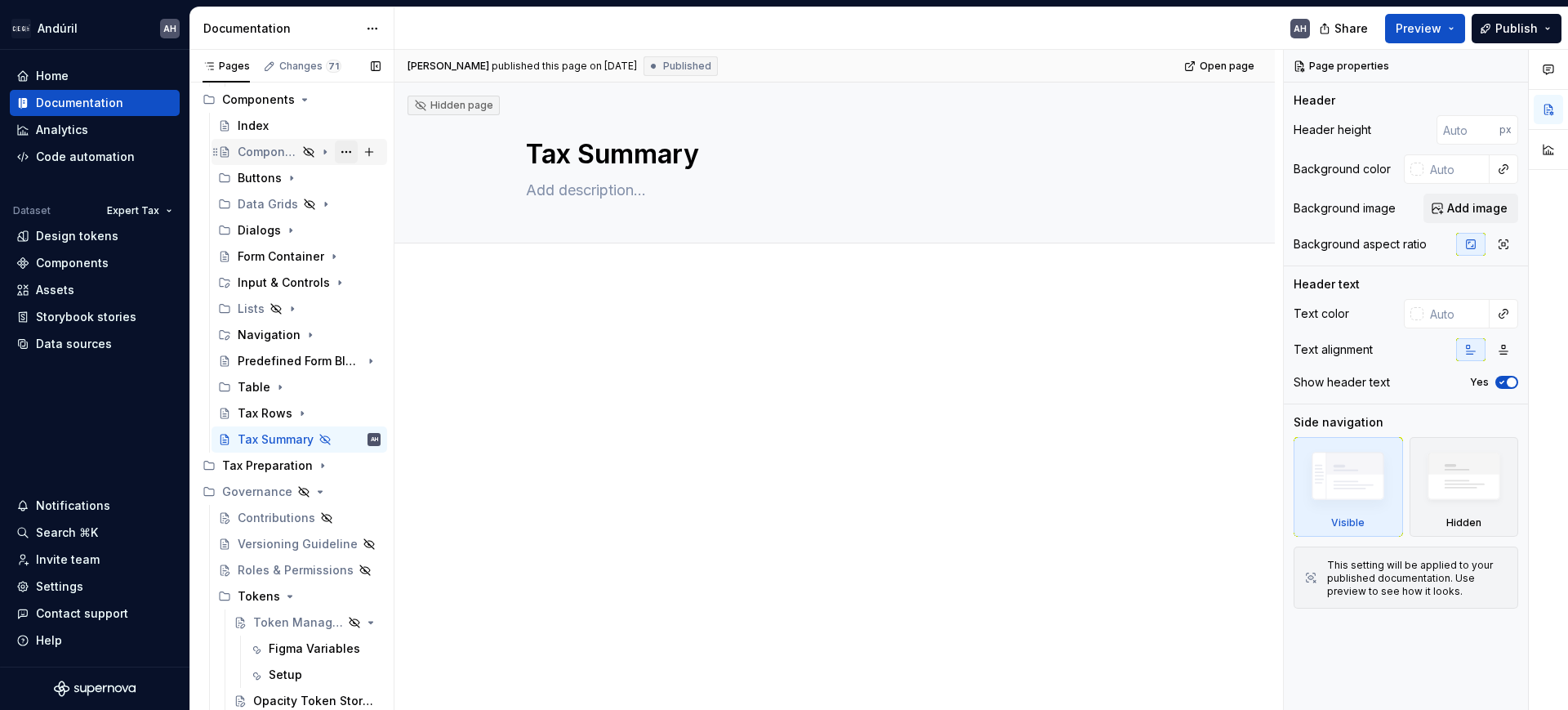
click at [337, 150] on button "Page tree" at bounding box center [346, 152] width 23 height 23
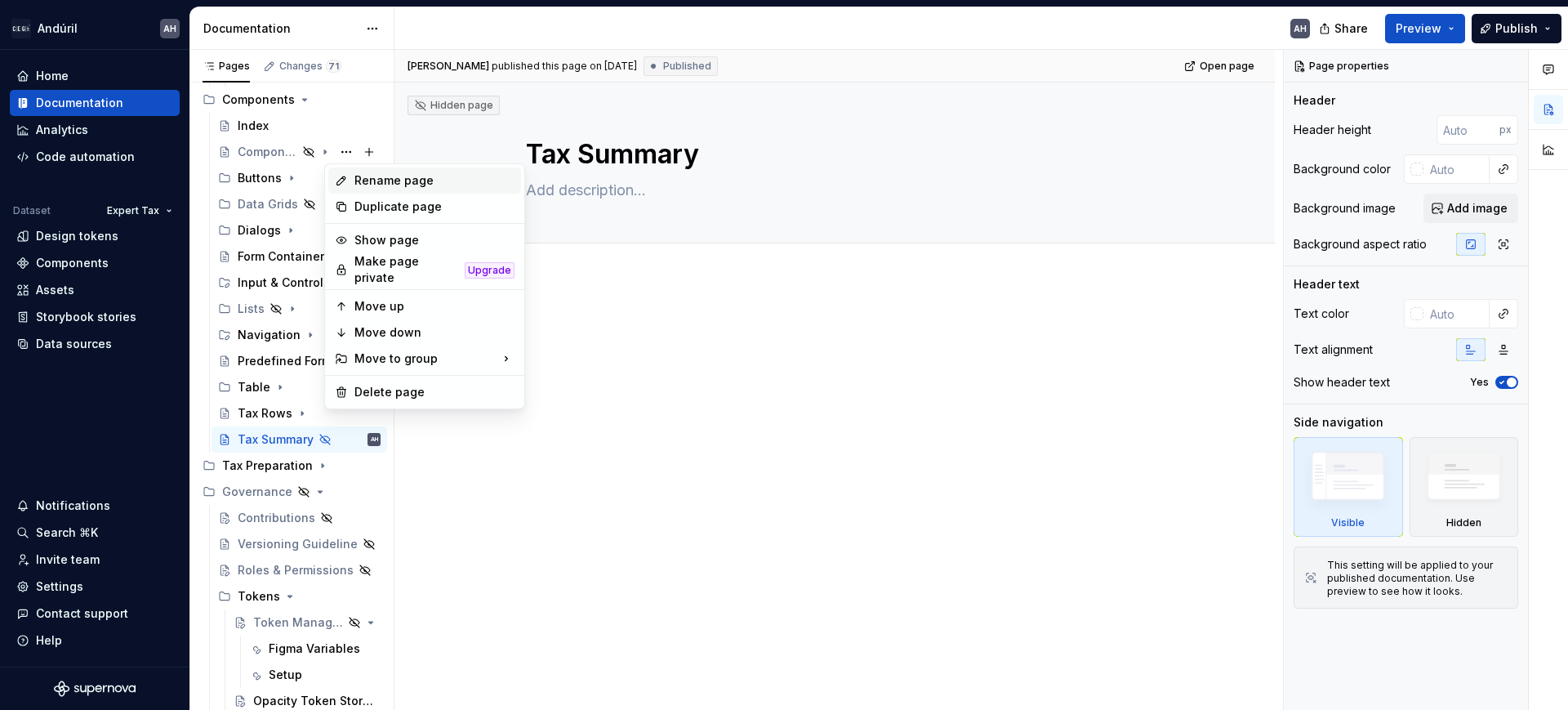
click at [349, 189] on div "Rename page" at bounding box center [425, 180] width 193 height 26
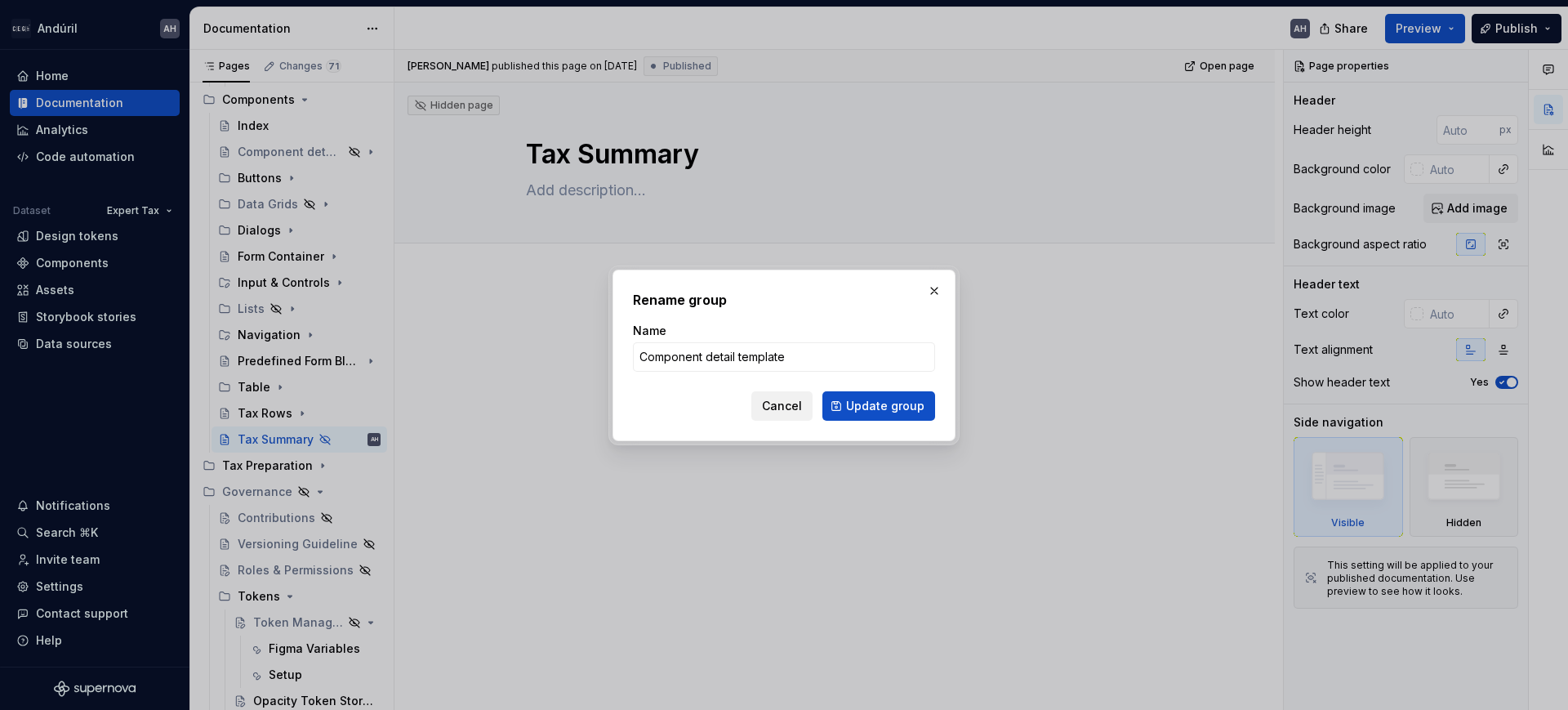
click at [780, 400] on span "Cancel" at bounding box center [782, 406] width 40 height 17
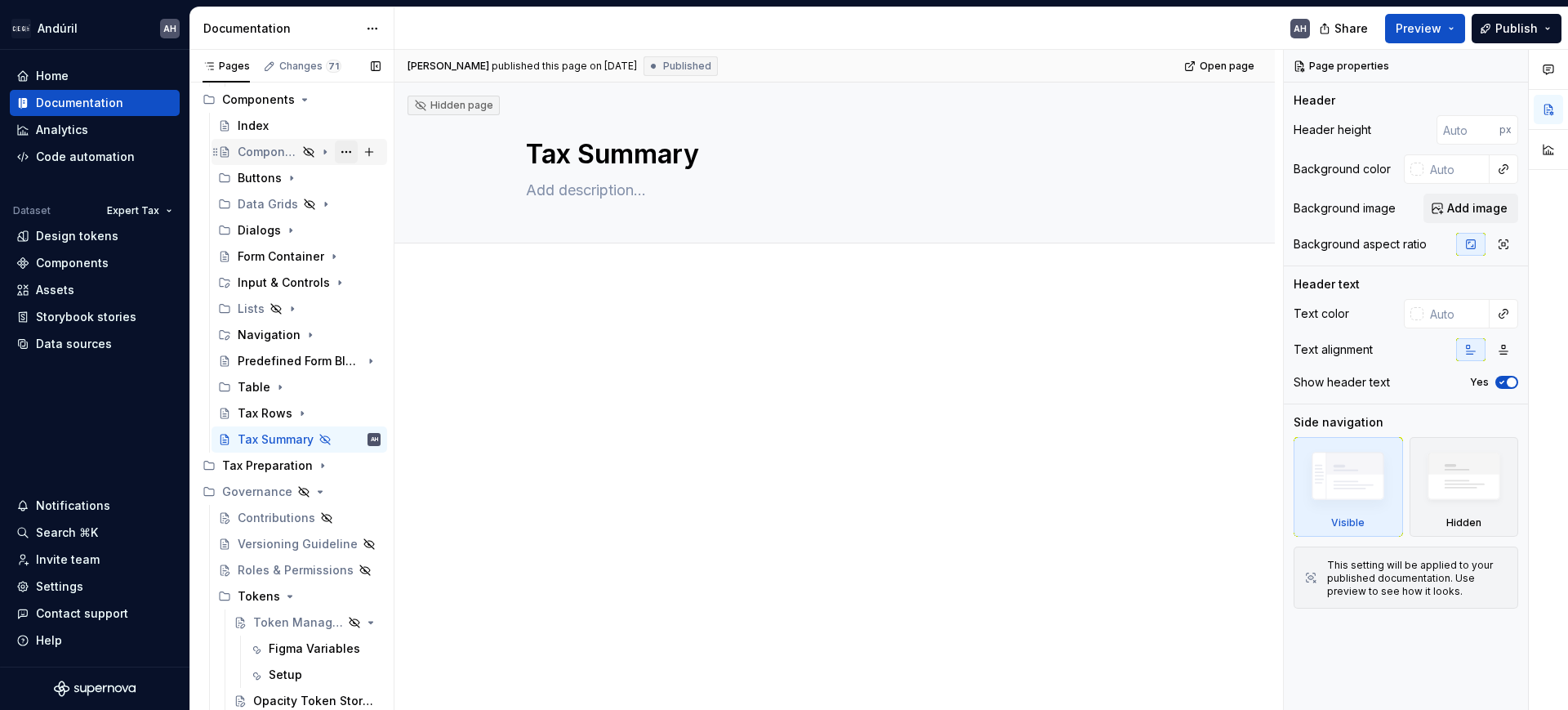
click at [341, 152] on button "Page tree" at bounding box center [346, 152] width 23 height 23
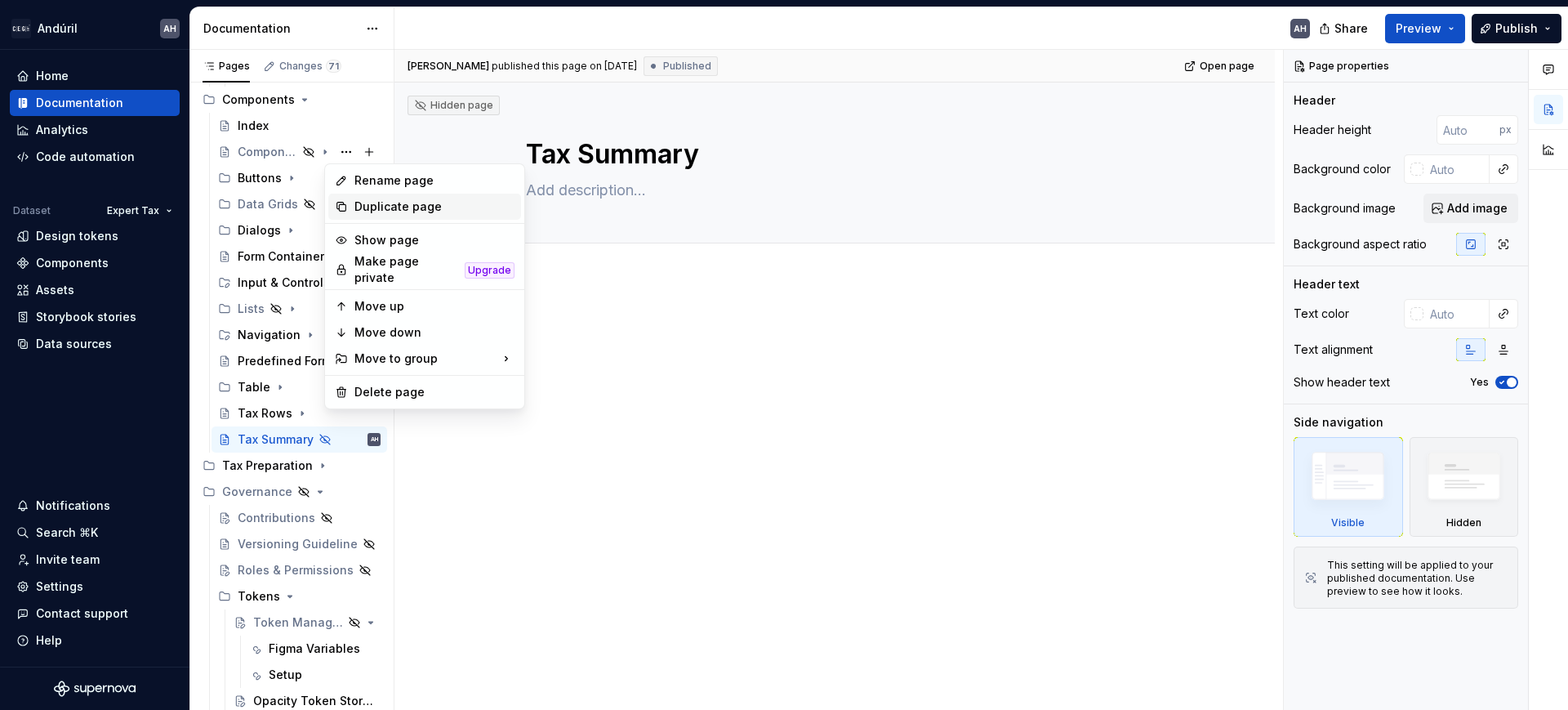
click at [377, 213] on div "Duplicate page" at bounding box center [434, 207] width 160 height 17
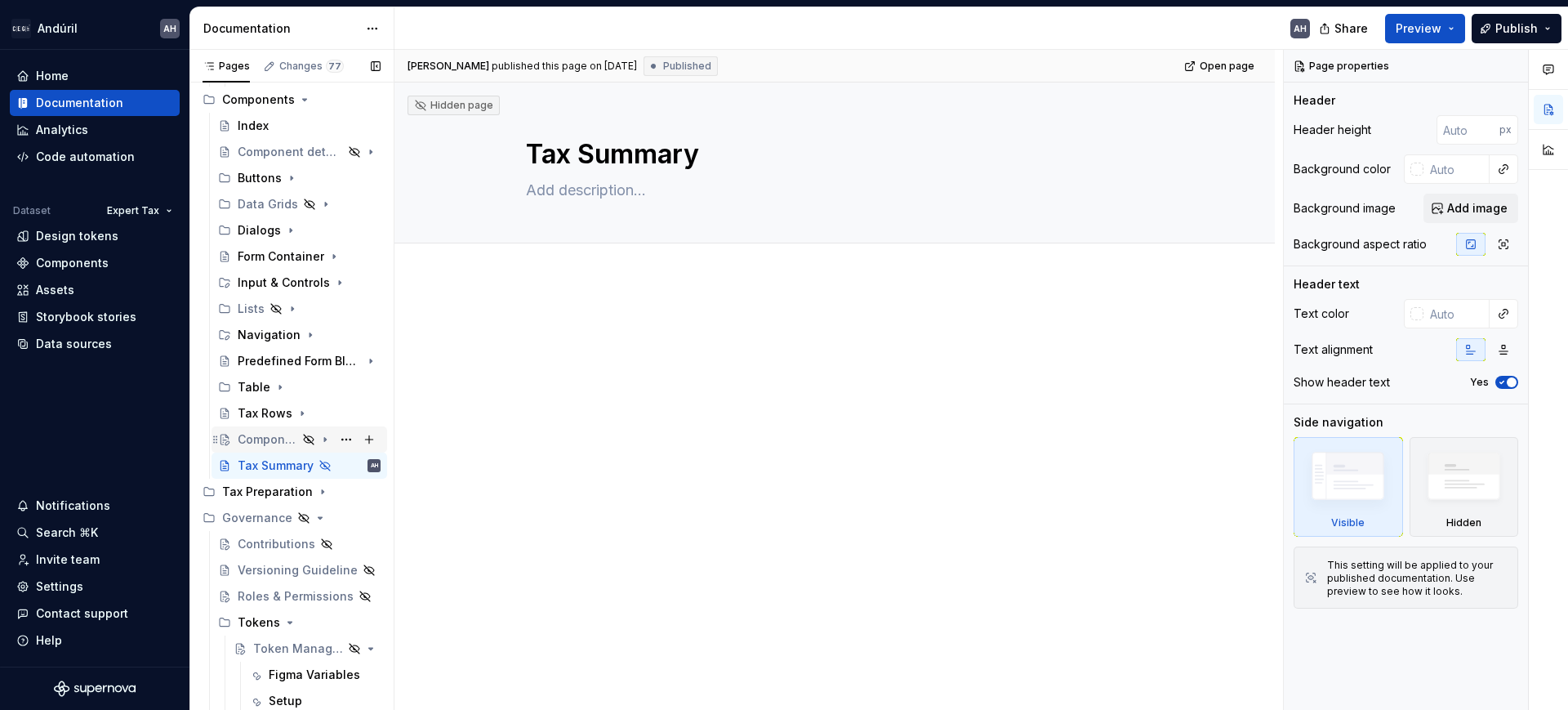
click at [271, 432] on div "Component detail template" at bounding box center [267, 440] width 60 height 17
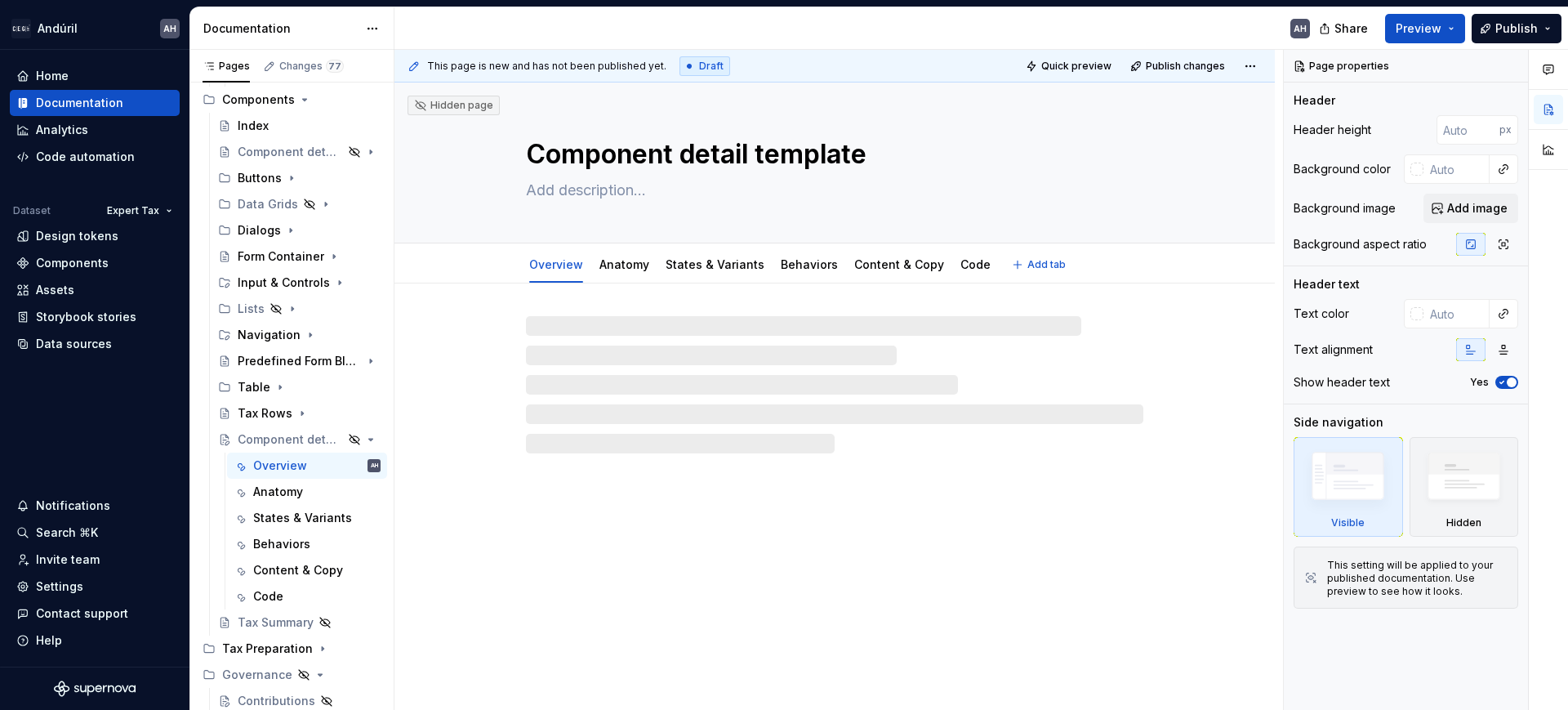
click at [655, 163] on textarea "Component detail template" at bounding box center [831, 154] width 618 height 39
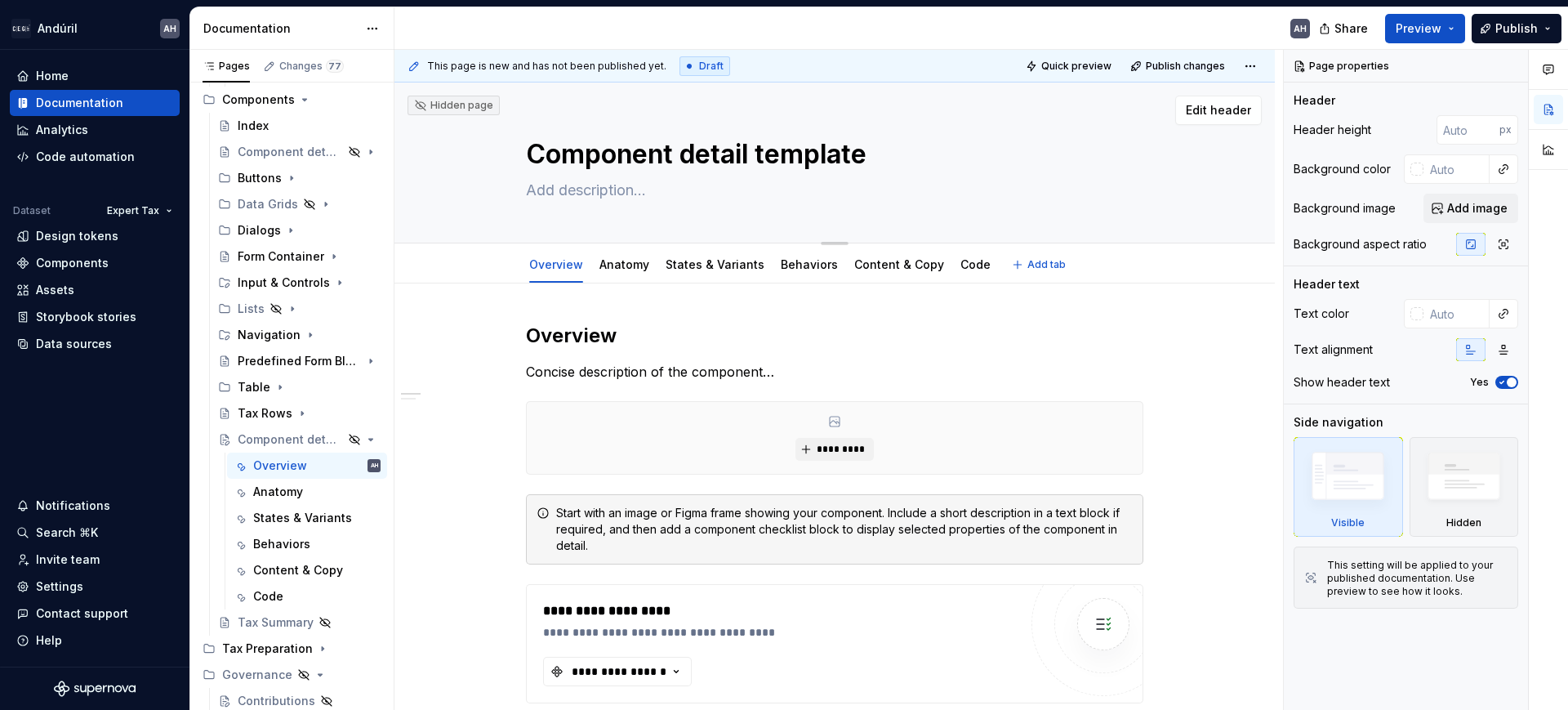
click at [632, 150] on textarea "Component detail template" at bounding box center [831, 154] width 618 height 39
type textarea "*"
type textarea "T"
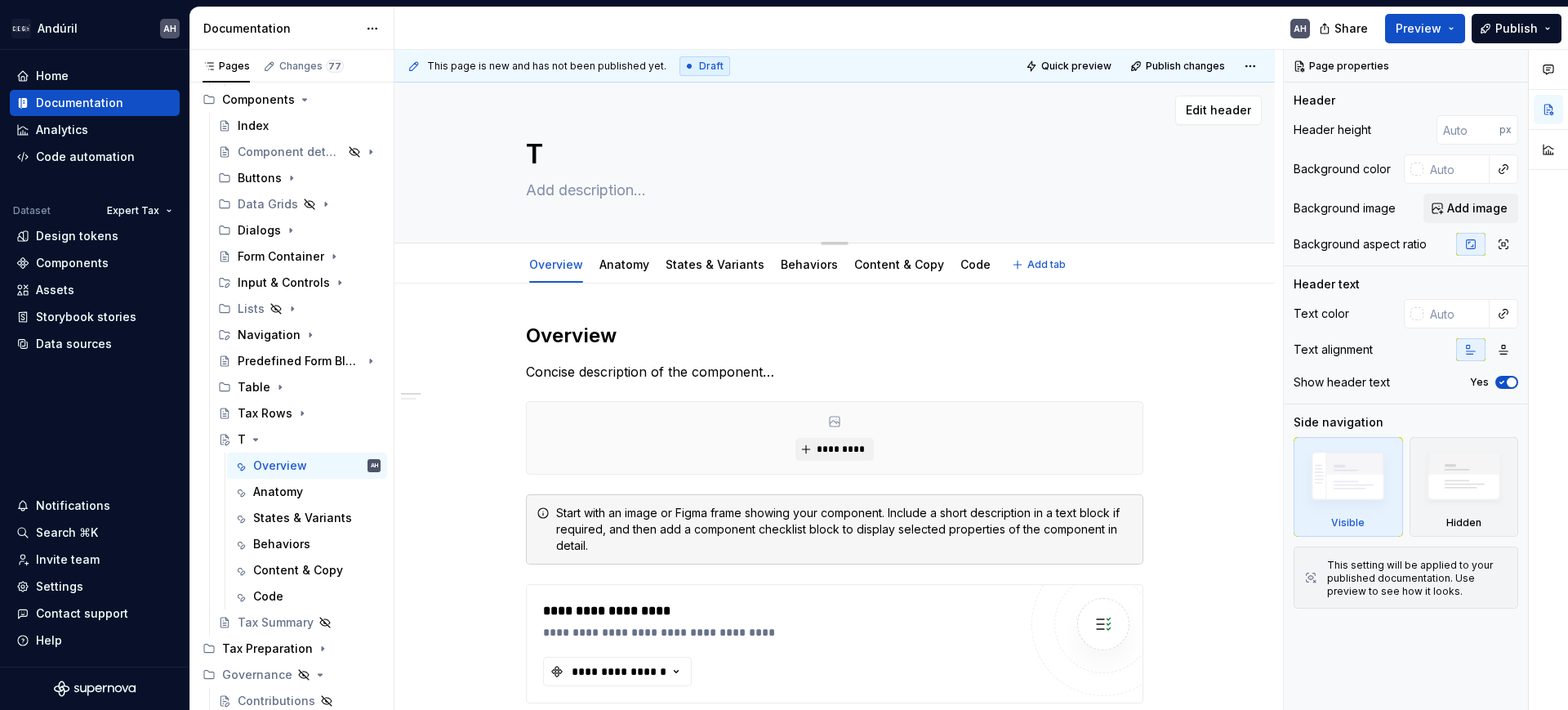
type textarea "*"
type textarea "Ta"
type textarea "*"
type textarea "Tax"
type textarea "*"
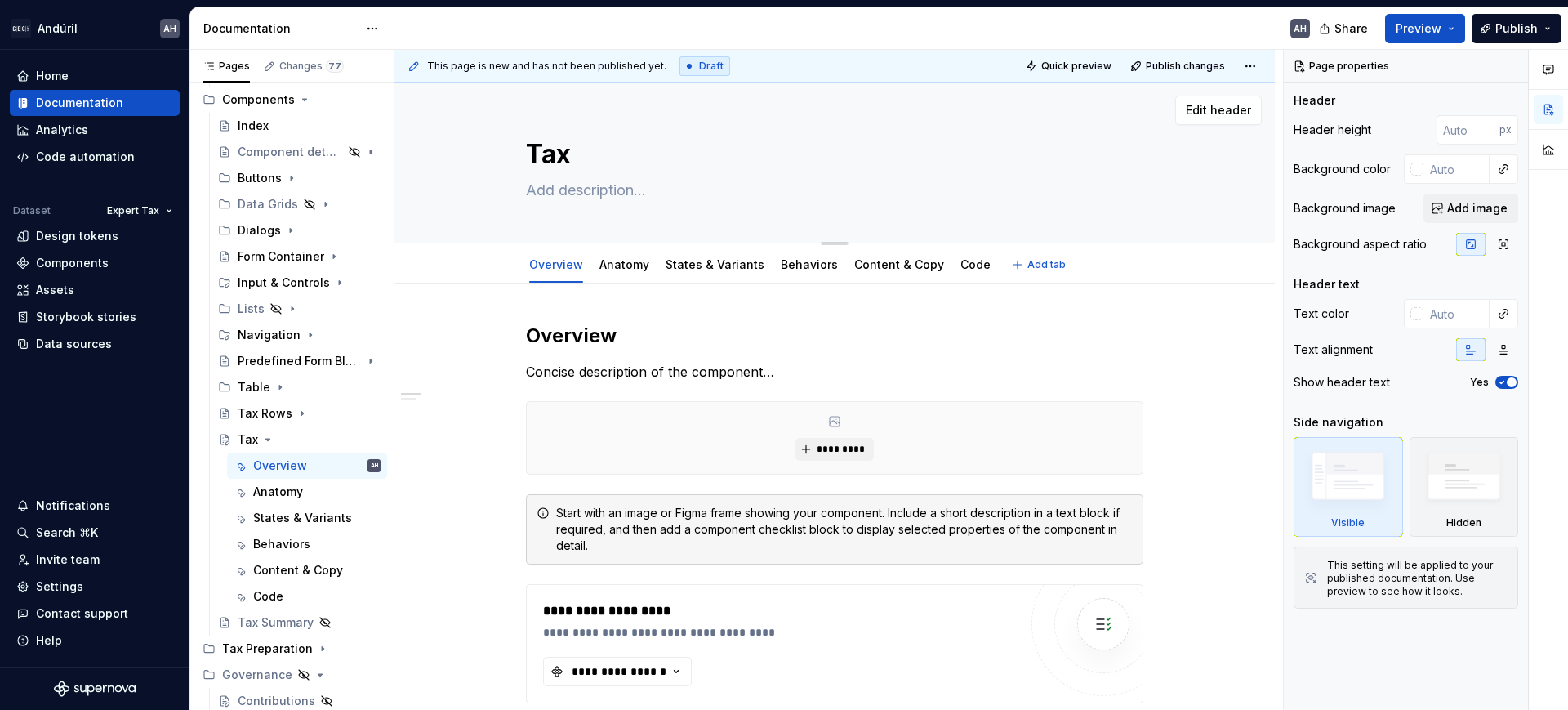
type textarea "Tax"
type textarea "*"
type textarea "Tax S"
type textarea "*"
type textarea "Tax Su"
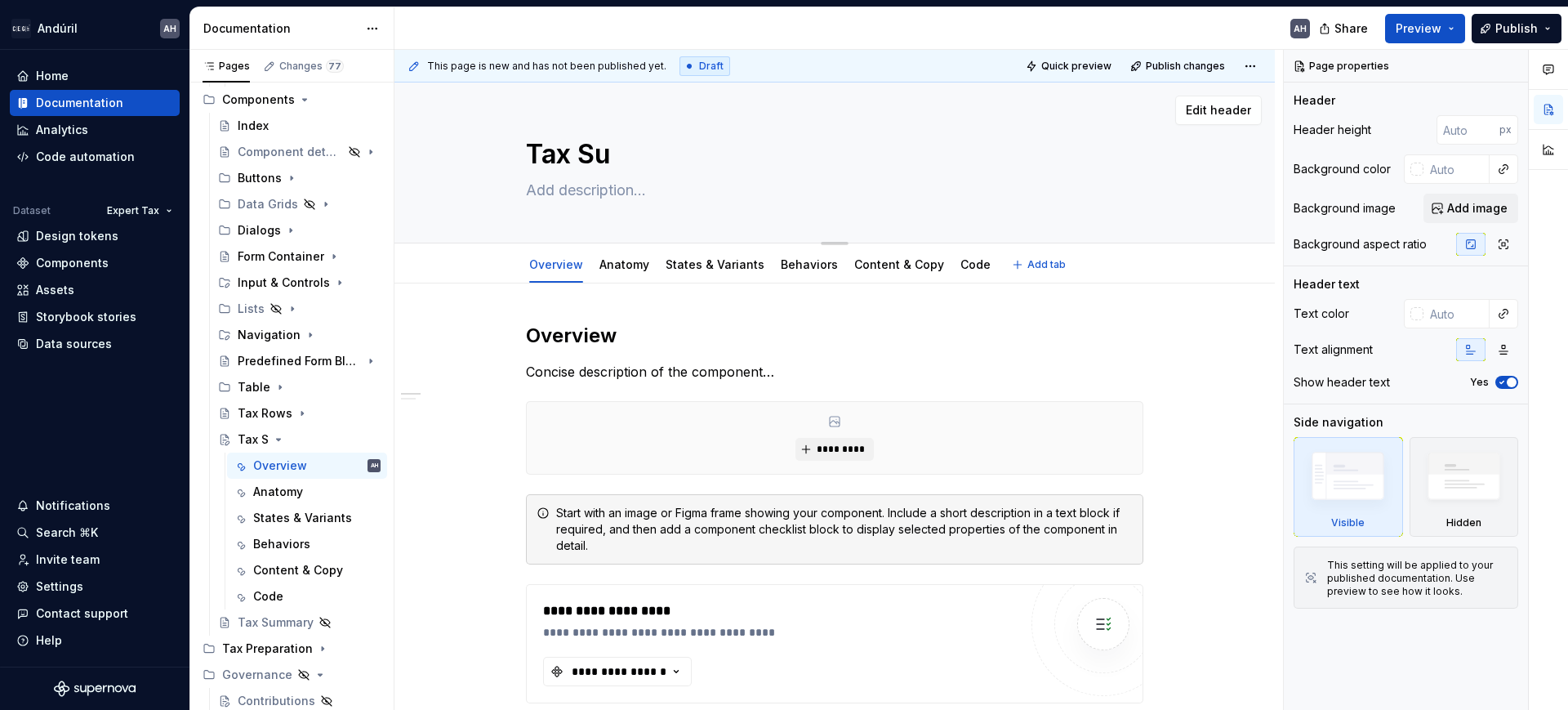
type textarea "*"
type textarea "Tax Sum"
type textarea "*"
type textarea "Tax Summ"
type textarea "*"
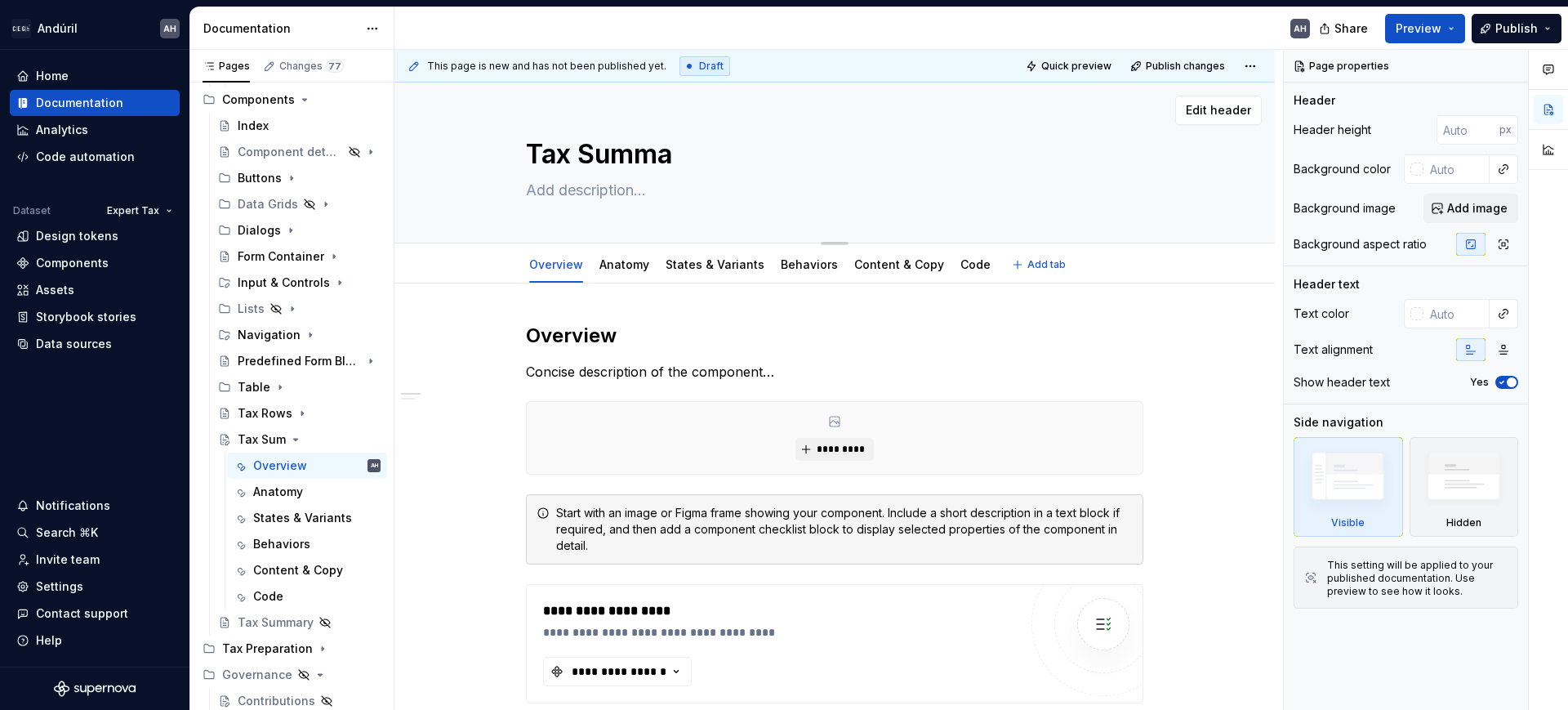
type textarea "Tax Summar"
type textarea "*"
type textarea "Tax Summary"
type textarea "*"
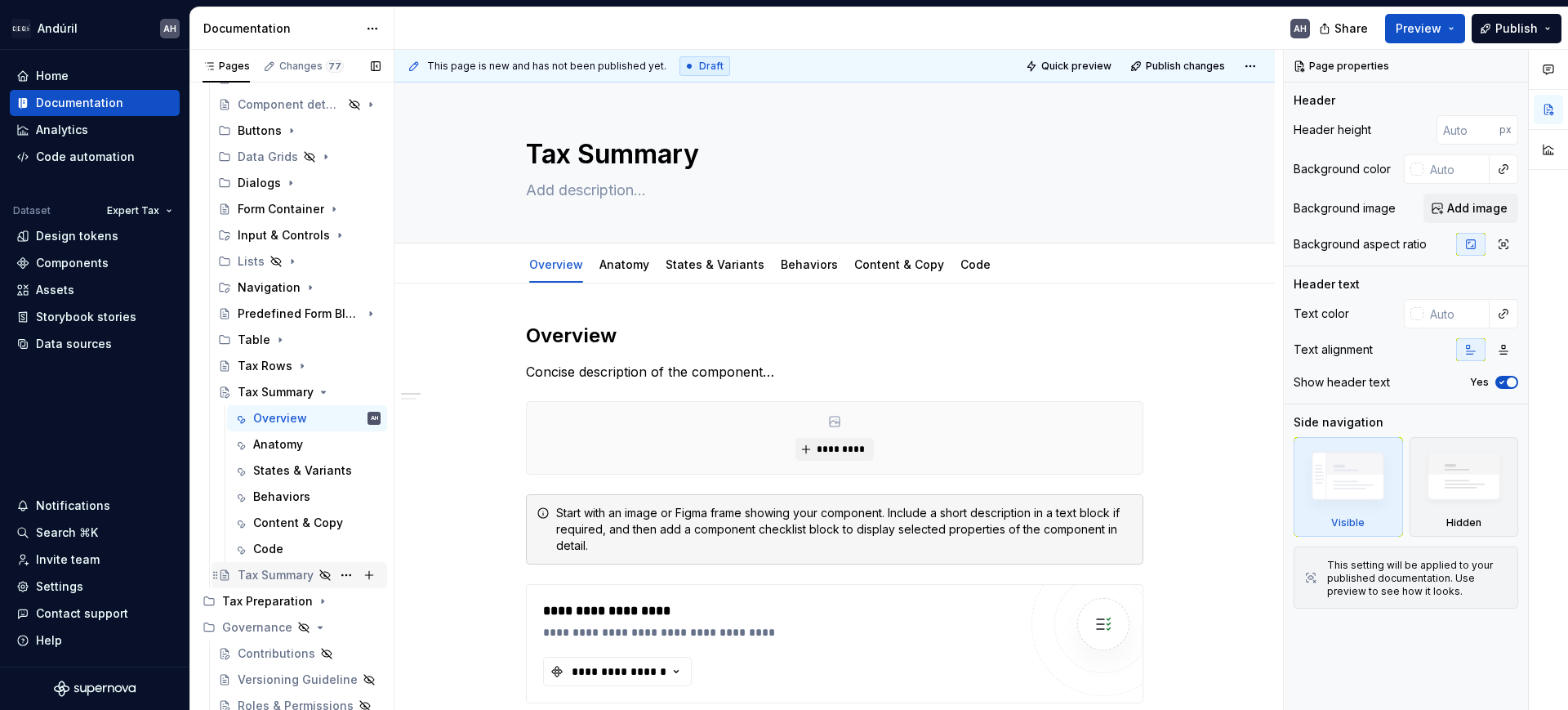
type textarea "Tax Summary"
click at [247, 574] on div "Tax Summary" at bounding box center [275, 575] width 76 height 17
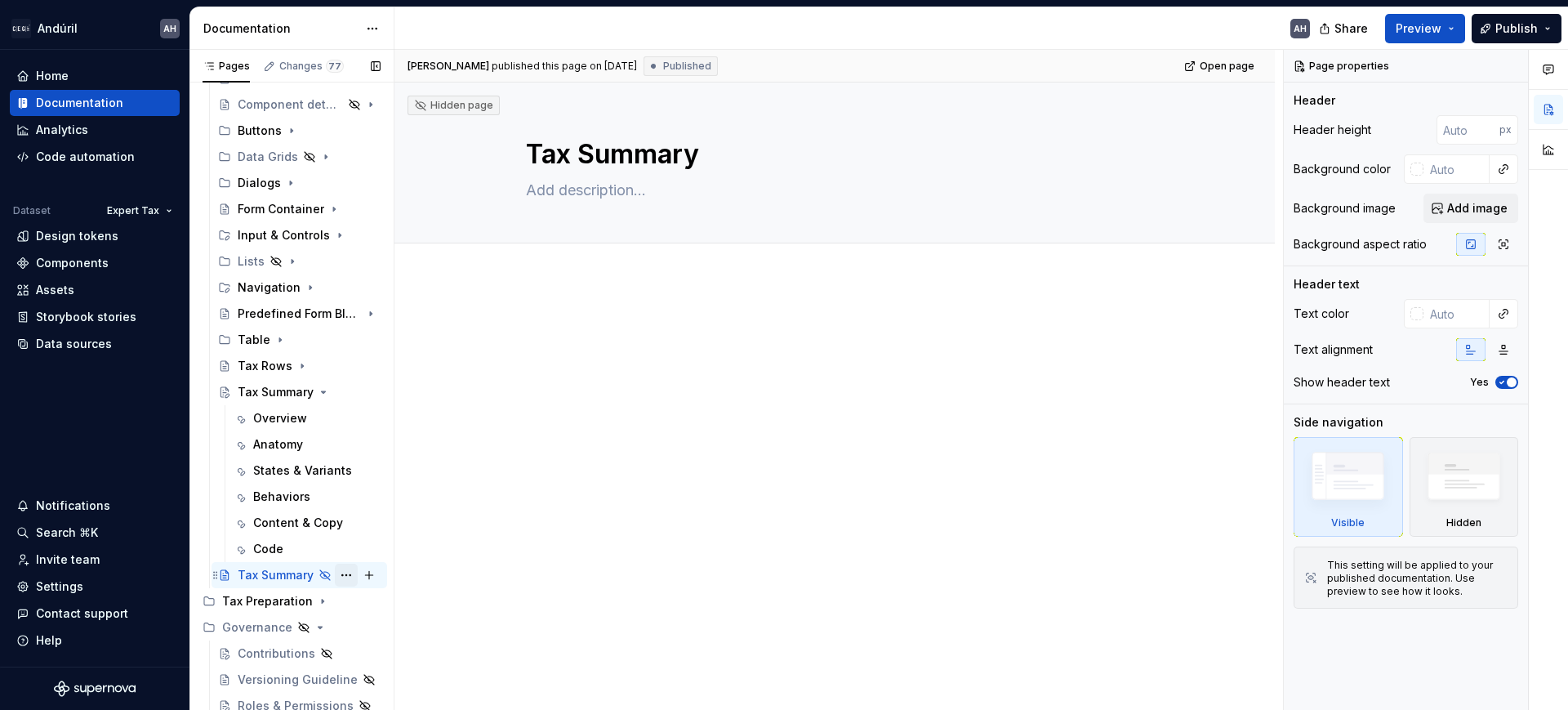
click at [339, 578] on button "Page tree" at bounding box center [346, 575] width 23 height 23
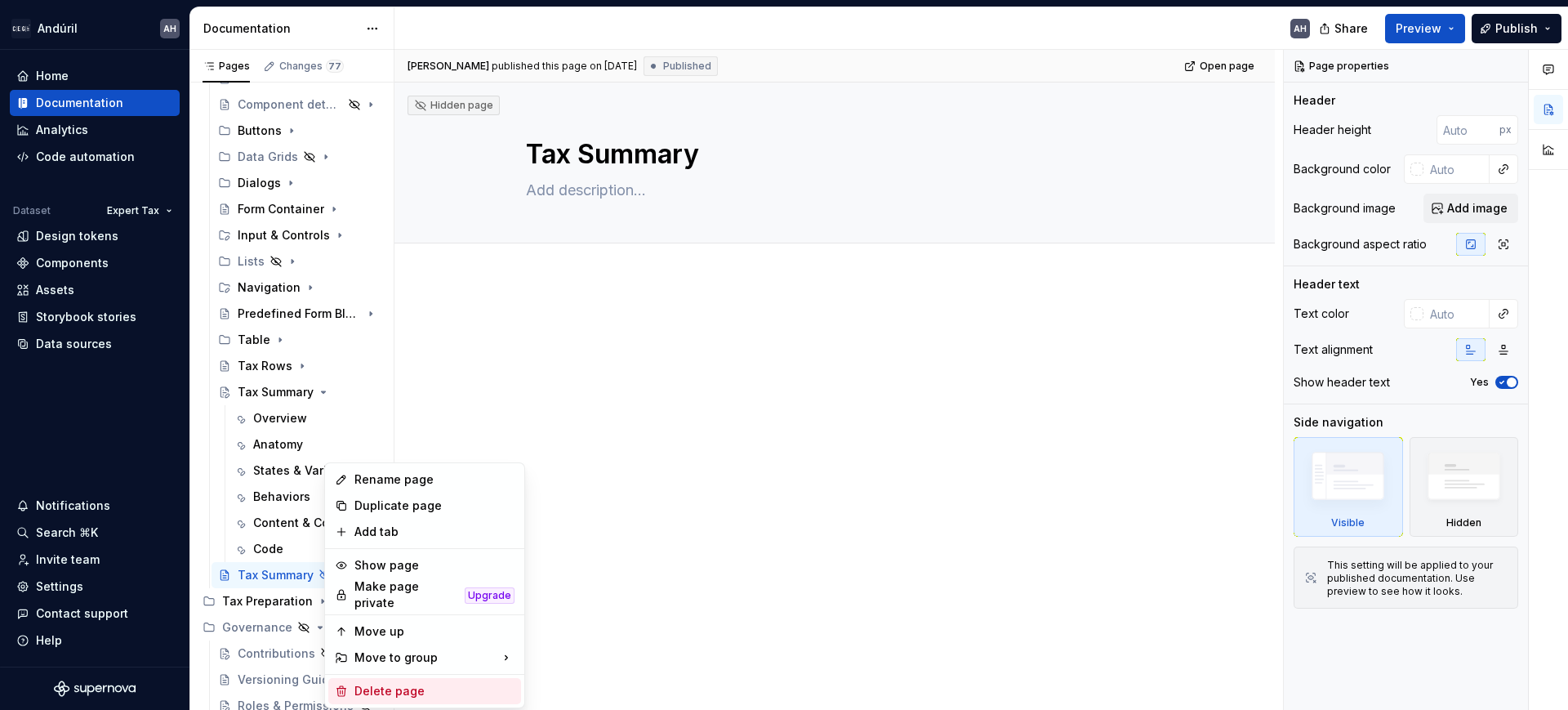
click at [375, 684] on div "Delete page" at bounding box center [434, 692] width 160 height 17
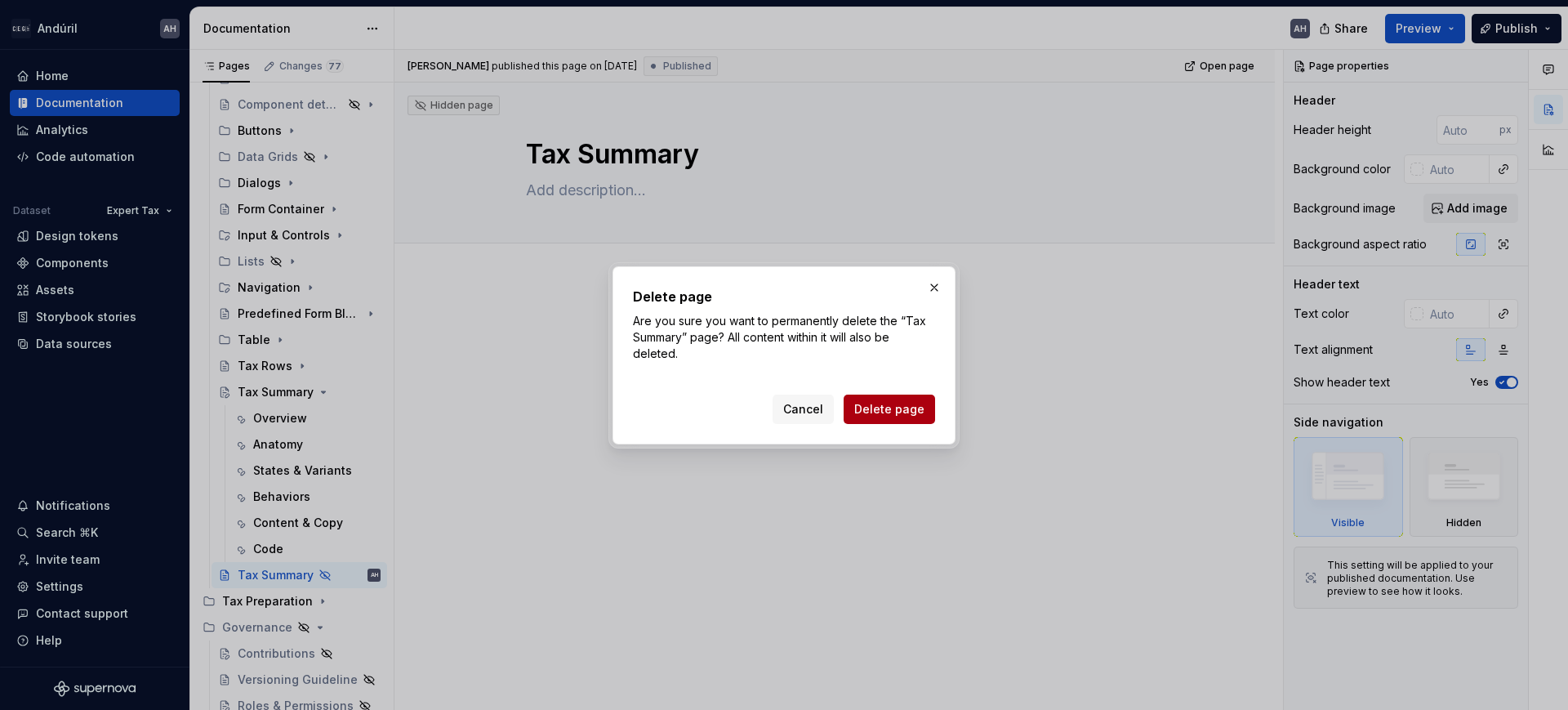
click at [925, 404] on button "Delete page" at bounding box center [890, 410] width 92 height 29
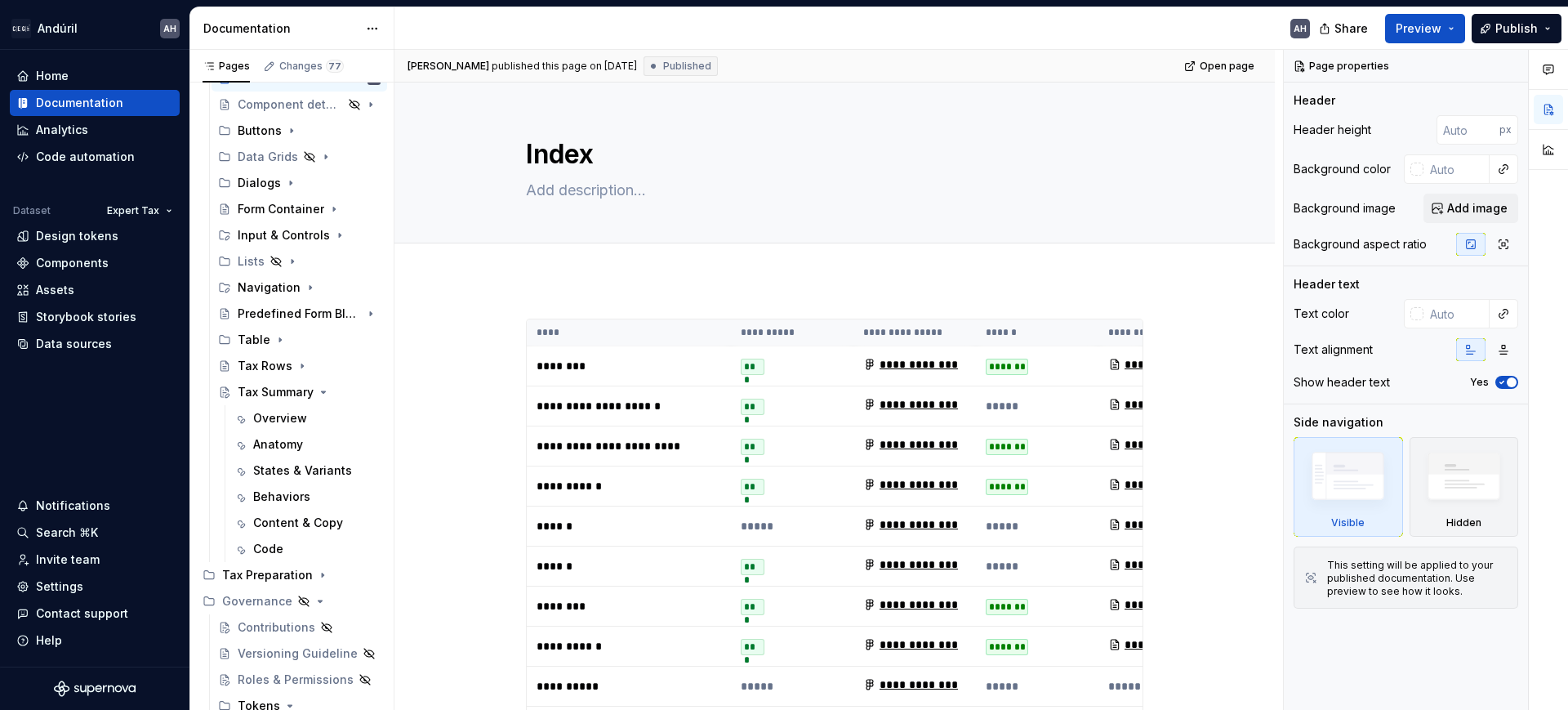
scroll to position [45, 0]
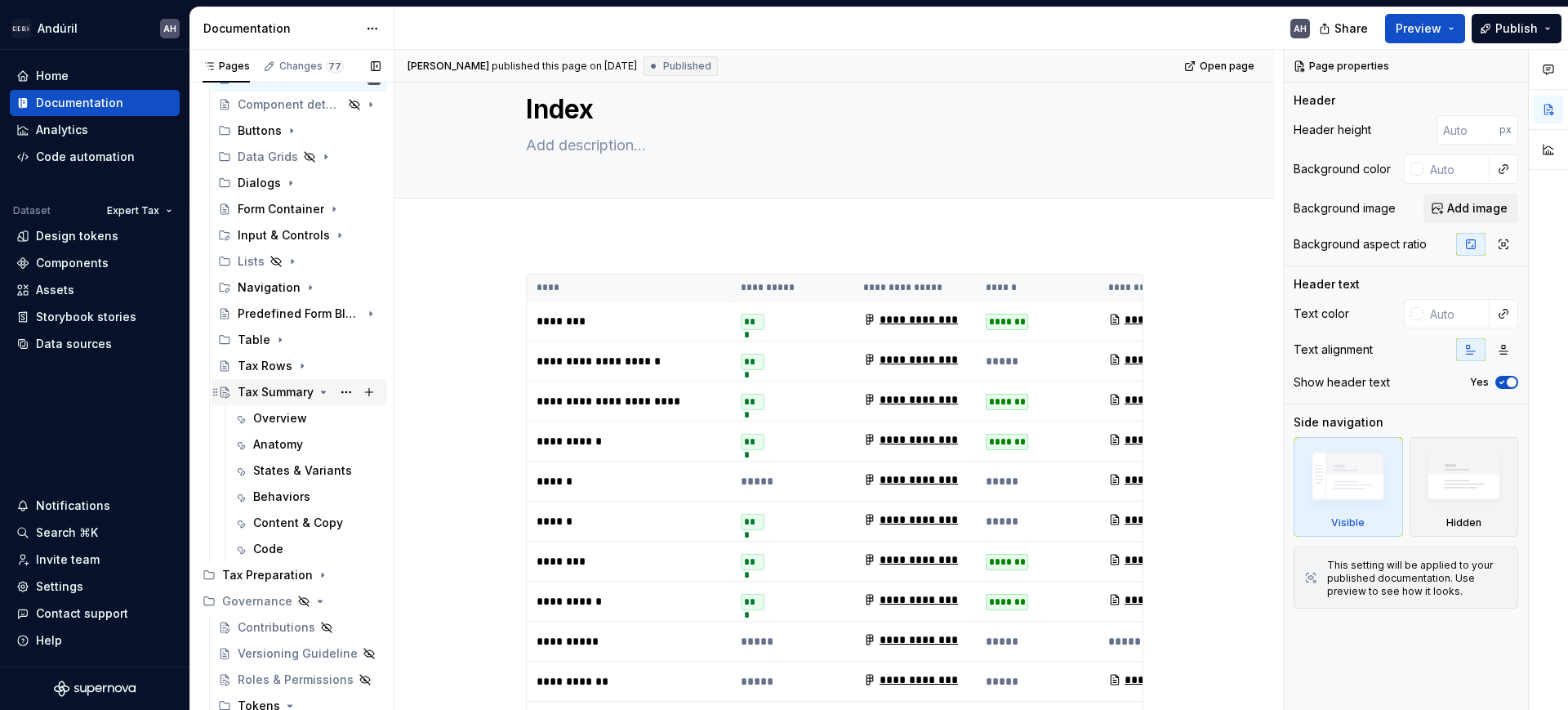
click at [281, 389] on div "Tax Summary" at bounding box center [275, 392] width 76 height 17
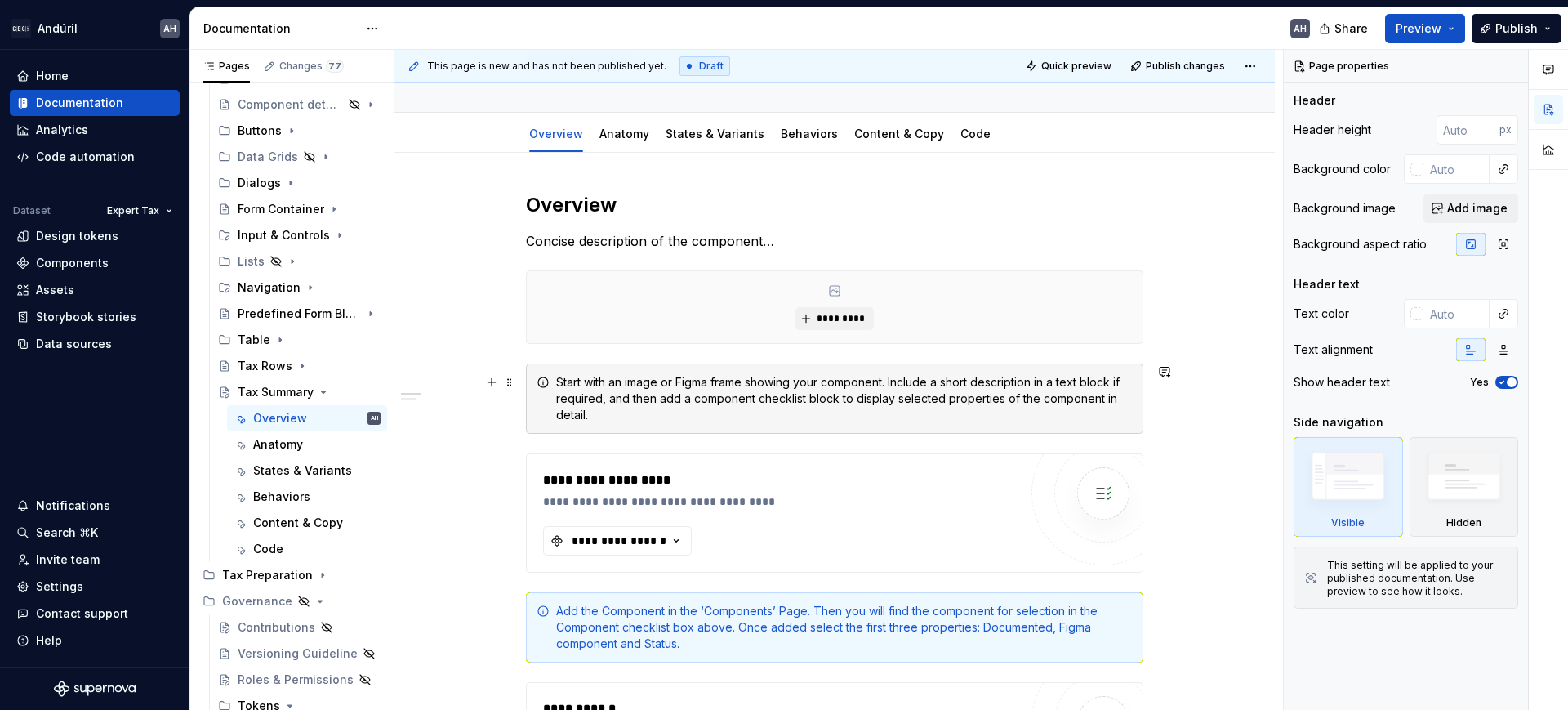
scroll to position [131, 0]
click at [529, 237] on p "Concise description of the component…" at bounding box center [834, 240] width 618 height 19
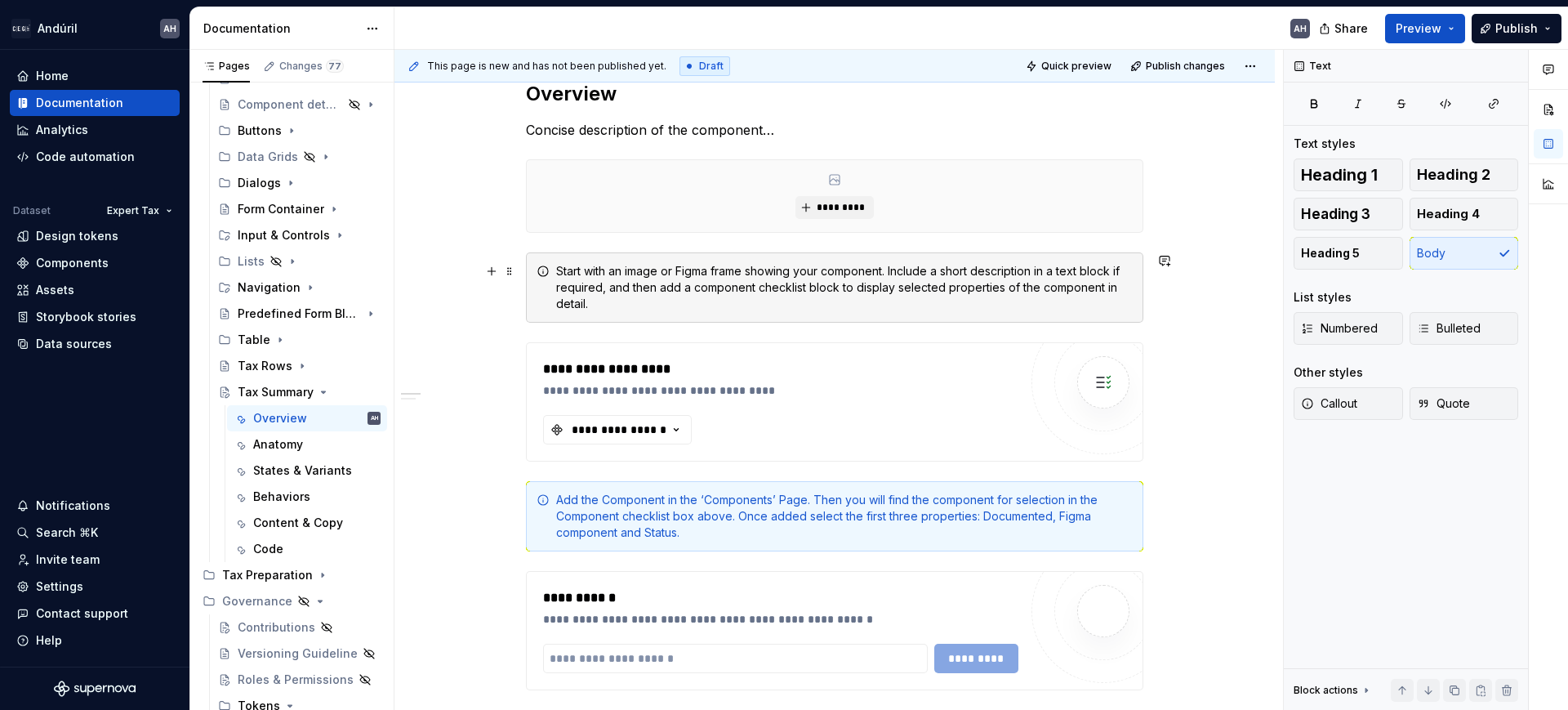
scroll to position [242, 0]
click at [785, 290] on div "Start with an image or Figma frame showing your component. Include a short desc…" at bounding box center [845, 287] width 577 height 49
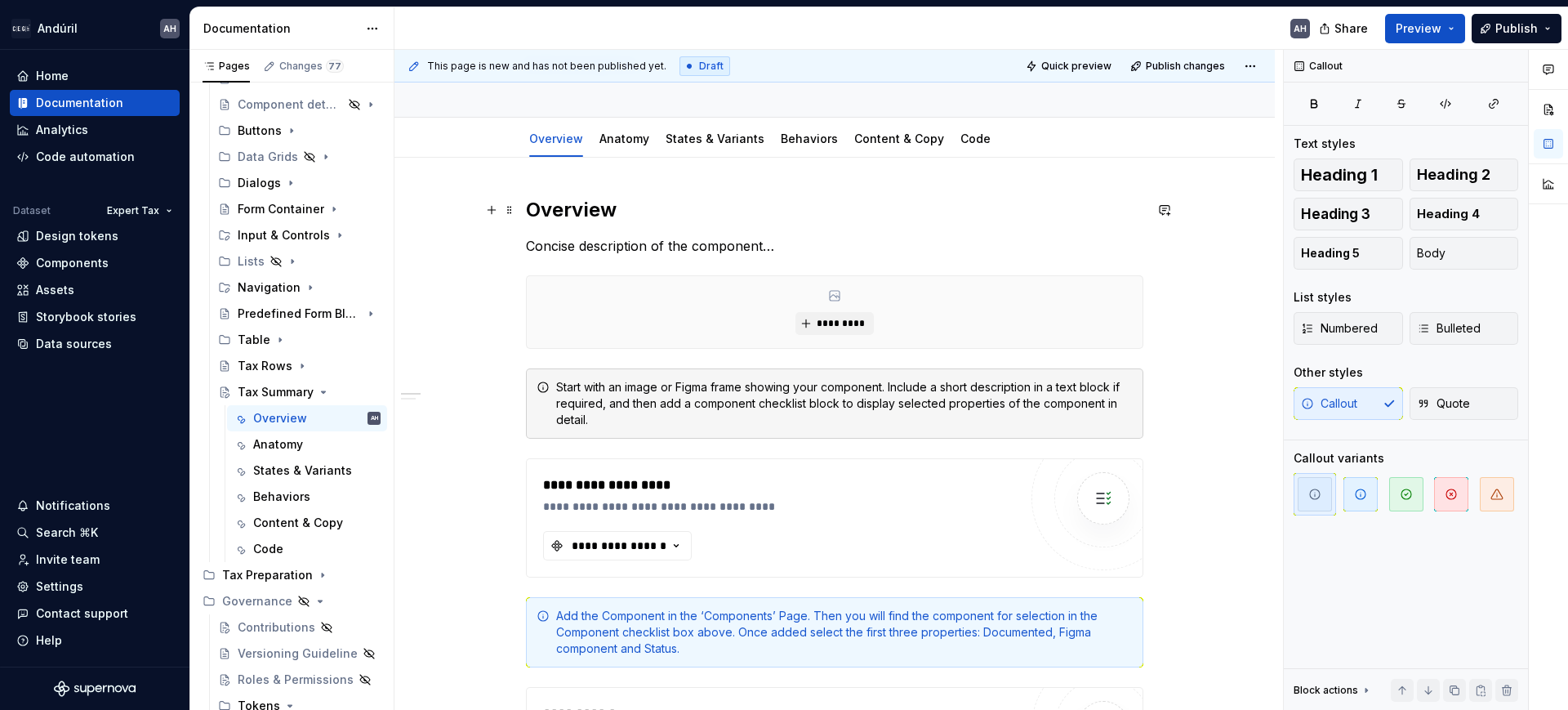
scroll to position [113, 0]
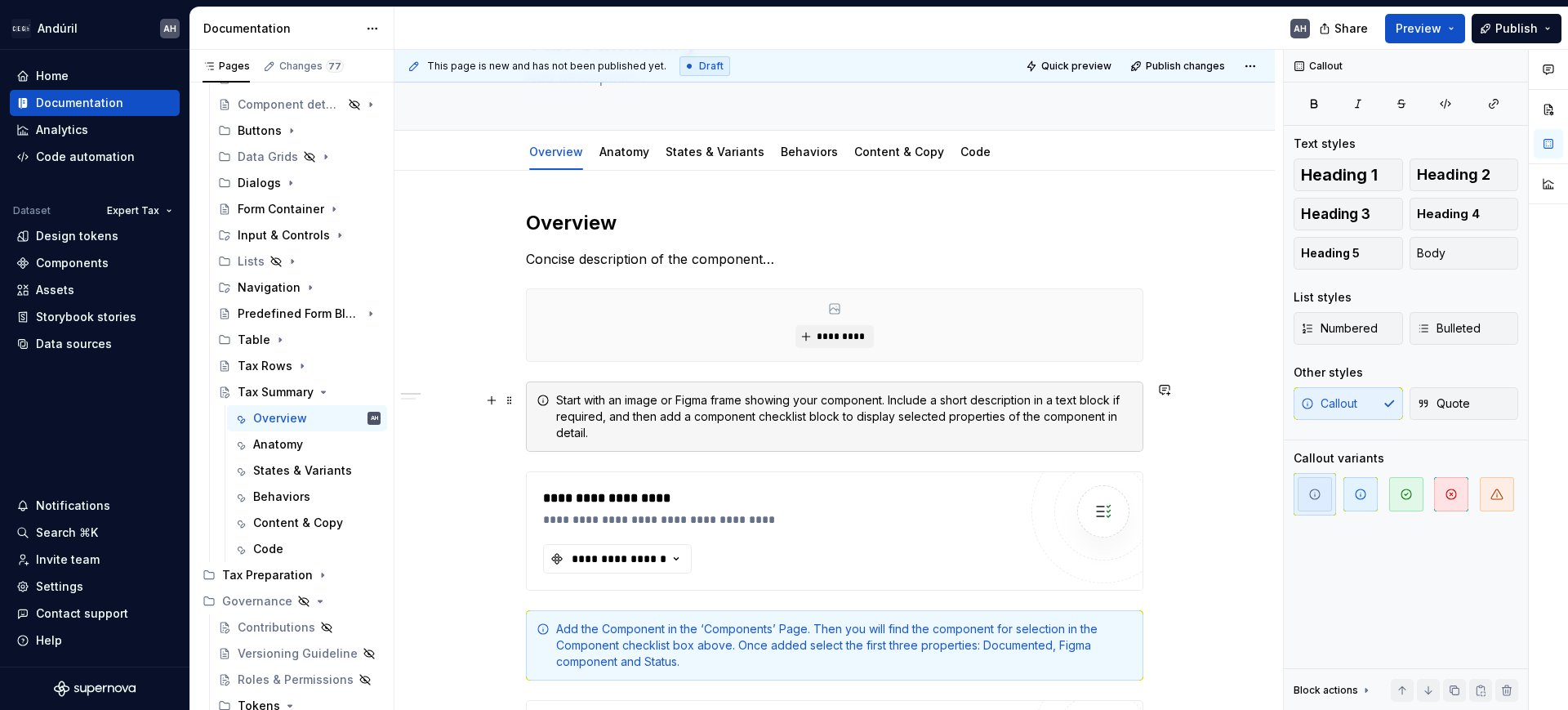
click at [560, 433] on div "Start with an image or Figma frame showing your component. Include a short desc…" at bounding box center [845, 416] width 577 height 49
click at [503, 400] on span at bounding box center [510, 400] width 13 height 23
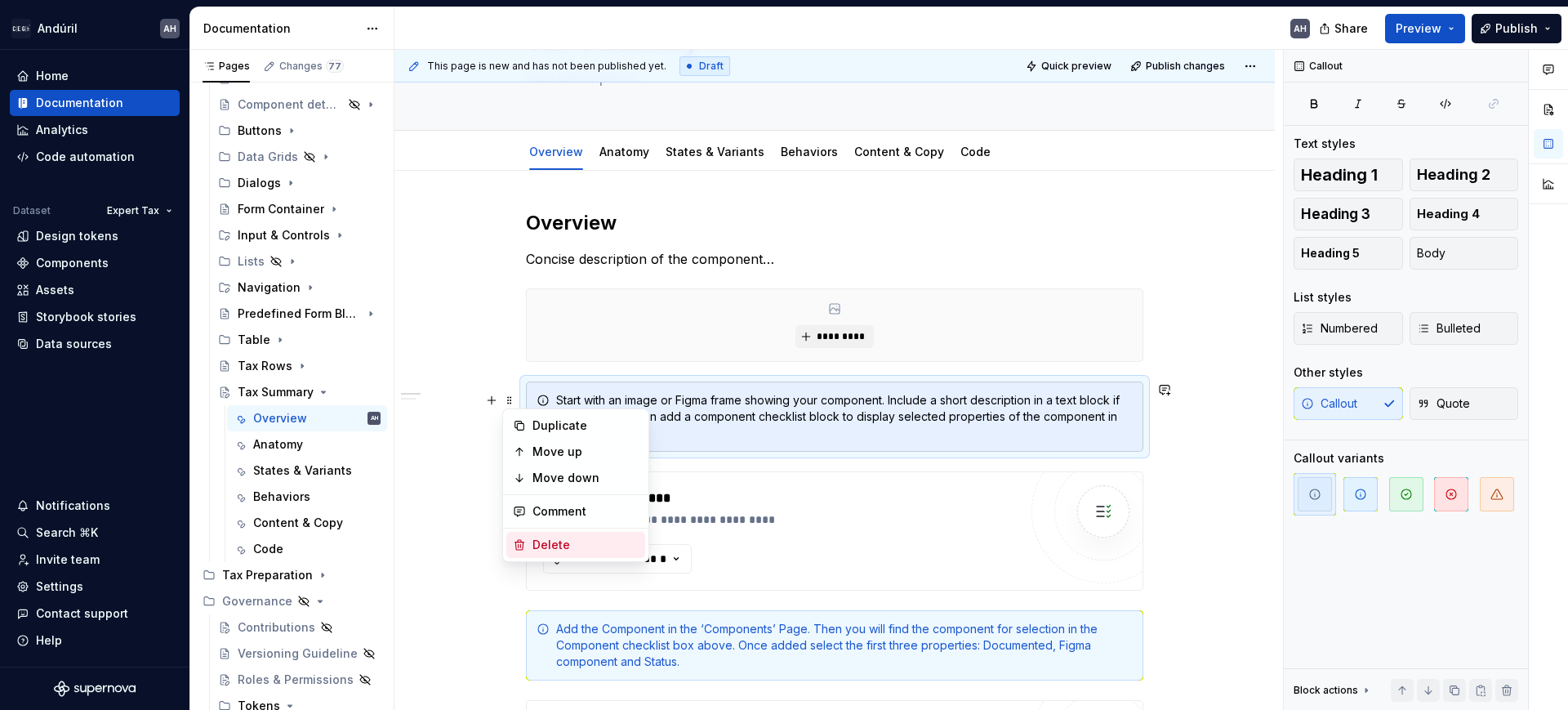
click at [553, 547] on div "Delete" at bounding box center [586, 546] width 106 height 17
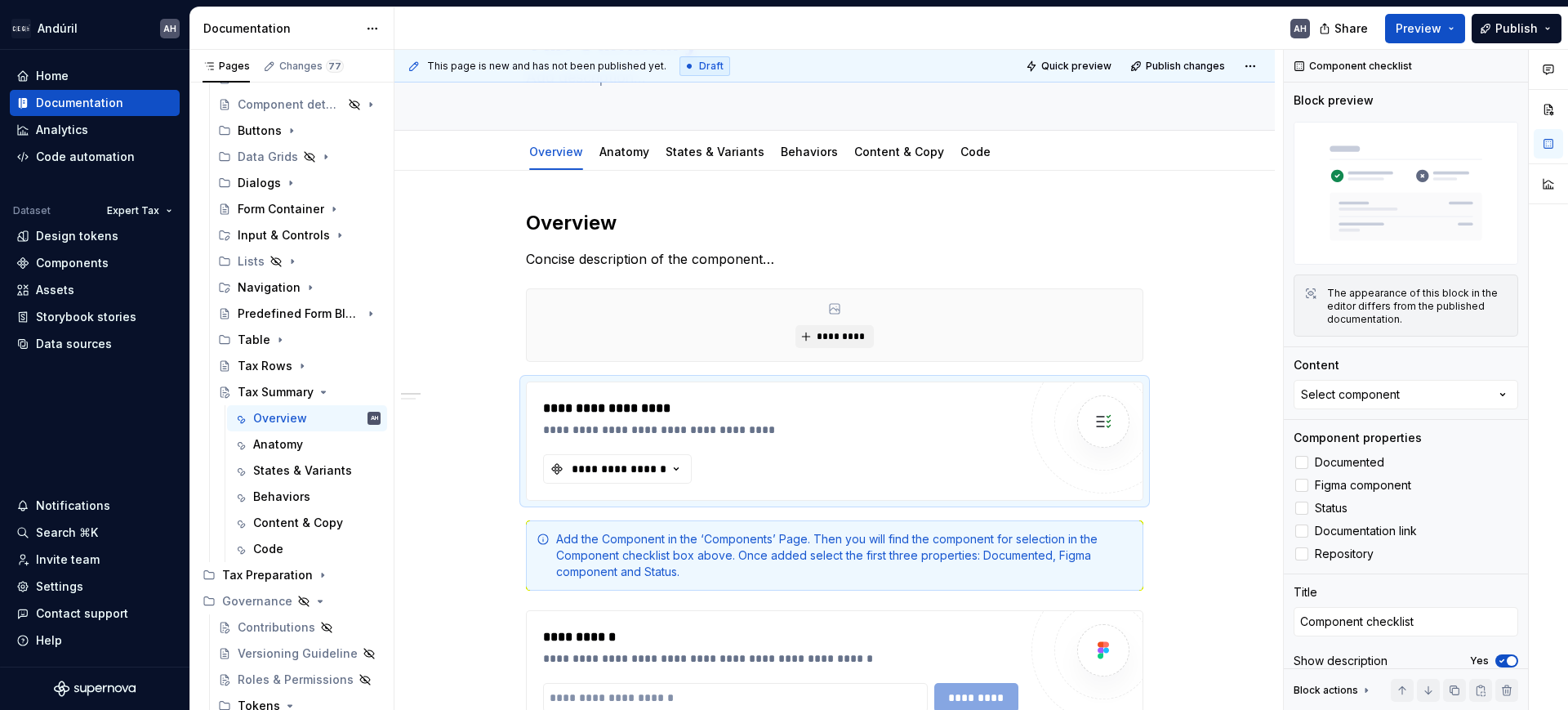
type textarea "*"
click at [616, 468] on div "**********" at bounding box center [619, 469] width 98 height 17
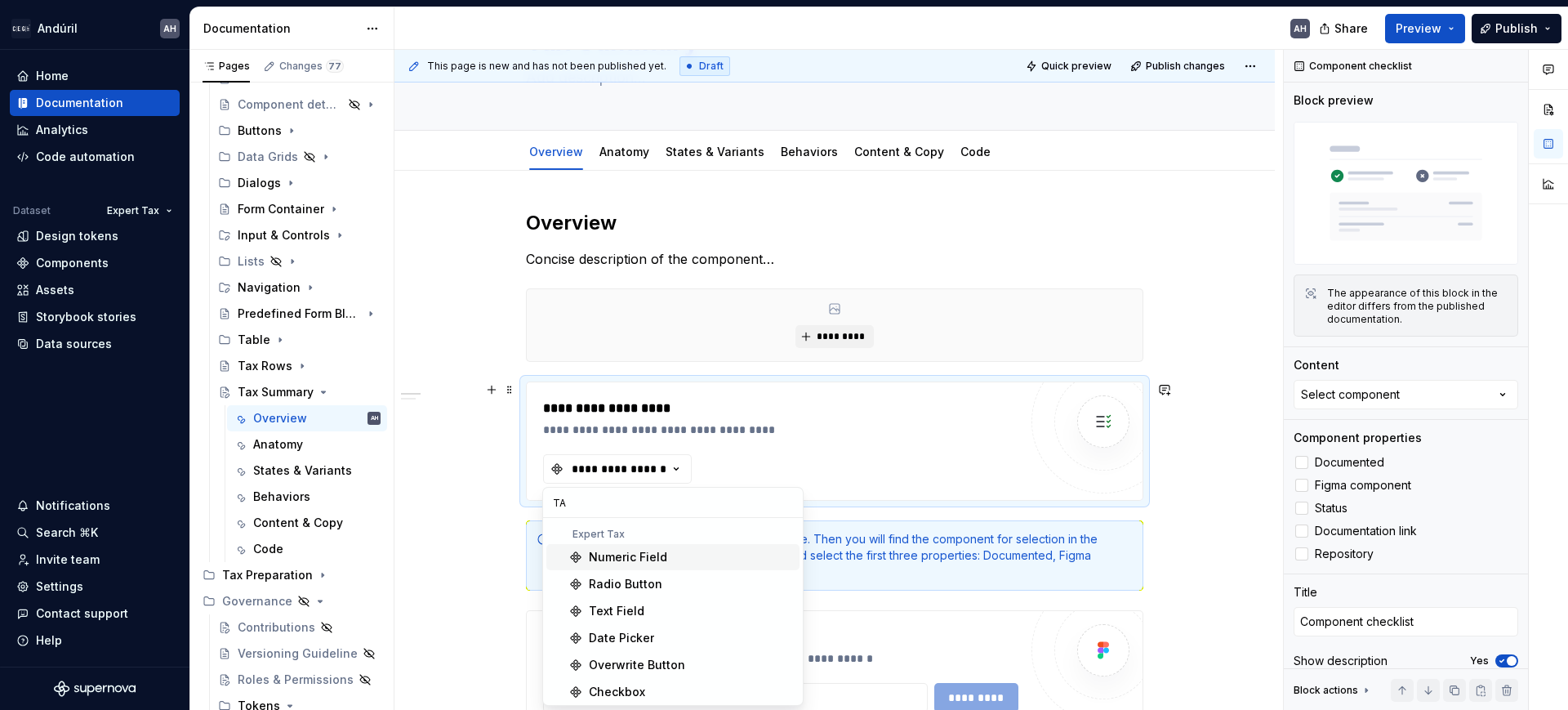
type input "T"
click at [317, 398] on icon "Page tree" at bounding box center [323, 392] width 13 height 13
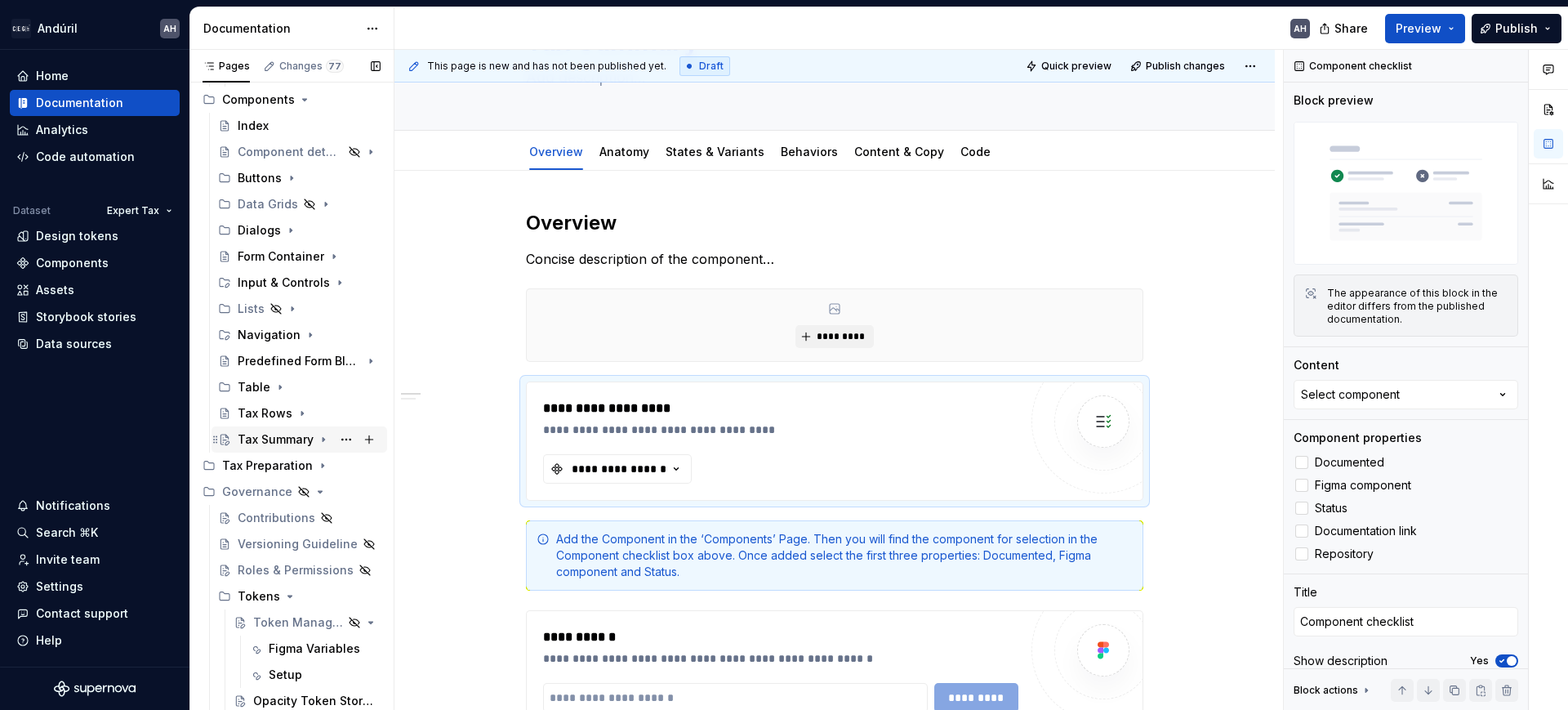
scroll to position [293, 0]
click at [309, 335] on icon "Page tree" at bounding box center [310, 335] width 2 height 4
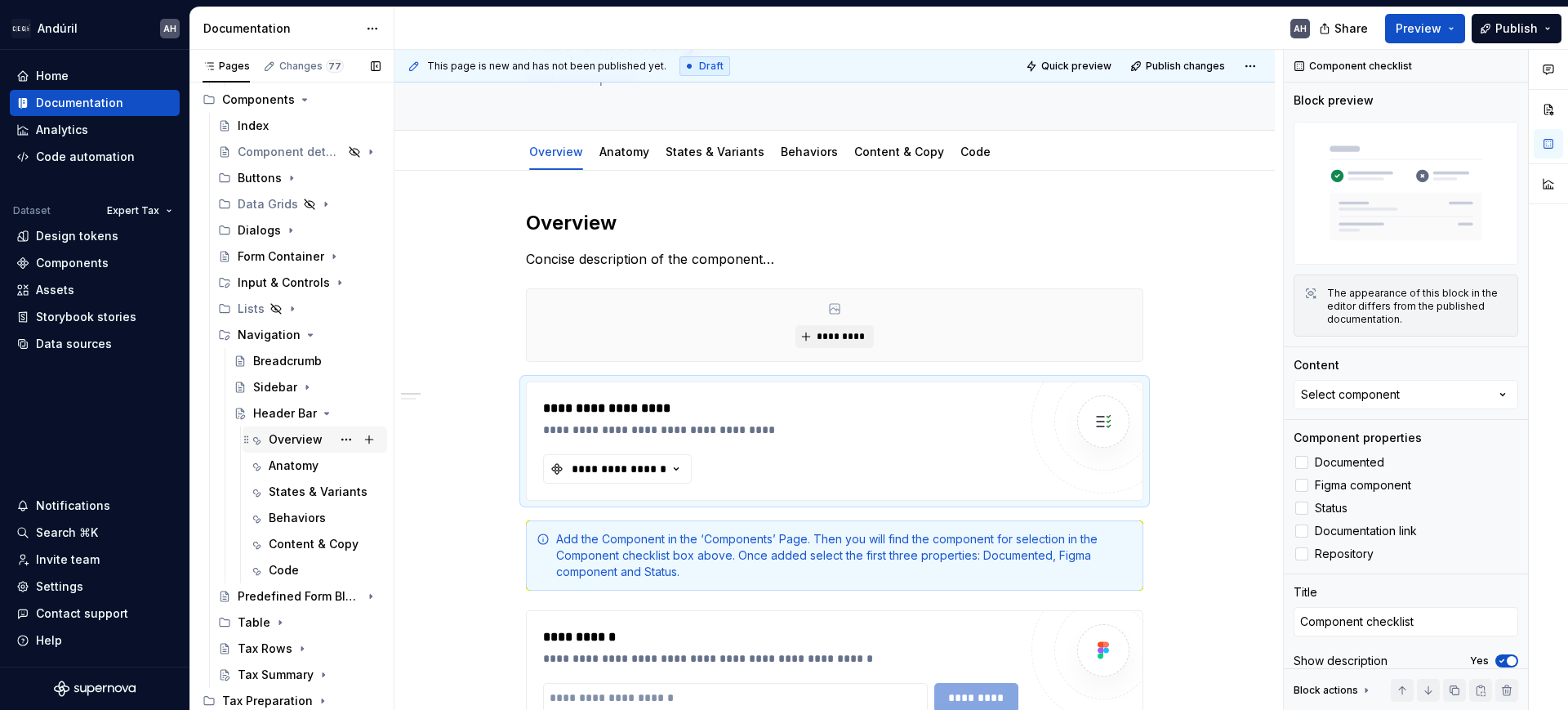
click at [281, 432] on div "Overview" at bounding box center [296, 440] width 54 height 17
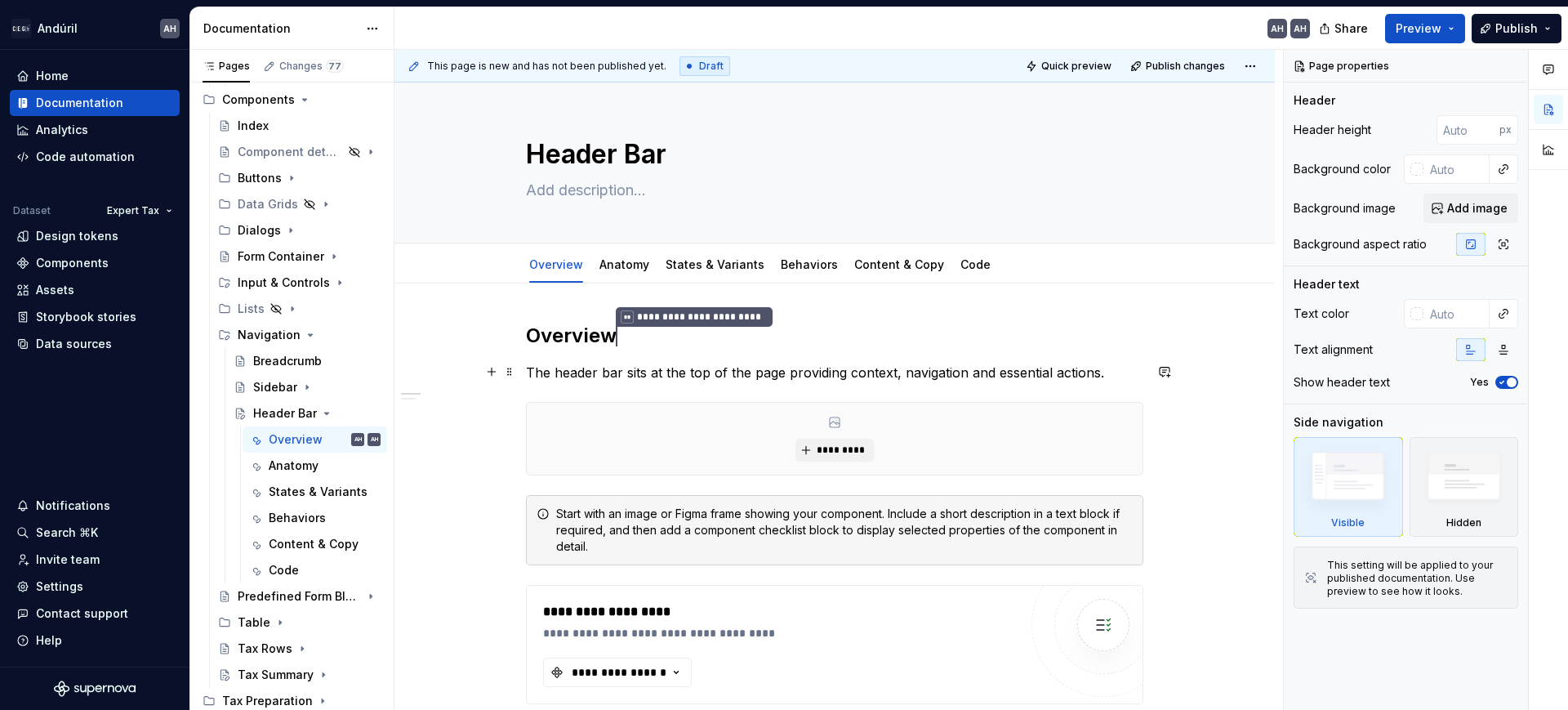
click at [627, 372] on p "The header bar sits at the top of the page providing context, navigation and es…" at bounding box center [834, 372] width 618 height 19
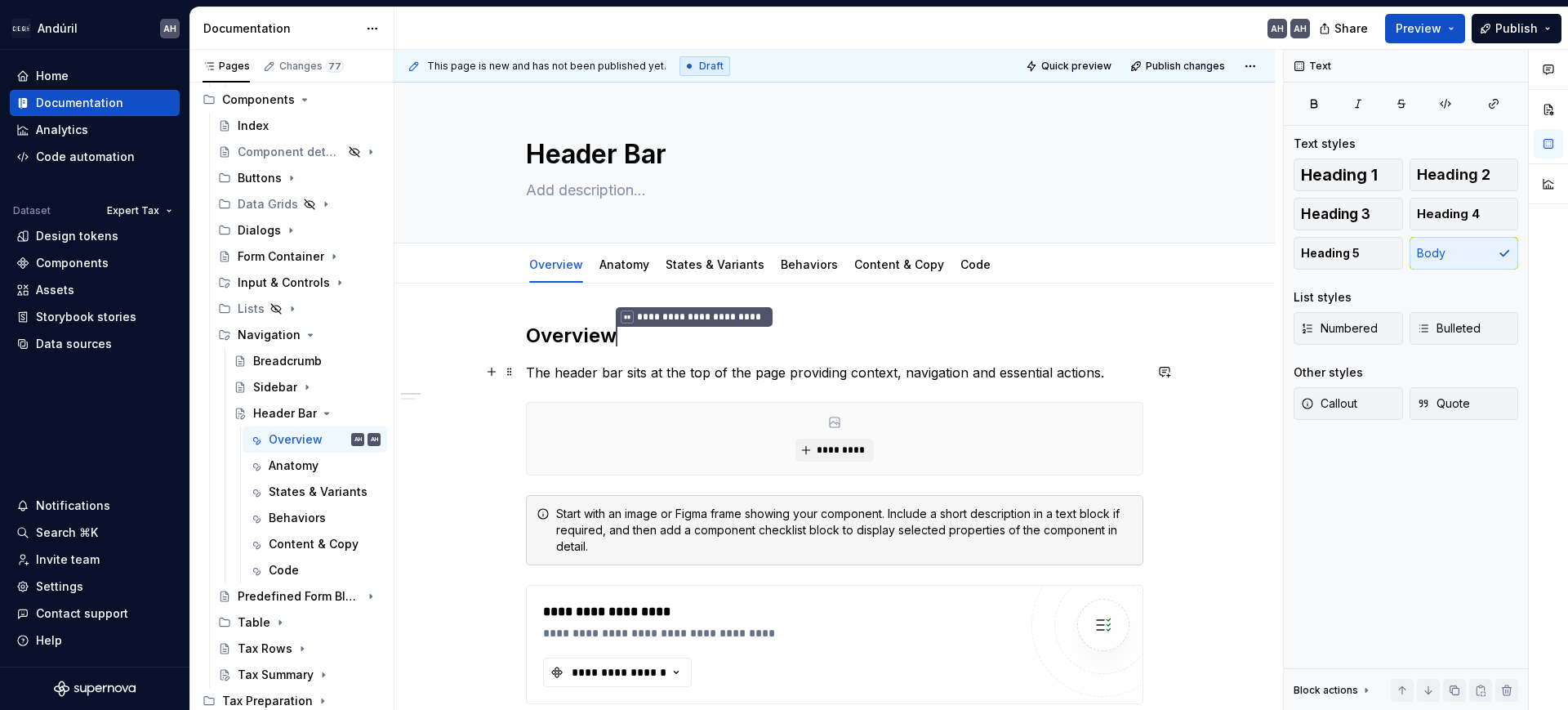
click at [687, 378] on p "The header bar sits at the top of the page providing context, navigation and es…" at bounding box center [834, 372] width 618 height 19
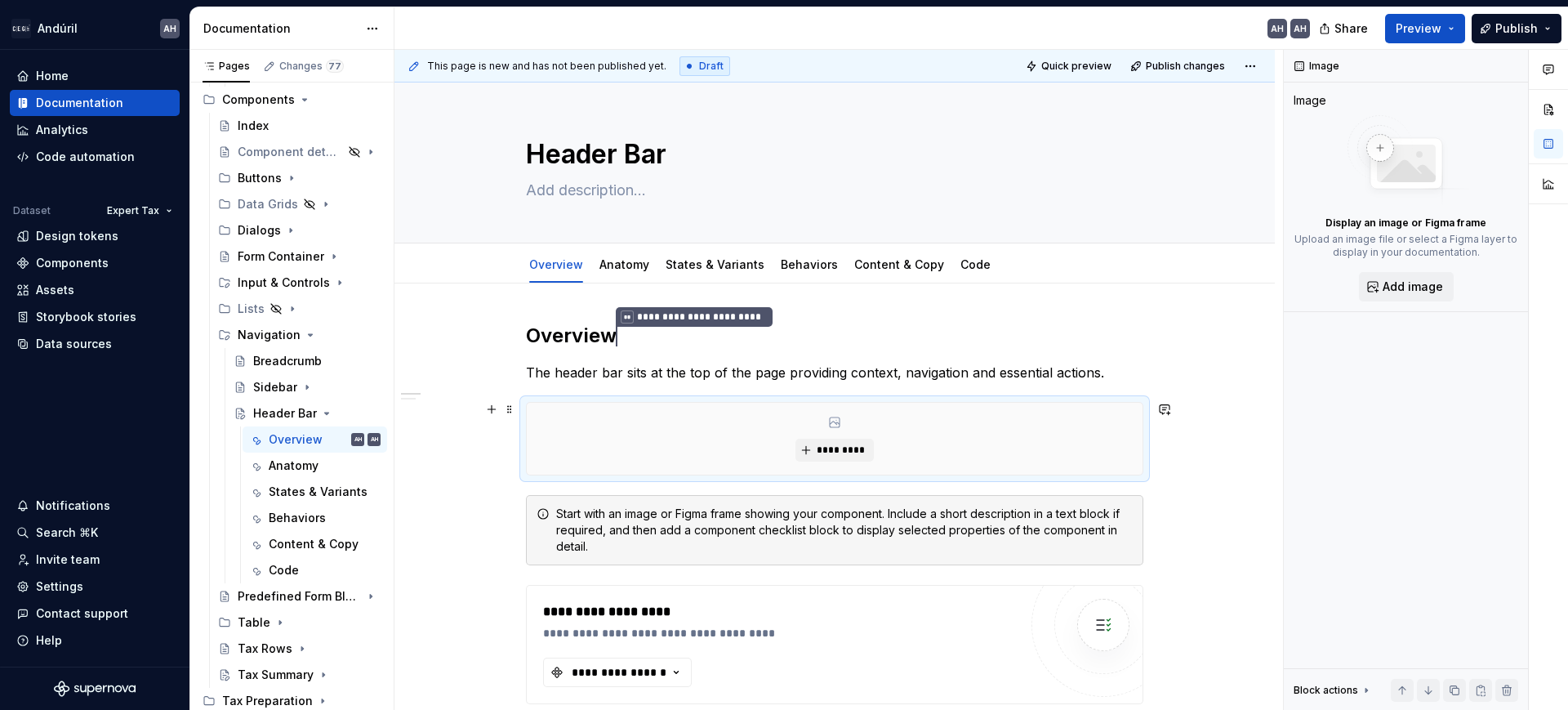
click at [722, 443] on div "*********" at bounding box center [834, 439] width 616 height 72
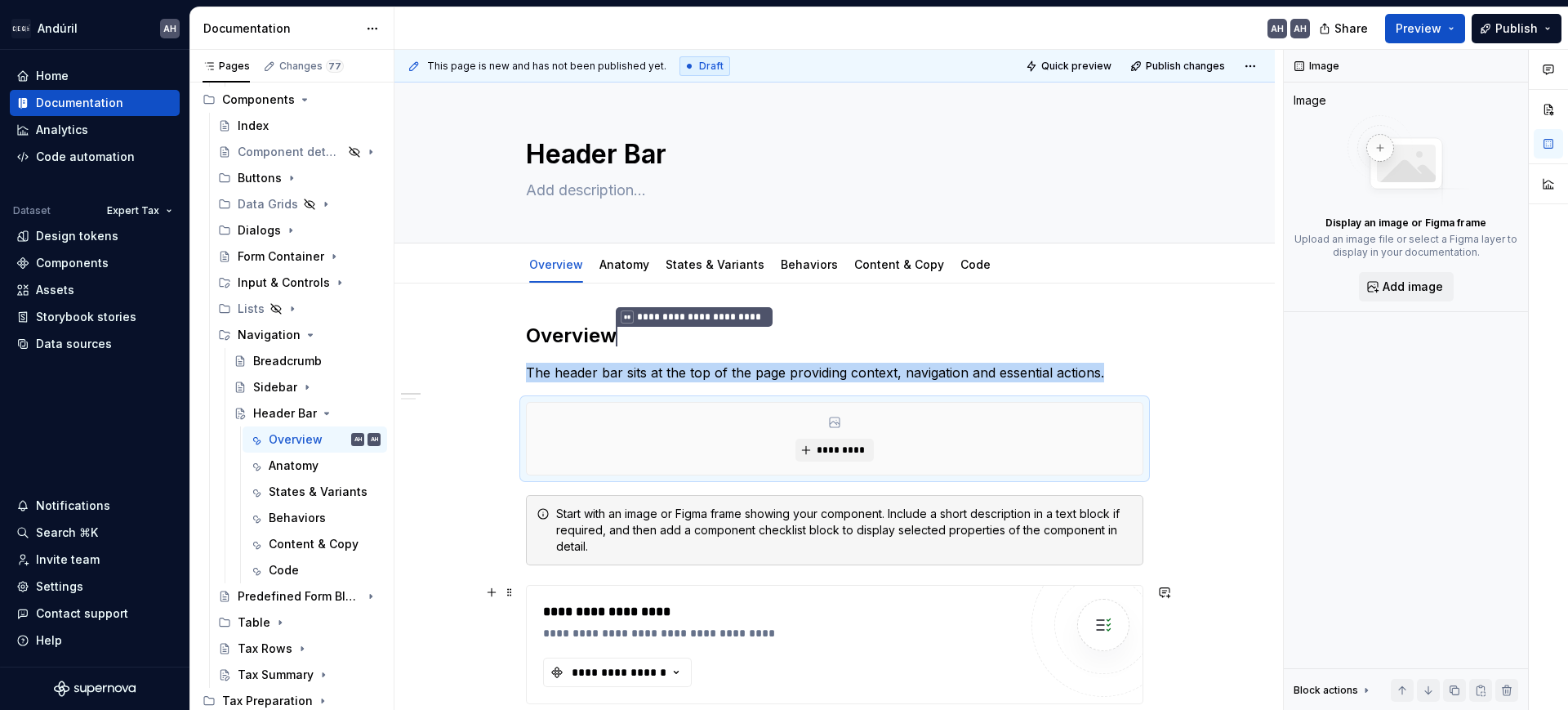
type textarea "*"
click at [1098, 366] on p "The header bar sits at the top of the page providing context, navigation and es…" at bounding box center [834, 372] width 618 height 19
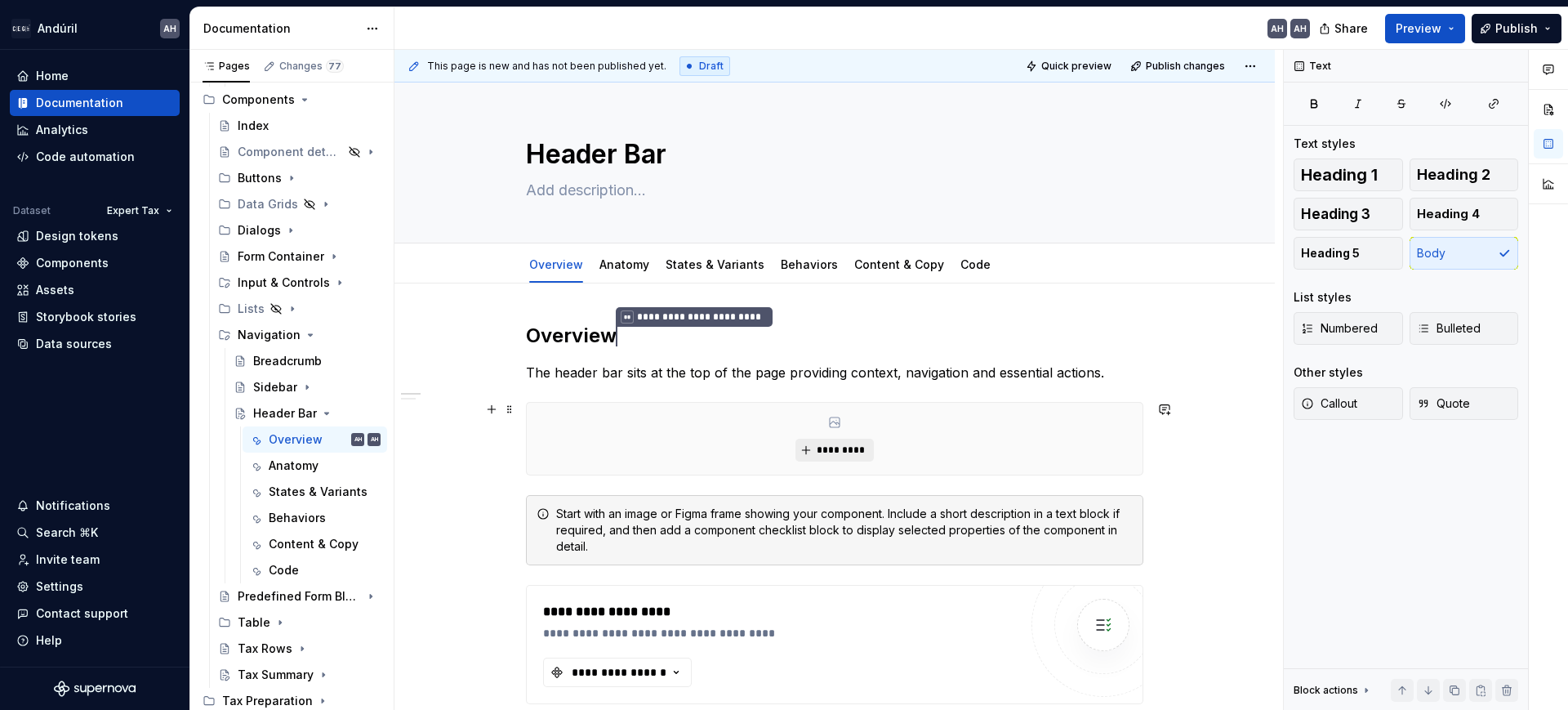
click at [848, 447] on span "*********" at bounding box center [841, 450] width 50 height 13
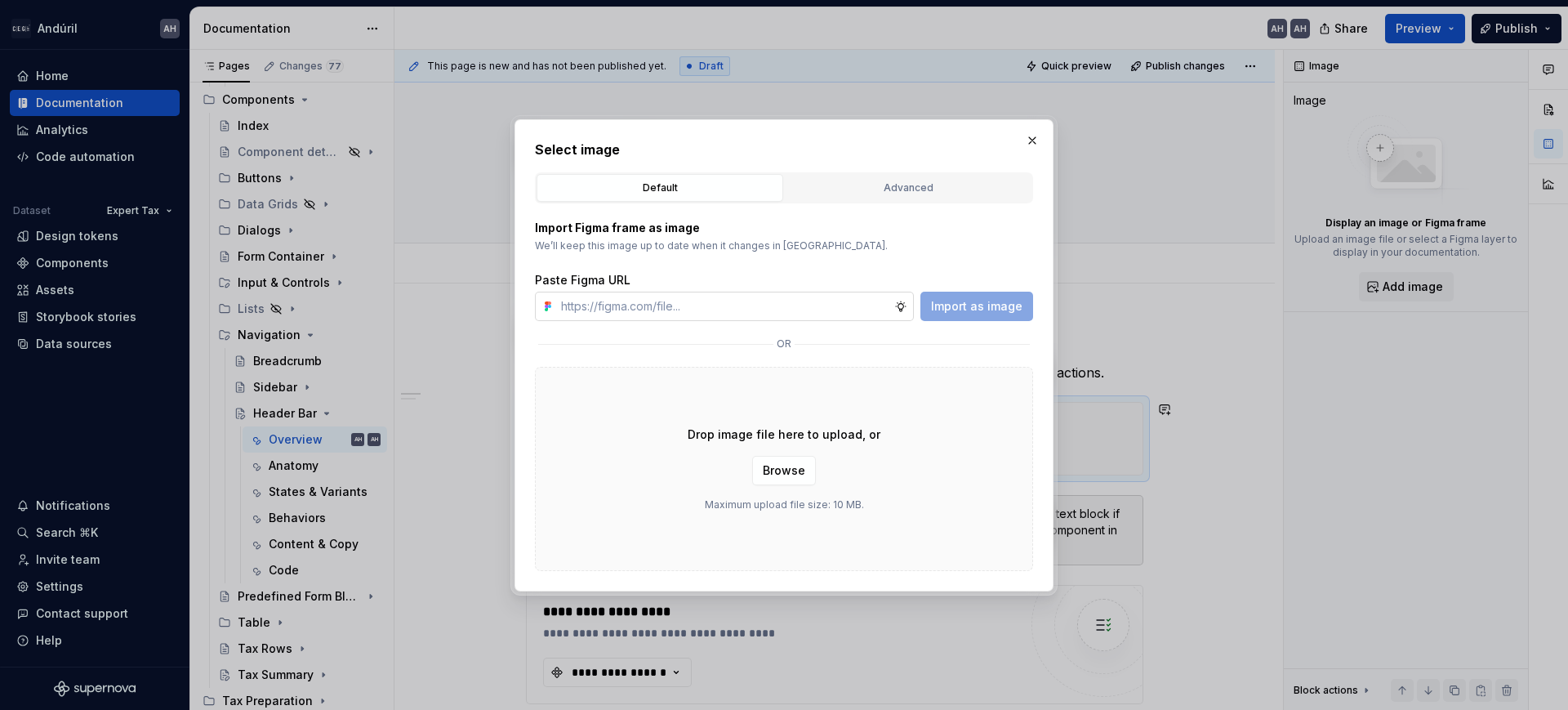
type input "https://www.figma.com/design/sXgWr4DmDXOOo84QCxoaGK/Tax-Framework-Components?no…"
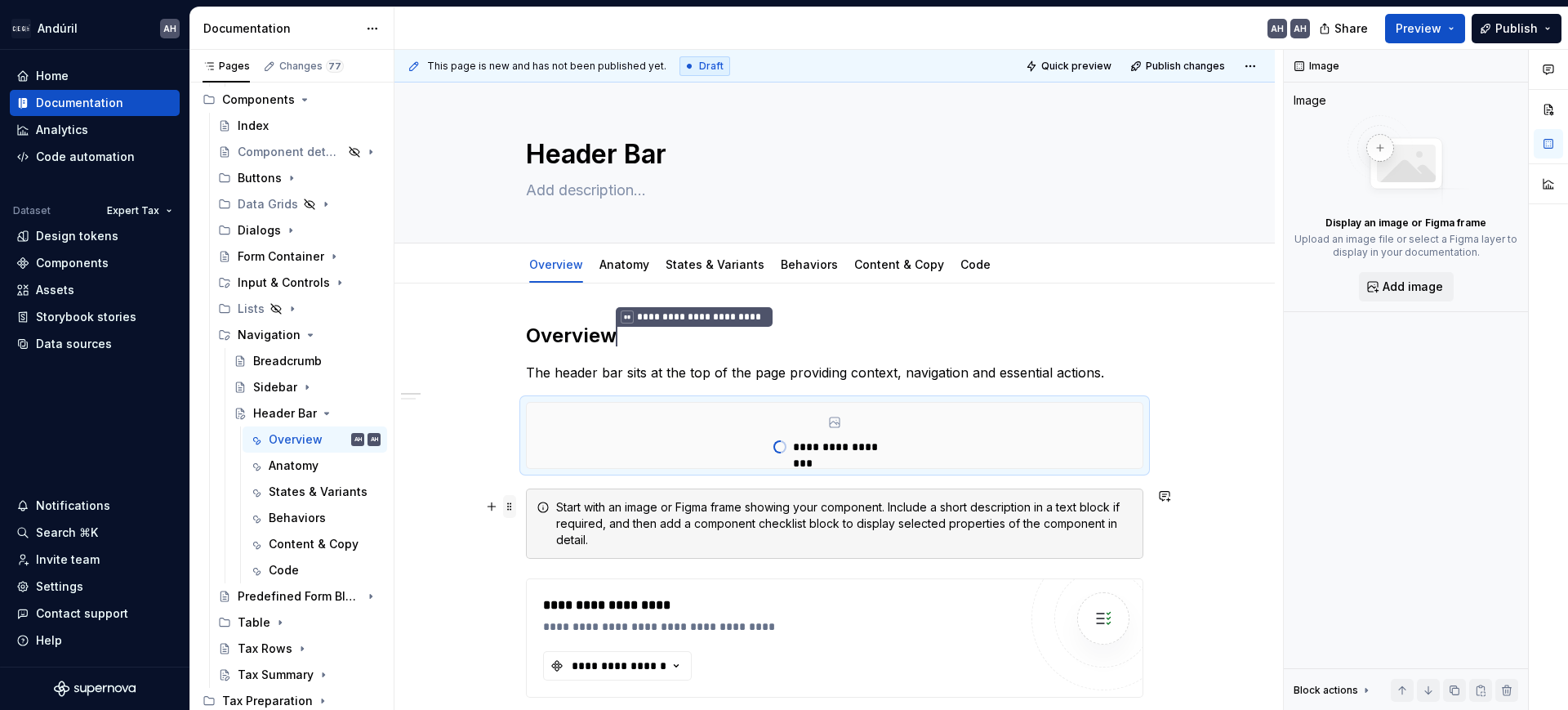
click at [508, 495] on span at bounding box center [510, 506] width 13 height 23
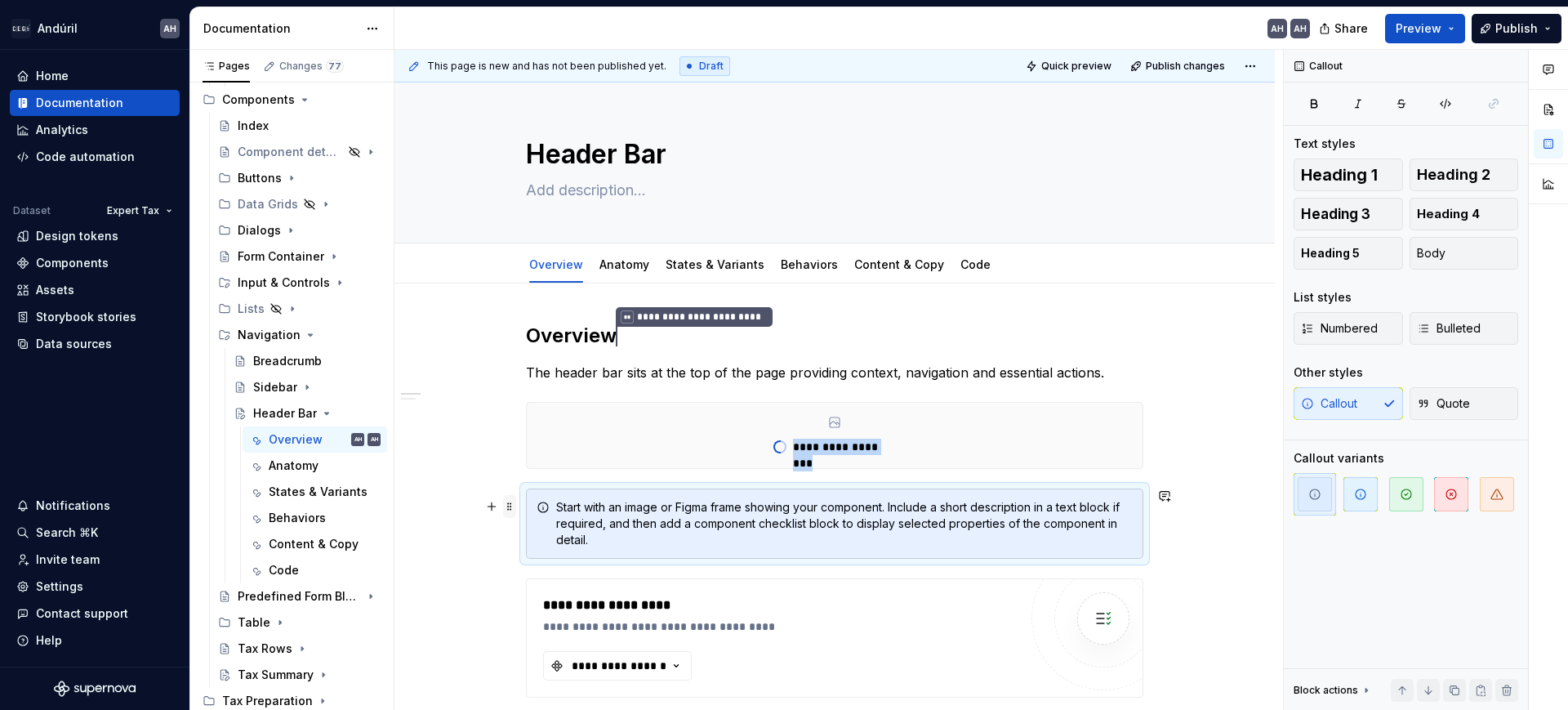
click at [509, 507] on span at bounding box center [510, 506] width 13 height 23
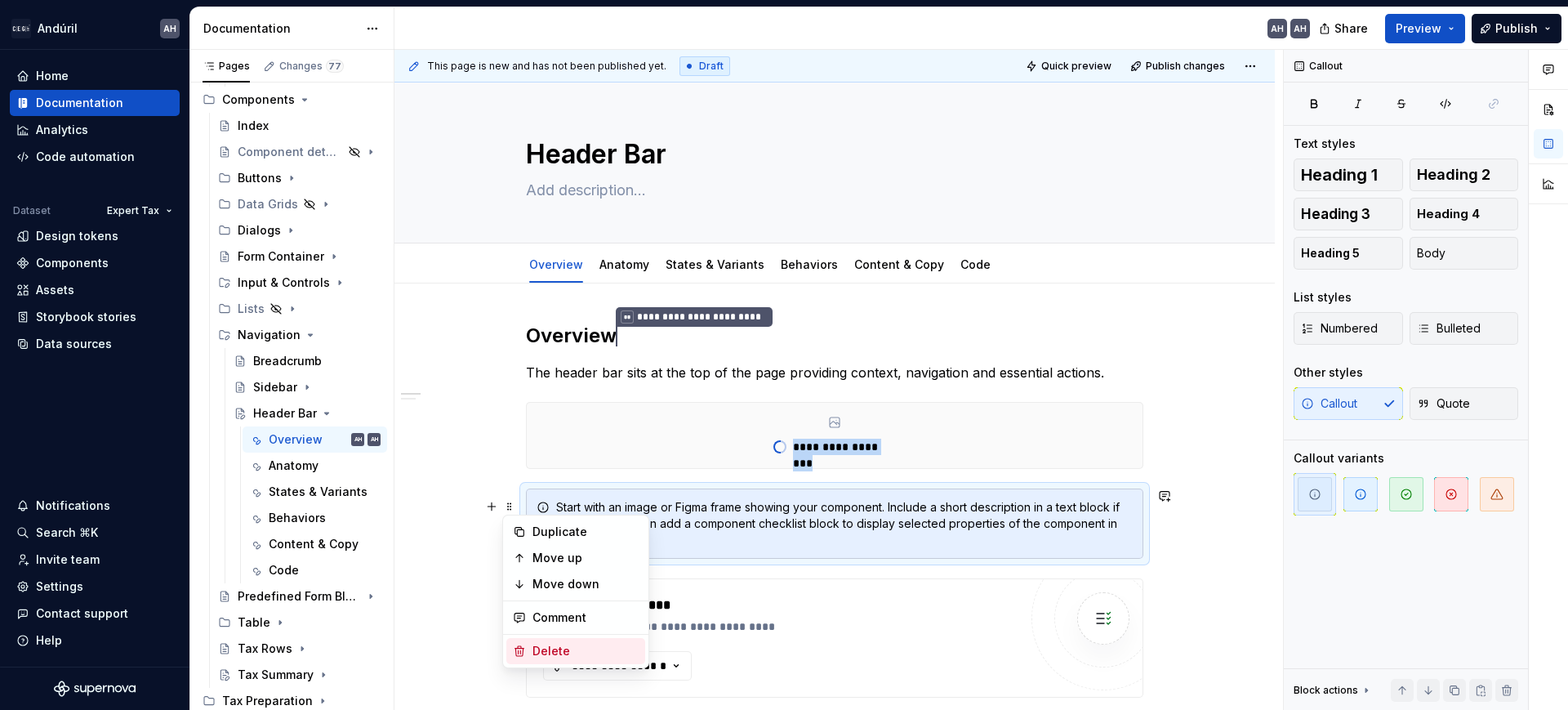
click at [568, 643] on div "Delete" at bounding box center [586, 651] width 106 height 17
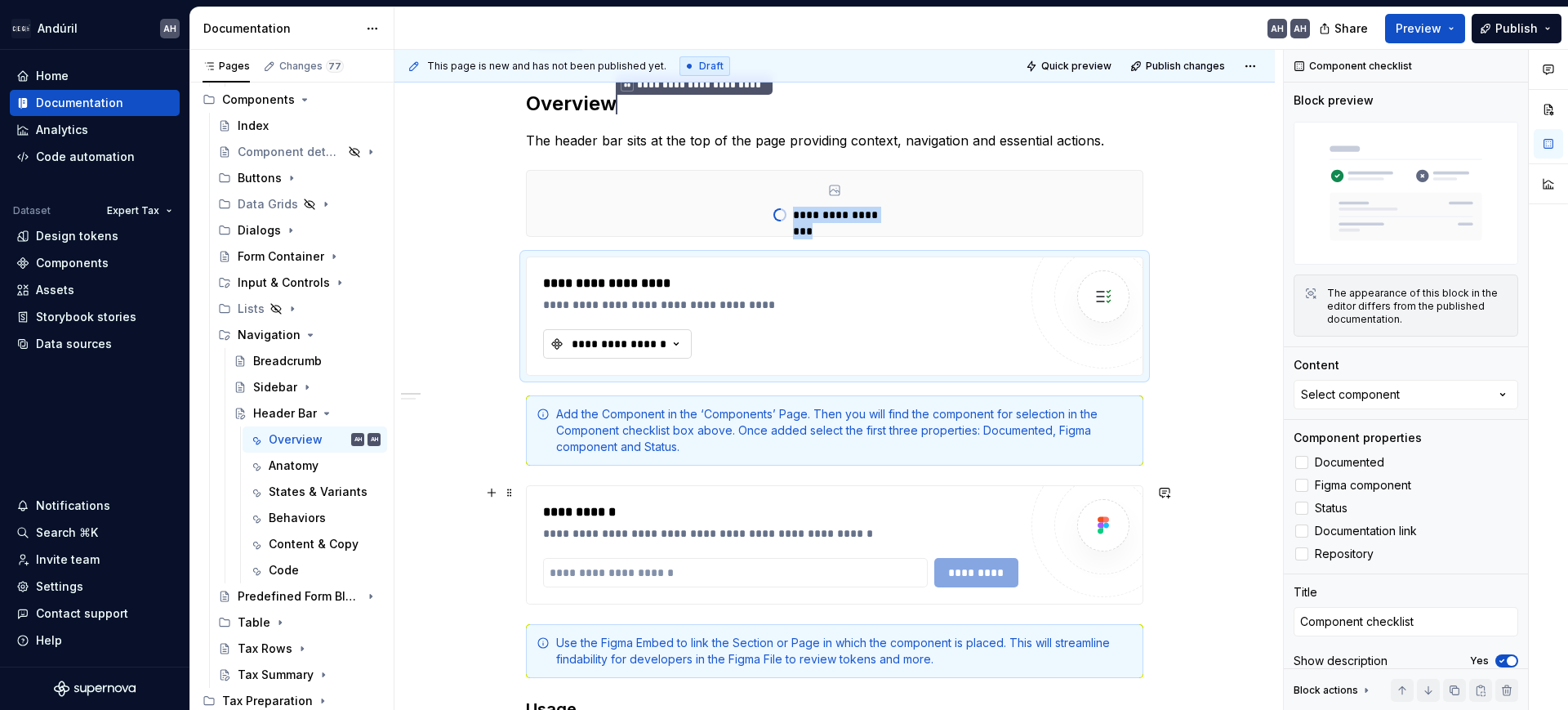
scroll to position [240, 0]
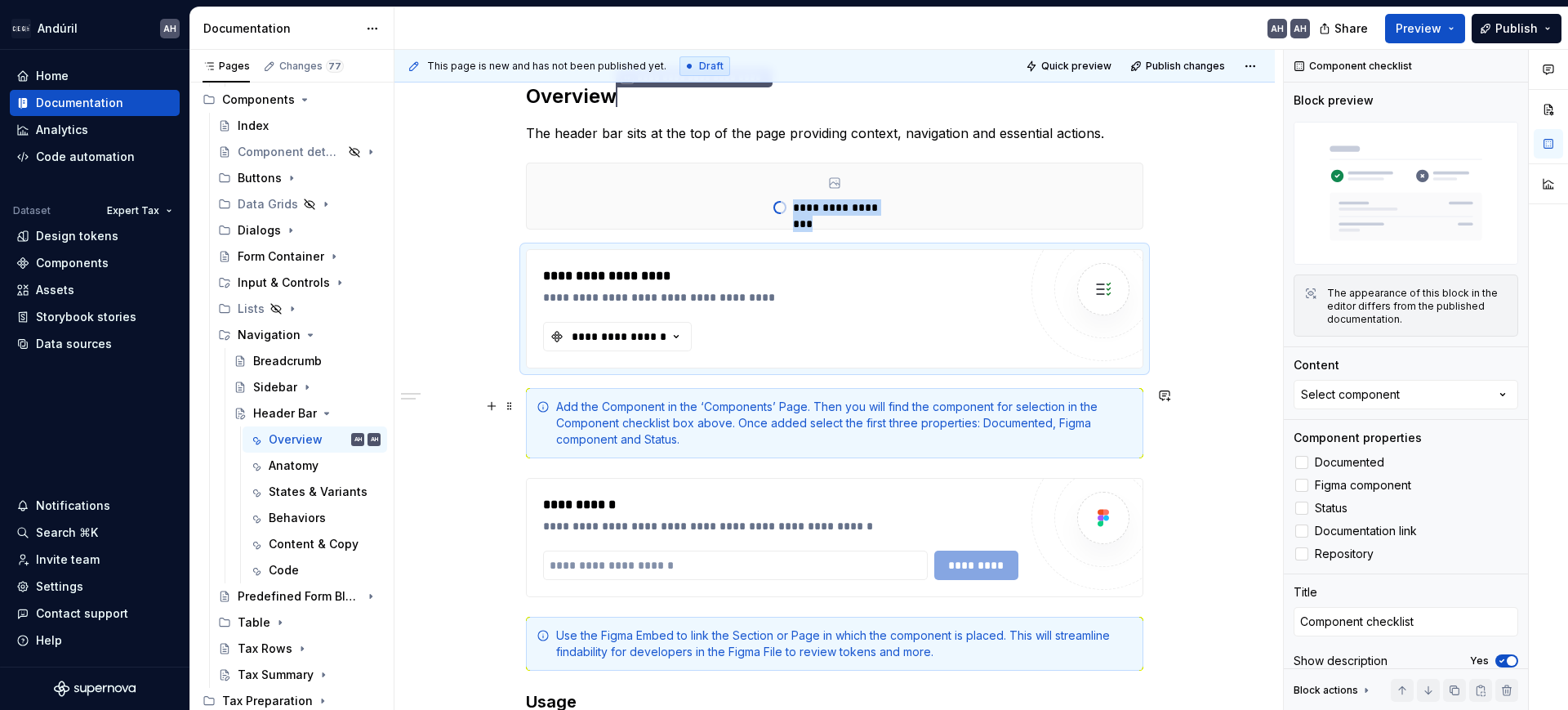
click at [554, 413] on div "Add the Component in the ‘Components’ Page. Then you will find the component fo…" at bounding box center [834, 423] width 618 height 71
click at [513, 407] on span at bounding box center [510, 406] width 13 height 23
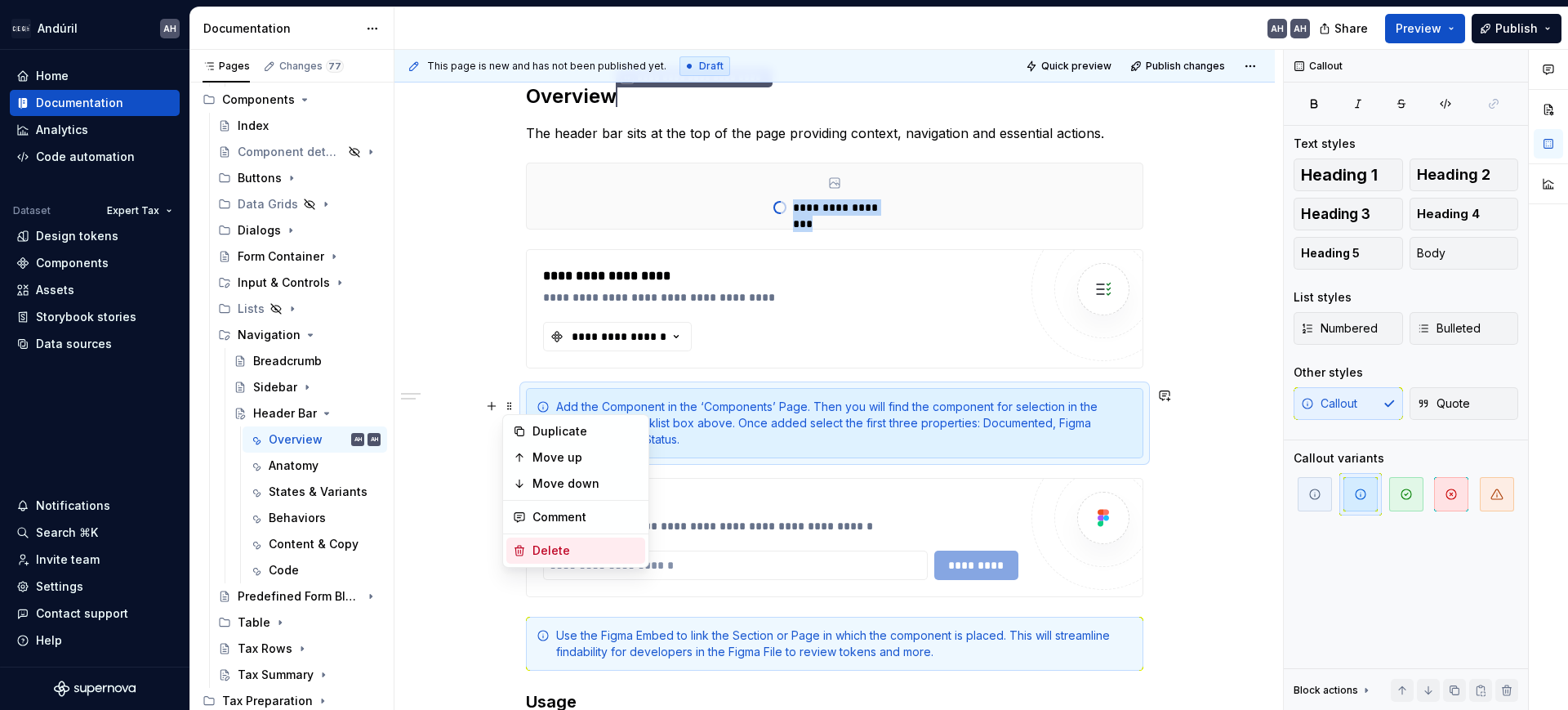
click at [588, 552] on div "Delete" at bounding box center [586, 551] width 106 height 17
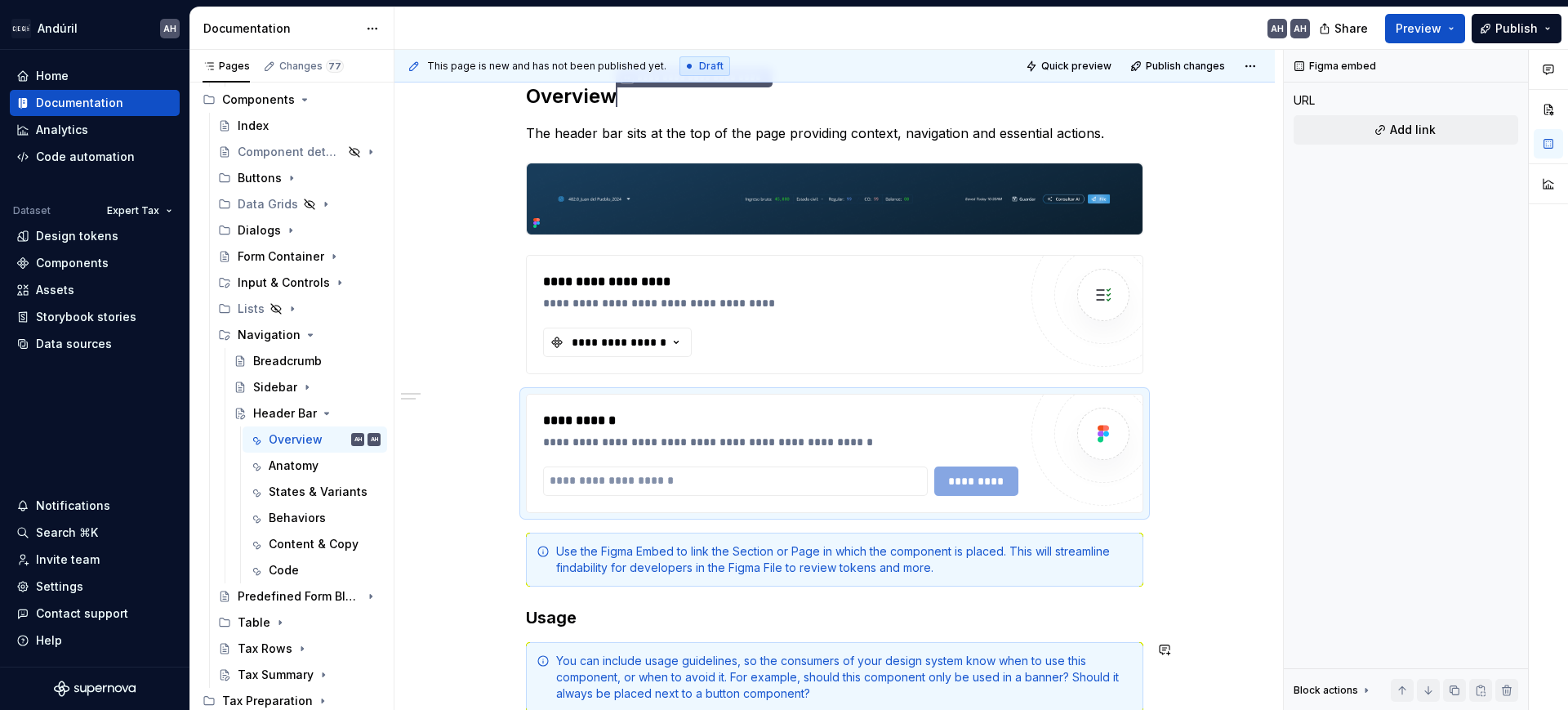
type textarea "*"
click at [670, 468] on input "text" at bounding box center [735, 481] width 385 height 29
click at [614, 485] on input "text" at bounding box center [735, 481] width 385 height 29
paste input "**********"
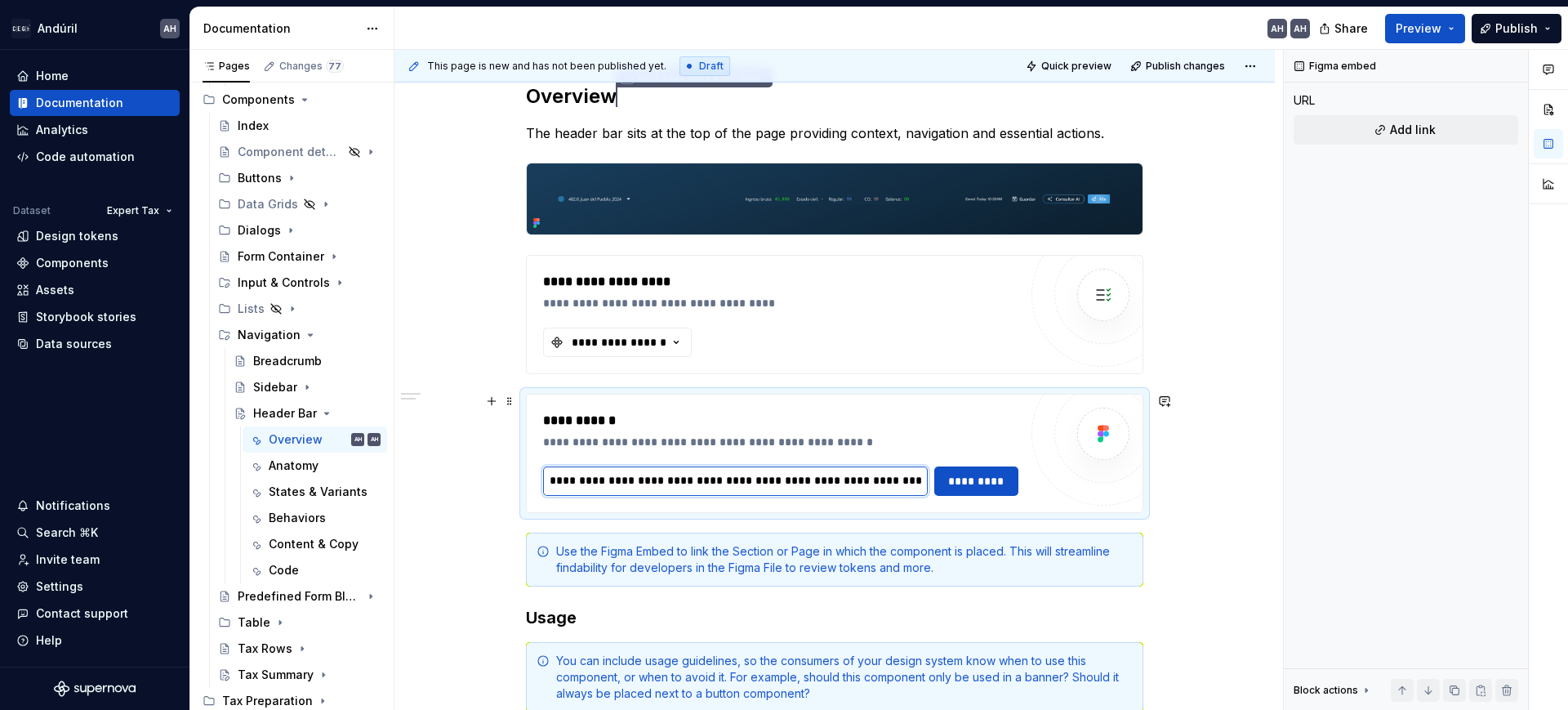
scroll to position [0, 388]
type input "**********"
click at [984, 486] on span "*********" at bounding box center [976, 481] width 63 height 17
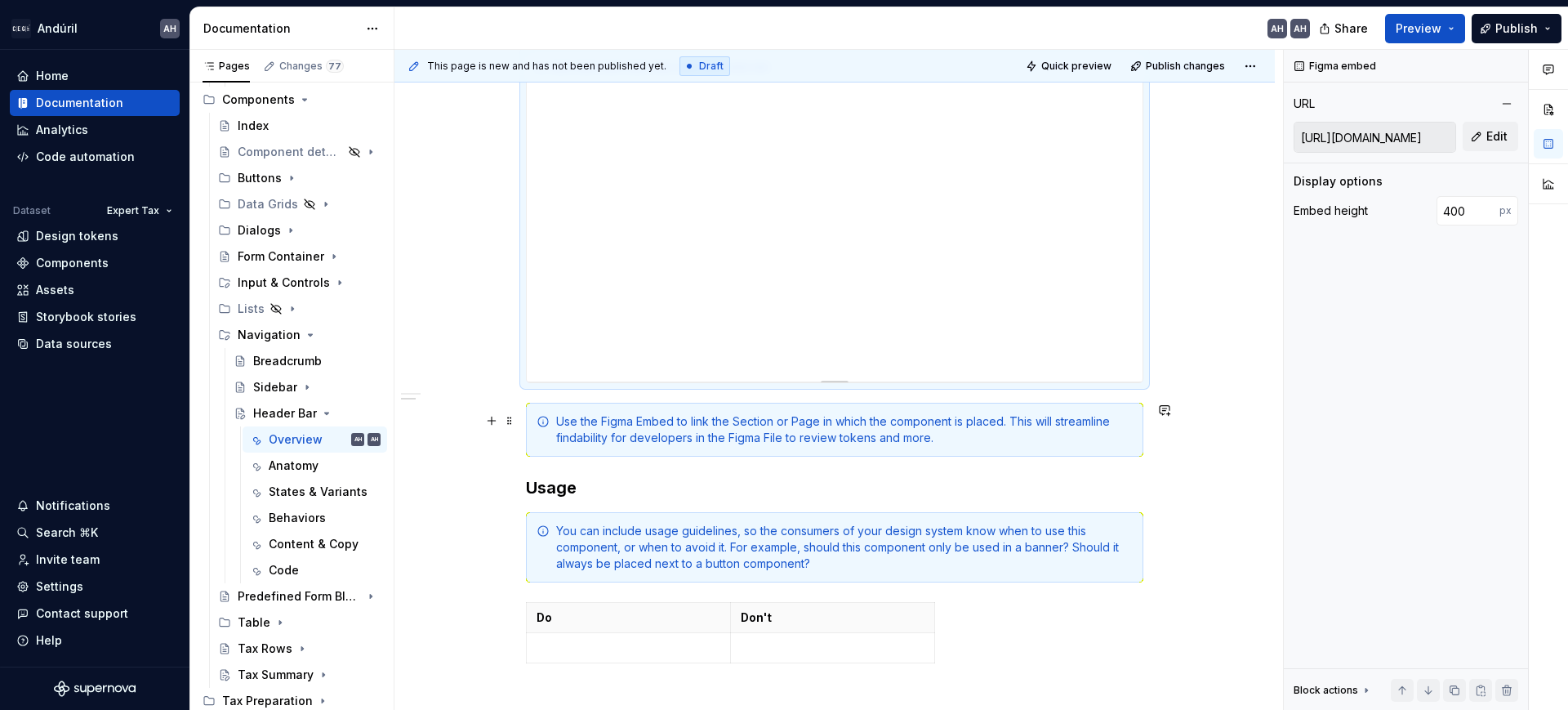
scroll to position [596, 0]
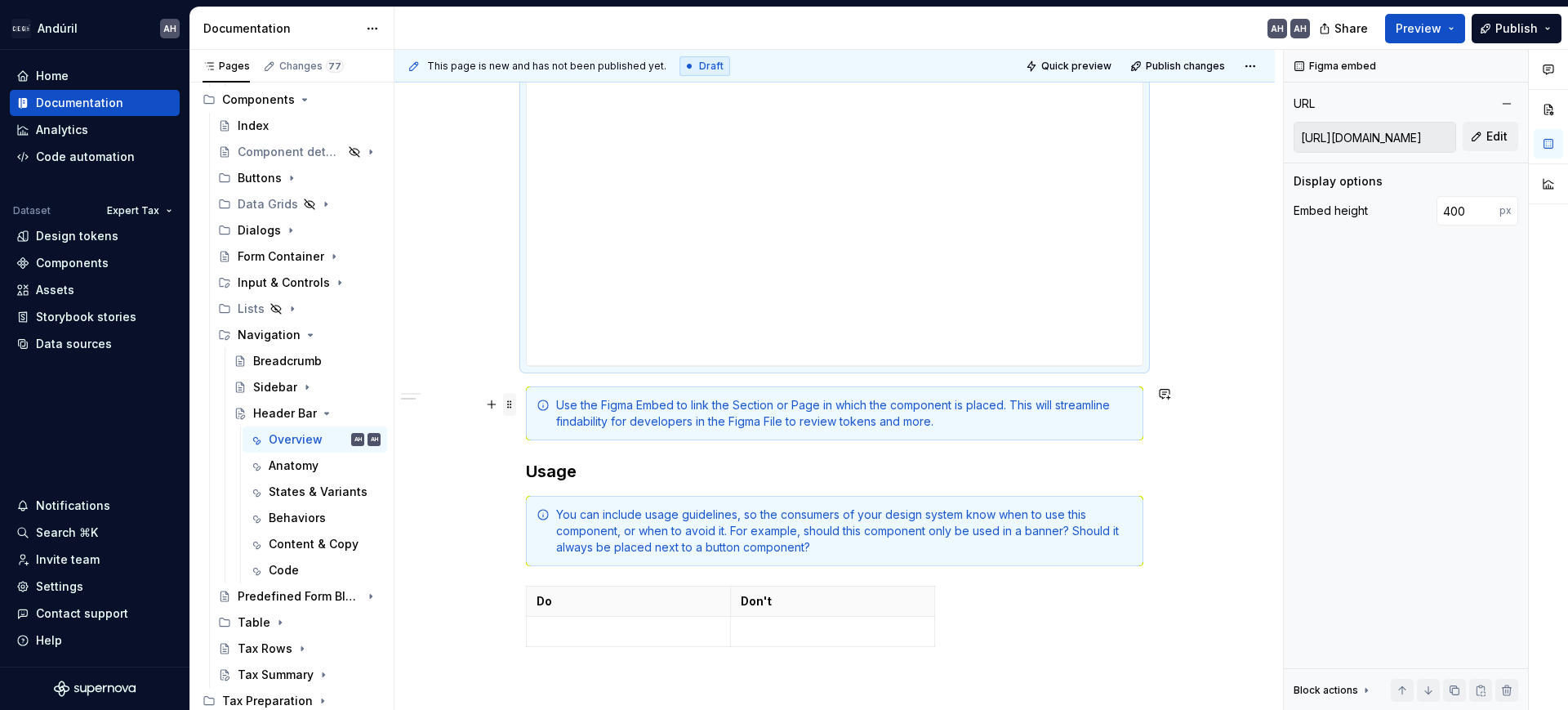
click at [503, 407] on span at bounding box center [510, 404] width 13 height 23
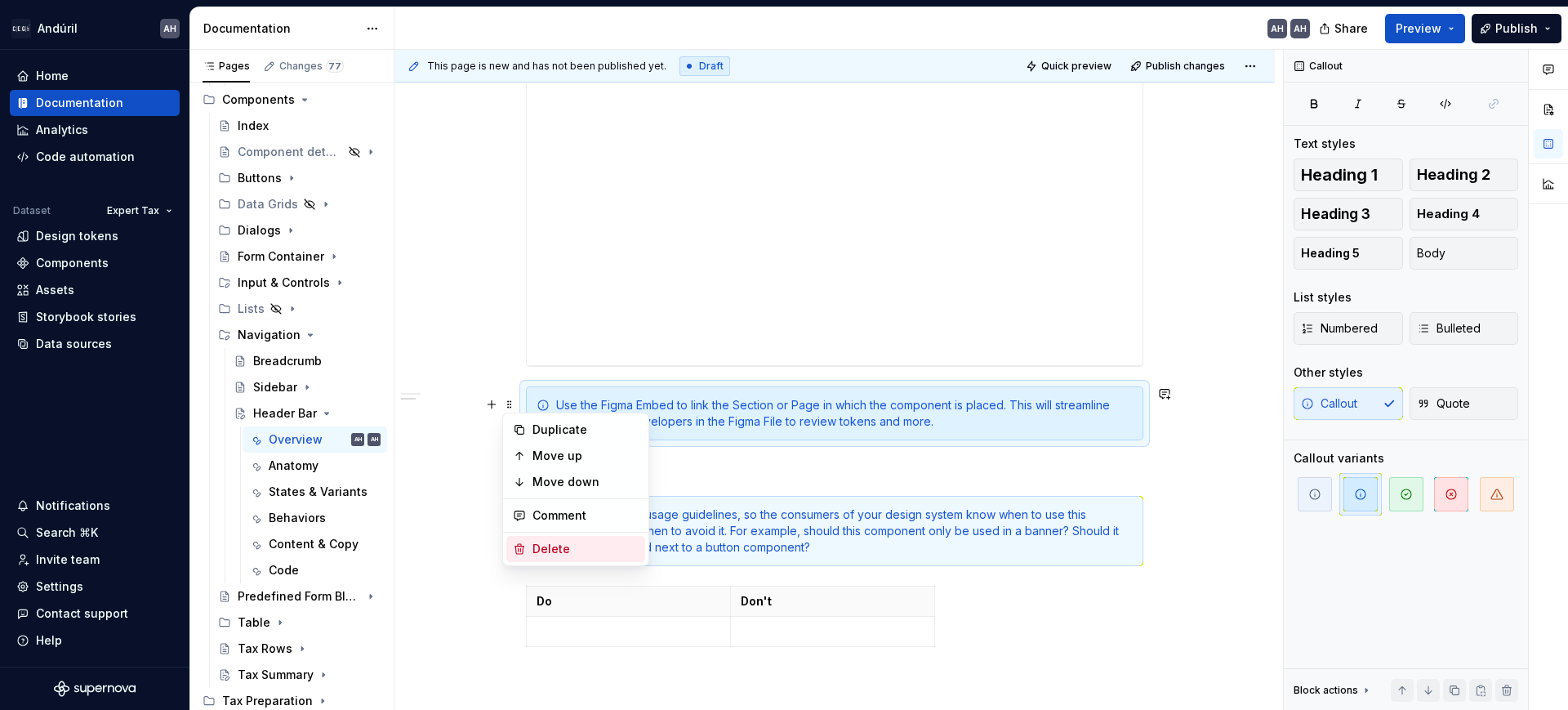
click at [569, 546] on div "Delete" at bounding box center [586, 549] width 106 height 17
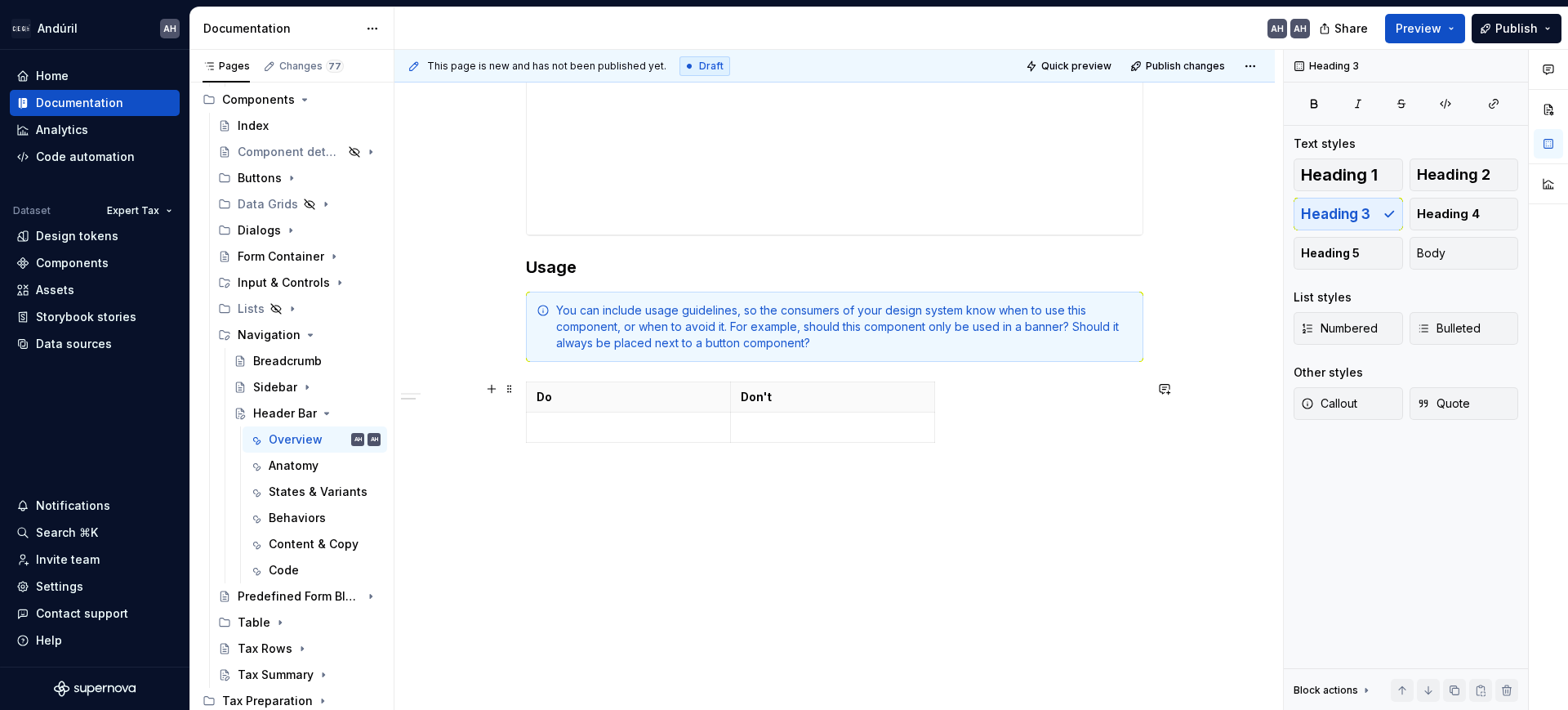
scroll to position [727, 0]
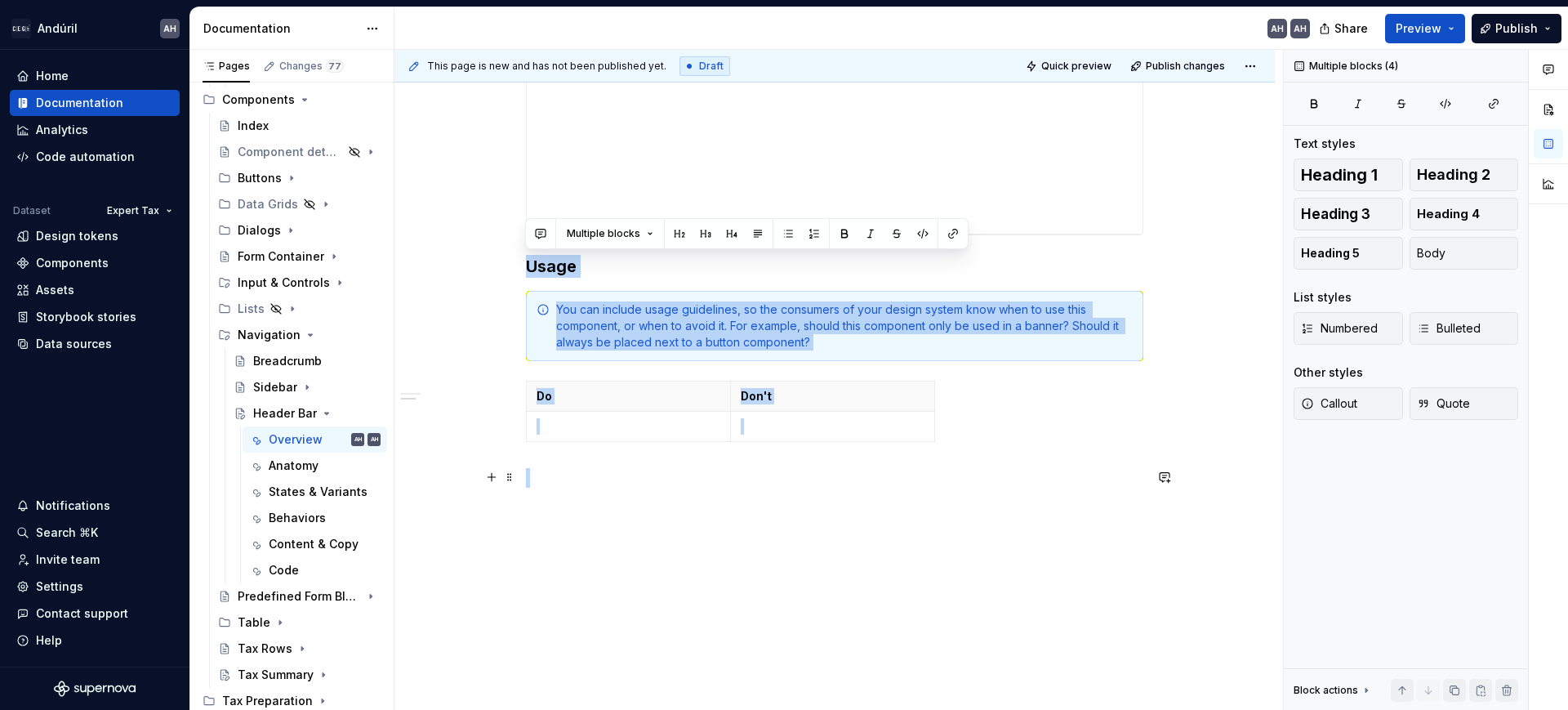
drag, startPoint x: 524, startPoint y: 271, endPoint x: 980, endPoint y: 473, distance: 498.7
click at [980, 473] on div "**********" at bounding box center [834, 42] width 618 height 893
click at [980, 473] on p at bounding box center [834, 478] width 618 height 19
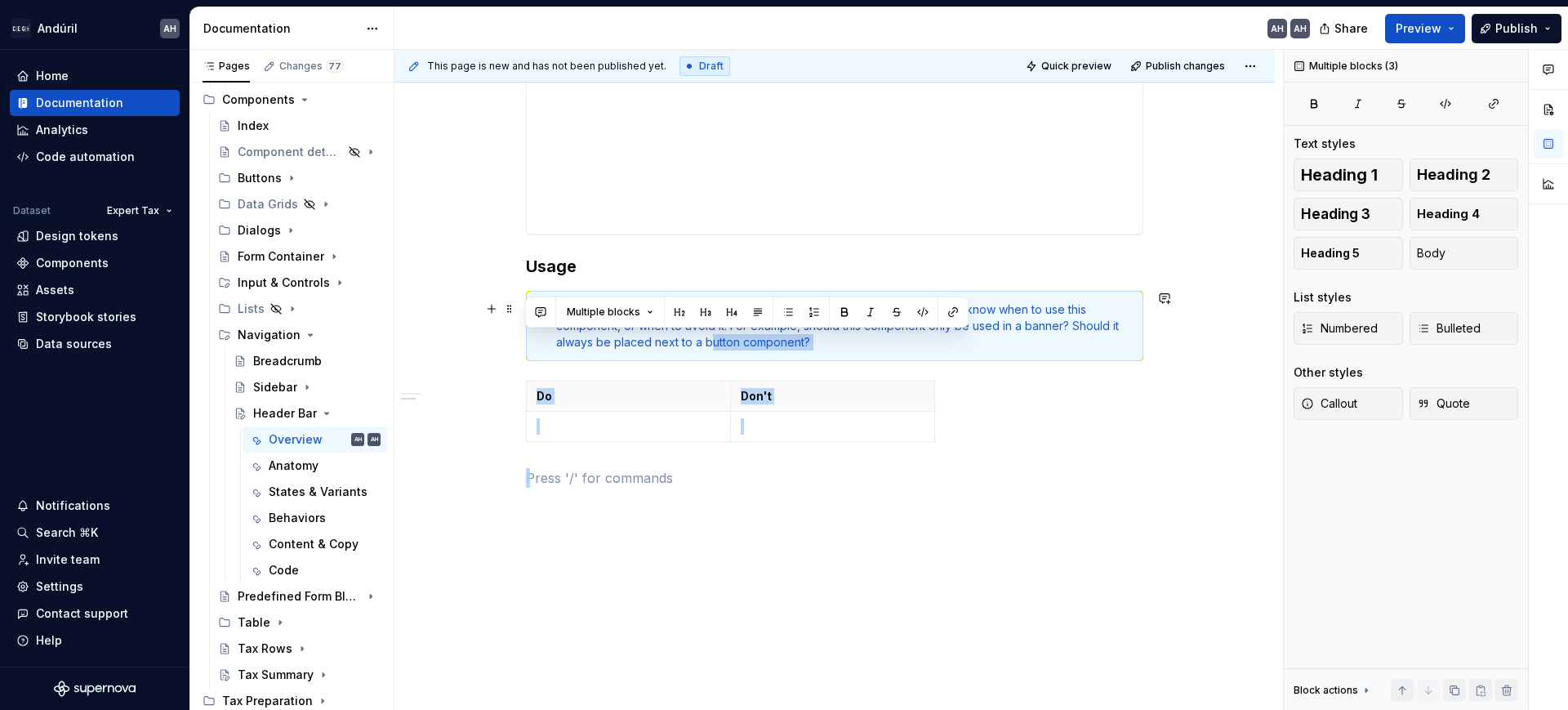
drag, startPoint x: 901, startPoint y: 447, endPoint x: 711, endPoint y: 338, distance: 219.0
click at [711, 338] on div "**********" at bounding box center [834, 42] width 618 height 893
click at [745, 459] on div "**********" at bounding box center [834, 42] width 618 height 893
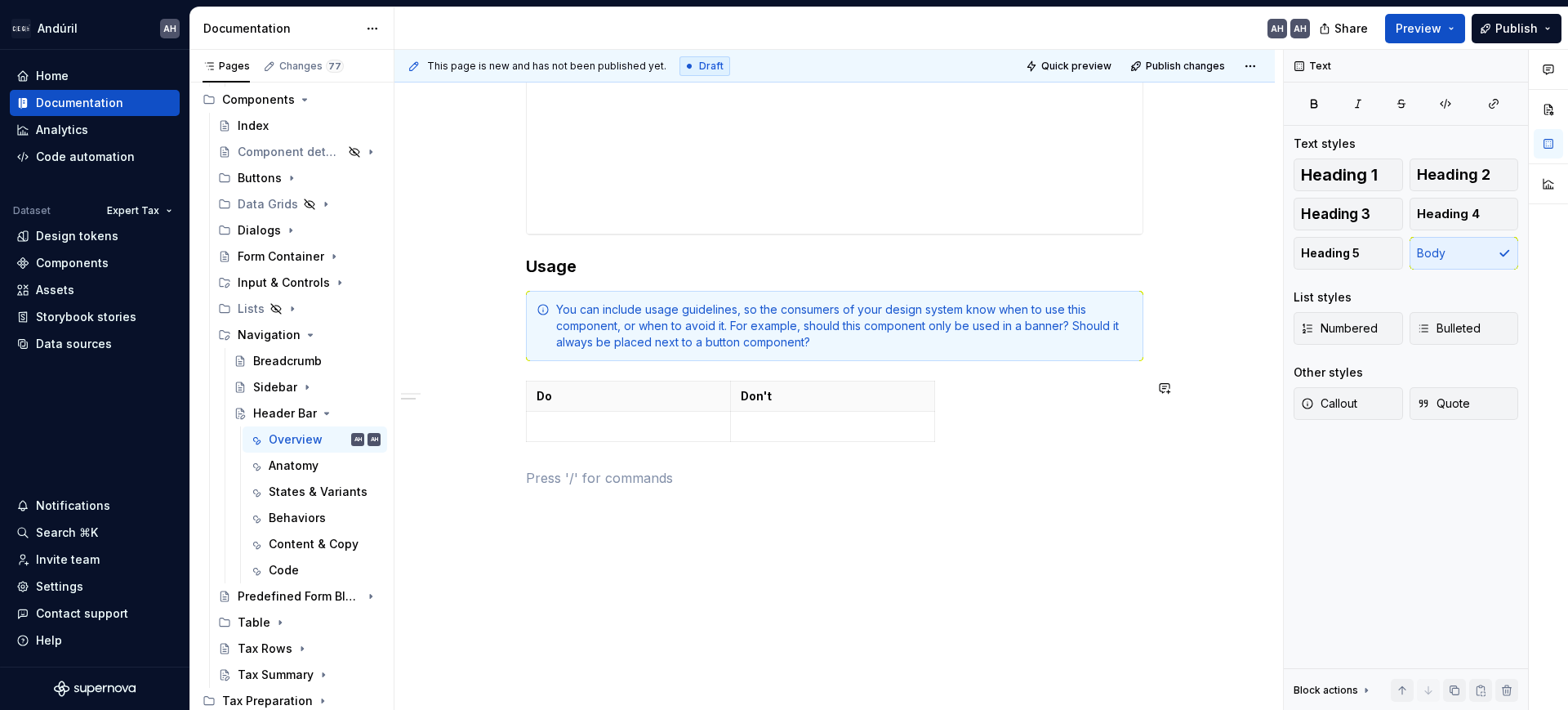
scroll to position [736, 0]
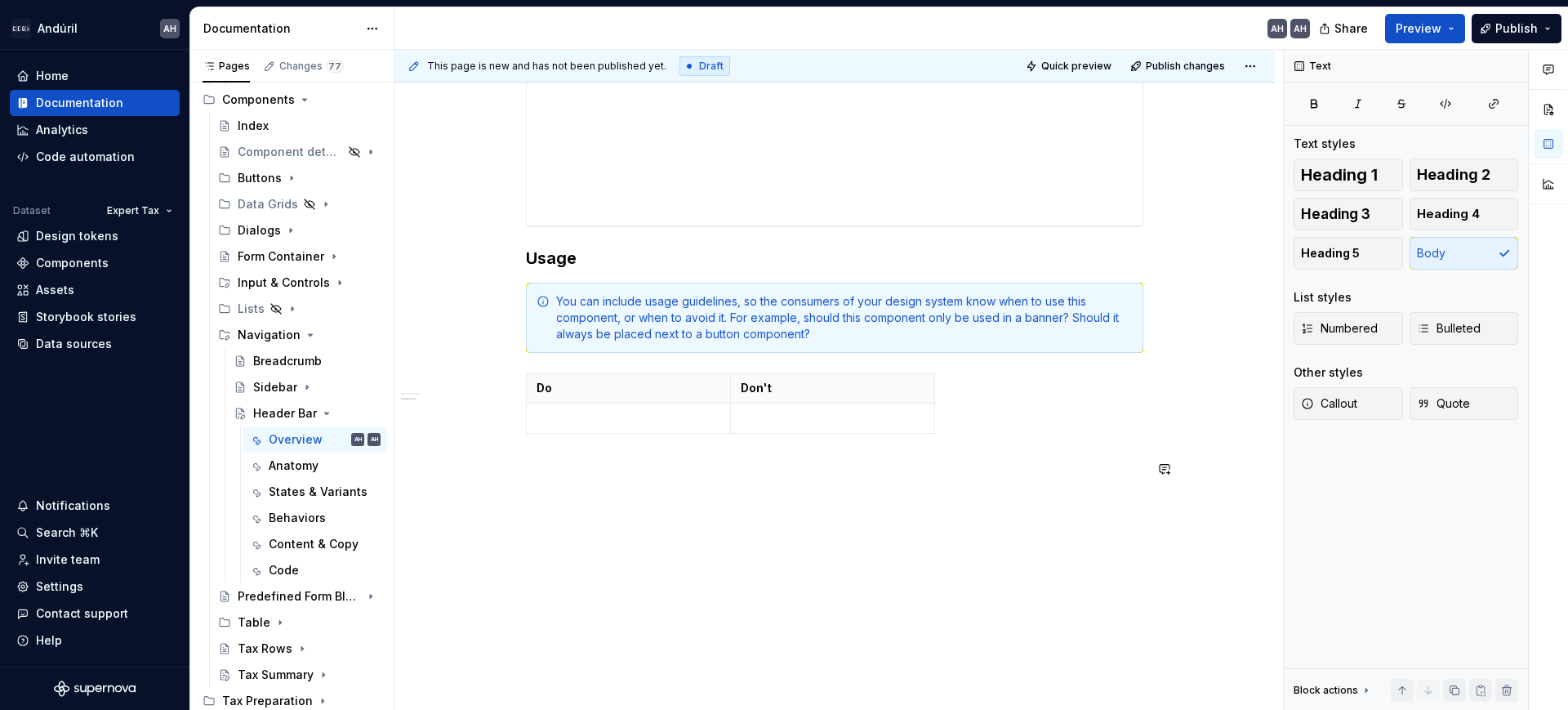
click at [730, 483] on div "**********" at bounding box center [834, 43] width 618 height 912
click at [600, 470] on p at bounding box center [834, 469] width 618 height 19
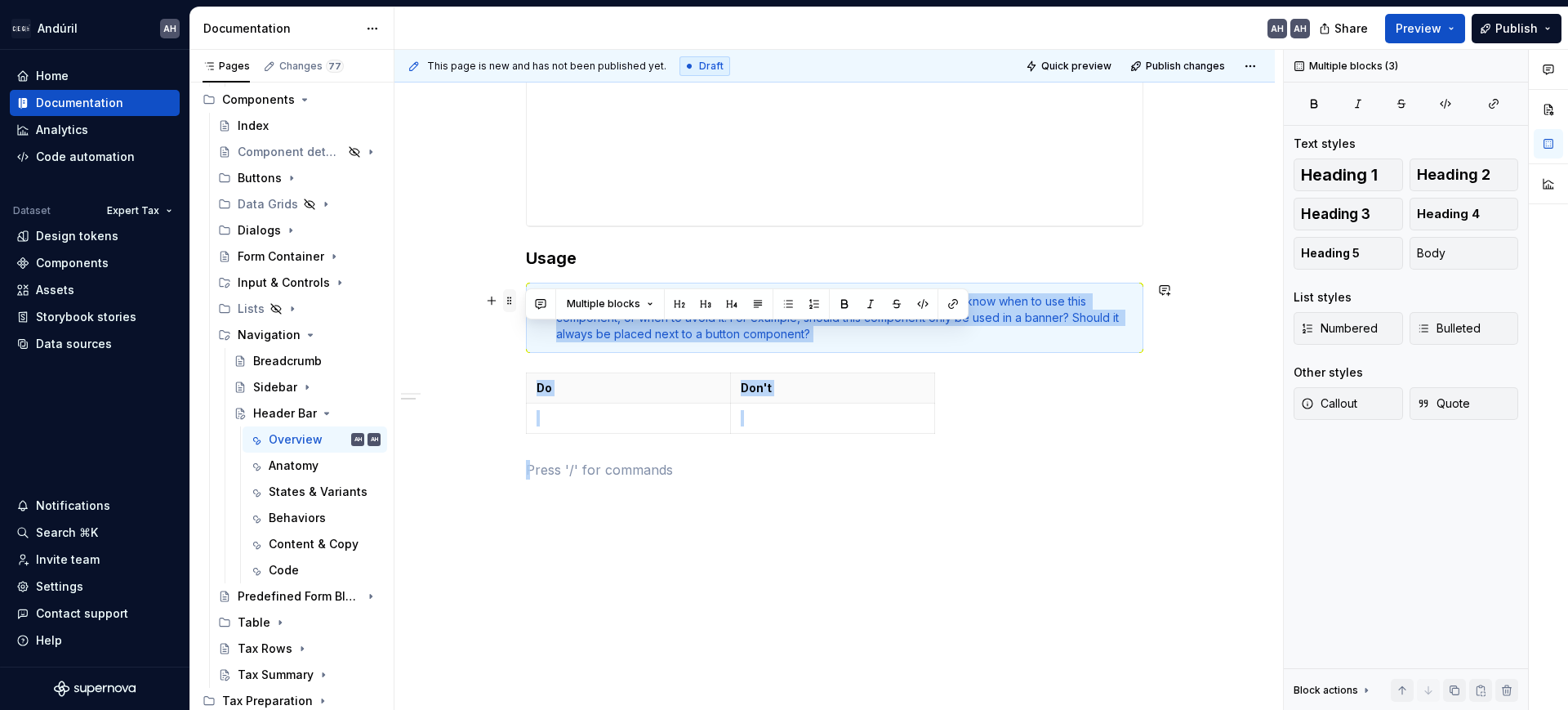
drag, startPoint x: 569, startPoint y: 468, endPoint x: 512, endPoint y: 298, distance: 179.3
click at [510, 327] on div "**********" at bounding box center [834, 130] width 880 height 1164
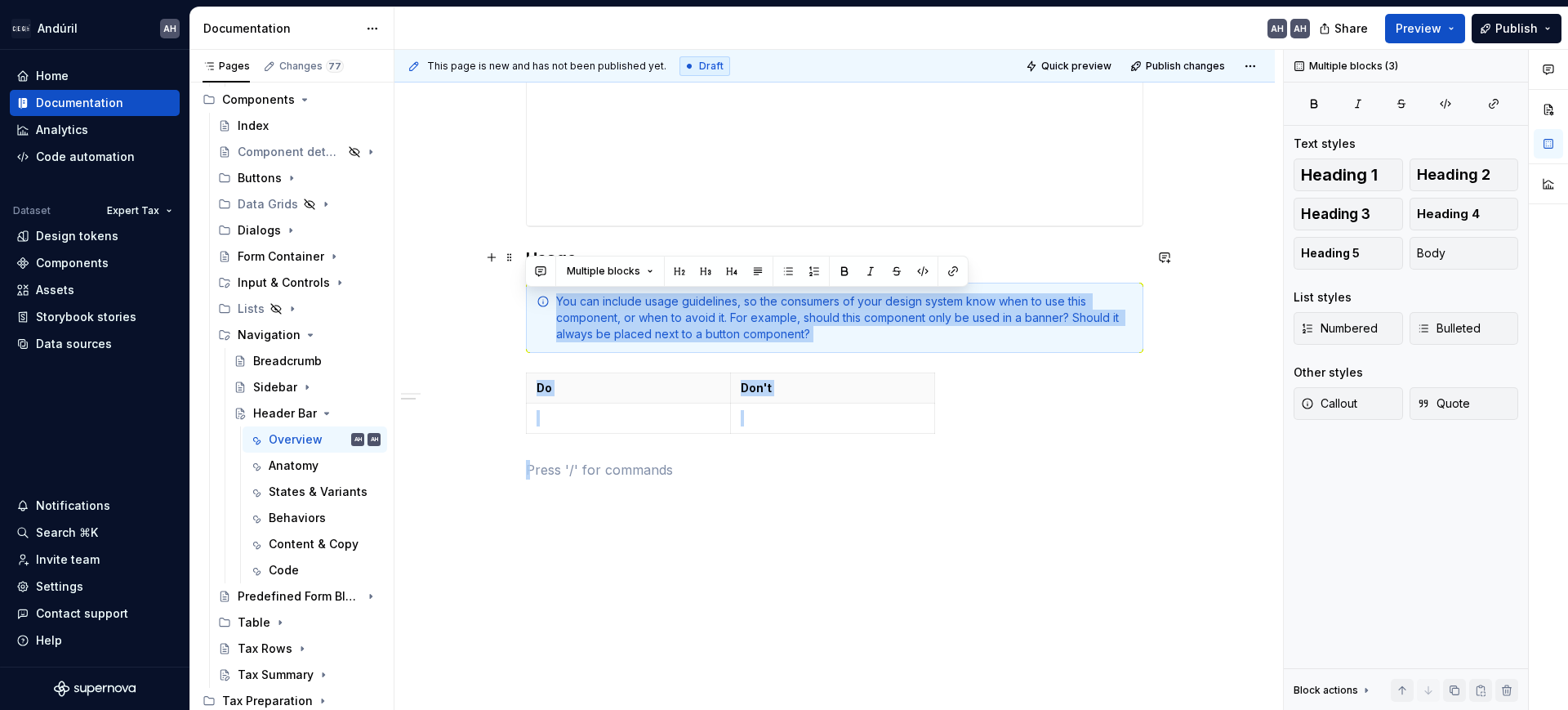
click at [527, 251] on h3 "Usage" at bounding box center [834, 258] width 618 height 23
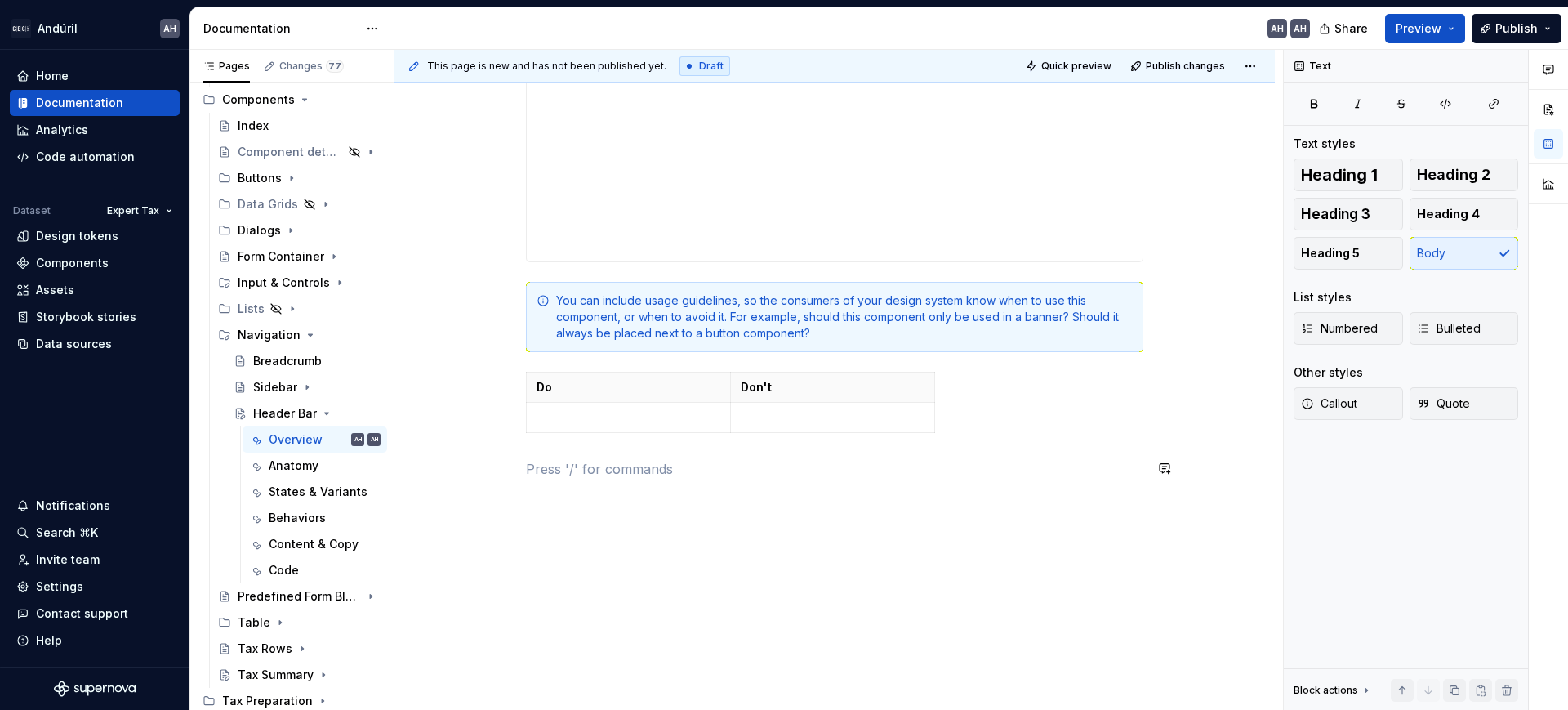
scroll to position [700, 0]
click at [538, 322] on div "You can include usage guidelines, so the consumers of your design system know w…" at bounding box center [834, 318] width 618 height 71
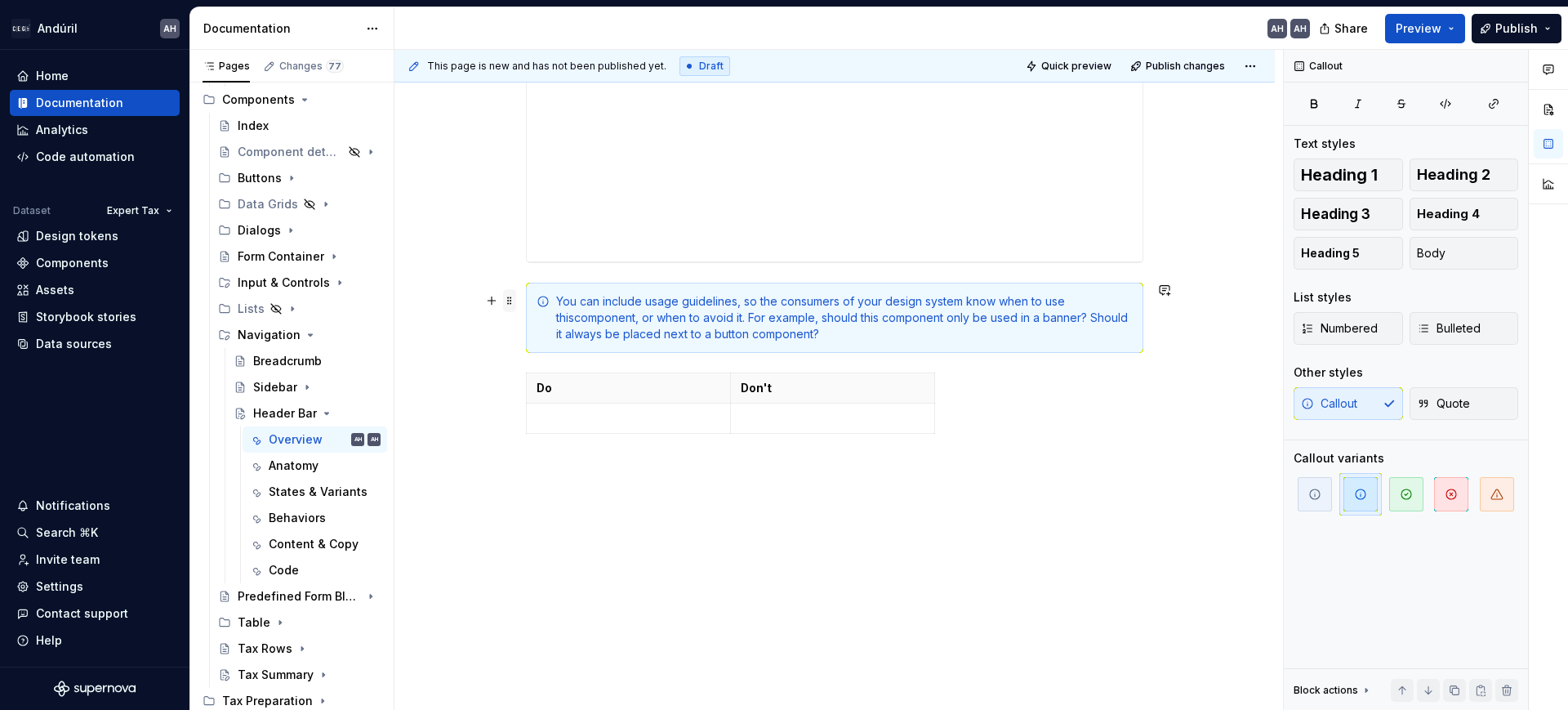
click at [504, 297] on span at bounding box center [510, 300] width 13 height 23
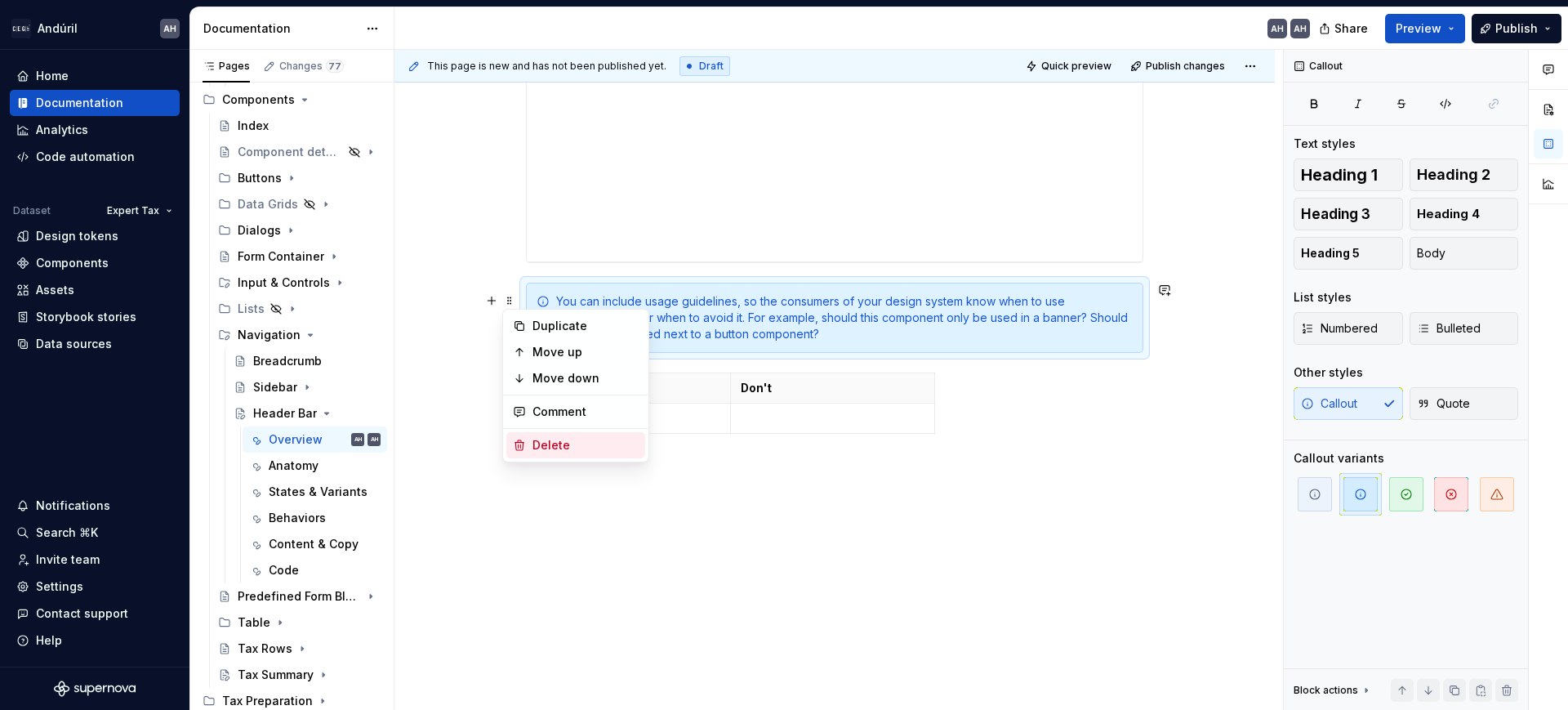
click at [548, 445] on div "Delete" at bounding box center [586, 445] width 106 height 17
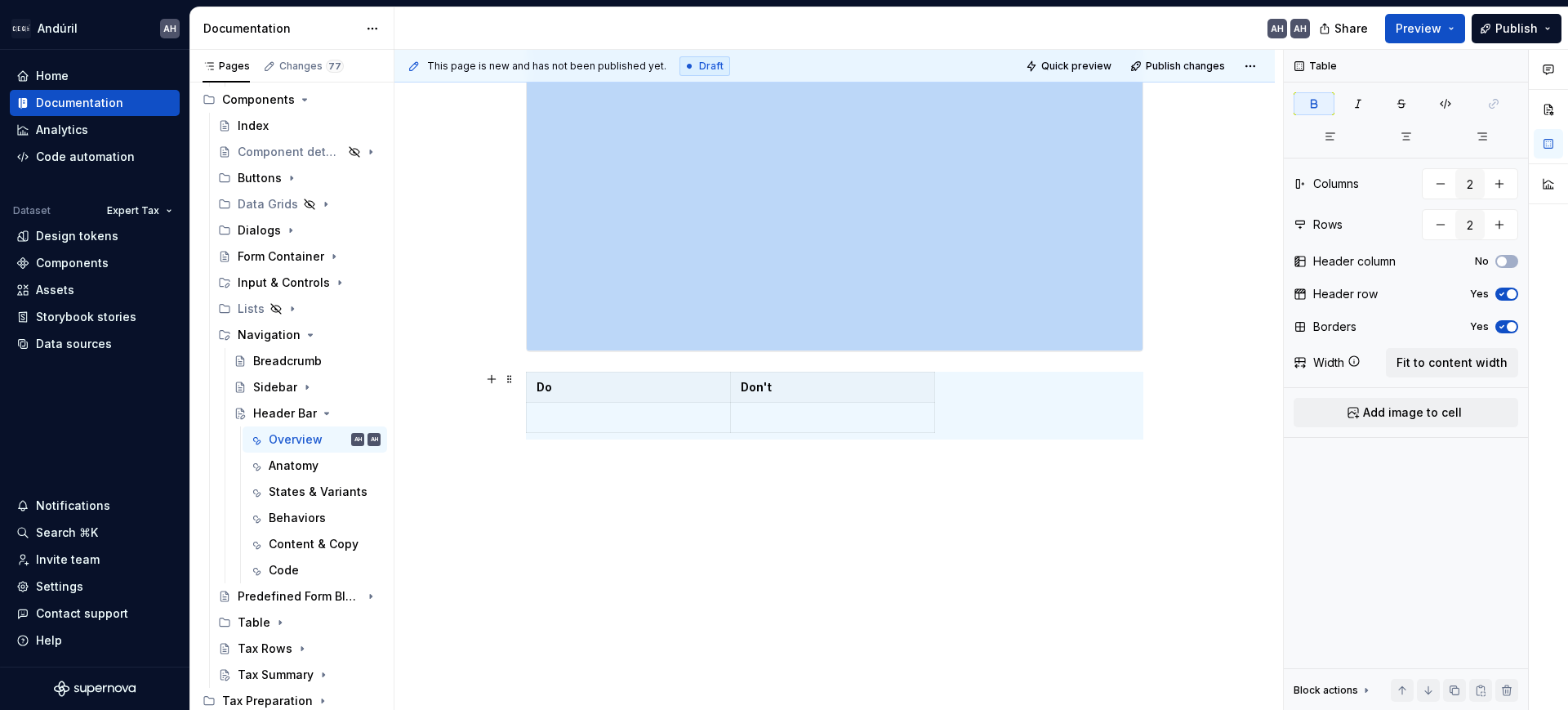
scroll to position [625, 0]
click at [510, 367] on span at bounding box center [510, 378] width 13 height 23
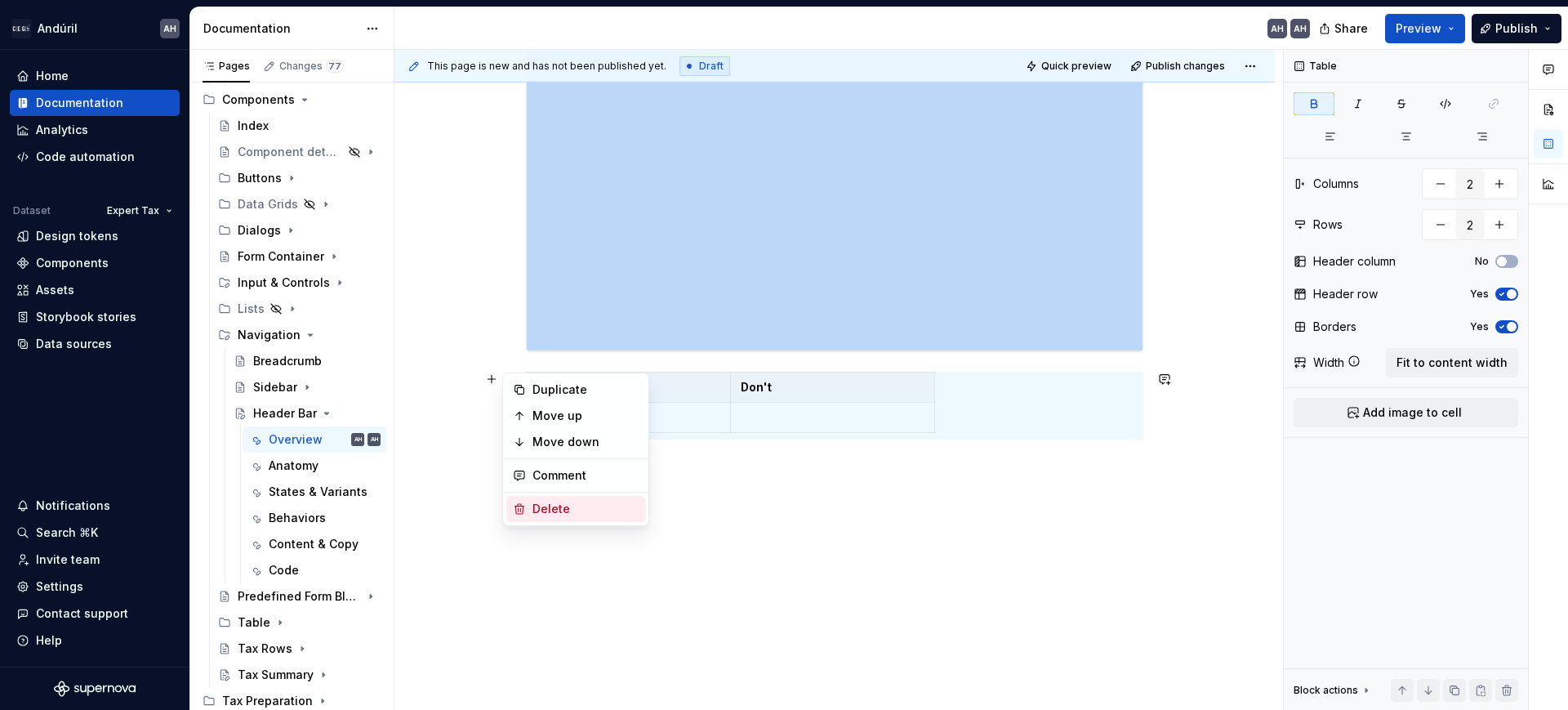
click at [534, 501] on div "Delete" at bounding box center [586, 509] width 106 height 17
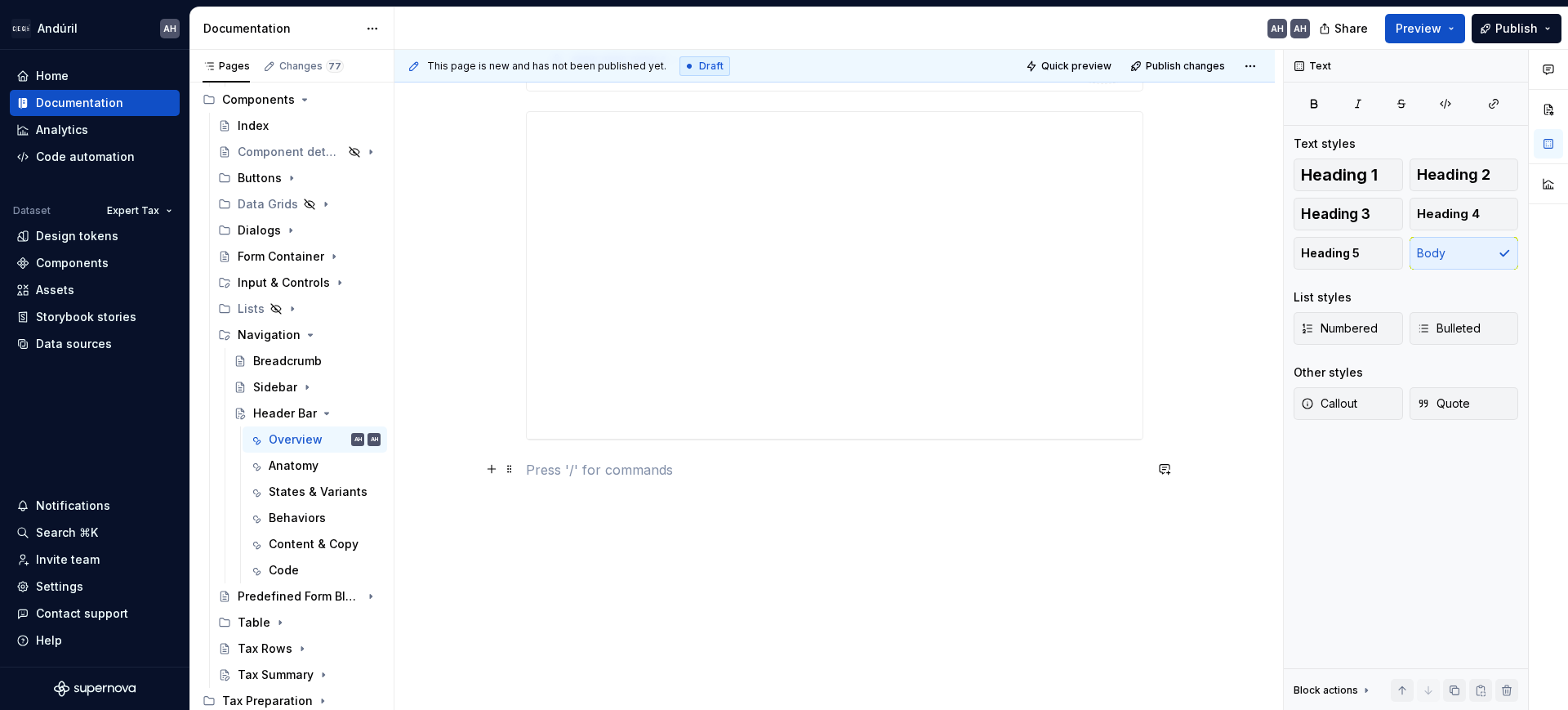
click at [680, 475] on p at bounding box center [834, 469] width 618 height 19
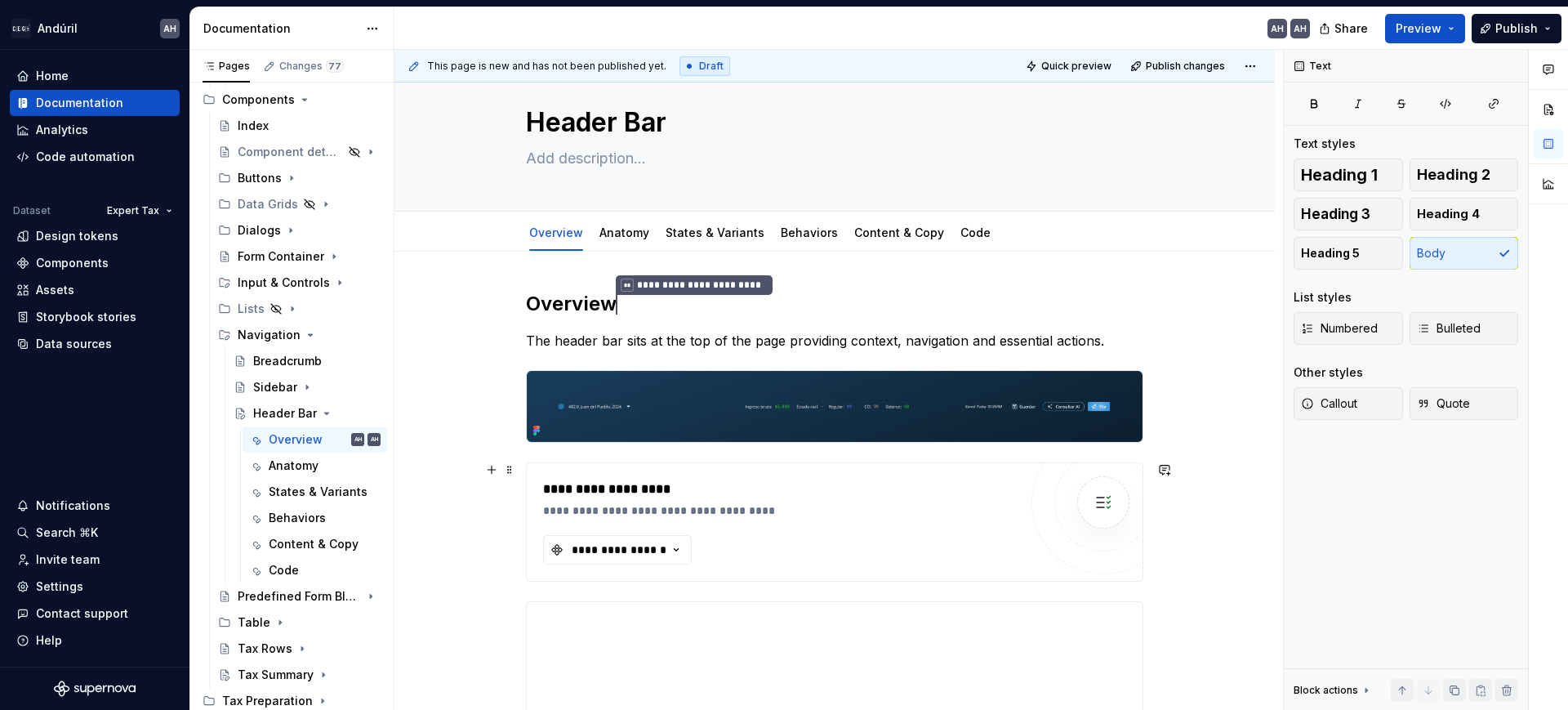
scroll to position [11, 0]
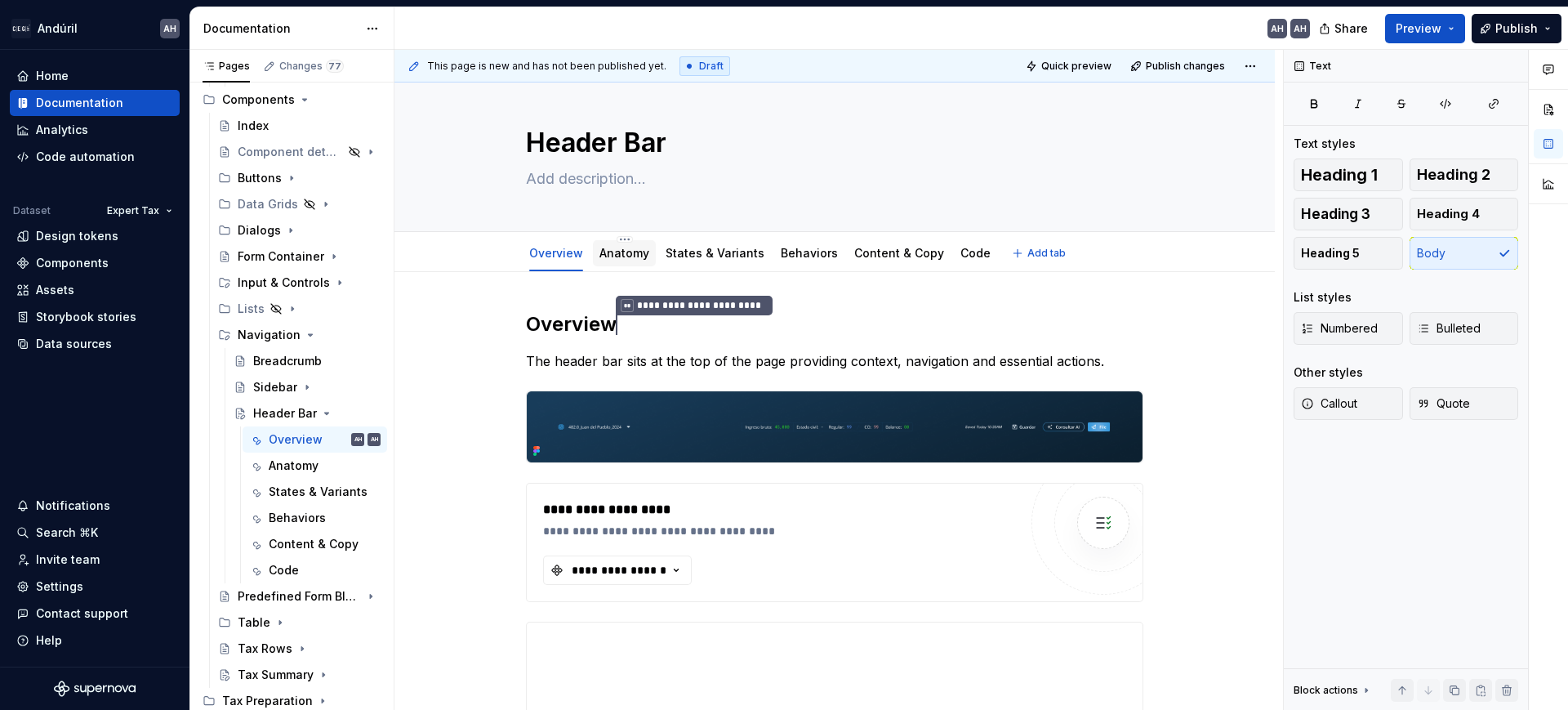
click at [626, 254] on link "Anatomy" at bounding box center [624, 253] width 50 height 14
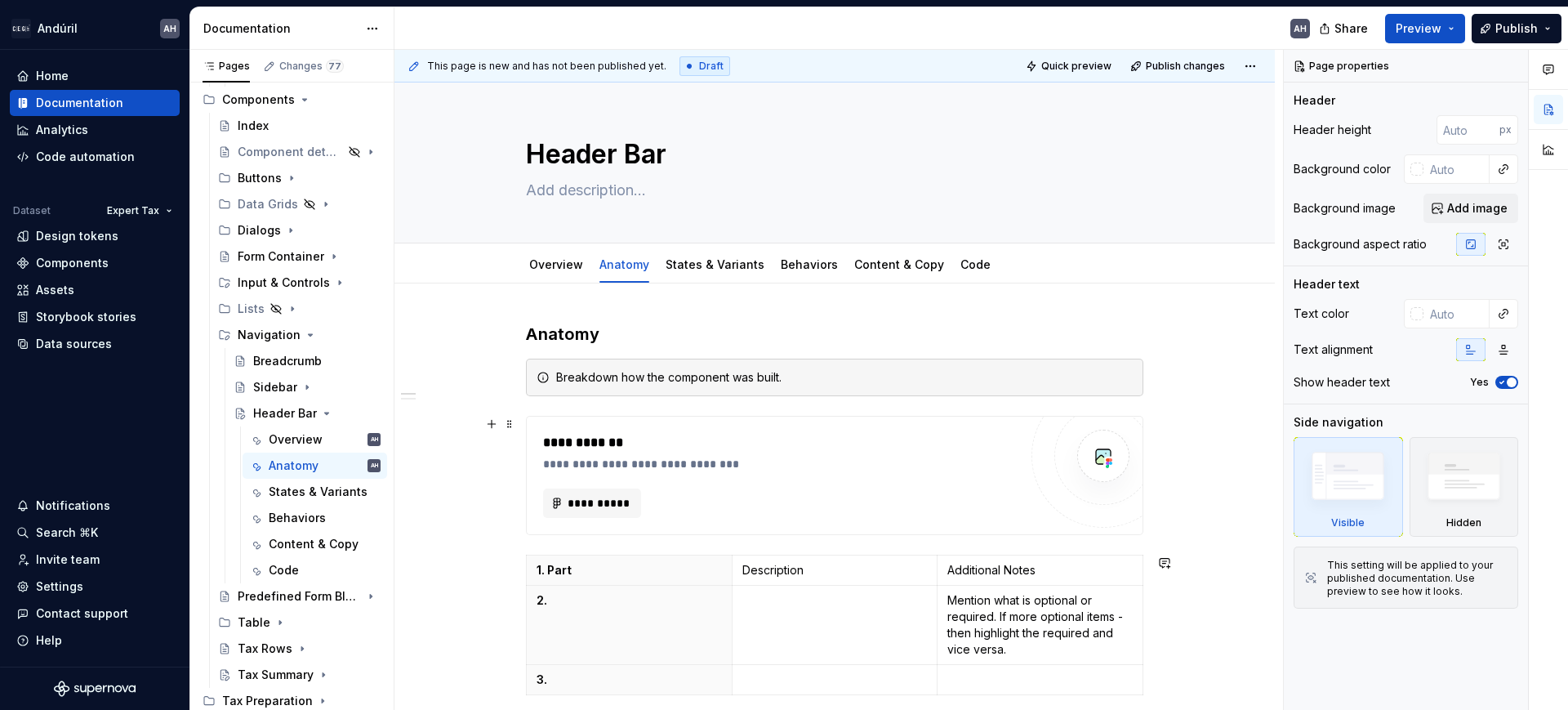
type textarea "*"
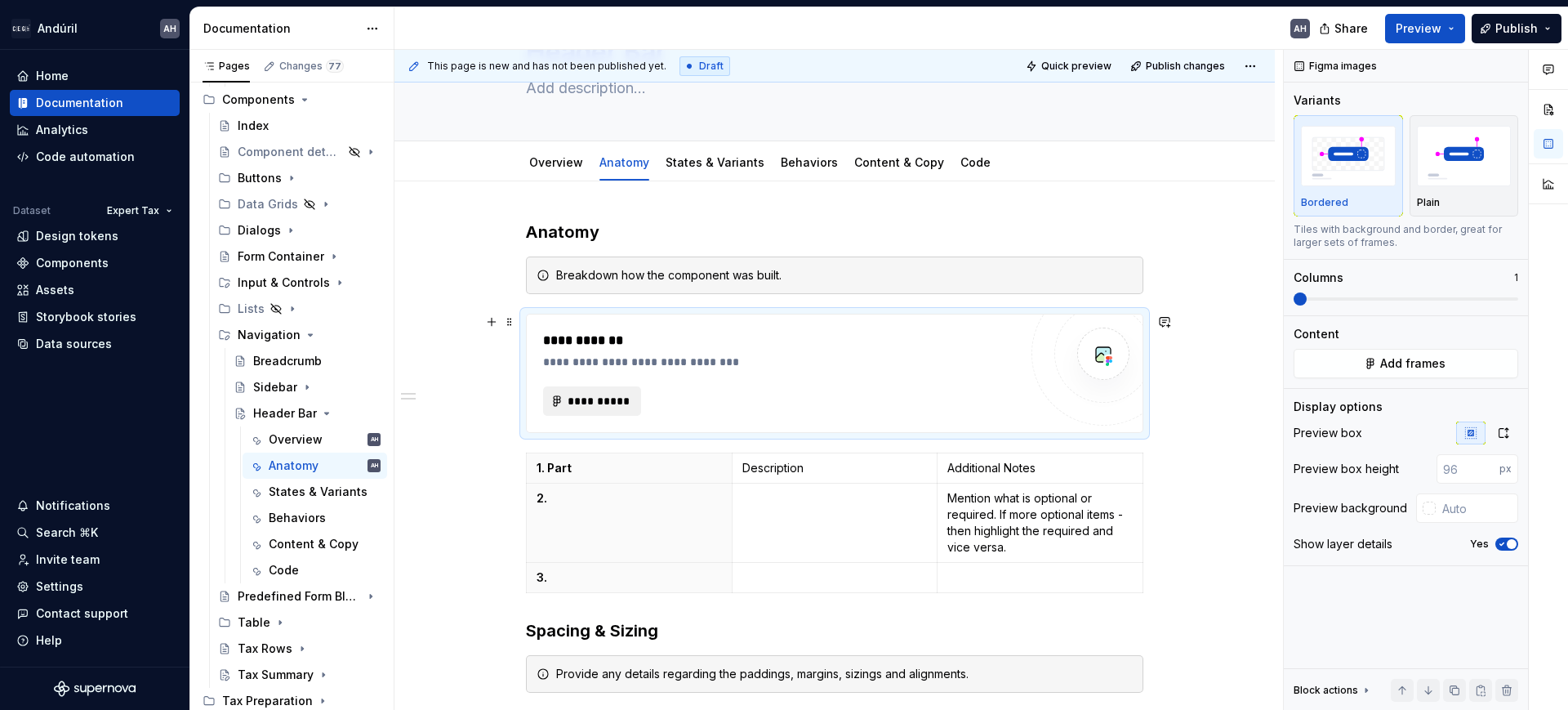
click at [619, 402] on span "**********" at bounding box center [598, 401] width 63 height 17
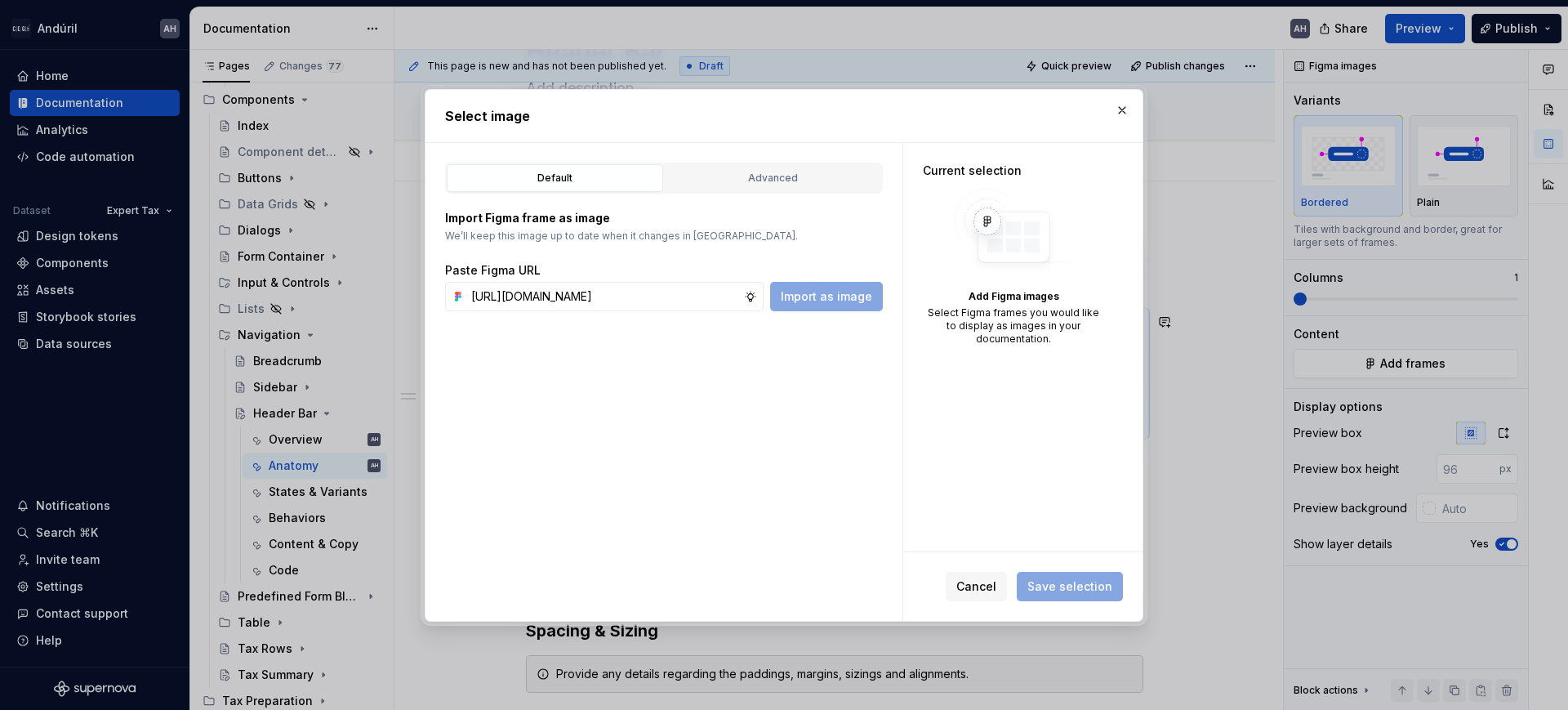
scroll to position [0, 480]
type input "https://www.figma.com/design/sXgWr4DmDXOOo84QCxoaGK/Tax-Framework-Components?no…"
click at [828, 292] on span "Import as image" at bounding box center [827, 297] width 92 height 17
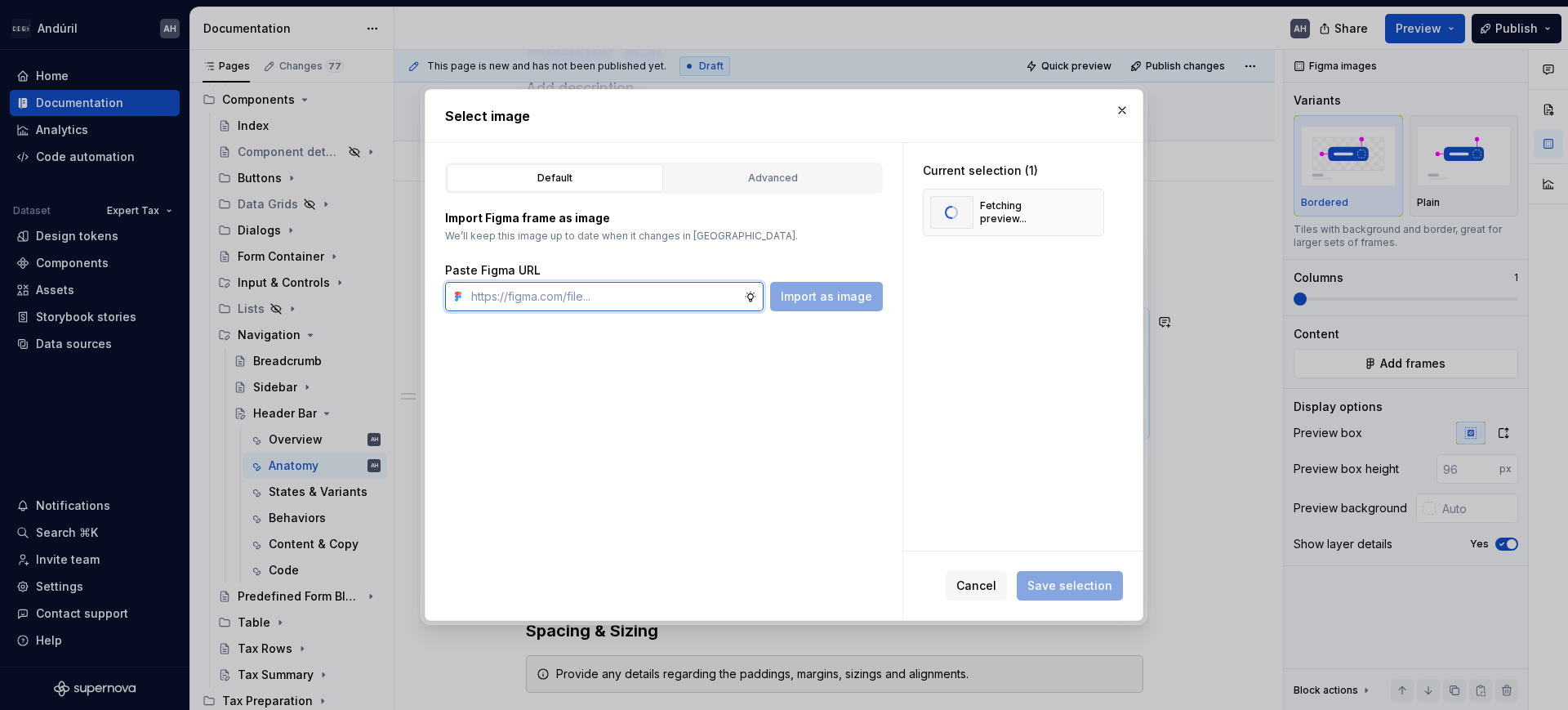
click at [662, 287] on input "text" at bounding box center [604, 297] width 279 height 29
click at [756, 245] on div "Import Figma frame as image We’ll keep this image up to date when it changes in…" at bounding box center [664, 261] width 438 height 101
click at [1123, 107] on button "button" at bounding box center [1122, 110] width 23 height 23
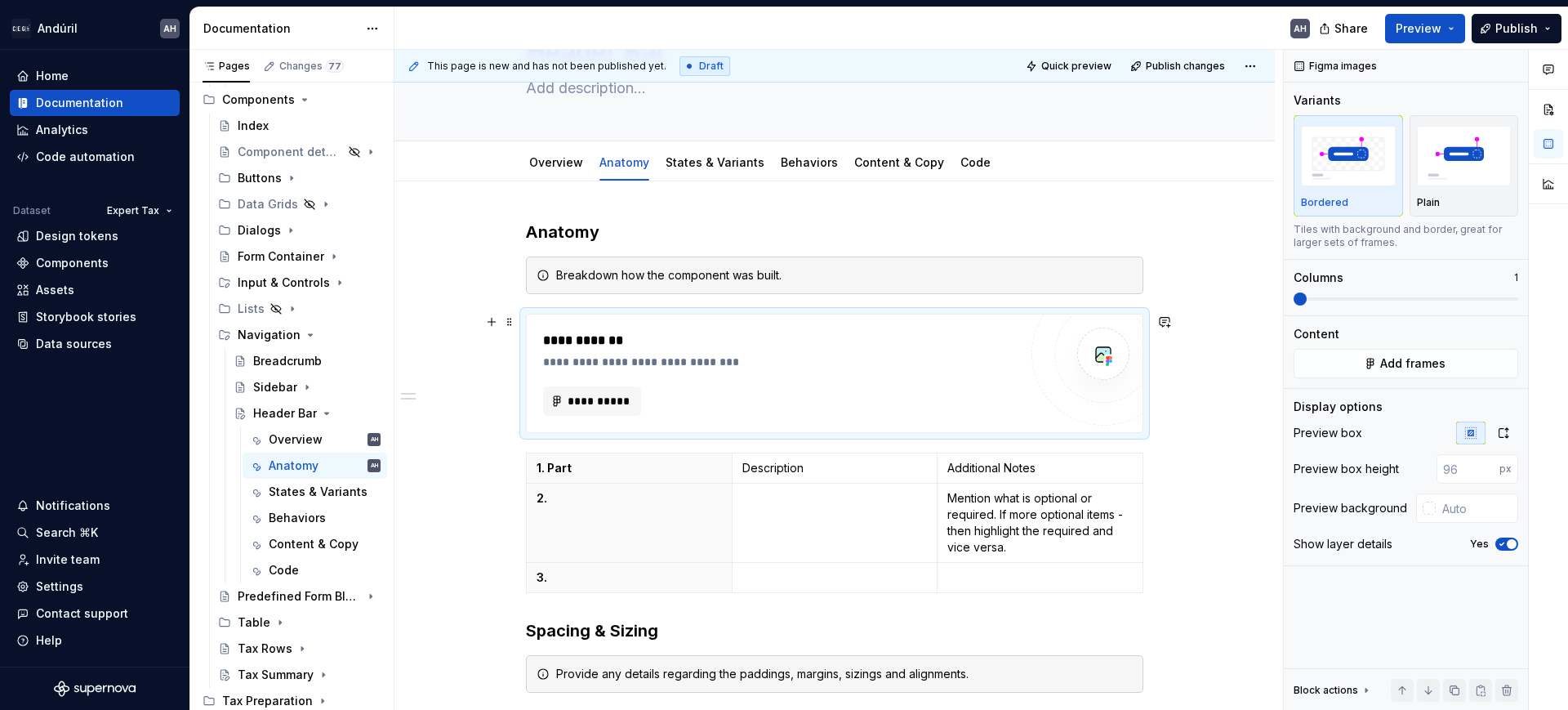
click at [727, 396] on div "**********" at bounding box center [781, 401] width 476 height 29
click at [759, 251] on div "**********" at bounding box center [834, 546] width 618 height 650
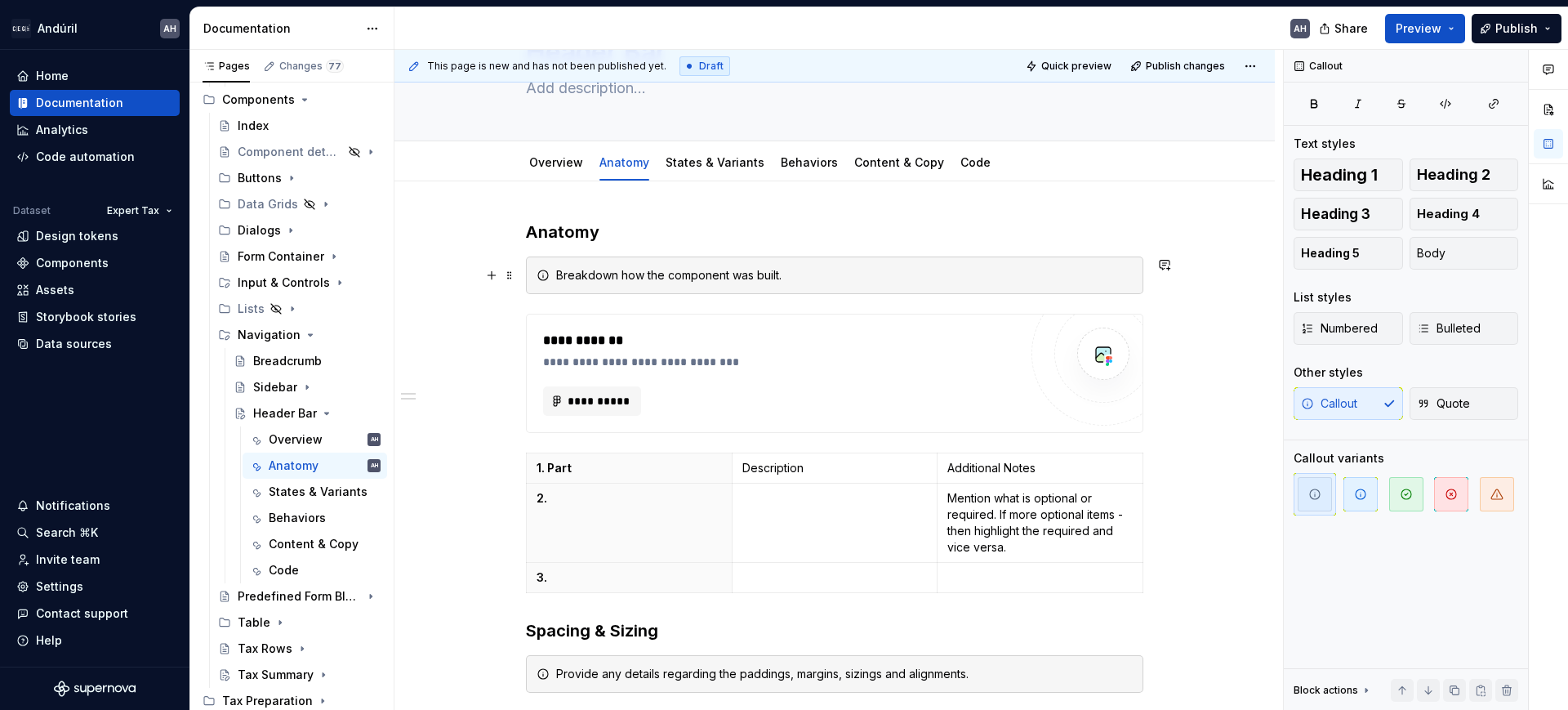
click at [725, 273] on div "Breakdown how the component was built." at bounding box center [845, 276] width 577 height 17
click at [538, 276] on icon at bounding box center [543, 276] width 13 height 13
click at [515, 272] on span at bounding box center [510, 275] width 13 height 23
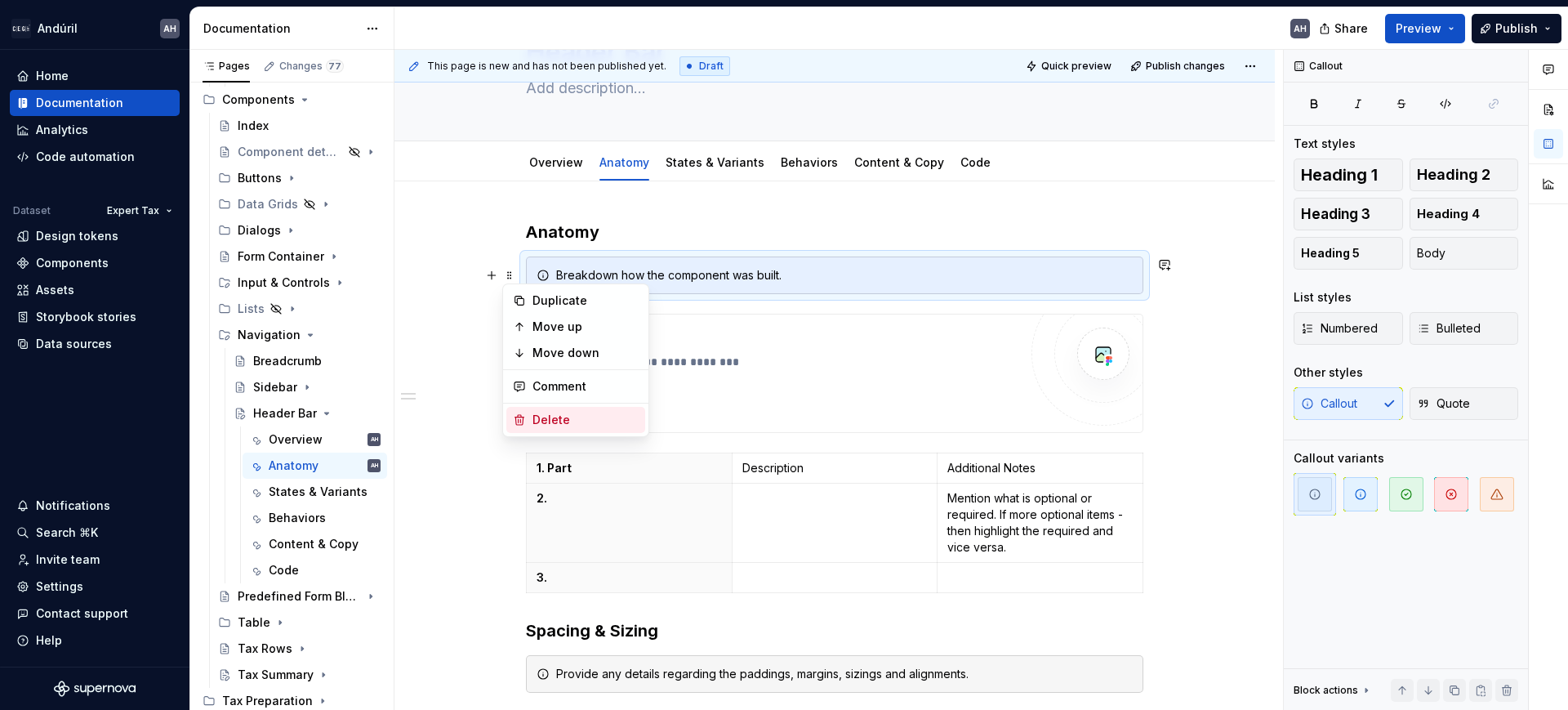
click at [543, 411] on div "Delete" at bounding box center [586, 420] width 106 height 17
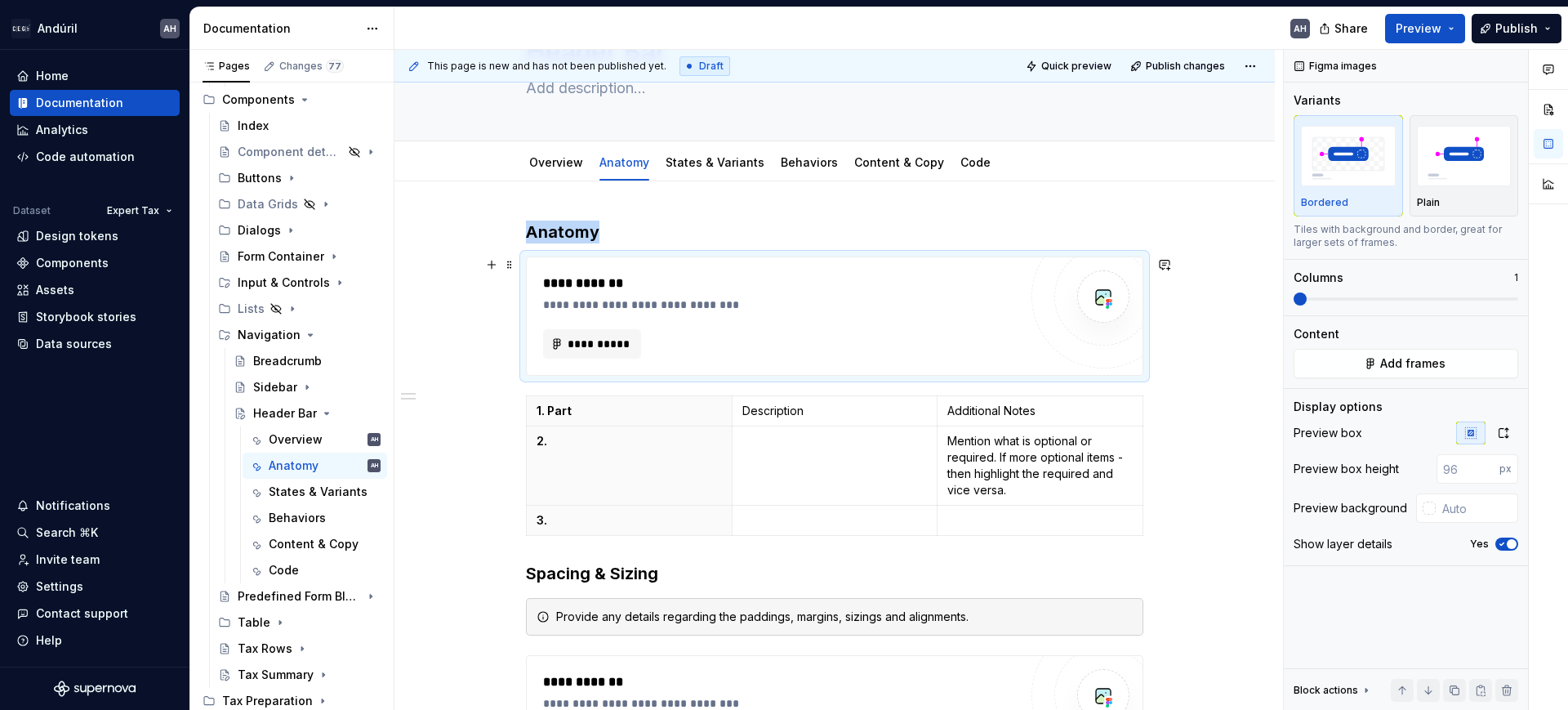
click at [623, 290] on div "**********" at bounding box center [781, 283] width 476 height 19
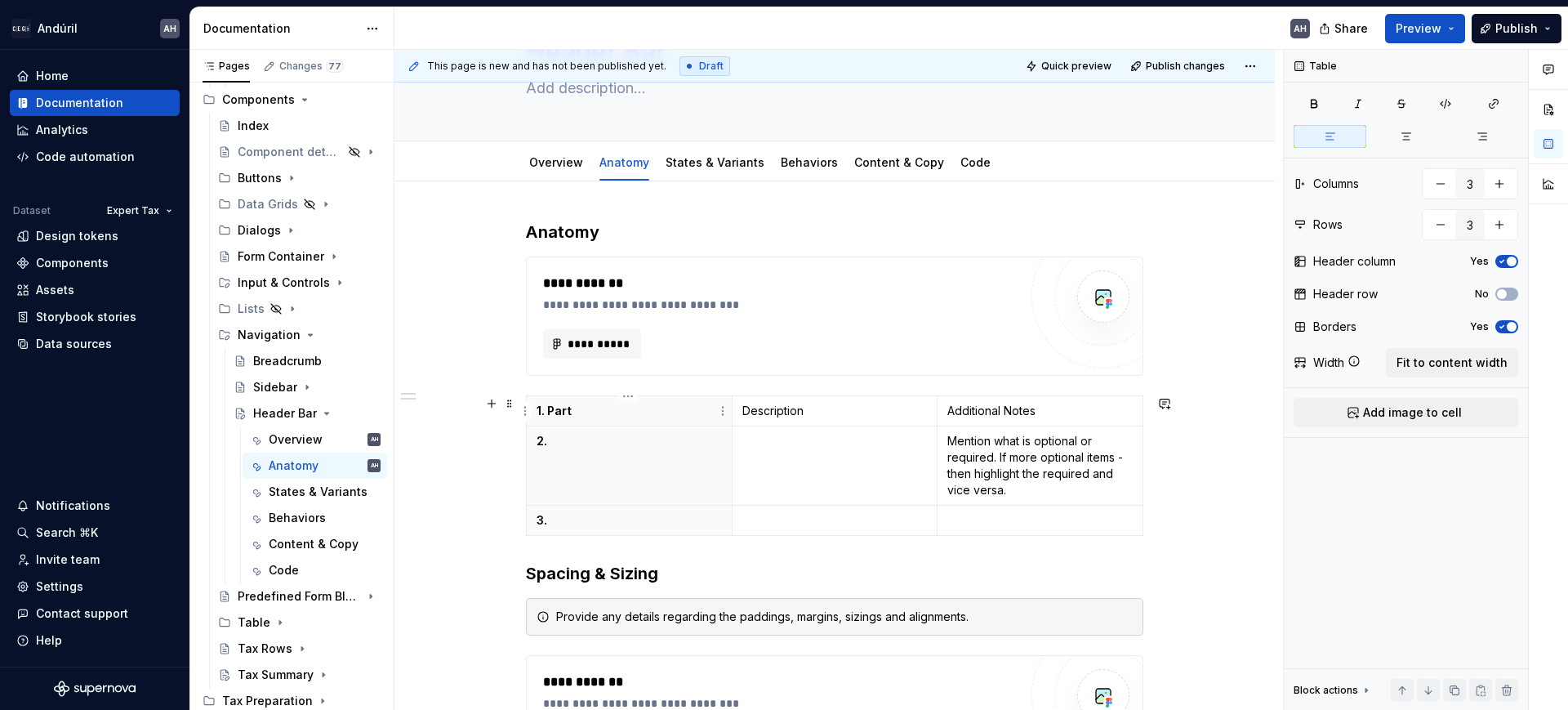
click at [607, 410] on p "1. Part" at bounding box center [630, 411] width 185 height 17
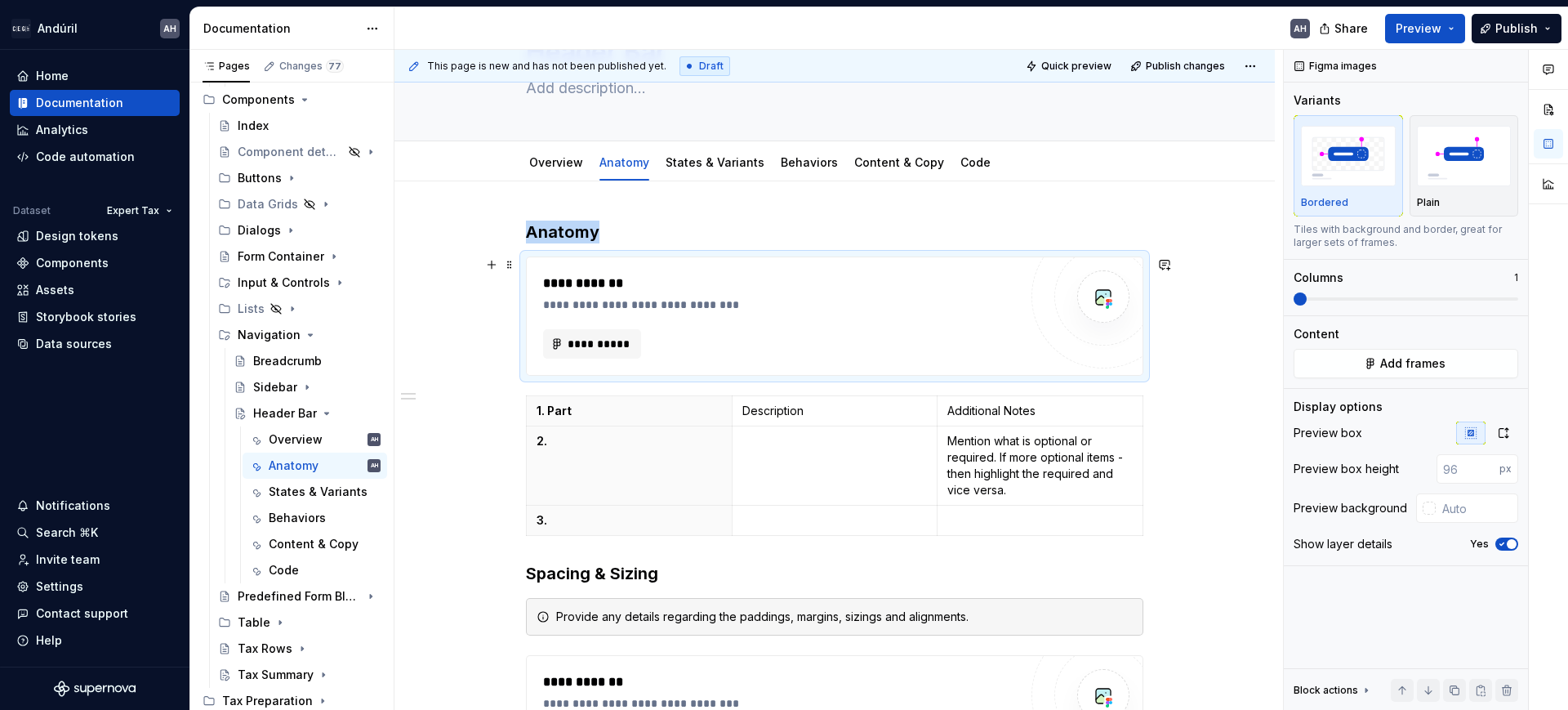
click at [780, 330] on div "**********" at bounding box center [781, 344] width 476 height 29
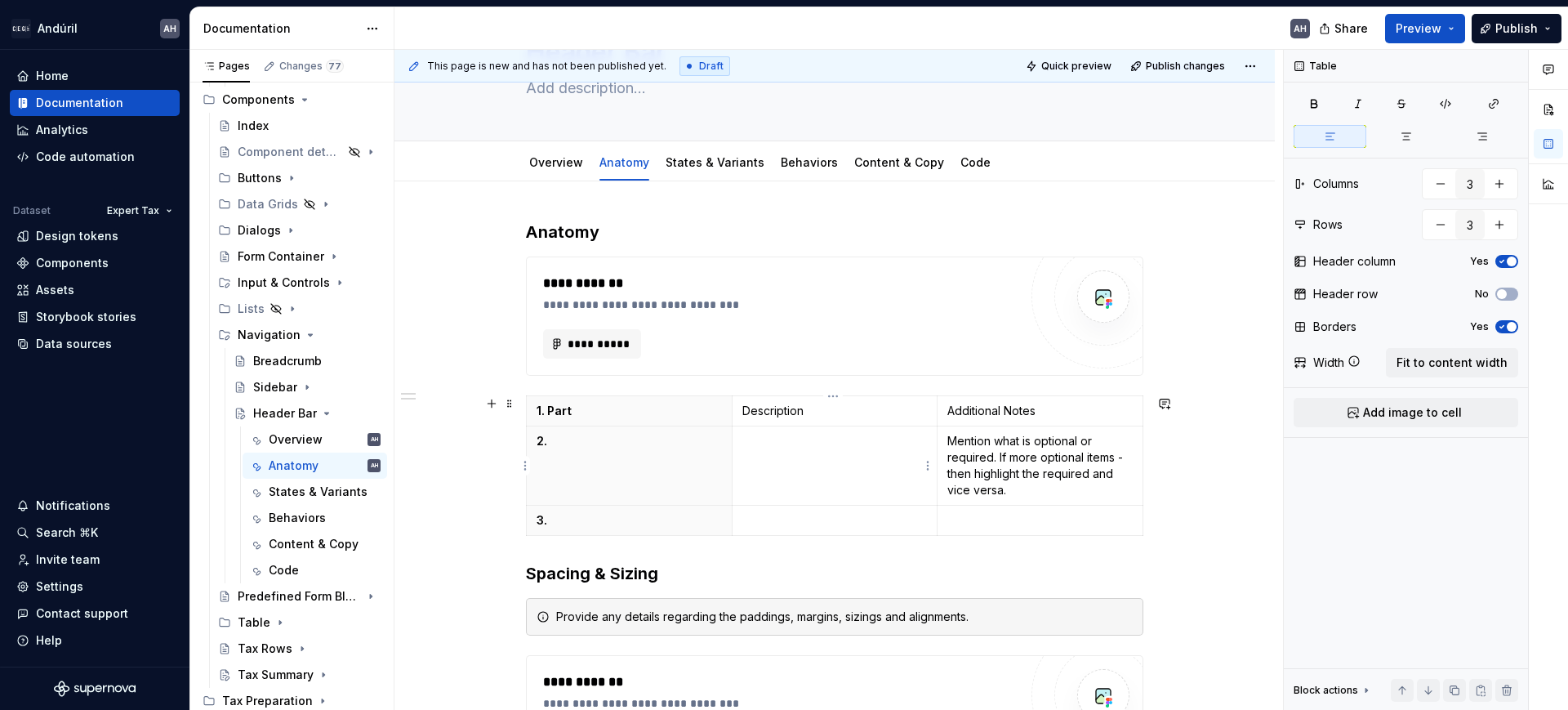
click at [824, 445] on p at bounding box center [835, 442] width 185 height 17
click at [1044, 456] on p "Mention what is optional or required. If more optional items - then highlight t…" at bounding box center [1040, 466] width 185 height 65
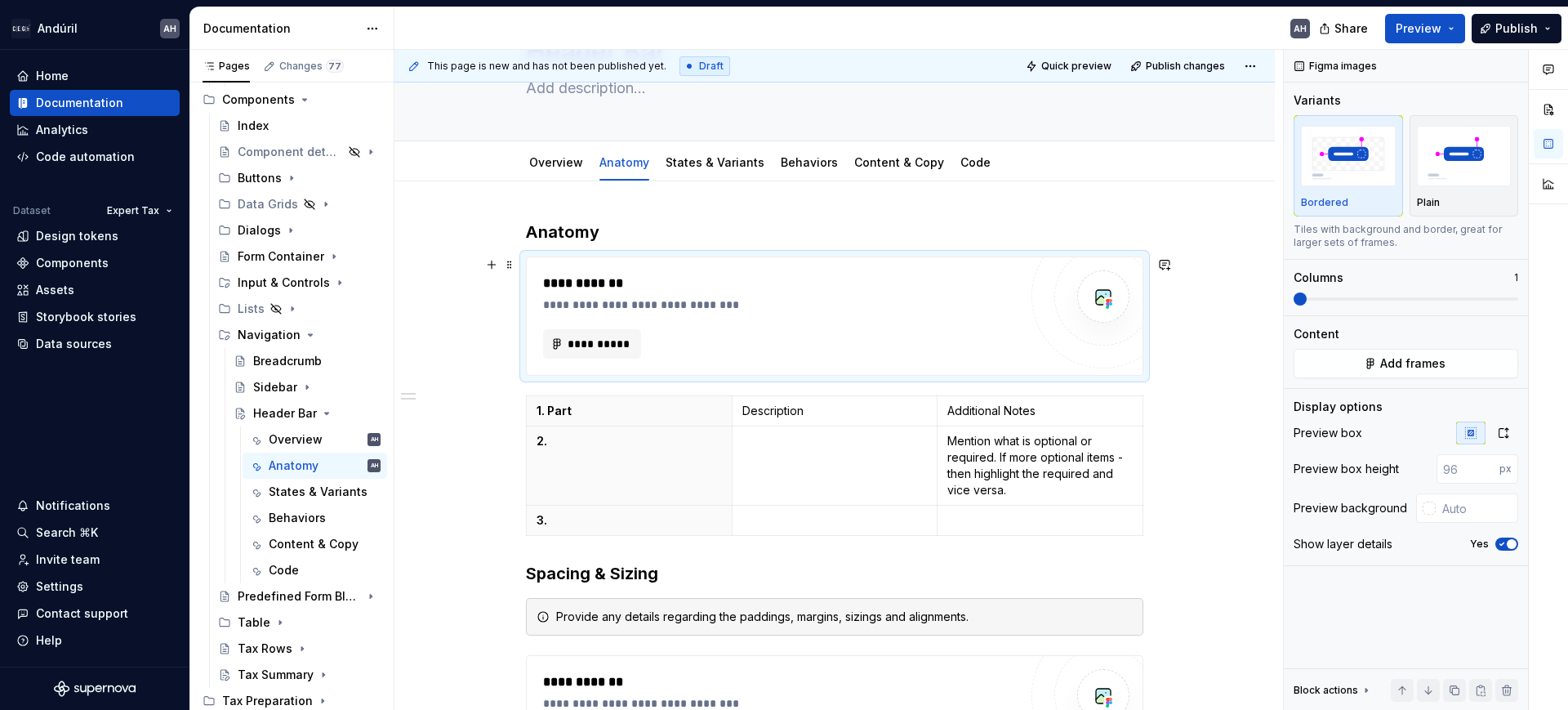
click at [703, 321] on div "**********" at bounding box center [781, 316] width 476 height 85
click at [576, 345] on span "**********" at bounding box center [598, 344] width 63 height 17
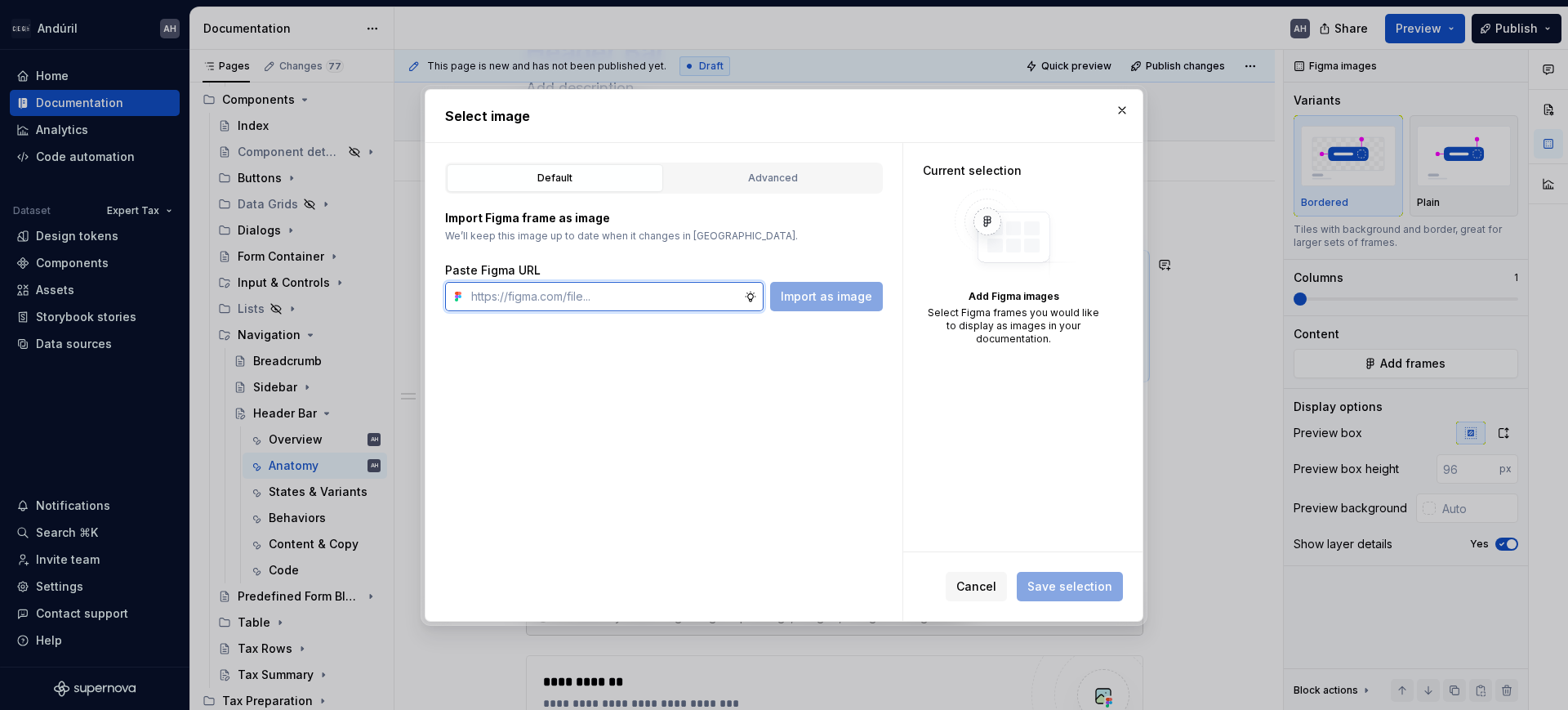
type textarea "*"
click at [582, 298] on input "text" at bounding box center [604, 297] width 279 height 29
paste input "https://www.figma.com/design/sXgWr4DmDXOOo84QCxoaGK/Tax-Framework-Components?no…"
type input "https://www.figma.com/design/sXgWr4DmDXOOo84QCxoaGK/Tax-Framework-Components?no…"
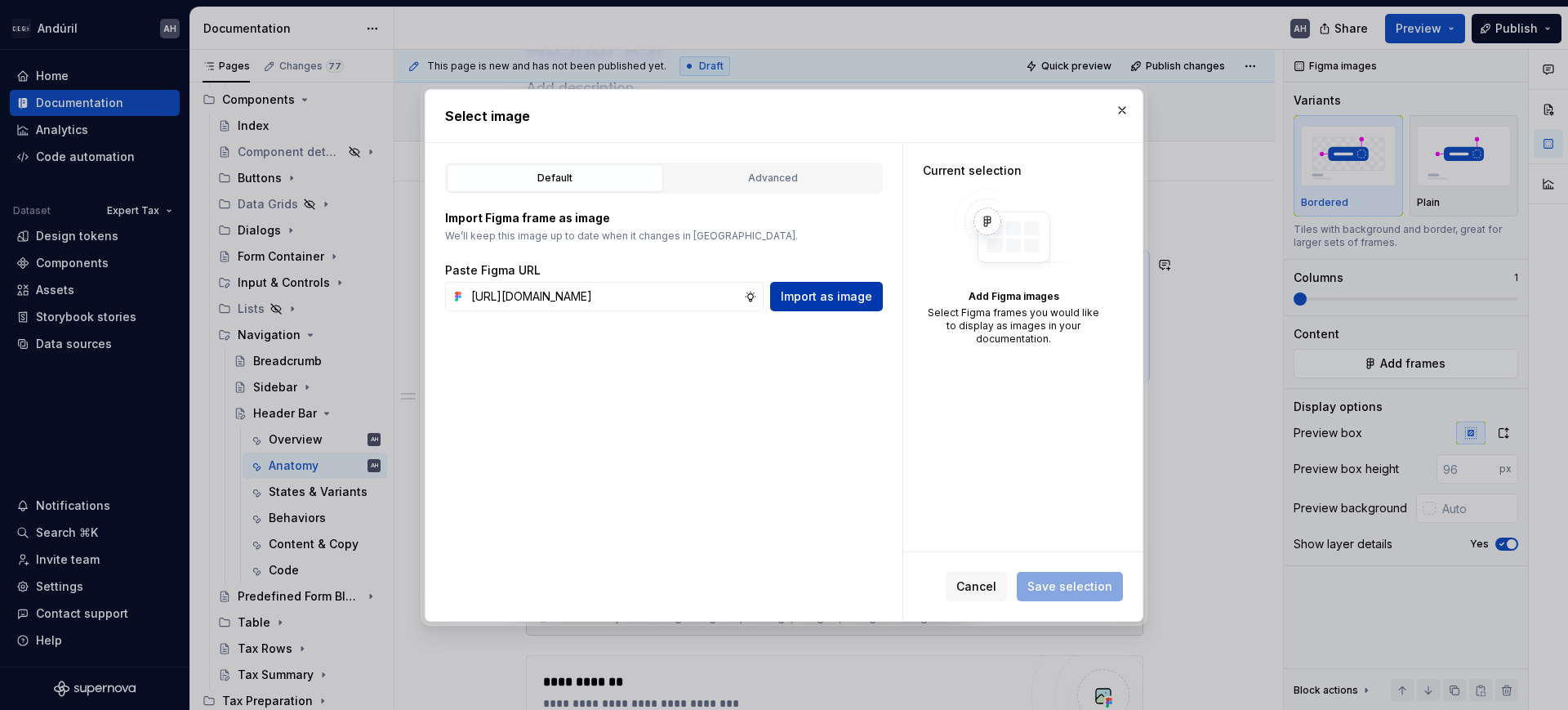
scroll to position [0, 0]
click at [850, 301] on span "Import as image" at bounding box center [827, 297] width 92 height 17
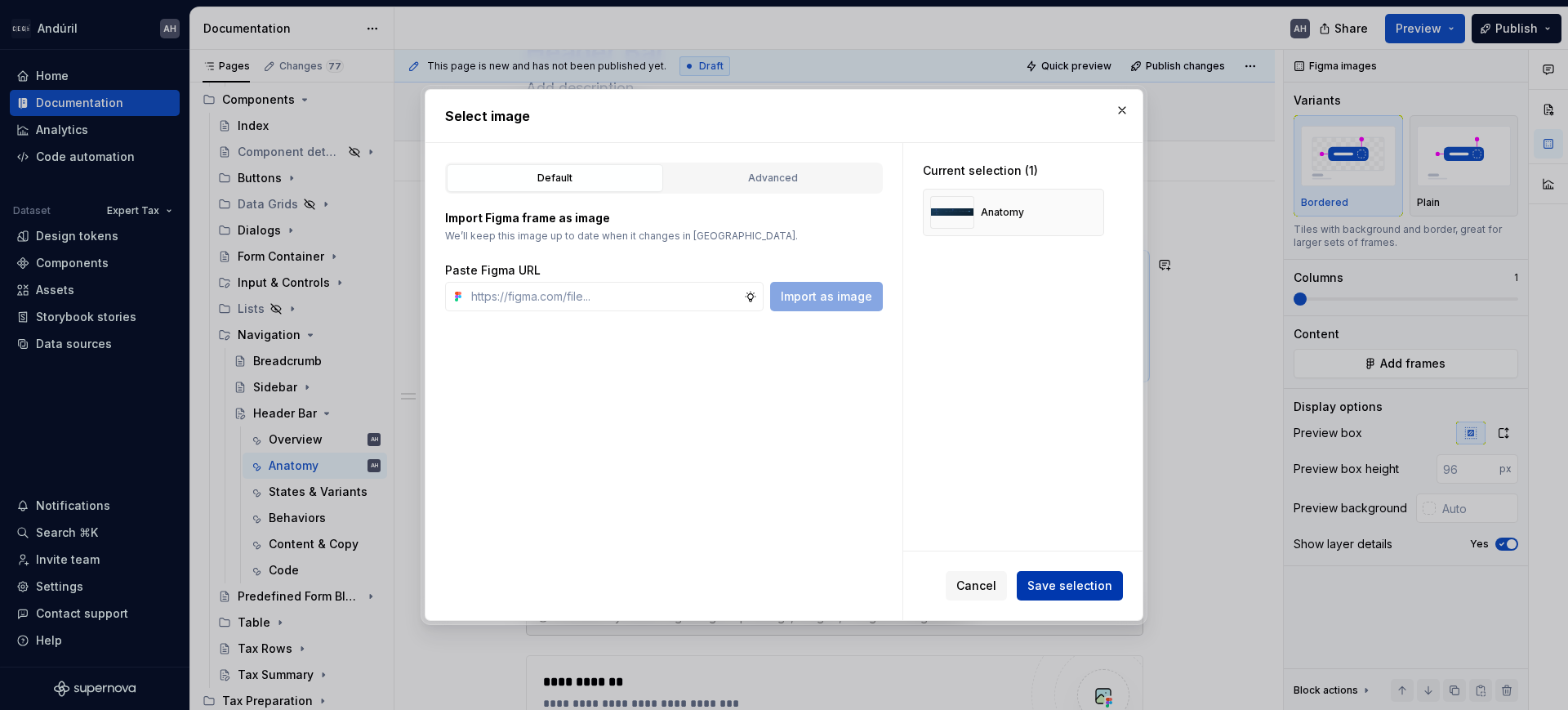
click at [1064, 587] on span "Save selection" at bounding box center [1070, 586] width 85 height 17
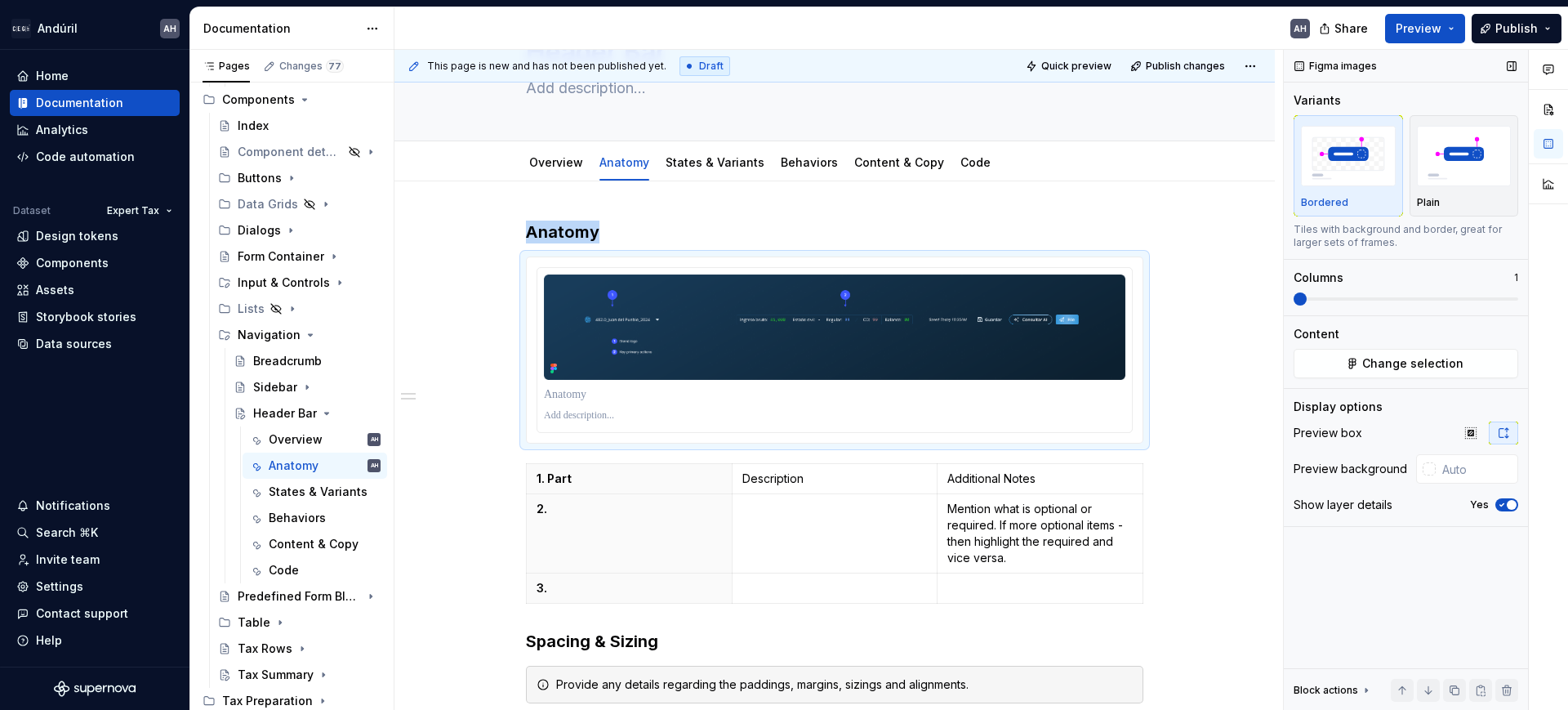
click at [1507, 503] on span "button" at bounding box center [1512, 505] width 10 height 10
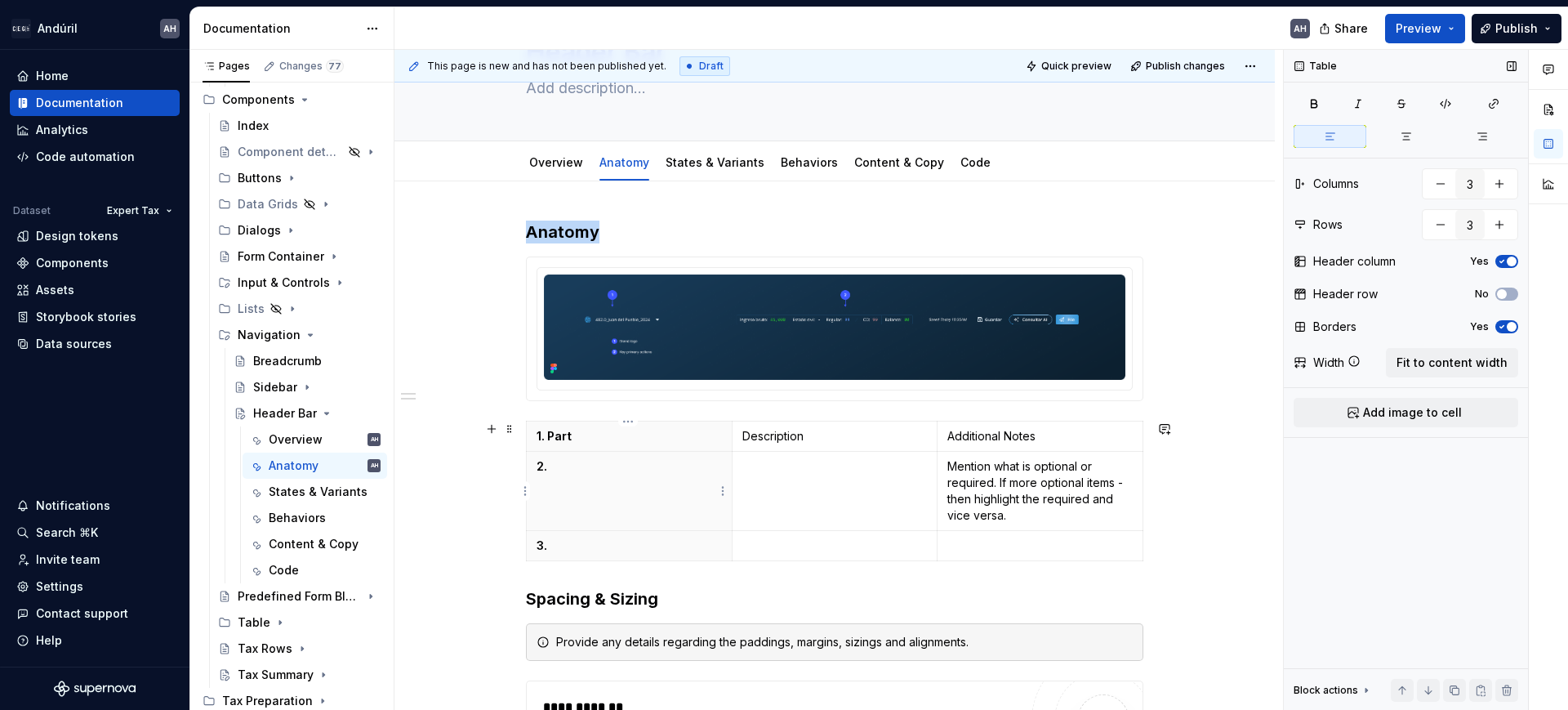
click at [693, 475] on th "2." at bounding box center [630, 491] width 206 height 79
type textarea "*"
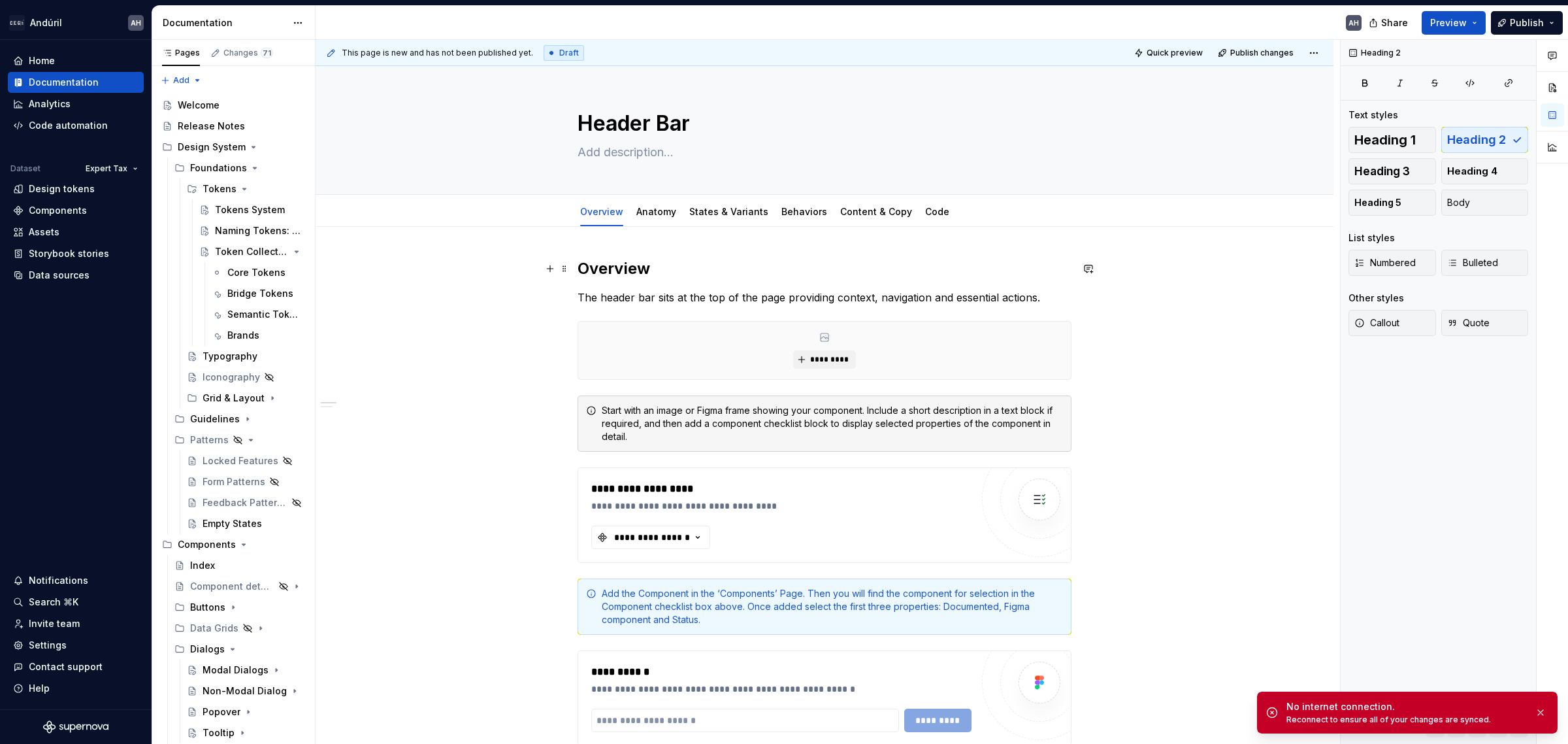
scroll to position [408, 0]
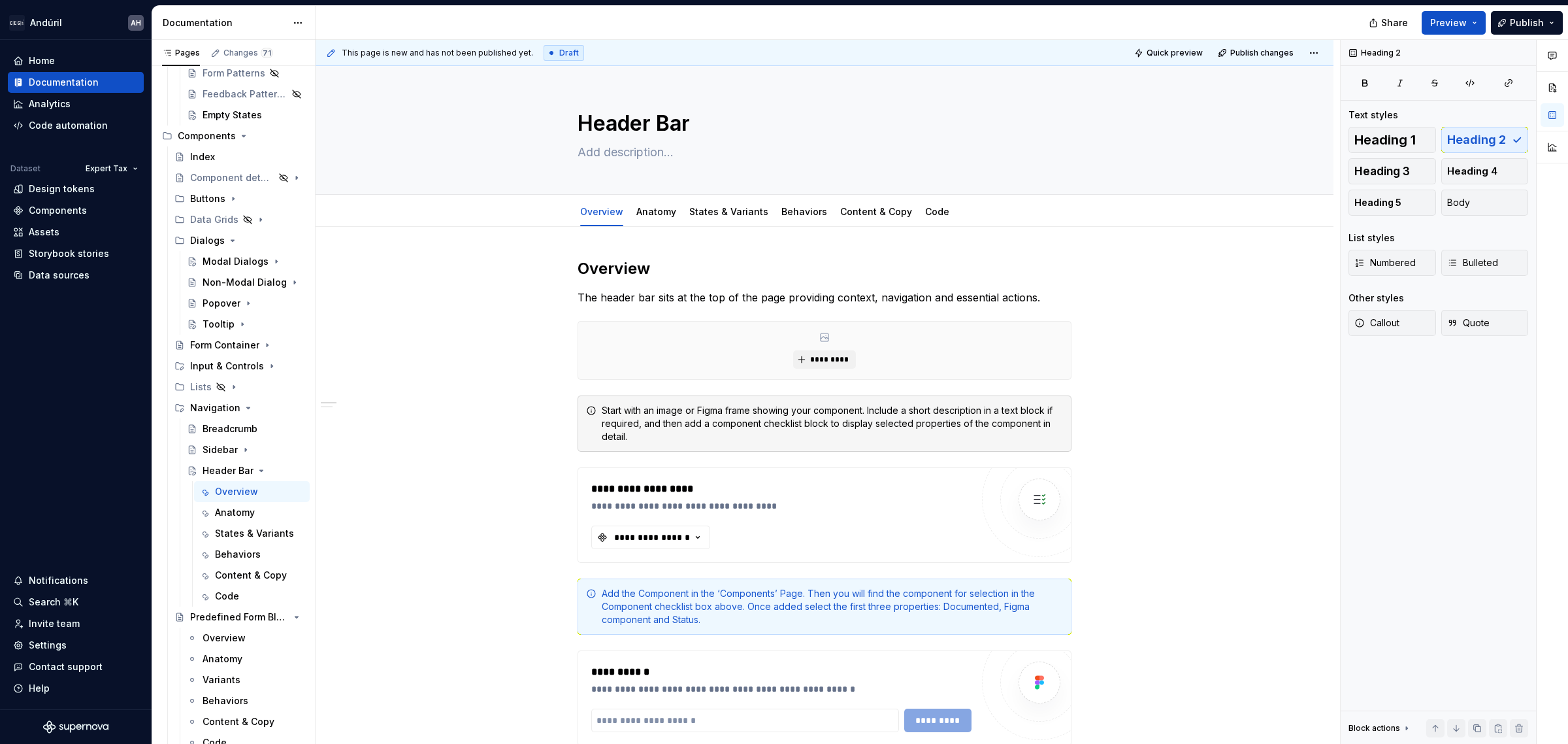
type textarea "*"
